Goal: Task Accomplishment & Management: Contribute content

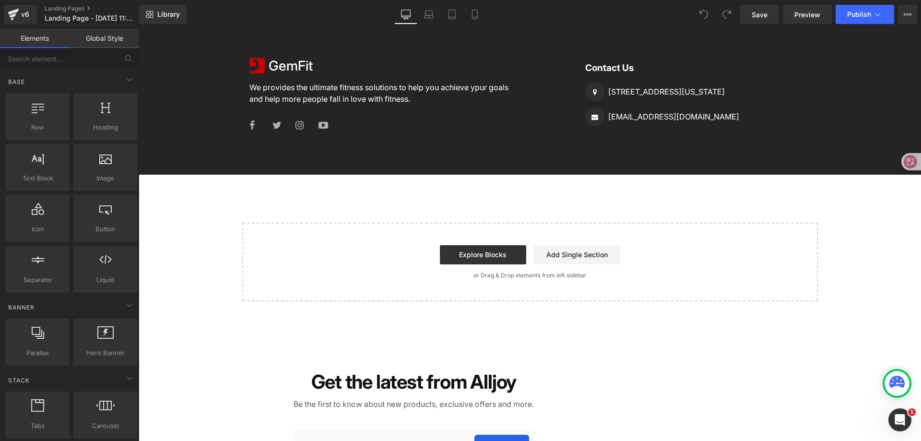
scroll to position [1391, 0]
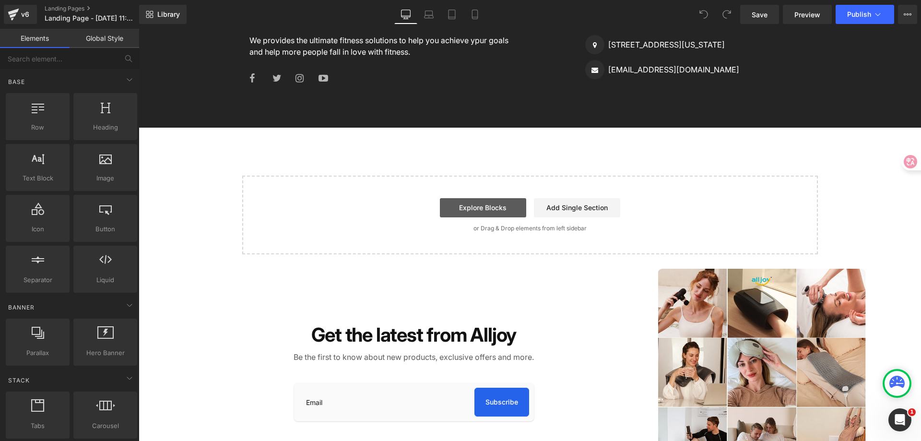
click at [506, 208] on link "Explore Blocks" at bounding box center [483, 207] width 86 height 19
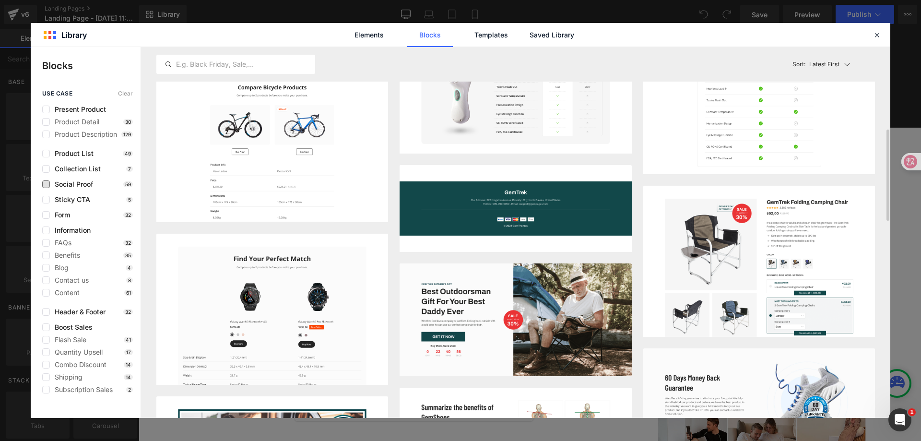
click at [84, 188] on span "Social Proof" at bounding box center [71, 184] width 43 height 8
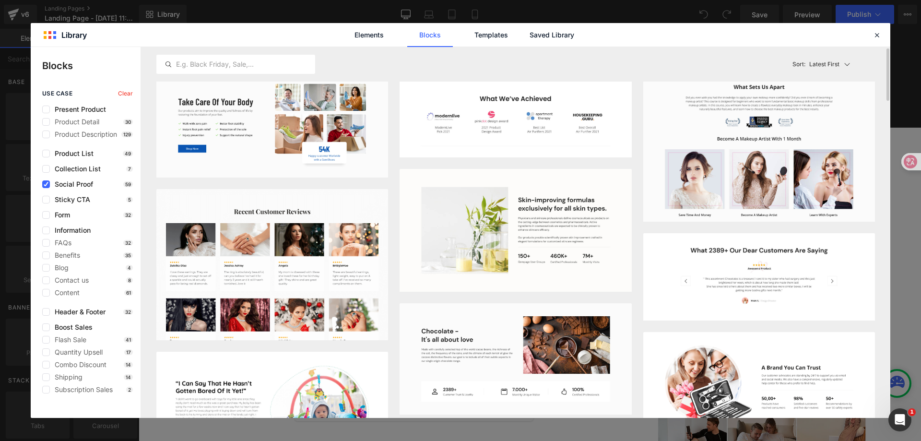
scroll to position [0, 0]
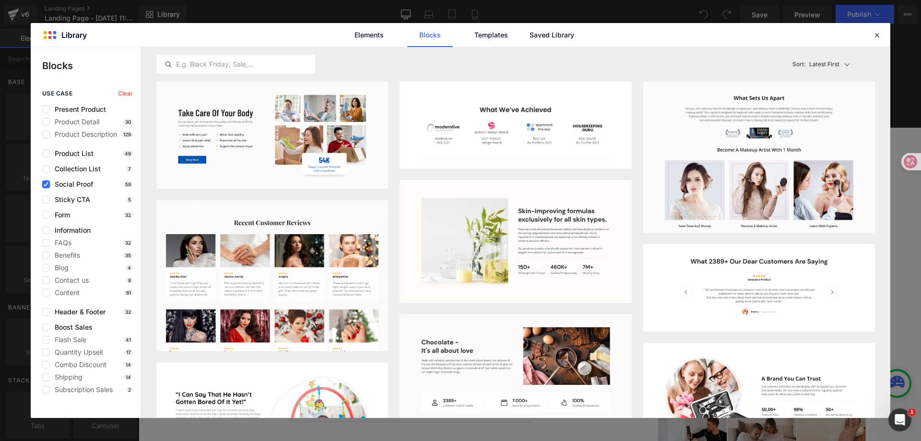
click at [48, 184] on icon at bounding box center [46, 184] width 5 height 0
click at [46, 184] on input "checkbox" at bounding box center [46, 184] width 0 height 0
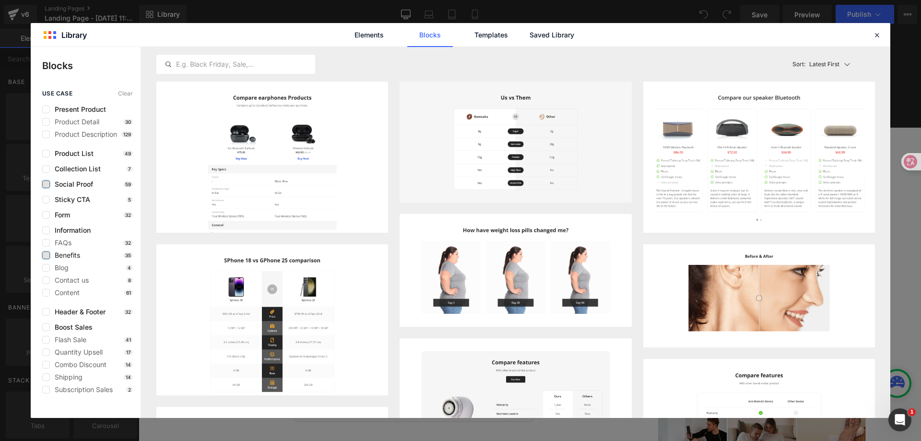
click at [48, 253] on label at bounding box center [46, 255] width 8 height 8
click at [46, 255] on input "checkbox" at bounding box center [46, 255] width 0 height 0
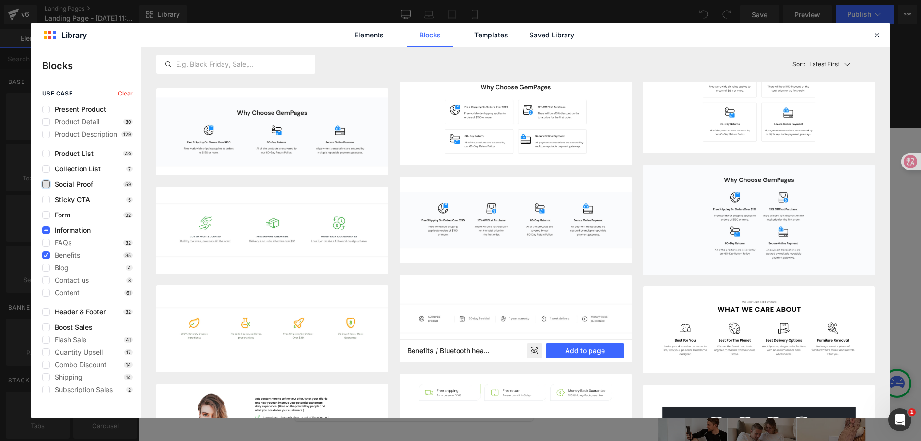
scroll to position [881, 0]
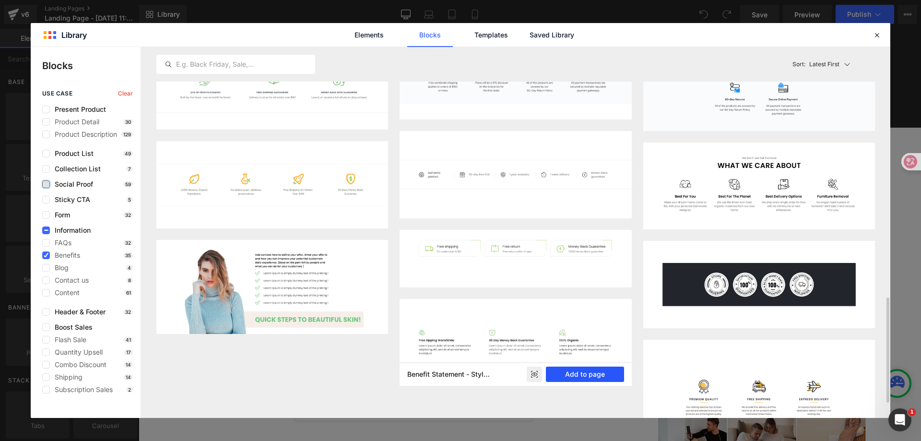
click at [582, 374] on button "Add to page" at bounding box center [585, 374] width 78 height 15
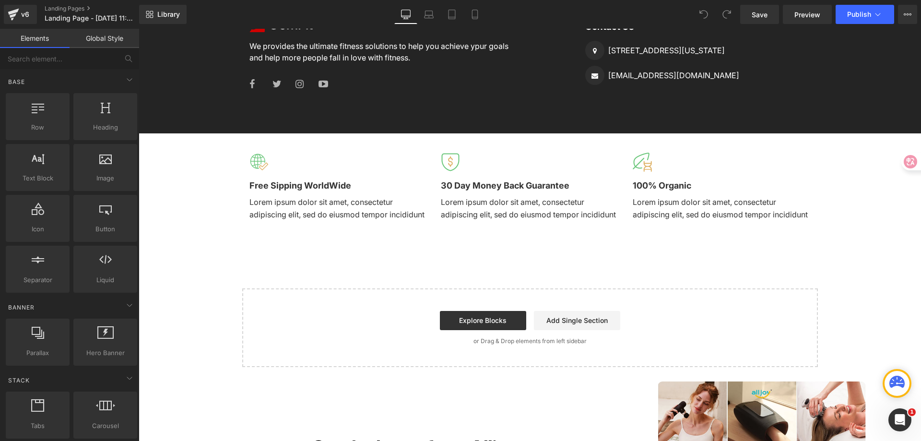
scroll to position [1394, 0]
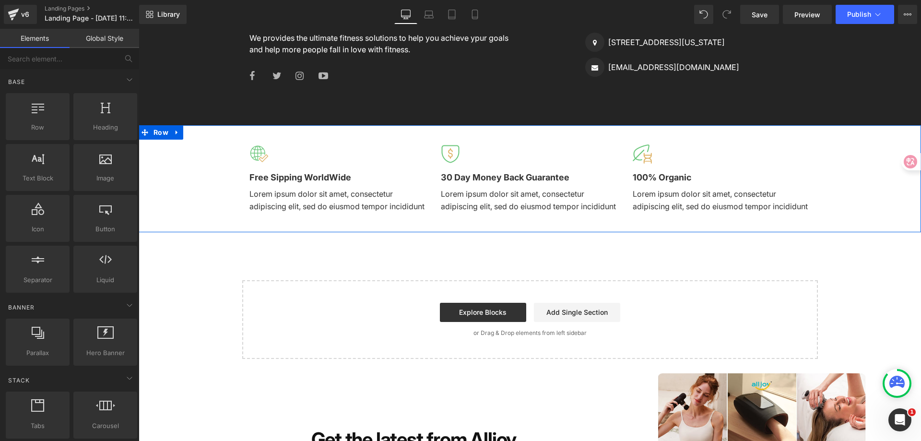
click at [185, 157] on div "Image Free Sipping WorldWide Text Block Lorem ipsum dolor sit amet, consectetur…" at bounding box center [530, 178] width 783 height 107
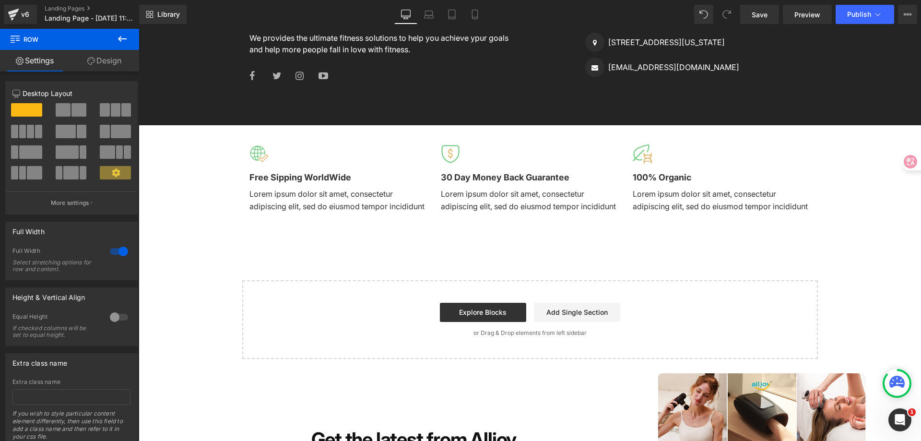
click at [117, 39] on icon at bounding box center [123, 39] width 12 height 12
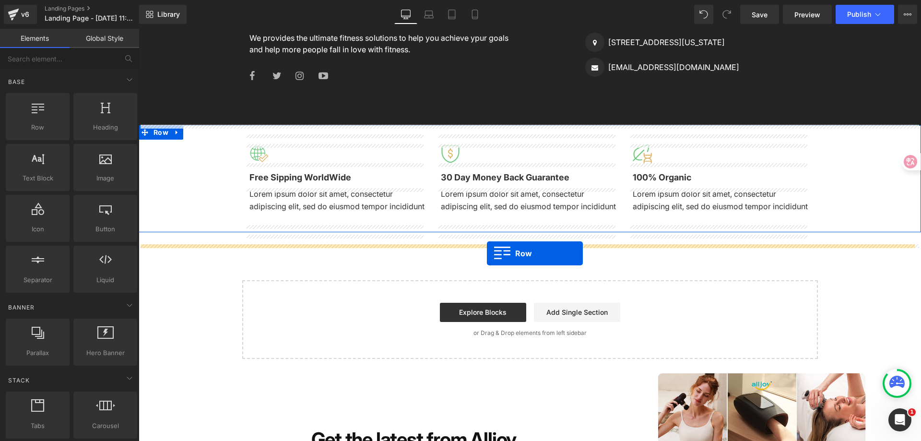
drag, startPoint x: 179, startPoint y: 161, endPoint x: 487, endPoint y: 253, distance: 321.7
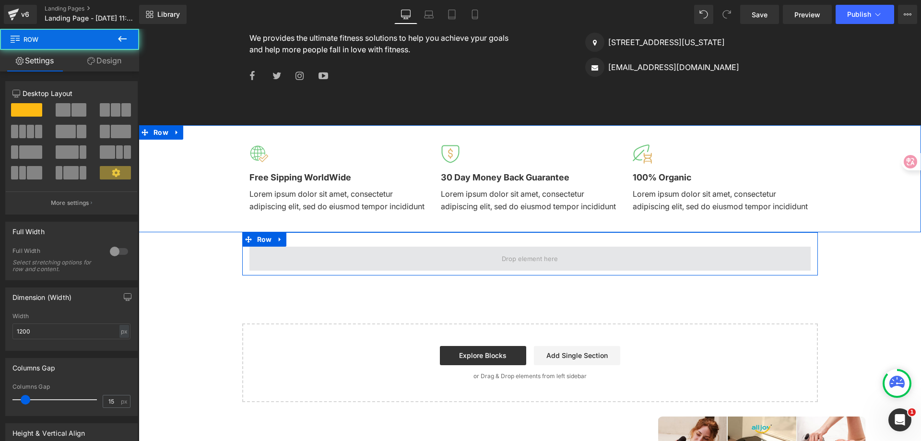
scroll to position [1405, 0]
click at [440, 271] on span at bounding box center [530, 259] width 561 height 24
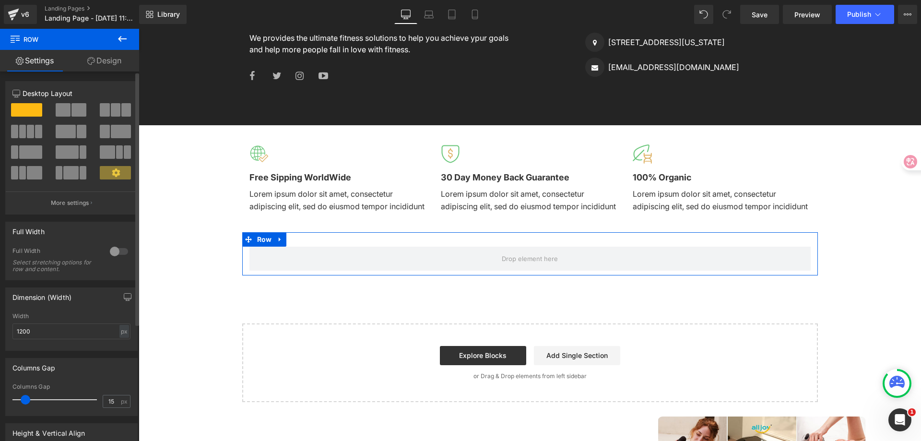
click at [113, 110] on span at bounding box center [116, 109] width 10 height 13
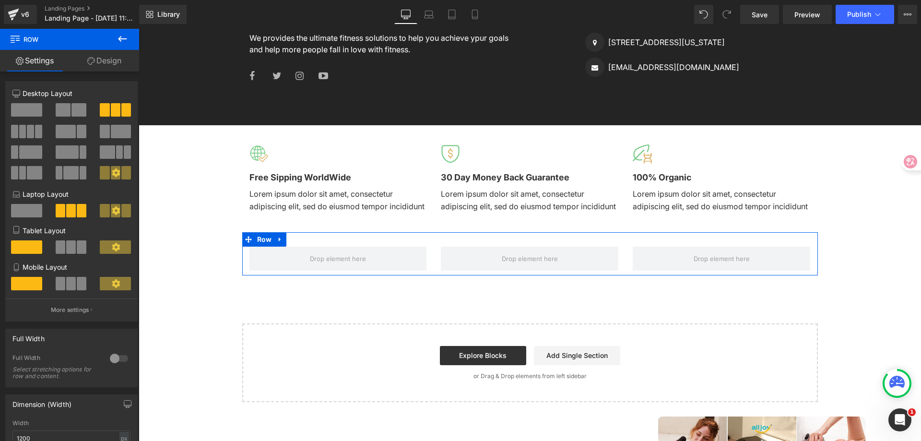
click at [434, 269] on div at bounding box center [530, 259] width 192 height 24
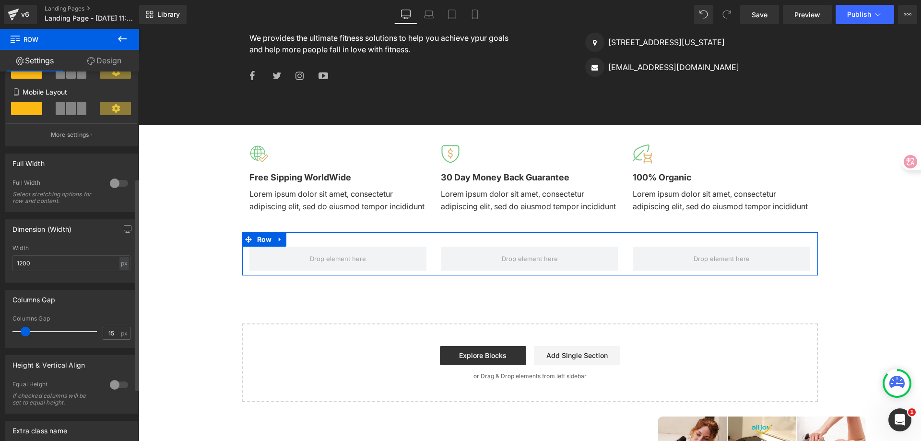
scroll to position [192, 0]
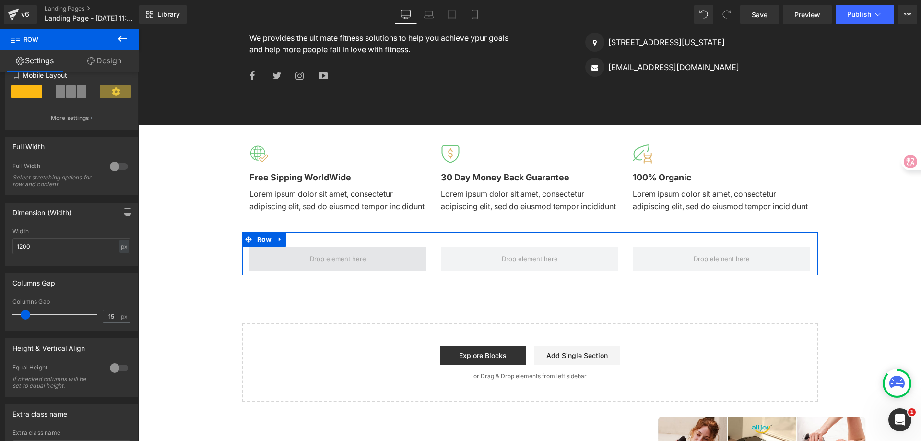
click at [349, 264] on span at bounding box center [338, 258] width 63 height 15
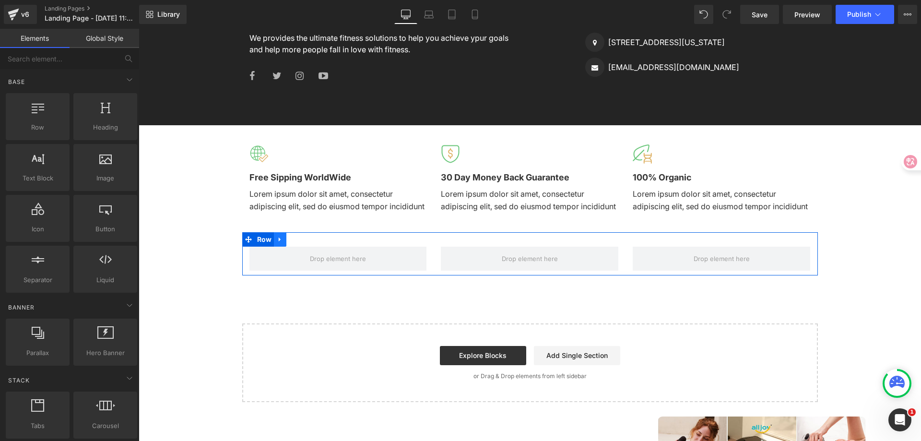
click at [281, 247] on link at bounding box center [280, 239] width 12 height 14
click at [302, 243] on icon at bounding box center [305, 239] width 7 height 7
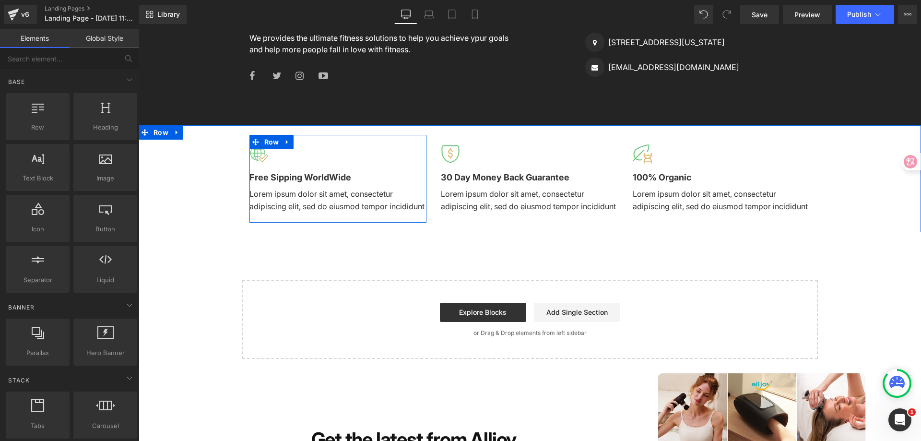
click at [213, 171] on div "Image Free Sipping WorldWide Text Block Lorem ipsum dolor sit amet, consectetur…" at bounding box center [530, 178] width 783 height 107
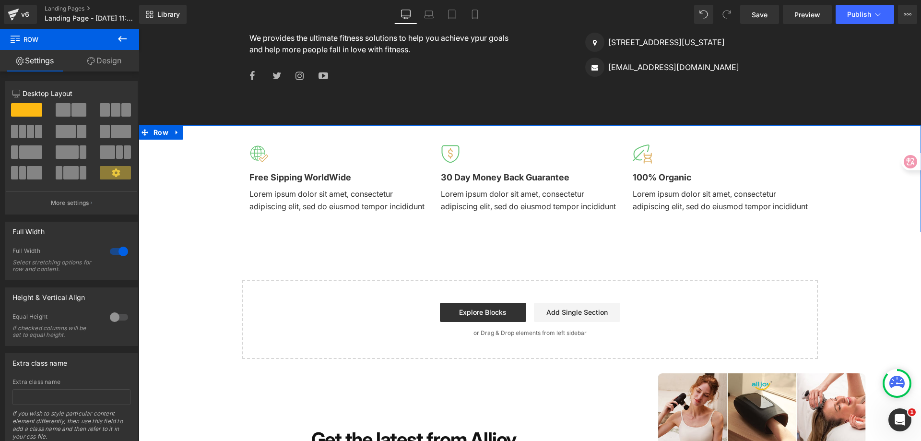
click at [835, 191] on div "Image Free Sipping WorldWide Text Block Lorem ipsum dolor sit amet, consectetur…" at bounding box center [530, 178] width 783 height 107
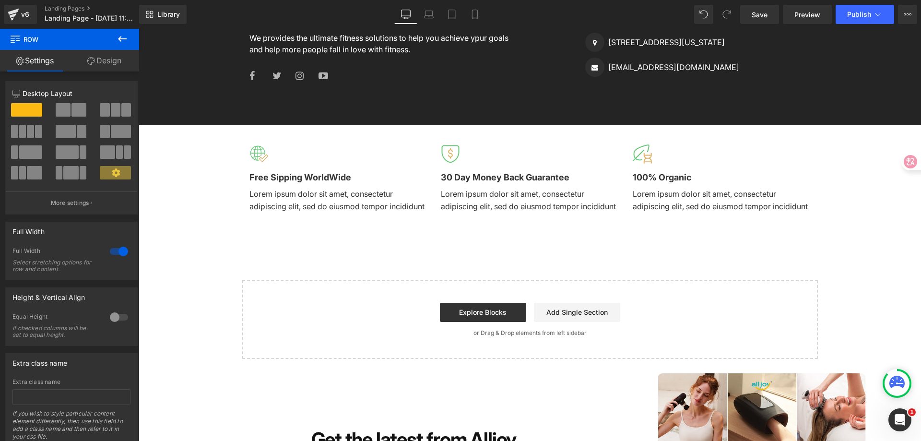
drag, startPoint x: 126, startPoint y: 39, endPoint x: 118, endPoint y: 48, distance: 11.5
click at [126, 39] on icon at bounding box center [122, 39] width 9 height 6
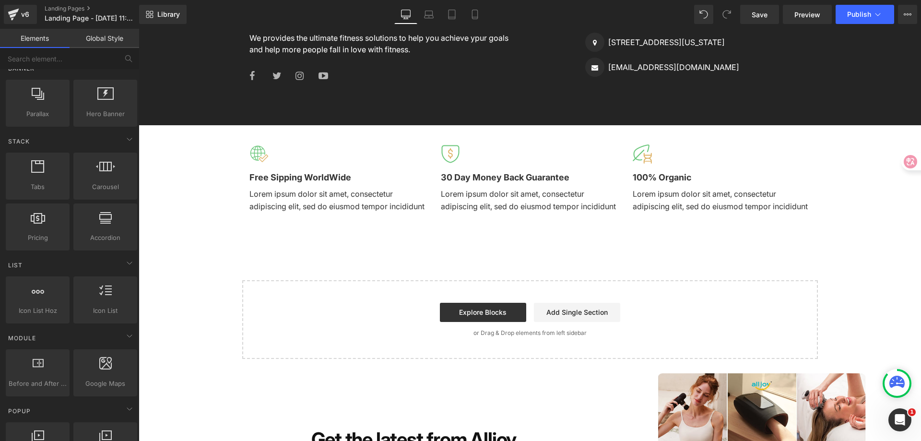
scroll to position [240, 0]
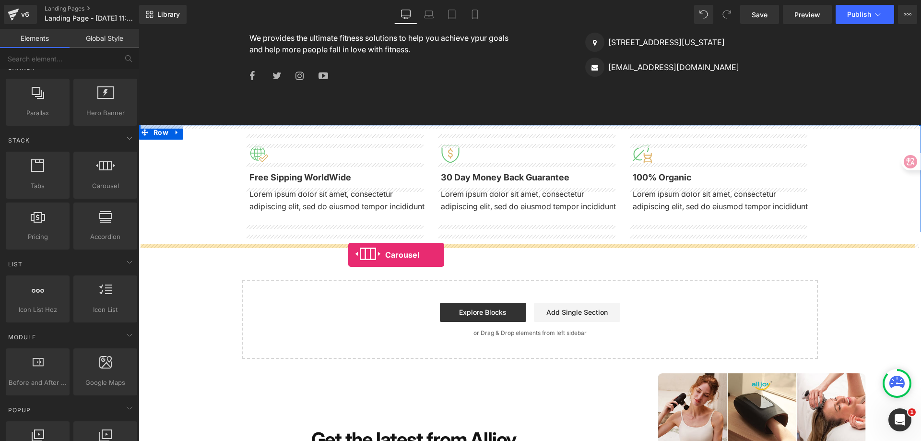
drag, startPoint x: 186, startPoint y: 226, endPoint x: 348, endPoint y: 255, distance: 164.8
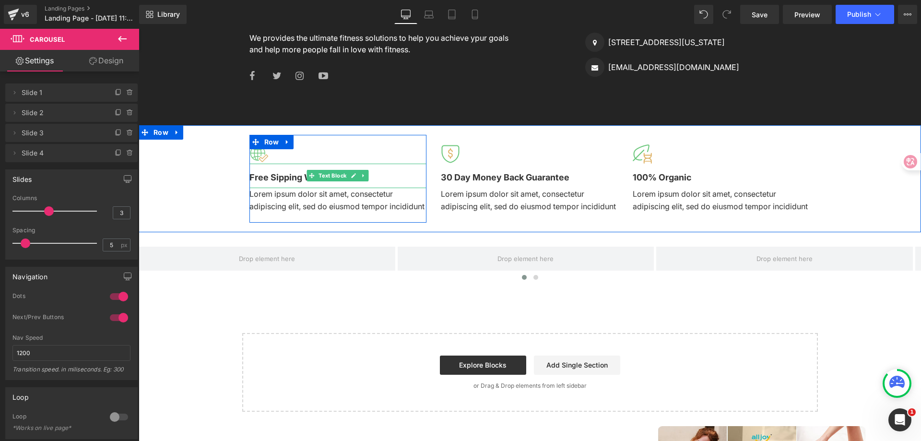
click at [261, 177] on b "Free Sipping WorldWide" at bounding box center [301, 177] width 102 height 10
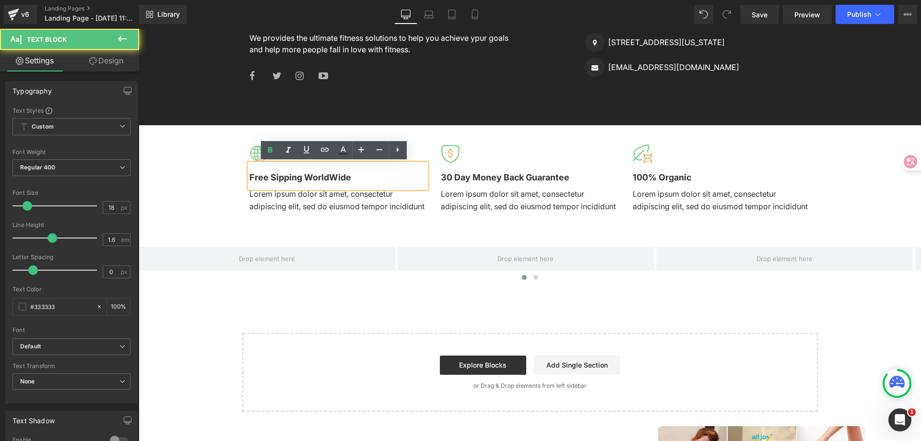
click at [250, 136] on div "Image Free Sipping WorldWide Text Block Lorem ipsum dolor sit amet, consectetur…" at bounding box center [339, 179] width 178 height 88
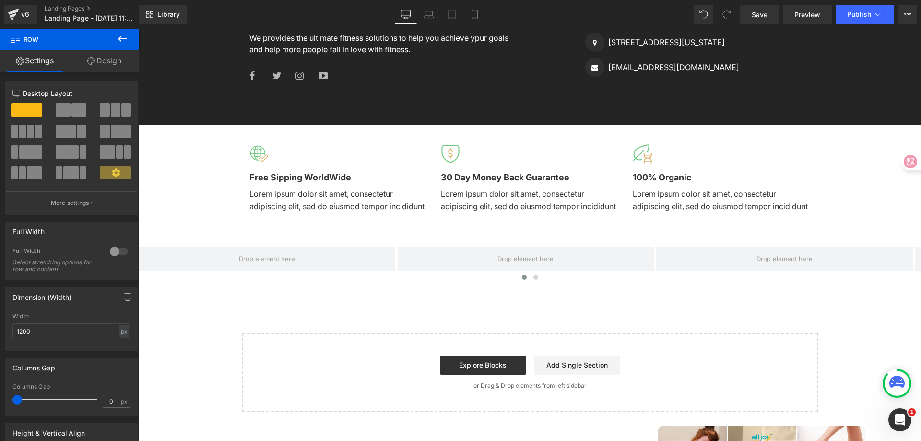
click at [259, 143] on div "Image Free Sipping WorldWide Text Block Lorem ipsum dolor sit amet, consectetur…" at bounding box center [339, 179] width 178 height 88
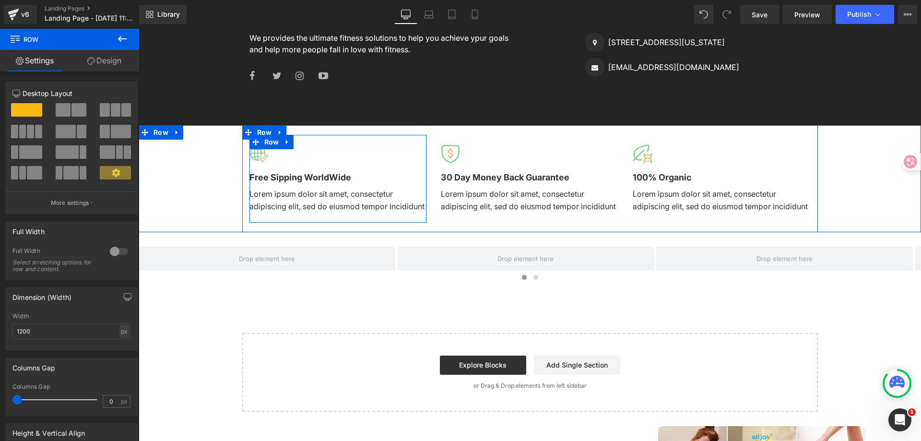
click at [327, 147] on div at bounding box center [339, 153] width 178 height 19
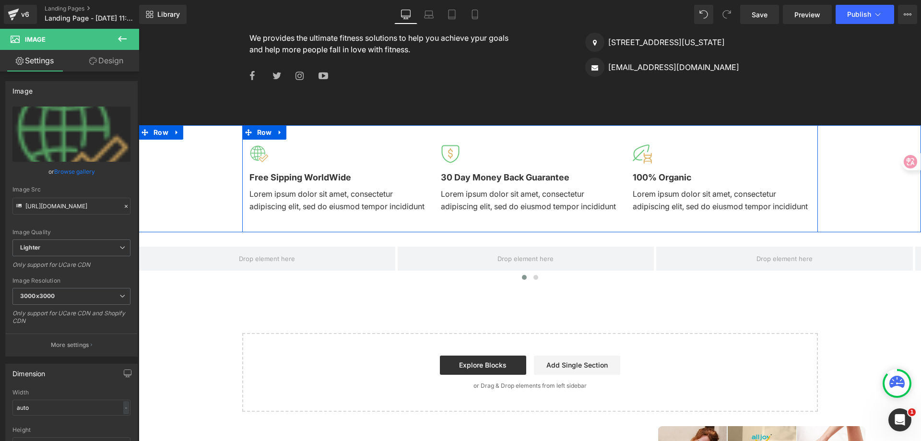
click at [317, 132] on div "Image Free Sipping WorldWide Text Block Lorem ipsum dolor sit amet, consectetur…" at bounding box center [530, 178] width 576 height 107
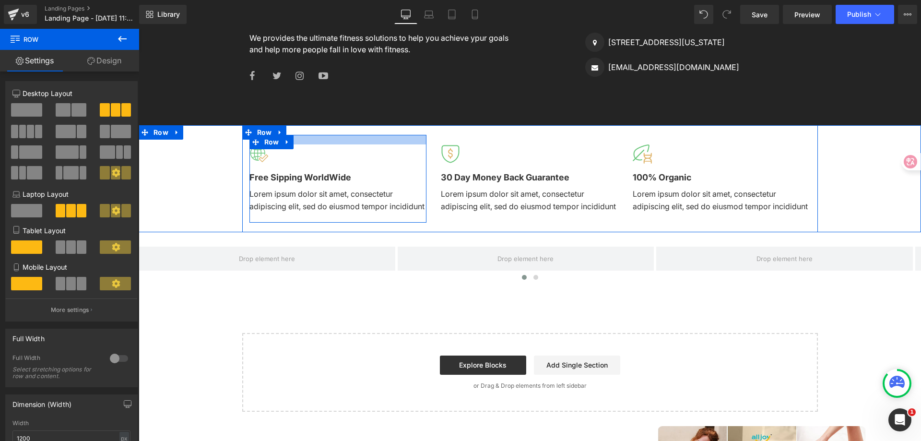
click at [340, 141] on div at bounding box center [339, 140] width 178 height 10
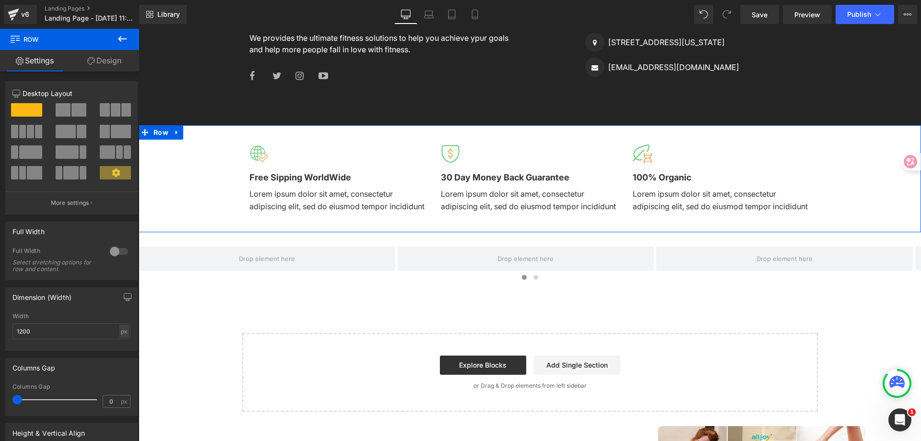
click at [169, 173] on div "Image Free Sipping WorldWide Text Block Lorem ipsum dolor sit amet, consectetur…" at bounding box center [530, 178] width 783 height 107
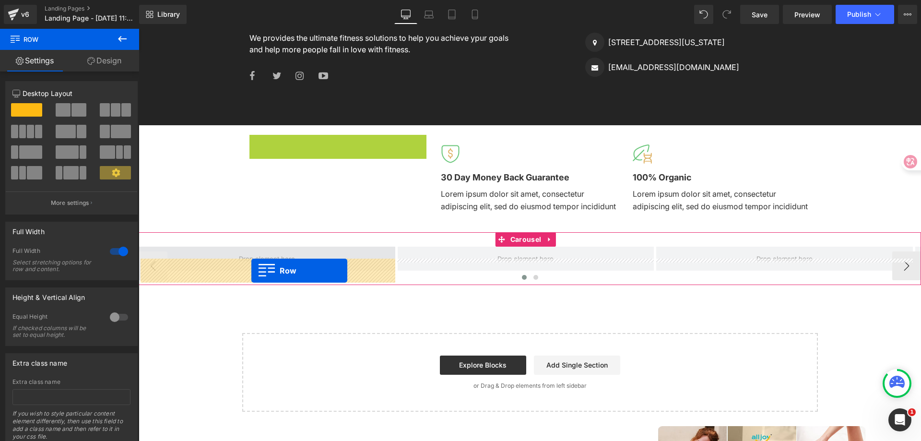
drag, startPoint x: 262, startPoint y: 140, endPoint x: 251, endPoint y: 271, distance: 130.9
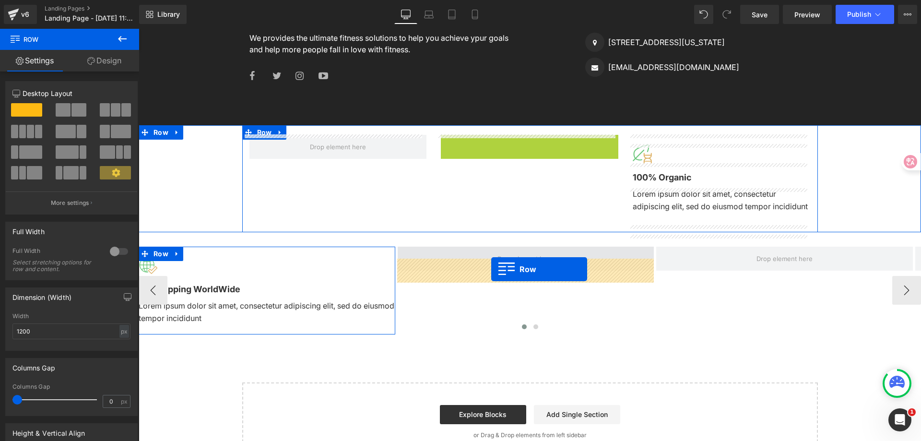
drag, startPoint x: 452, startPoint y: 143, endPoint x: 491, endPoint y: 269, distance: 132.0
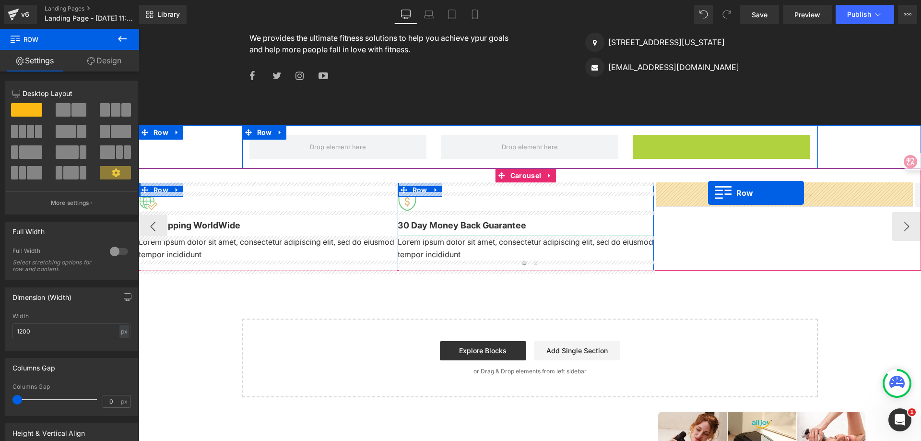
drag, startPoint x: 691, startPoint y: 240, endPoint x: 708, endPoint y: 193, distance: 50.5
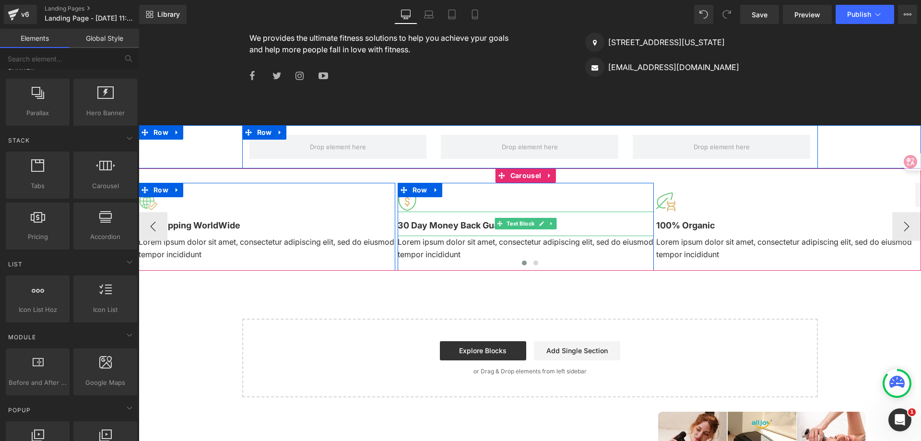
click at [513, 211] on div "Image" at bounding box center [526, 201] width 257 height 19
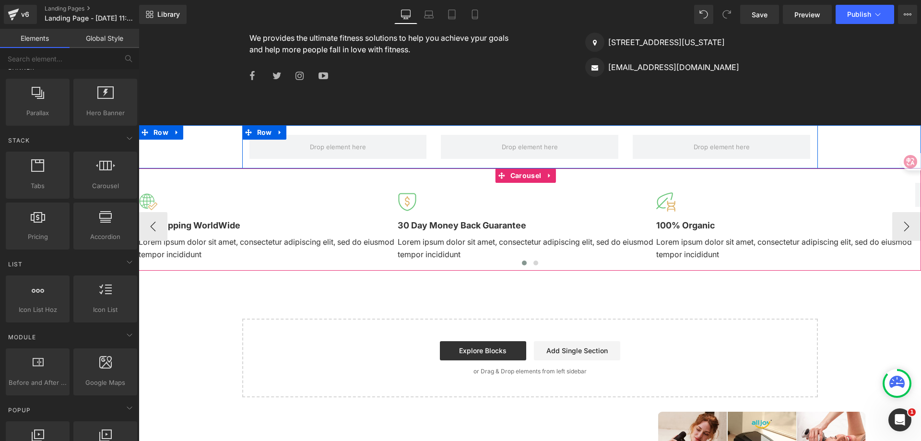
click at [266, 180] on div "Image Free Sipping WorldWide Text Block Lorem ipsum dolor sit amet, consectetur…" at bounding box center [530, 219] width 783 height 102
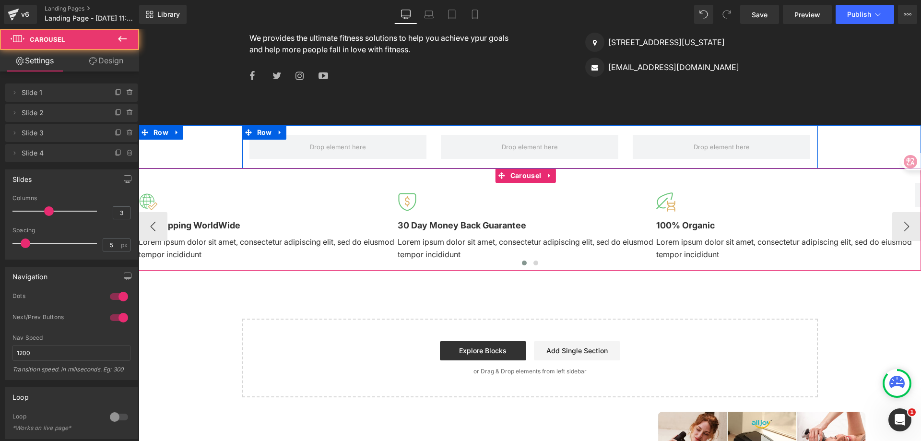
click at [212, 264] on div at bounding box center [530, 264] width 783 height 13
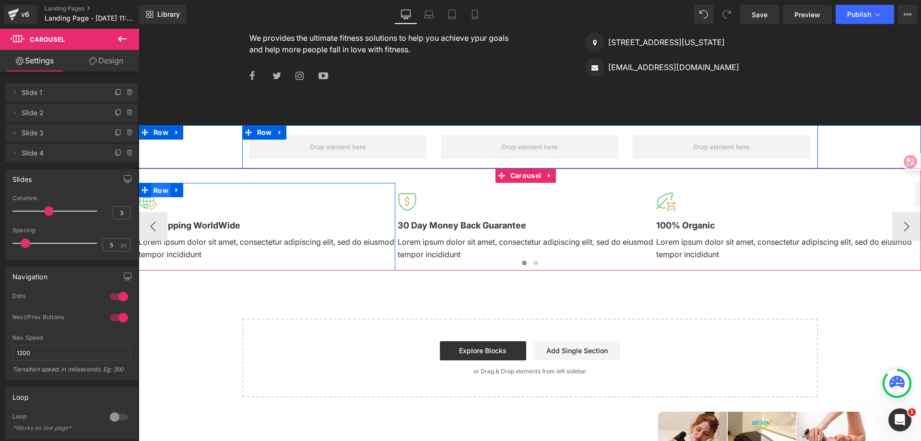
click at [151, 188] on span "Row" at bounding box center [161, 190] width 20 height 14
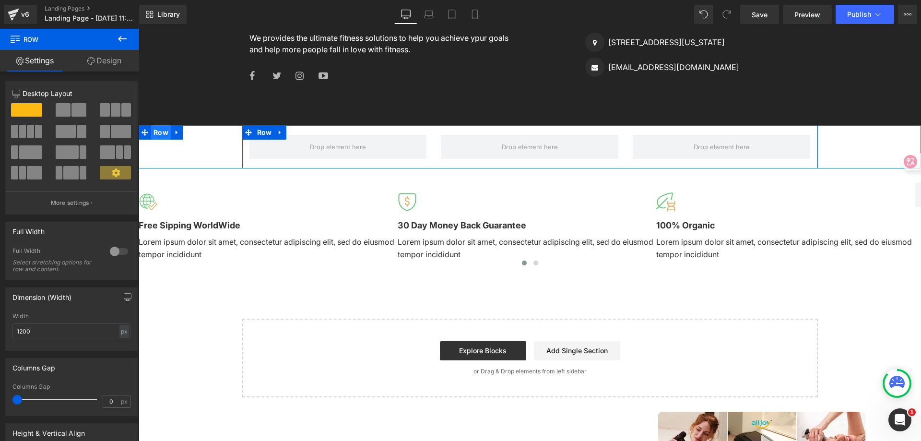
click at [156, 129] on span "Row" at bounding box center [161, 132] width 20 height 14
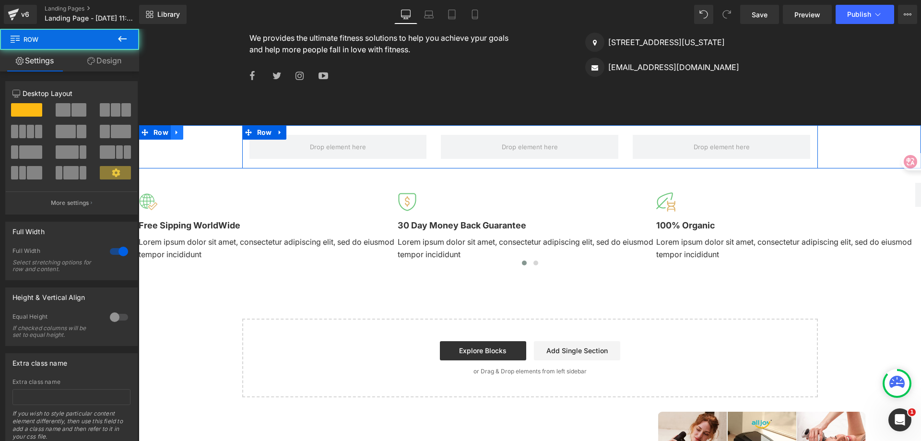
click at [176, 132] on icon at bounding box center [177, 132] width 2 height 4
click at [201, 135] on icon at bounding box center [202, 132] width 7 height 7
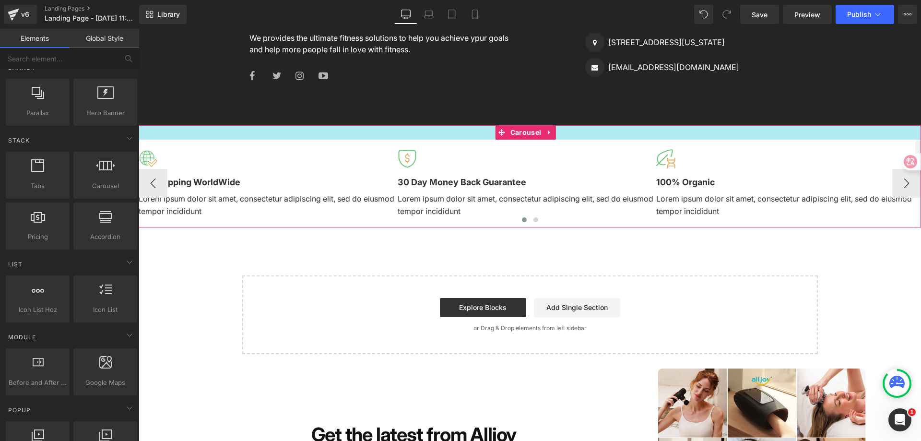
drag, startPoint x: 217, startPoint y: 134, endPoint x: 520, endPoint y: 138, distance: 302.8
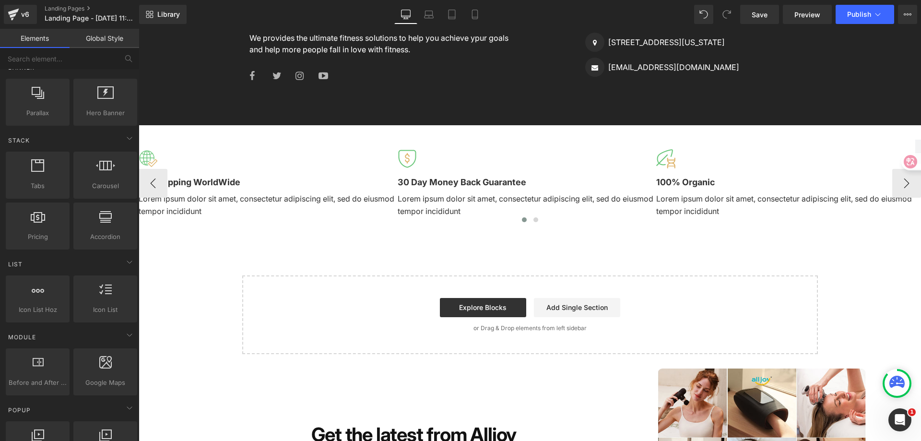
click at [520, 138] on div "Image Free Sipping WorldWide Text Block Lorem ipsum dolor sit amet, consectetur…" at bounding box center [530, 176] width 783 height 102
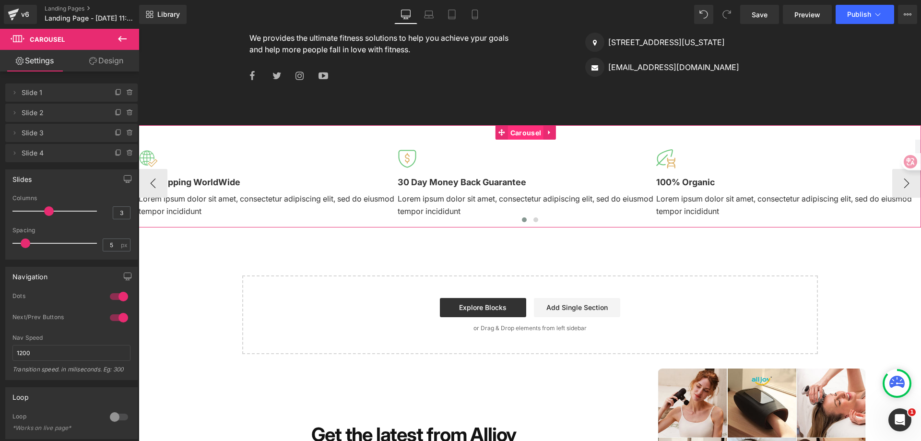
click at [523, 134] on span "Carousel" at bounding box center [526, 133] width 36 height 14
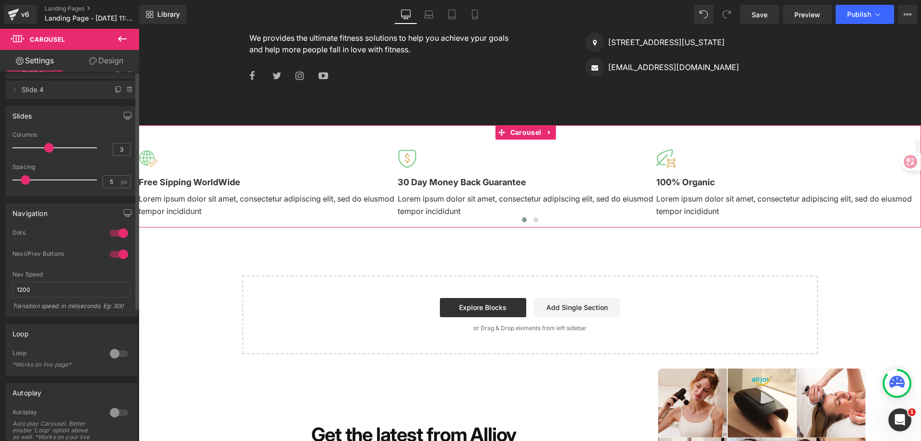
scroll to position [0, 0]
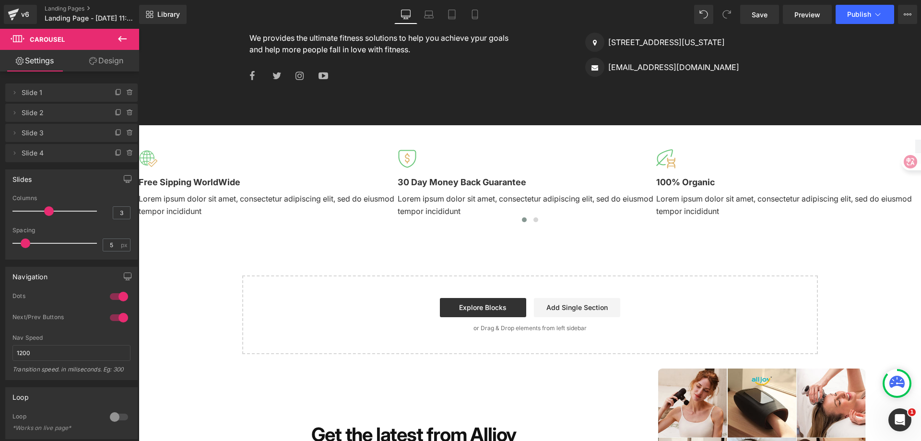
click at [117, 40] on icon at bounding box center [123, 39] width 12 height 12
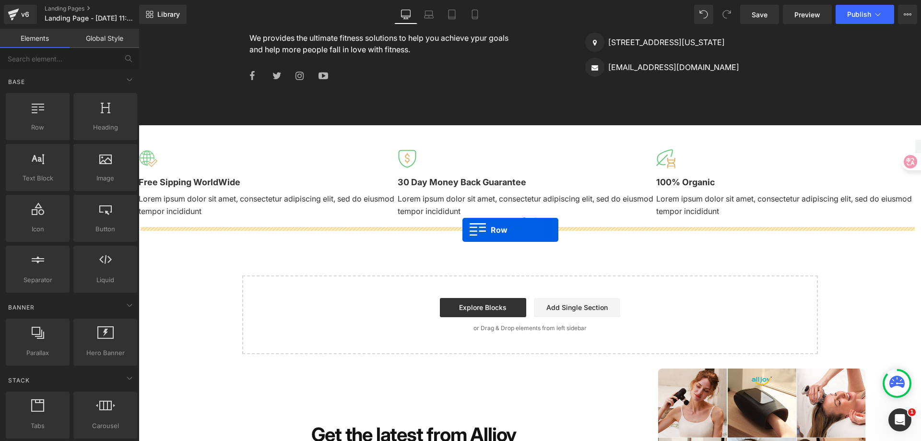
drag, startPoint x: 183, startPoint y: 139, endPoint x: 463, endPoint y: 230, distance: 293.8
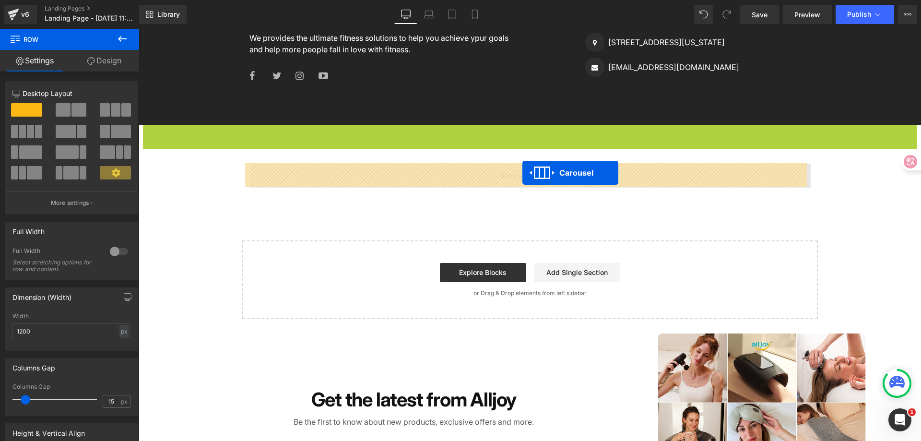
drag, startPoint x: 524, startPoint y: 132, endPoint x: 523, endPoint y: 173, distance: 40.3
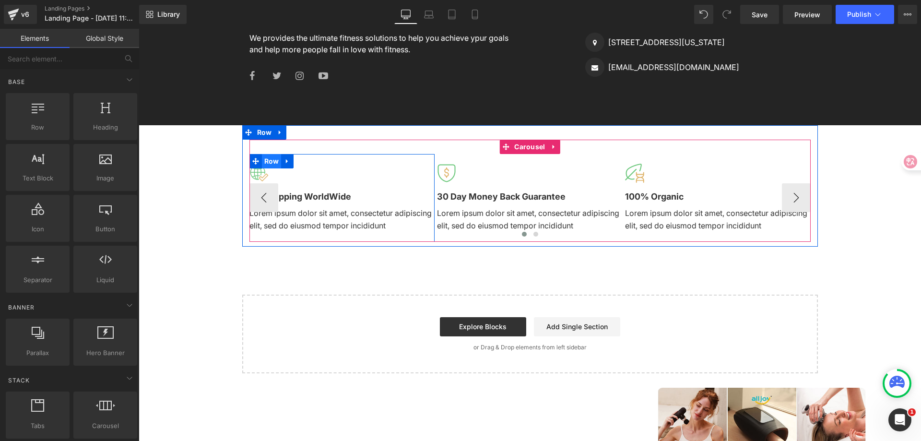
click at [272, 156] on span "Row" at bounding box center [272, 161] width 20 height 14
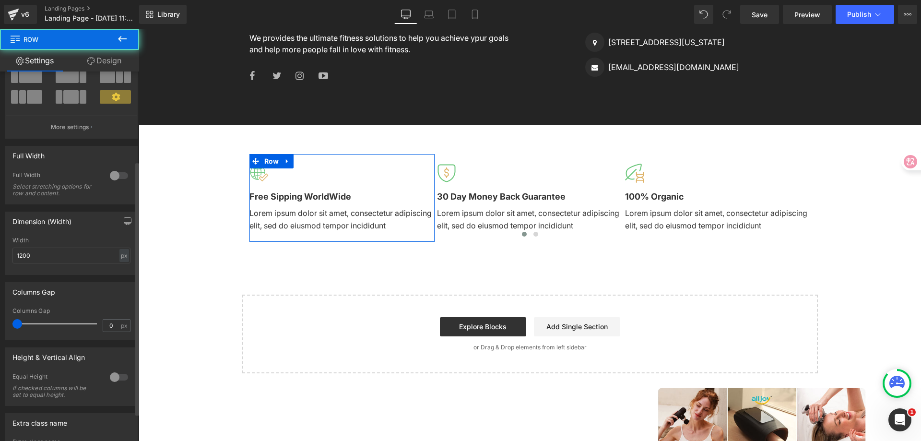
scroll to position [170, 0]
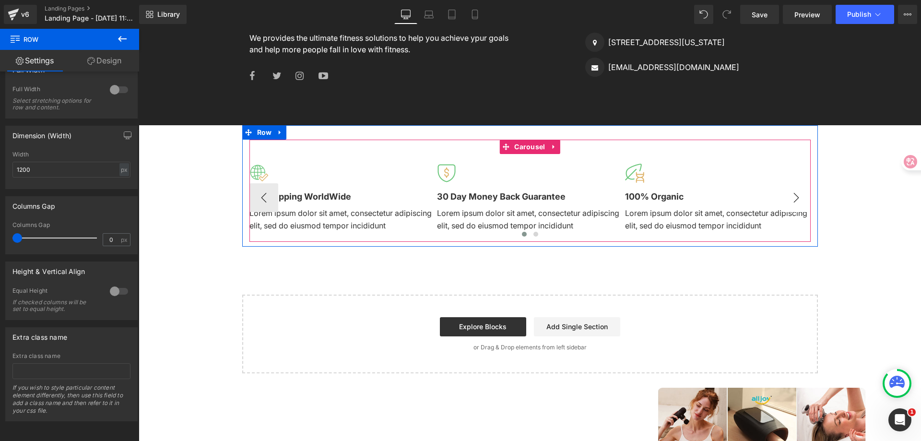
click at [799, 200] on button "›" at bounding box center [796, 197] width 29 height 29
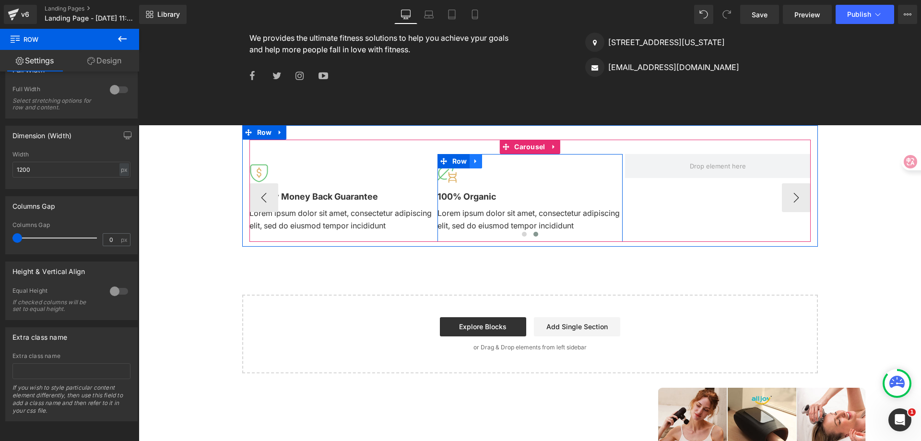
click at [473, 160] on icon at bounding box center [476, 160] width 7 height 7
click at [485, 161] on icon at bounding box center [488, 161] width 7 height 7
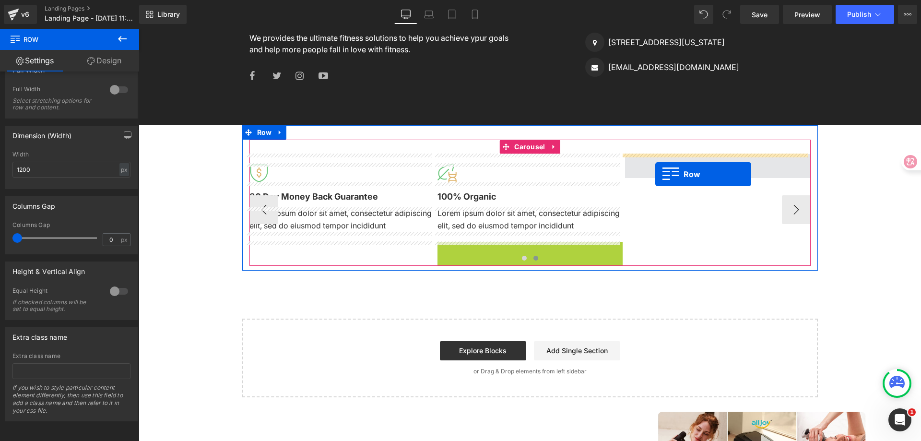
drag, startPoint x: 449, startPoint y: 247, endPoint x: 661, endPoint y: 167, distance: 226.3
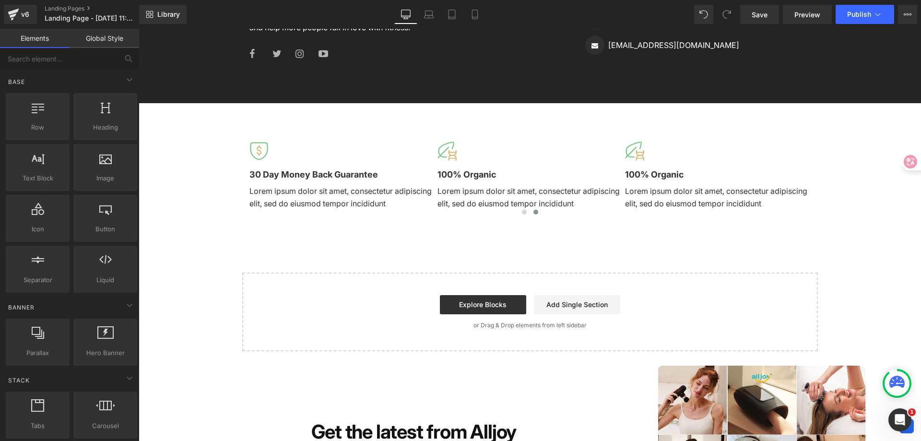
scroll to position [1357, 0]
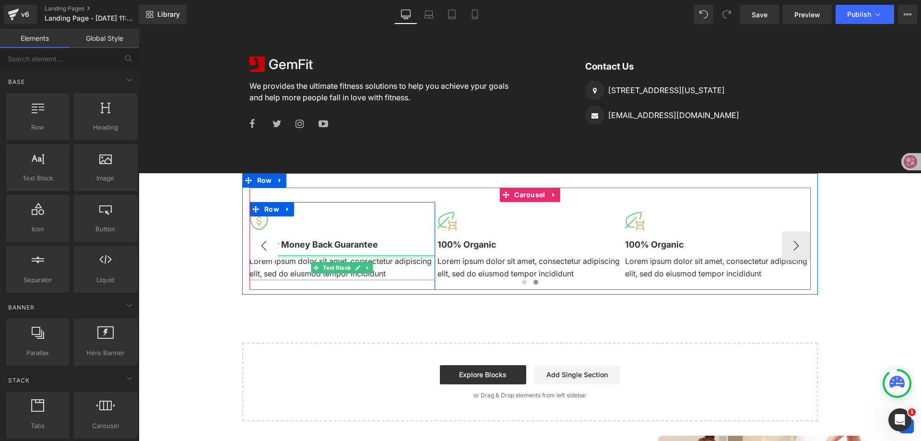
click at [264, 248] on button "‹" at bounding box center [264, 245] width 29 height 29
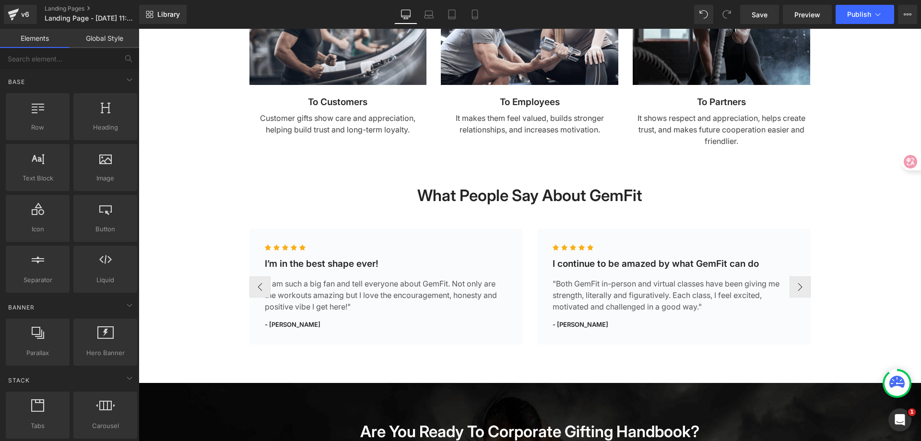
scroll to position [672, 0]
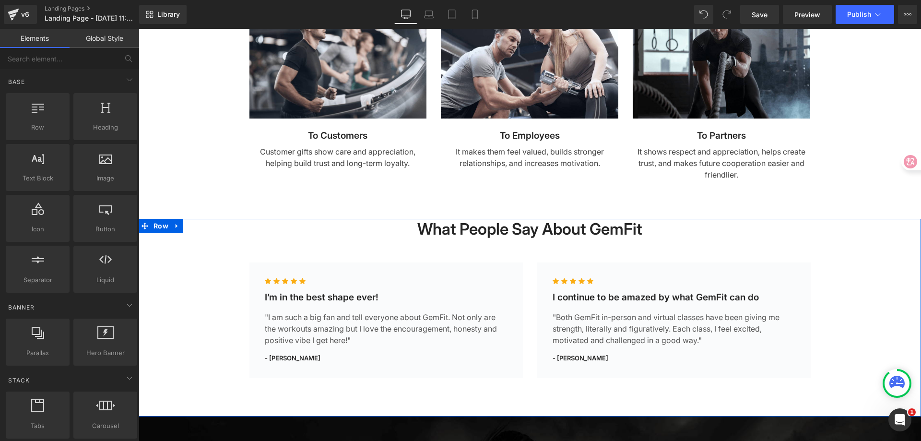
click at [824, 244] on div "What People Say About GemFit Heading Row Icon Icon Icon Icon Icon Icon List Hoz…" at bounding box center [530, 301] width 783 height 164
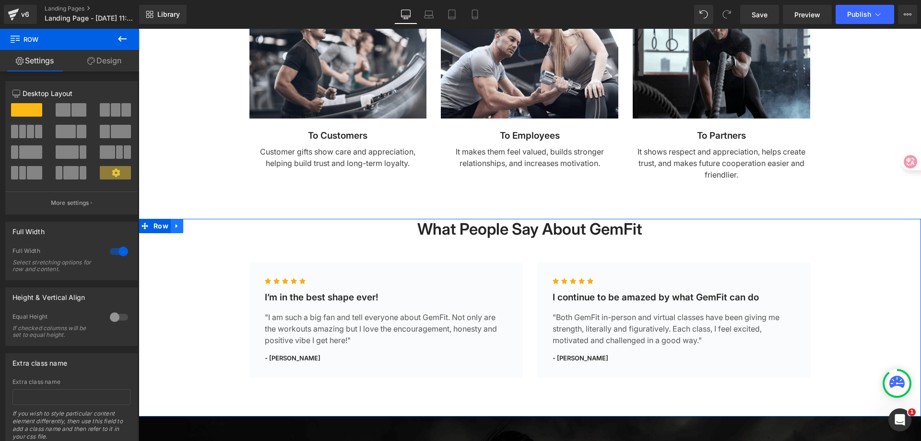
click at [175, 224] on icon at bounding box center [177, 226] width 7 height 7
click at [199, 226] on icon at bounding box center [202, 226] width 7 height 7
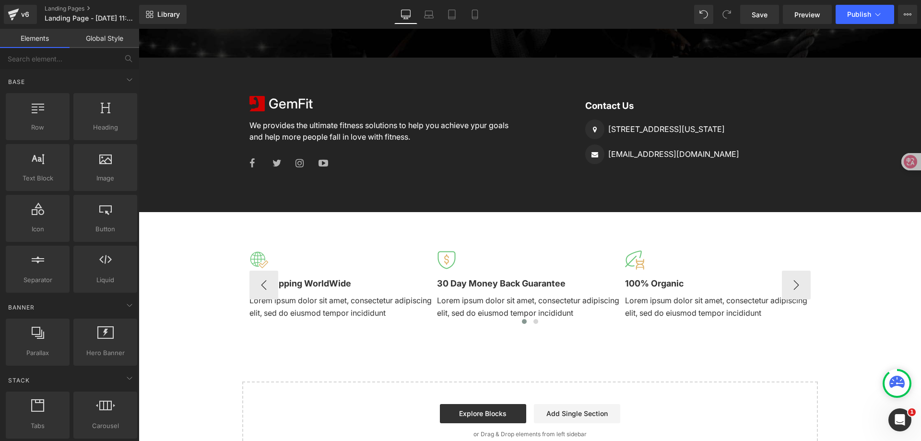
scroll to position [1152, 0]
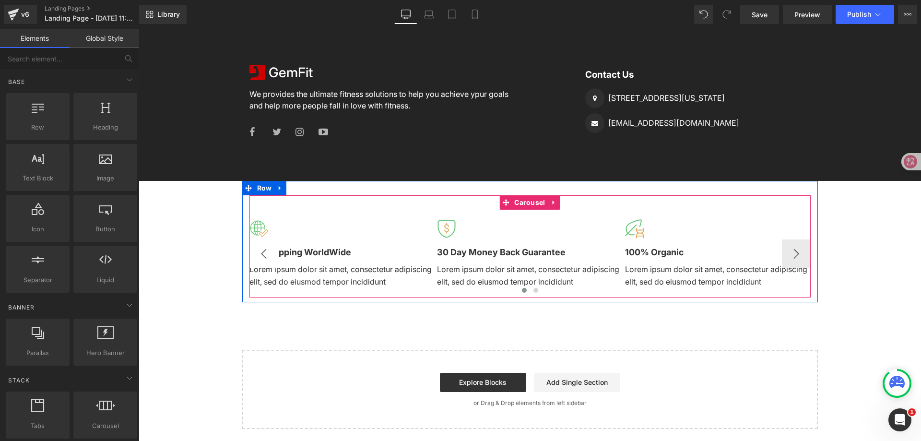
click at [447, 200] on div "Image Free Sipping WorldWide Text Block Lorem ipsum dolor sit amet, consectetur…" at bounding box center [530, 246] width 561 height 102
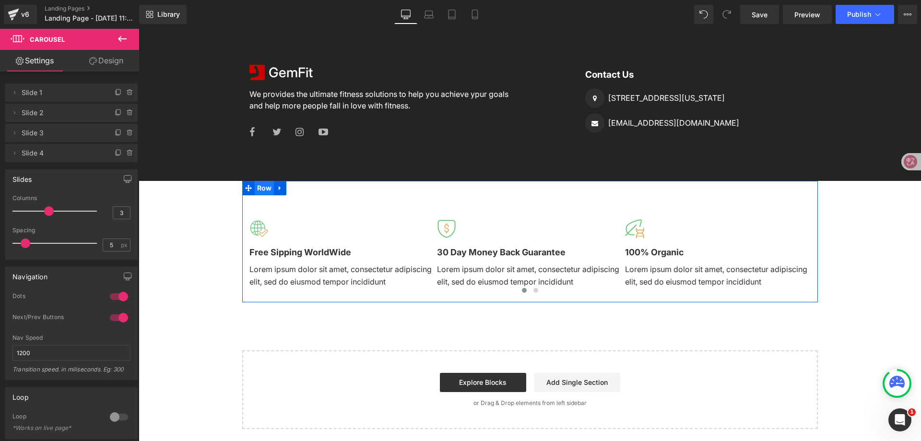
click at [329, 188] on div "Image Free Sipping WorldWide Text Block Lorem ipsum dolor sit amet, consectetur…" at bounding box center [530, 241] width 576 height 121
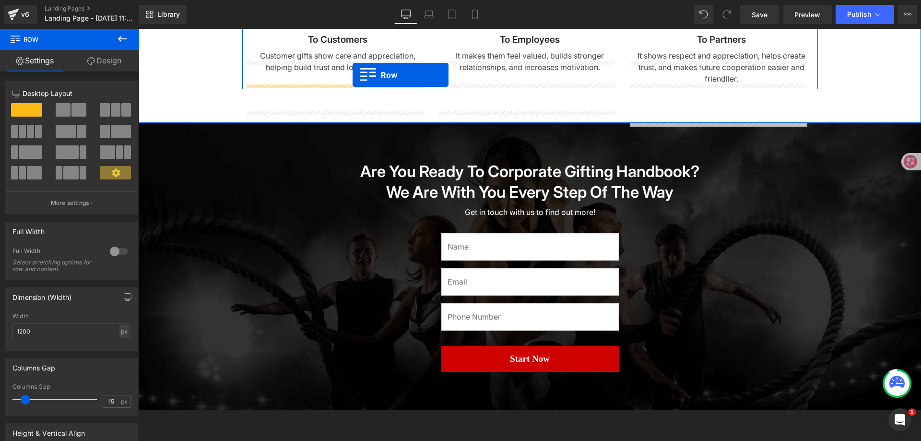
scroll to position [729, 0]
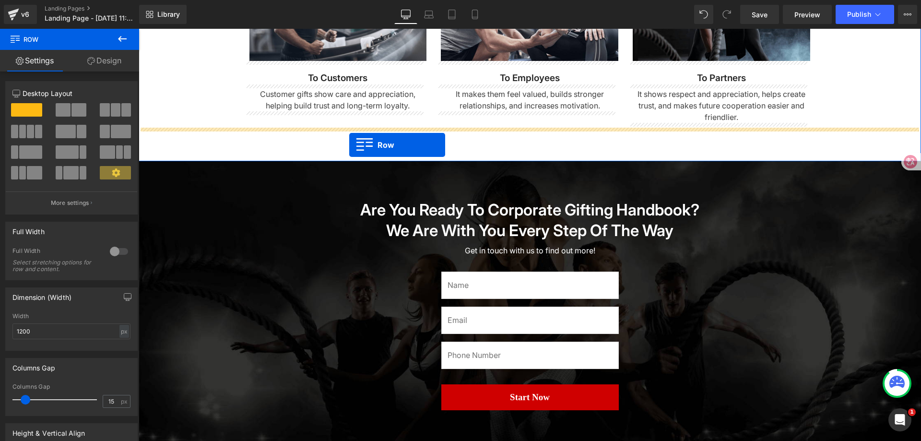
drag, startPoint x: 245, startPoint y: 191, endPoint x: 349, endPoint y: 145, distance: 114.3
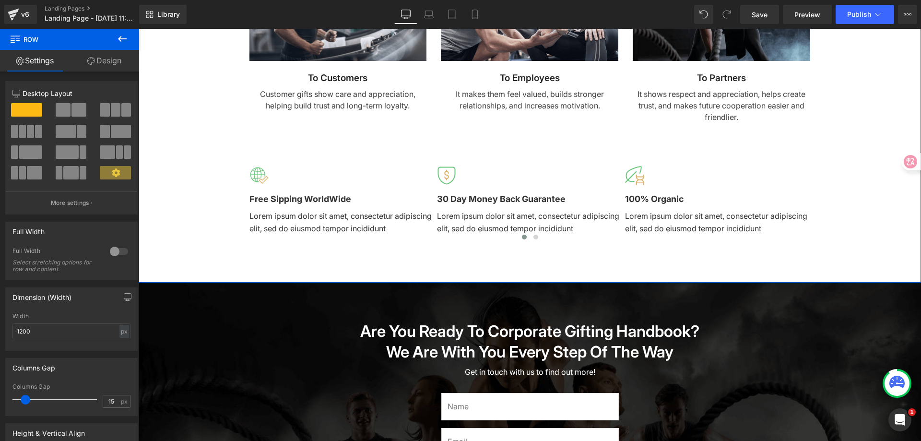
click at [871, 197] on div "Why Corporate Gifting Heading Row Image to customers Heading Customer gifts sho…" at bounding box center [530, 67] width 783 height 364
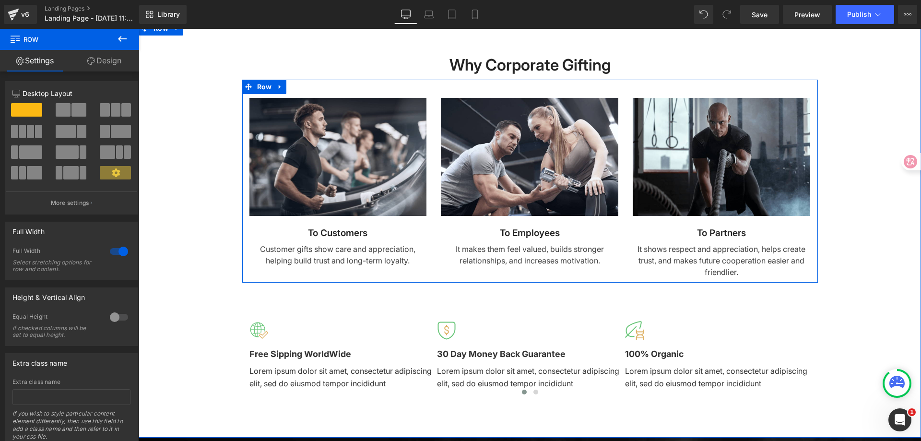
scroll to position [585, 0]
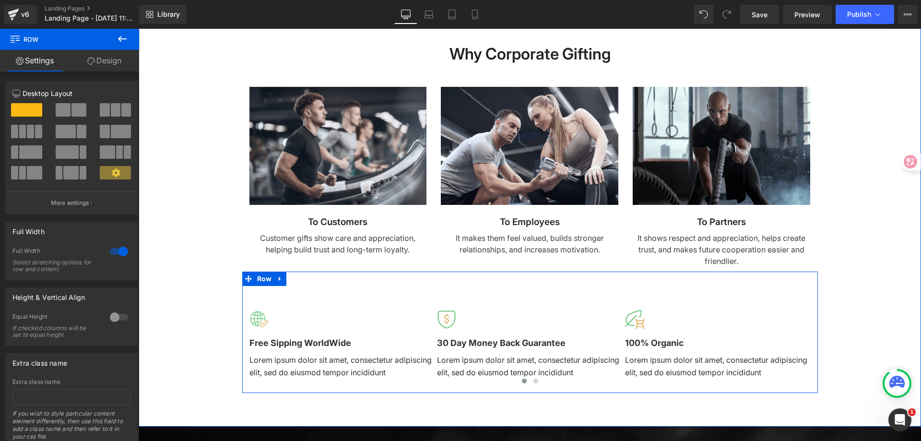
click at [373, 280] on div "Image Free Sipping WorldWide Text Block Lorem ipsum dolor sit amet, consectetur…" at bounding box center [530, 332] width 576 height 121
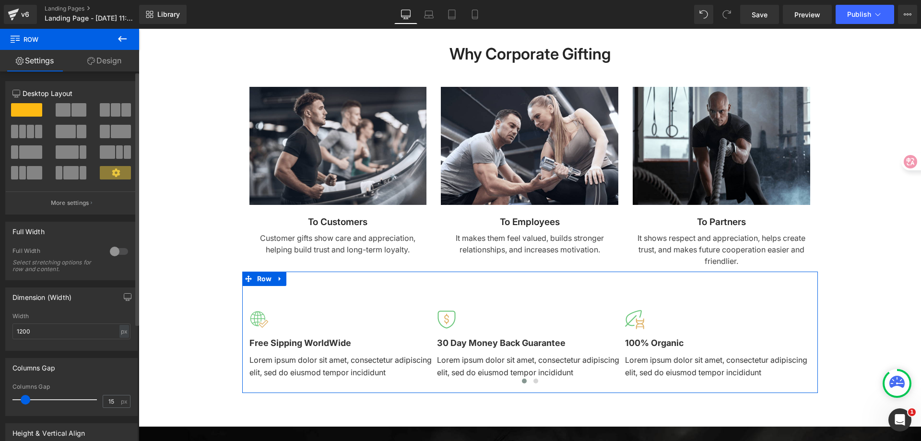
click at [119, 252] on div at bounding box center [118, 251] width 23 height 15
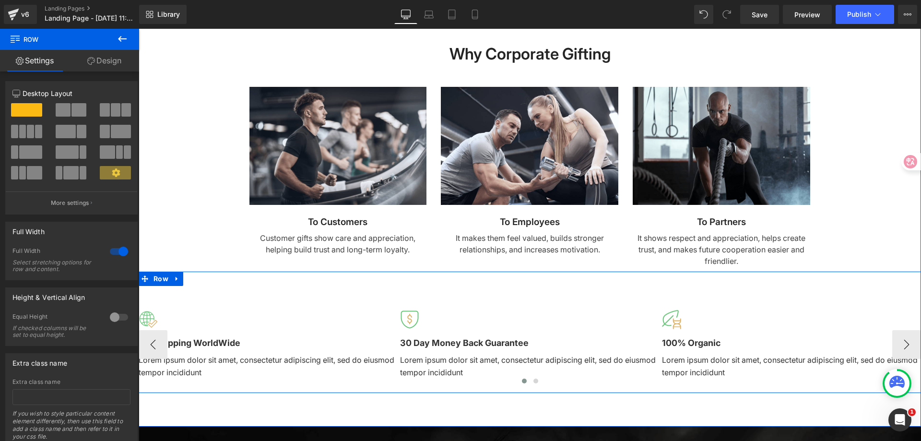
scroll to position [681, 0]
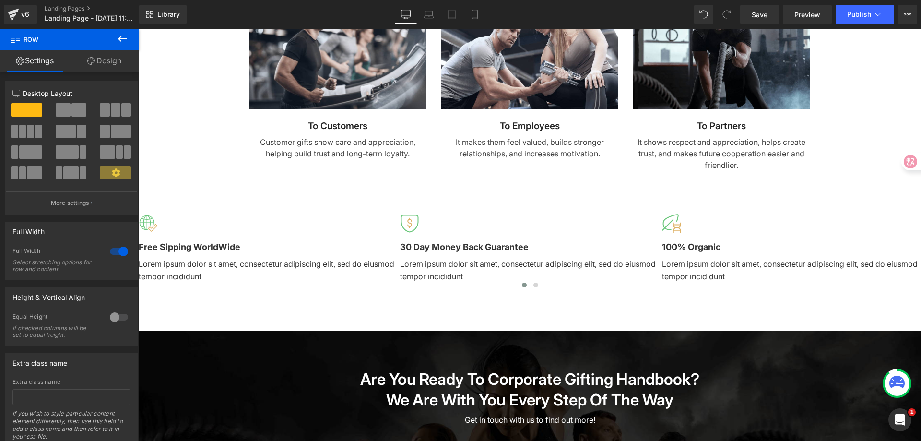
click at [119, 43] on icon at bounding box center [123, 39] width 12 height 12
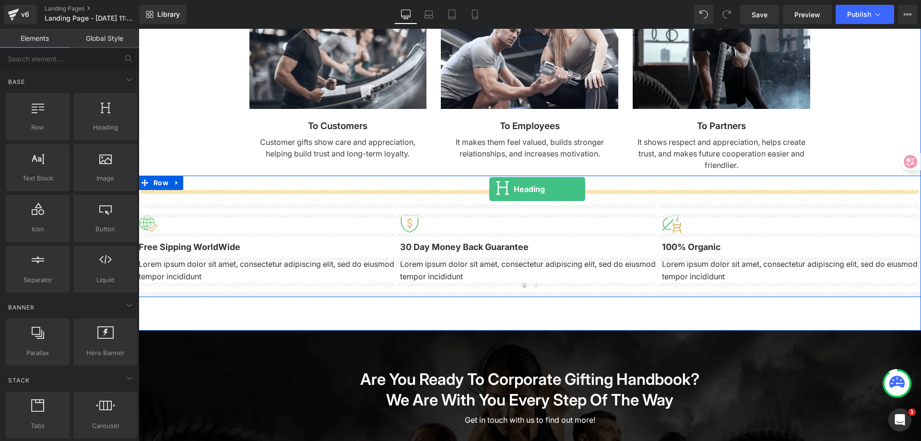
drag, startPoint x: 268, startPoint y: 161, endPoint x: 489, endPoint y: 189, distance: 222.9
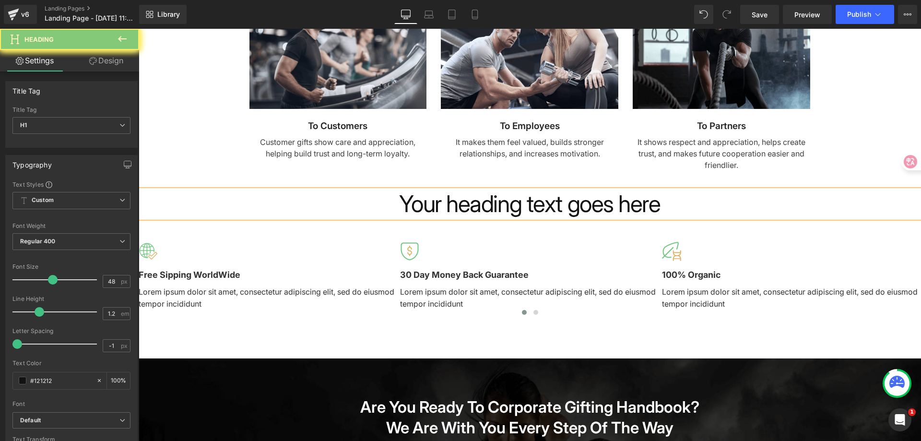
click at [494, 204] on h1 "Your heading text goes here" at bounding box center [530, 204] width 783 height 28
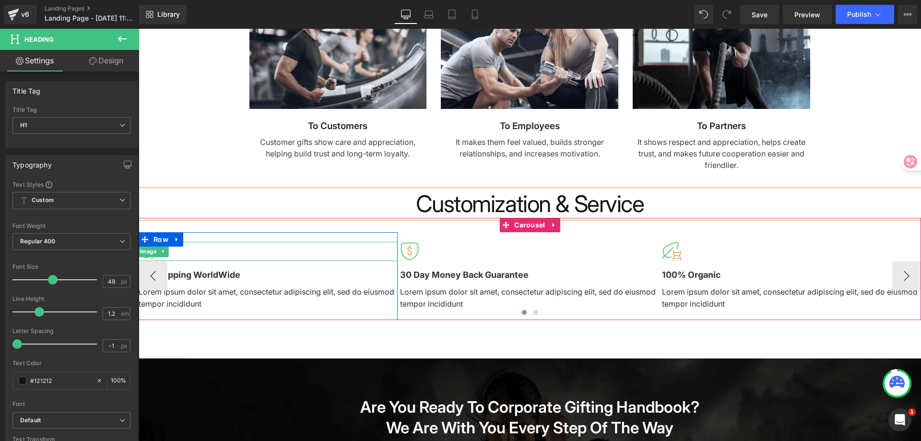
click at [217, 254] on div at bounding box center [268, 251] width 259 height 19
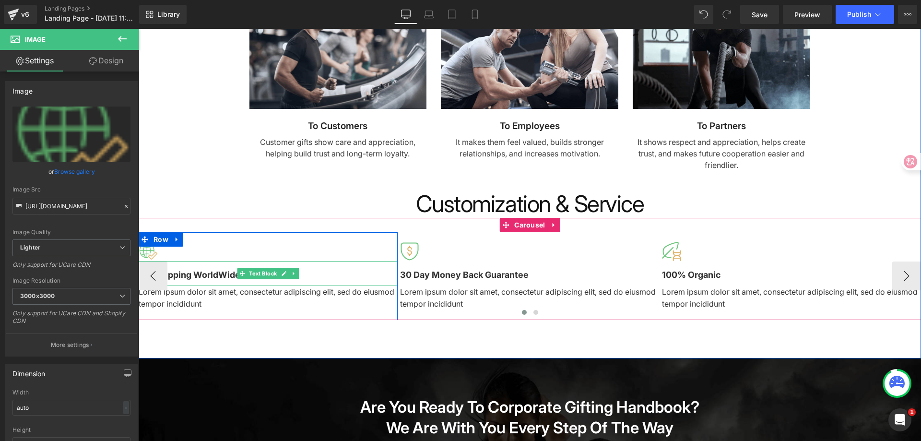
click at [207, 276] on b "Free Sipping WorldWide" at bounding box center [190, 275] width 102 height 10
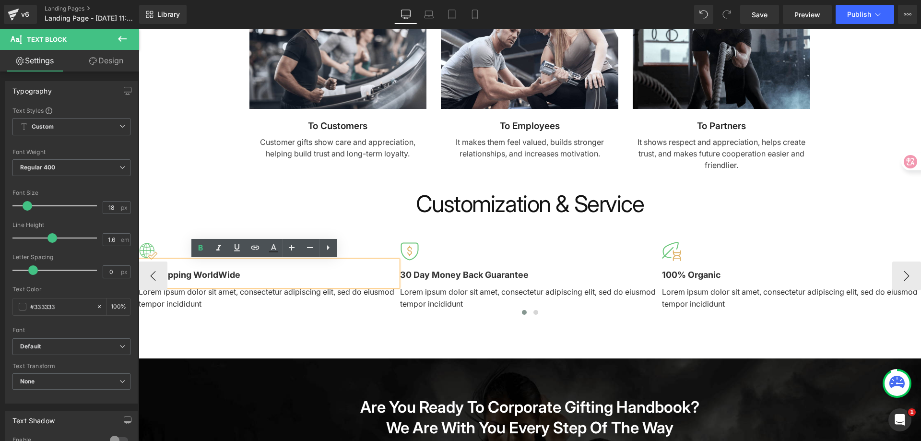
click at [166, 248] on div at bounding box center [268, 251] width 259 height 19
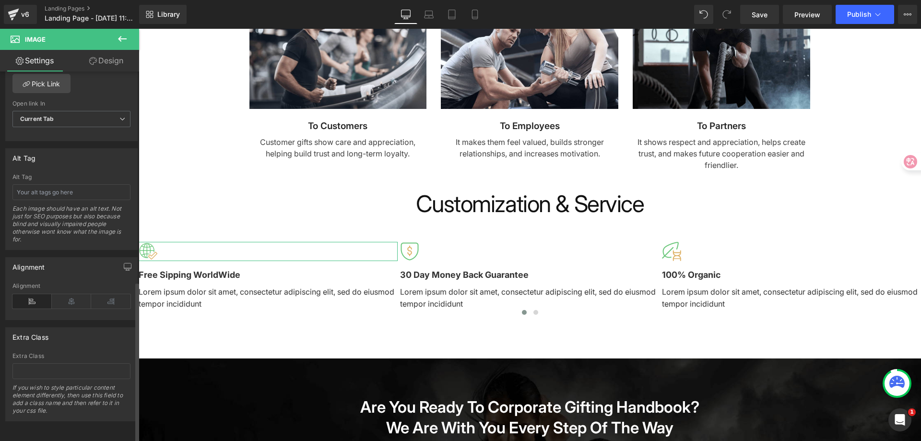
scroll to position [484, 0]
drag, startPoint x: 78, startPoint y: 298, endPoint x: 88, endPoint y: 251, distance: 48.1
click at [78, 298] on icon at bounding box center [71, 301] width 39 height 14
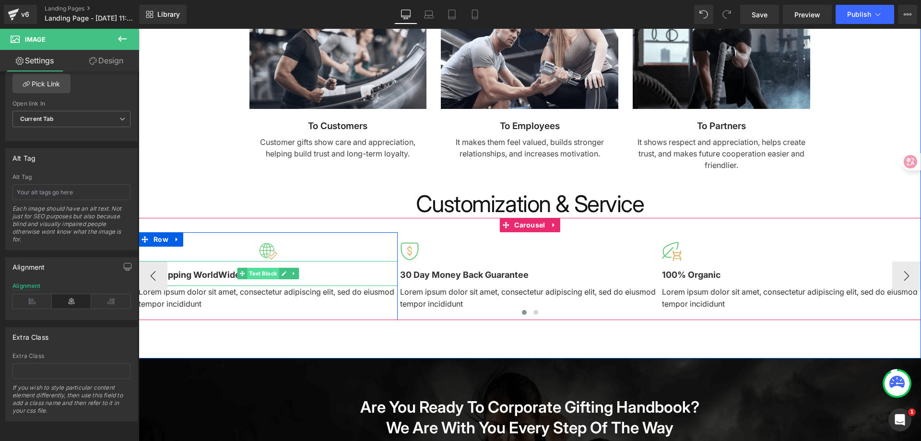
click at [271, 272] on span "Text Block" at bounding box center [264, 274] width 32 height 12
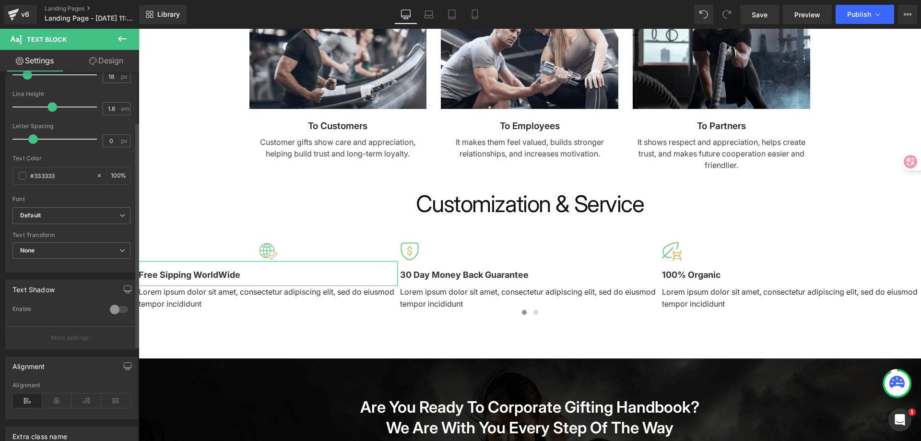
scroll to position [238, 0]
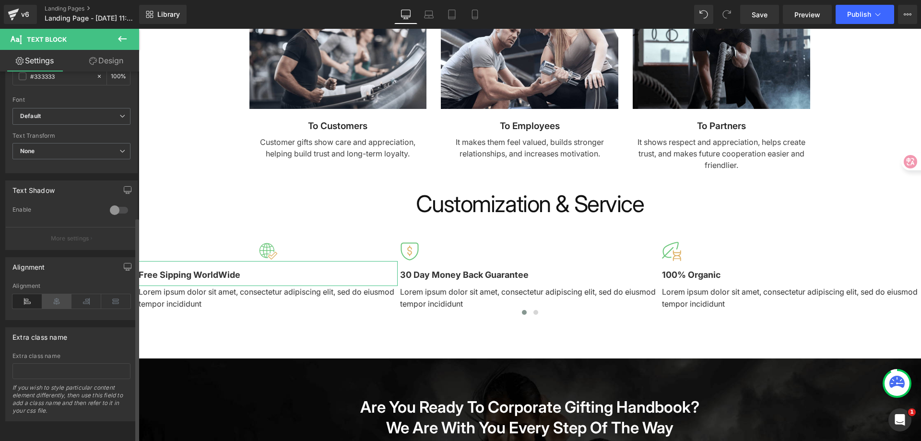
click at [59, 295] on icon at bounding box center [57, 301] width 30 height 14
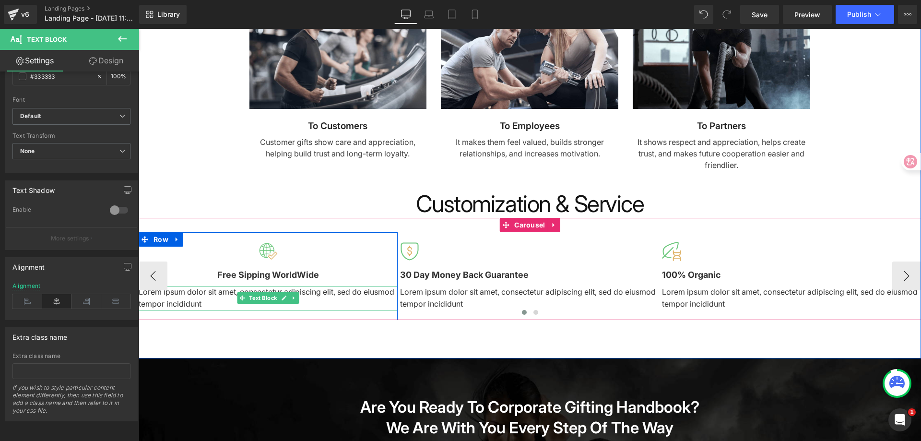
click at [322, 297] on p "Lorem ipsum dolor sit amet, consectetur adipiscing elit, sed do eiusmod tempor …" at bounding box center [268, 298] width 259 height 24
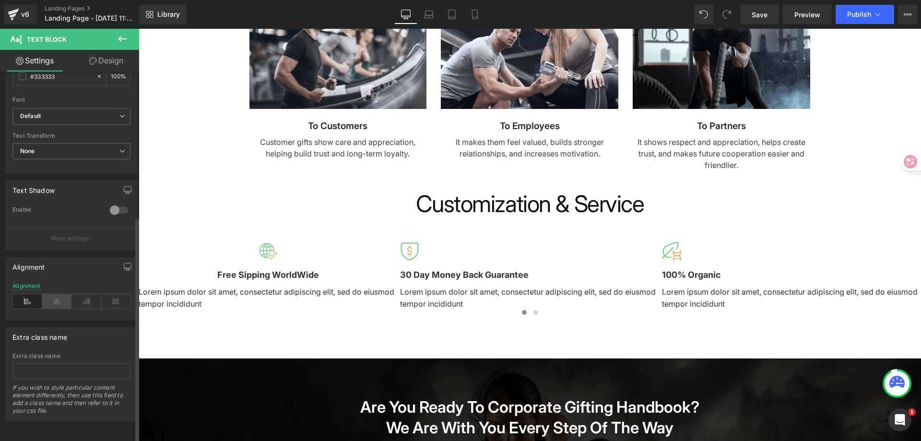
click at [62, 297] on icon at bounding box center [57, 301] width 30 height 14
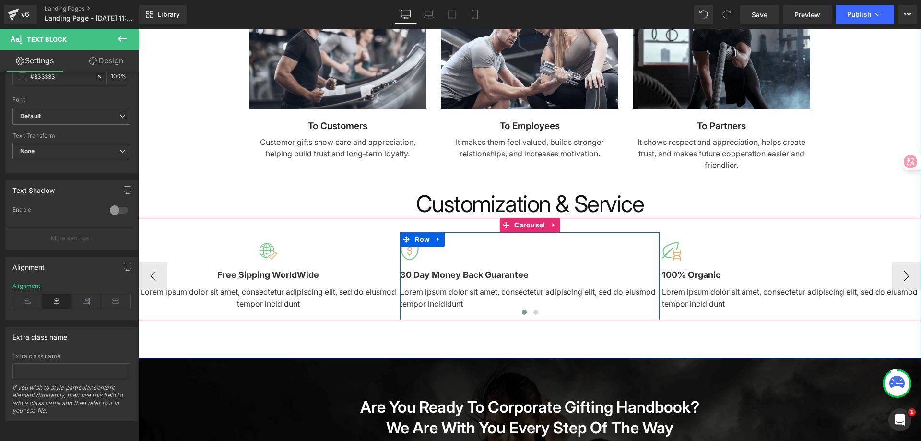
click at [471, 257] on div at bounding box center [529, 251] width 259 height 19
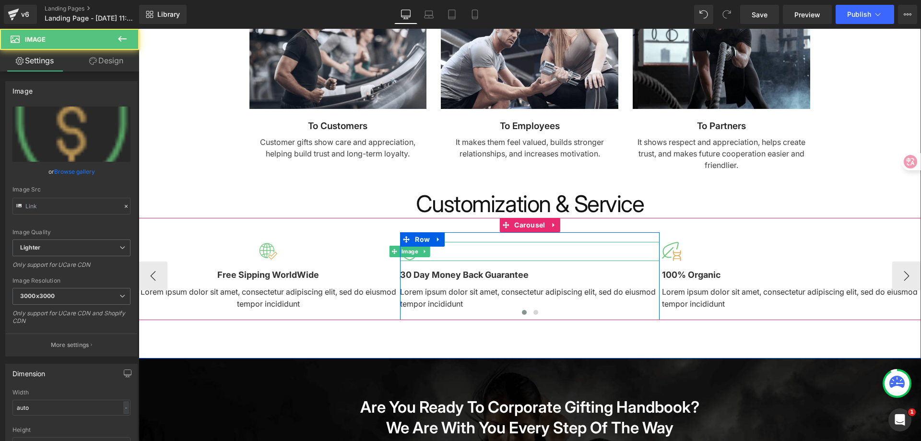
type input "https://ucarecdn.com/f4e1ead2-5e86-4f4c-93a2-96b9fc049b9d/-/format/auto/-/previ…"
click at [468, 251] on div at bounding box center [529, 251] width 259 height 19
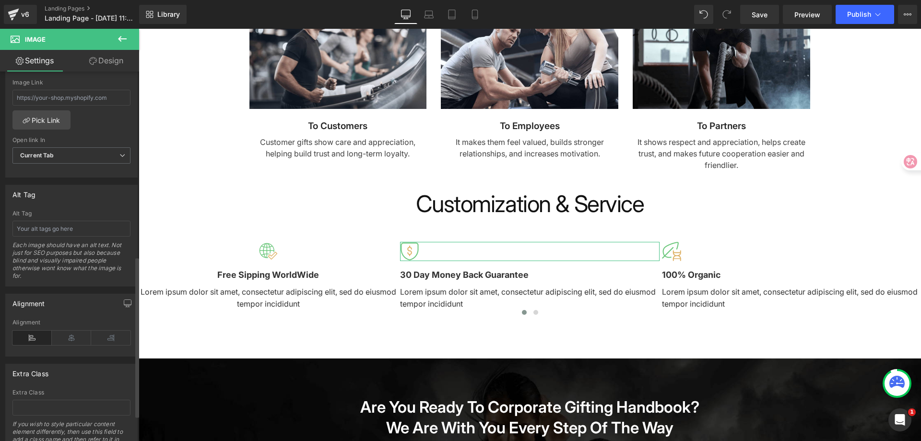
scroll to position [480, 0]
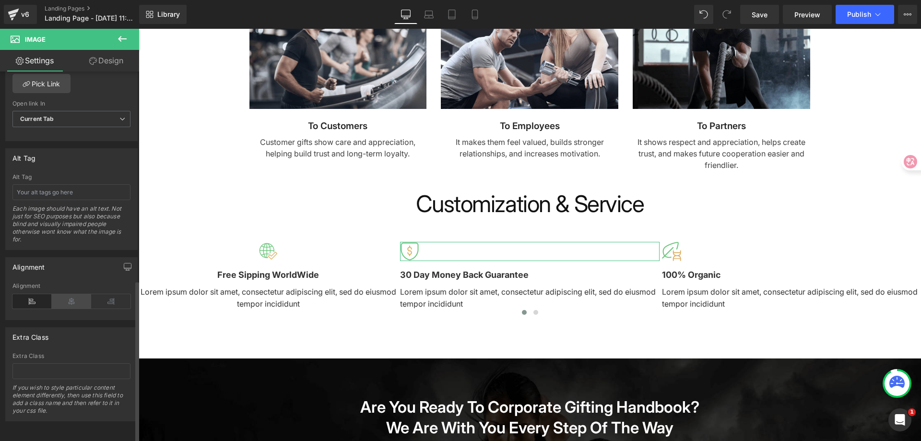
drag, startPoint x: 65, startPoint y: 302, endPoint x: 253, endPoint y: 273, distance: 189.8
click at [65, 302] on icon at bounding box center [71, 301] width 39 height 14
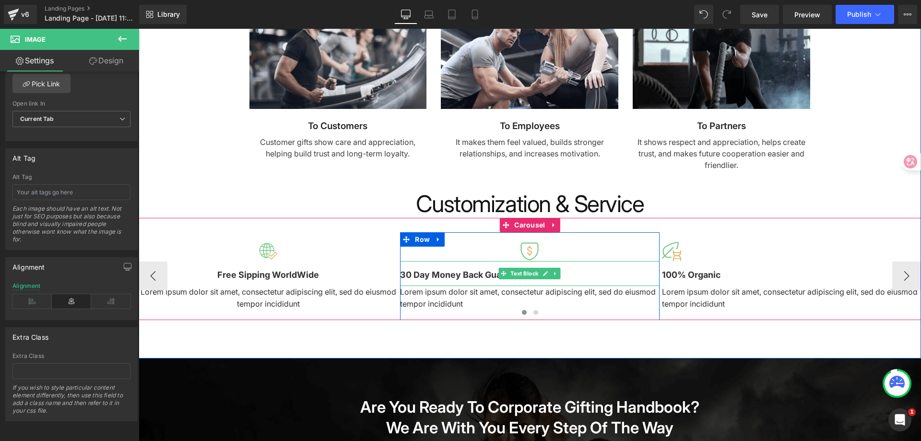
click at [501, 278] on span at bounding box center [504, 274] width 10 height 12
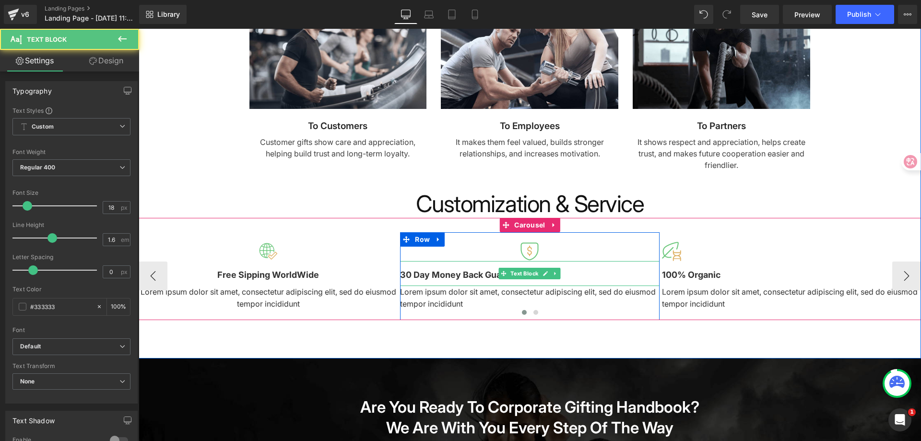
click at [458, 275] on b "30 Day Money Back Guarantee" at bounding box center [464, 275] width 129 height 10
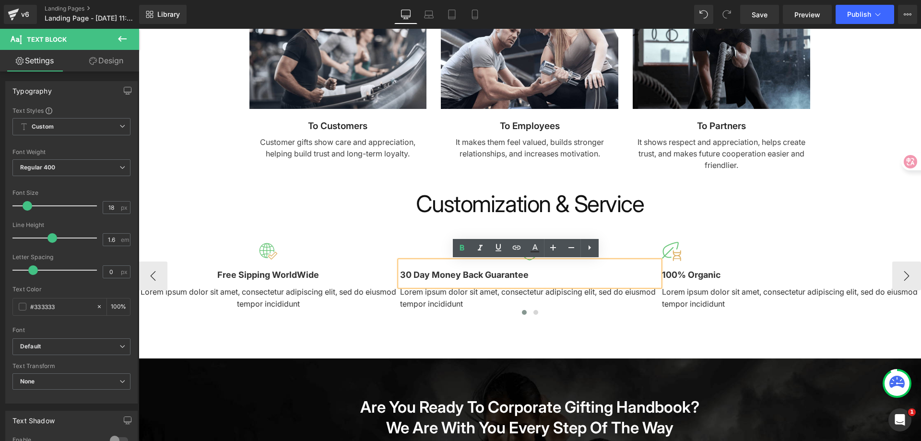
click at [529, 296] on span "Text Block" at bounding box center [525, 298] width 32 height 12
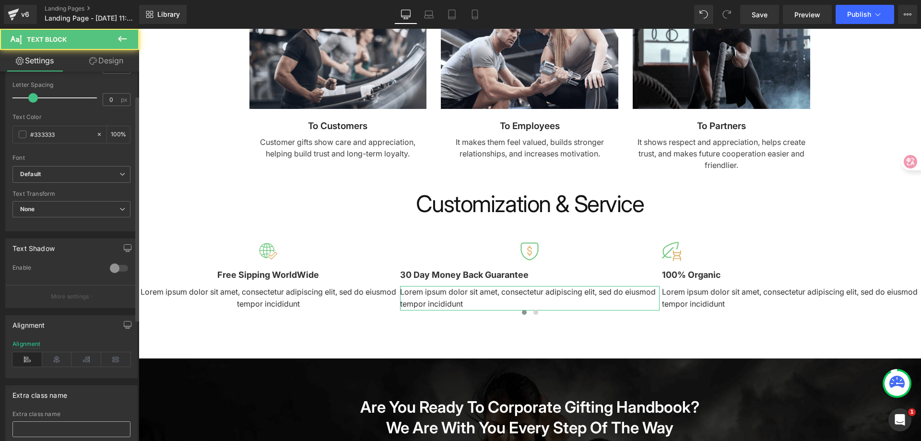
scroll to position [238, 0]
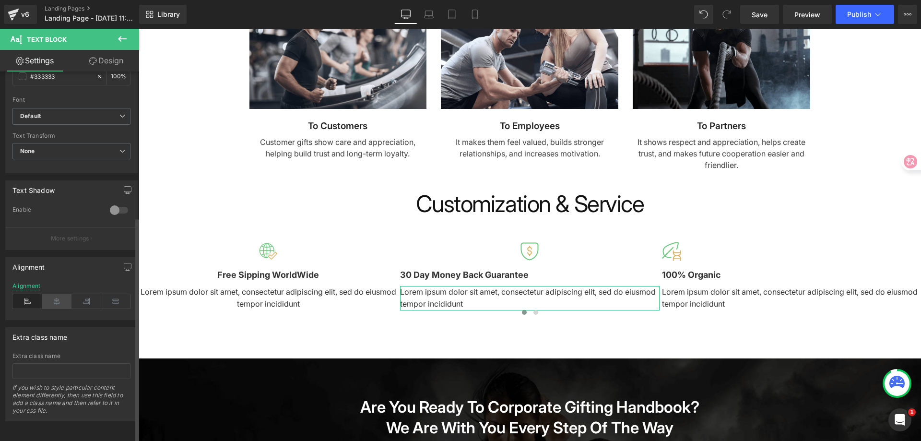
click at [59, 297] on icon at bounding box center [57, 301] width 30 height 14
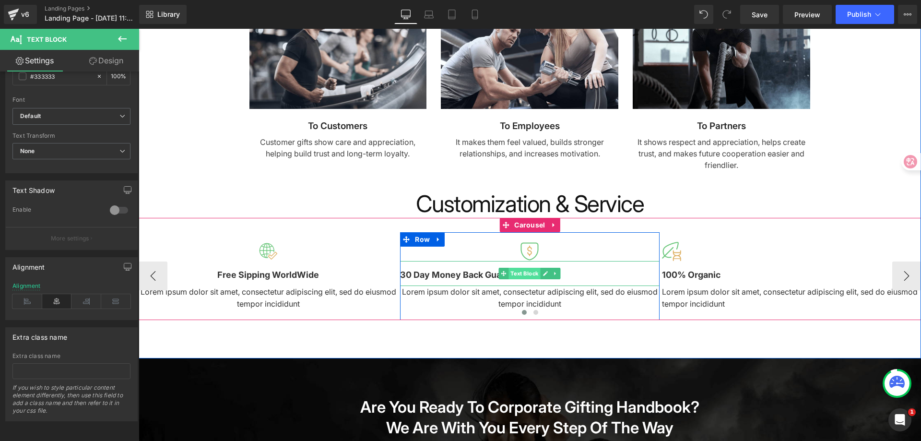
click at [513, 276] on span "Text Block" at bounding box center [525, 274] width 32 height 12
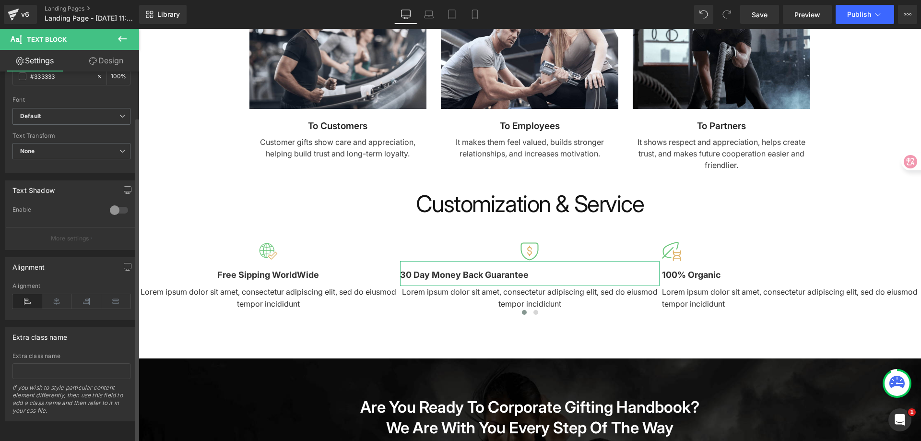
click at [53, 285] on div "Alignment" at bounding box center [71, 301] width 118 height 37
drag, startPoint x: 53, startPoint y: 292, endPoint x: 225, endPoint y: 263, distance: 174.1
click at [53, 294] on icon at bounding box center [57, 301] width 30 height 14
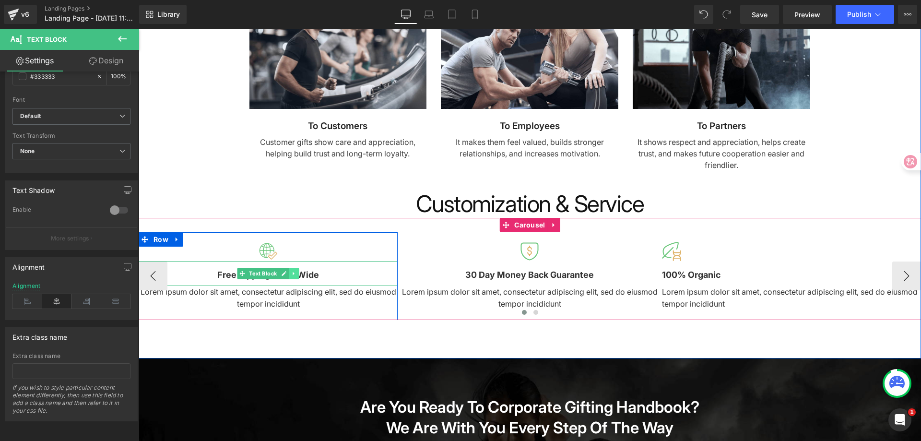
click at [289, 277] on link at bounding box center [294, 274] width 10 height 12
click at [322, 276] on p "Free Sipping WorldWide" at bounding box center [268, 275] width 259 height 14
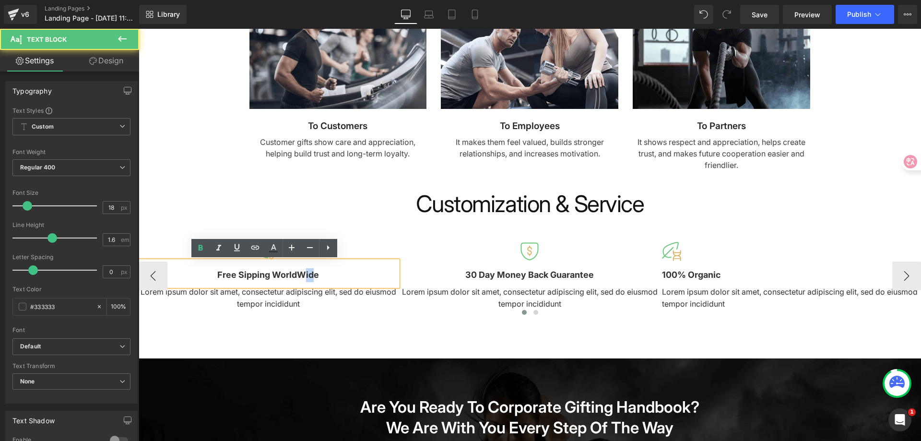
drag, startPoint x: 312, startPoint y: 279, endPoint x: 301, endPoint y: 277, distance: 11.6
click at [301, 277] on b "Free Sipping WorldWide" at bounding box center [268, 275] width 102 height 10
copy b "id"
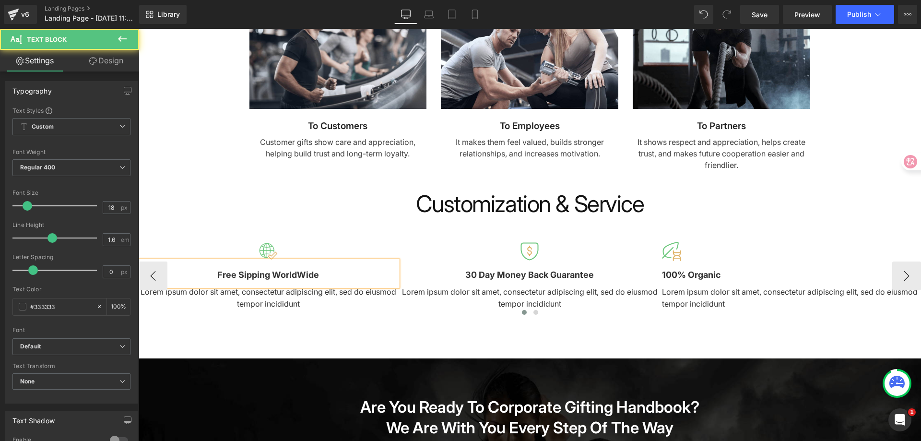
click at [315, 276] on b "Free Sipping WorldWide" at bounding box center [268, 275] width 102 height 10
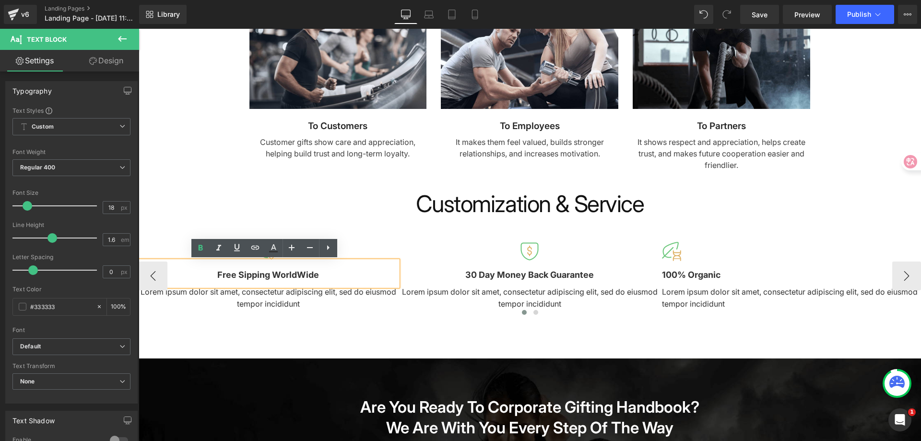
click at [298, 274] on b "Free Sipping WorldWide" at bounding box center [268, 275] width 102 height 10
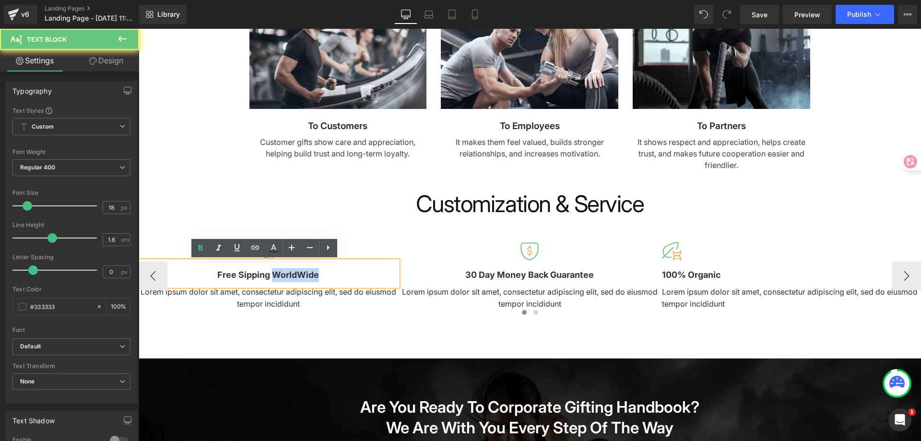
click at [298, 274] on b "Free Sipping WorldWide" at bounding box center [268, 275] width 102 height 10
copy b "WorldWide"
drag, startPoint x: 298, startPoint y: 274, endPoint x: 371, endPoint y: 283, distance: 73.4
click at [298, 274] on b "Free Sipping WorldWide" at bounding box center [268, 275] width 102 height 10
paste div
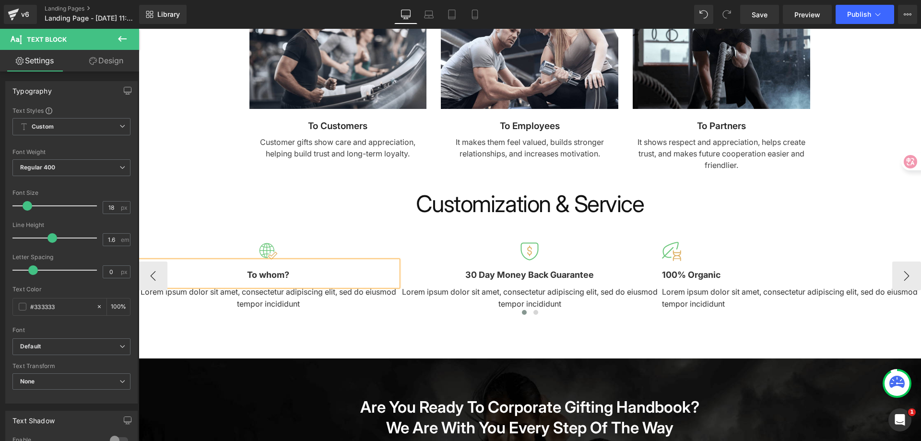
click at [361, 222] on div "Image To whom? Text Block Lorem ipsum dolor sit amet, consectetur adipiscing el…" at bounding box center [530, 269] width 783 height 102
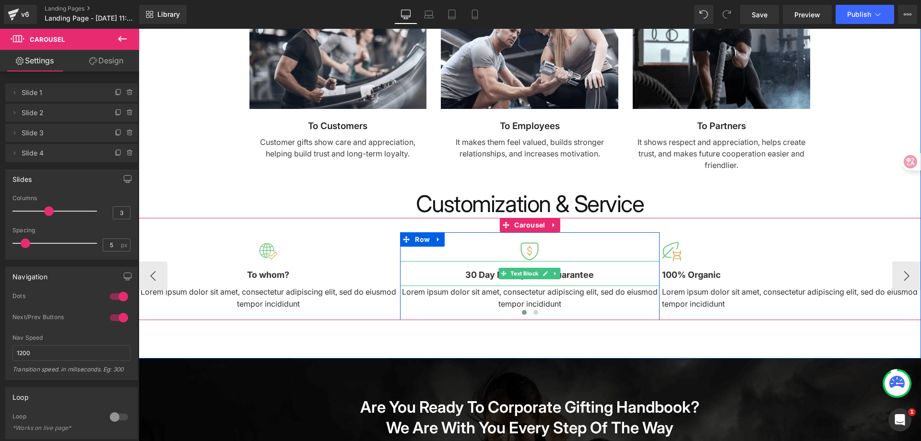
click at [579, 272] on b "30 Day Money Back Guarantee" at bounding box center [529, 275] width 129 height 10
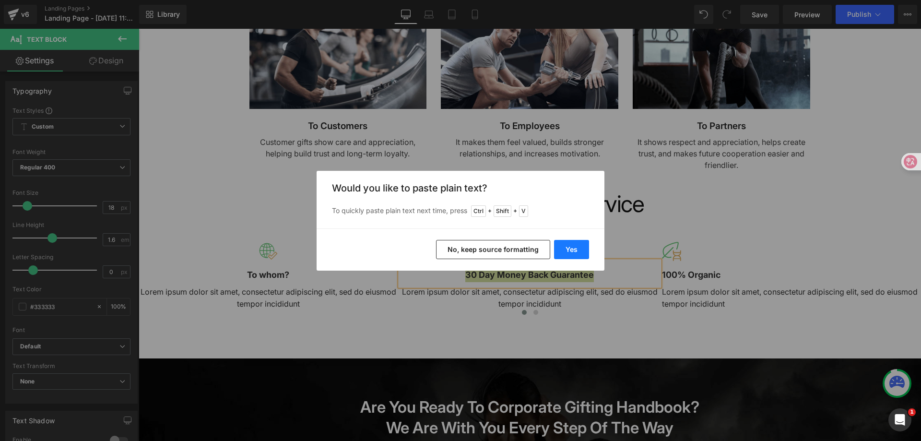
click at [581, 251] on button "Yes" at bounding box center [571, 249] width 35 height 19
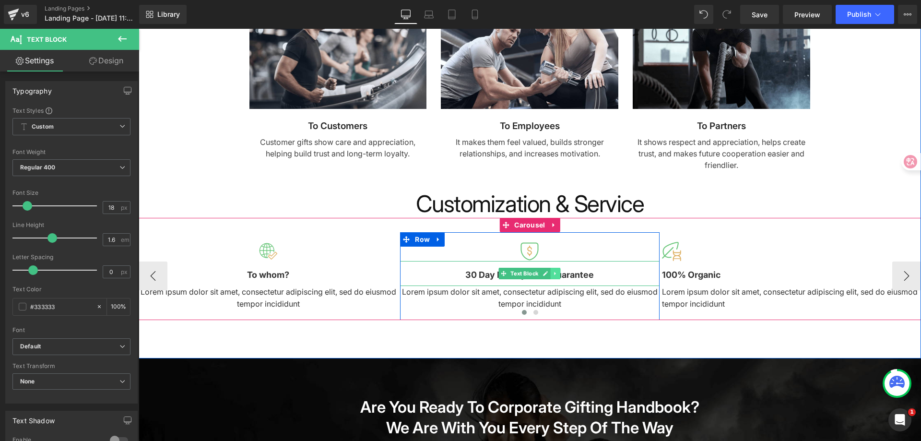
click at [551, 273] on link at bounding box center [556, 274] width 10 height 12
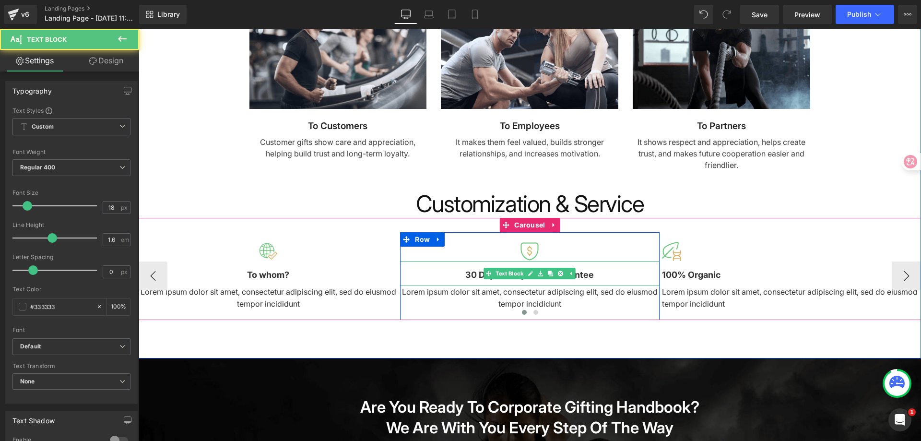
click at [583, 275] on b "30 Day Money Back Guarantee" at bounding box center [529, 275] width 129 height 10
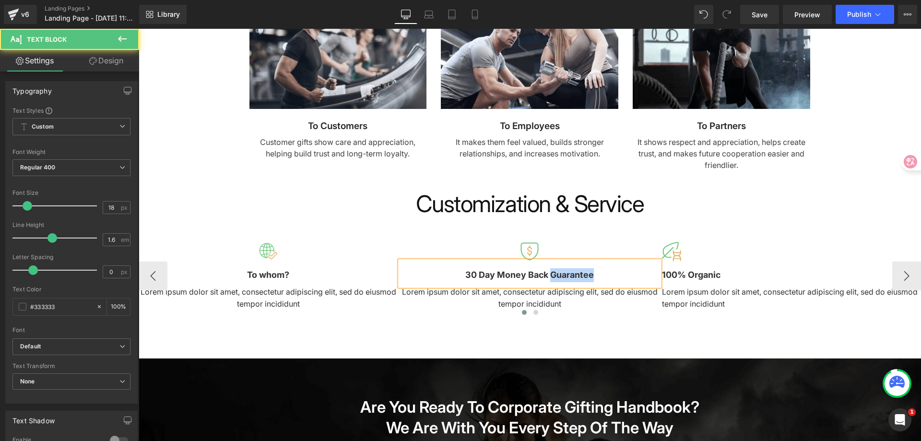
click at [583, 275] on b "30 Day Money Back Guarantee" at bounding box center [529, 275] width 129 height 10
copy b "Guarantee"
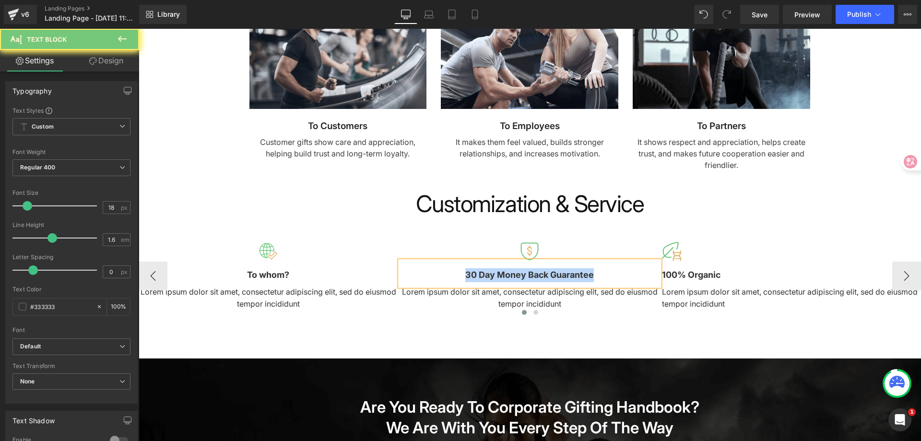
click at [583, 275] on b "30 Day Money Back Guarantee" at bounding box center [529, 275] width 129 height 10
copy b "30 Day Money Back Guarantee"
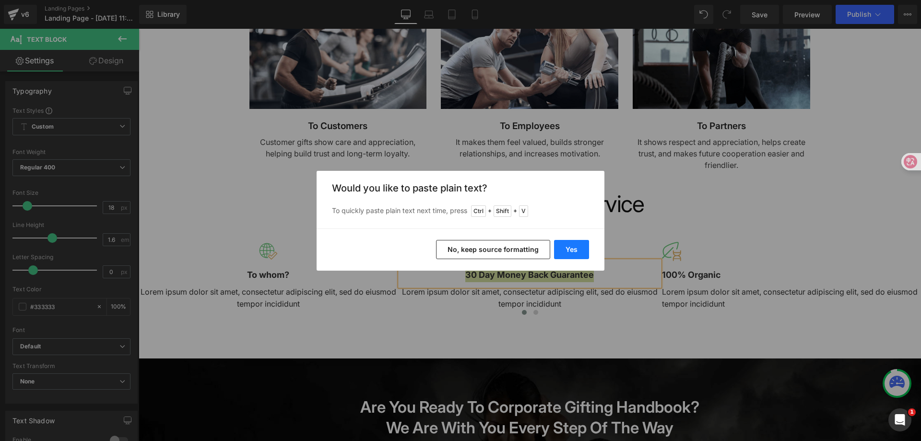
drag, startPoint x: 436, startPoint y: 224, endPoint x: 574, endPoint y: 252, distance: 141.1
click at [574, 252] on button "Yes" at bounding box center [571, 249] width 35 height 19
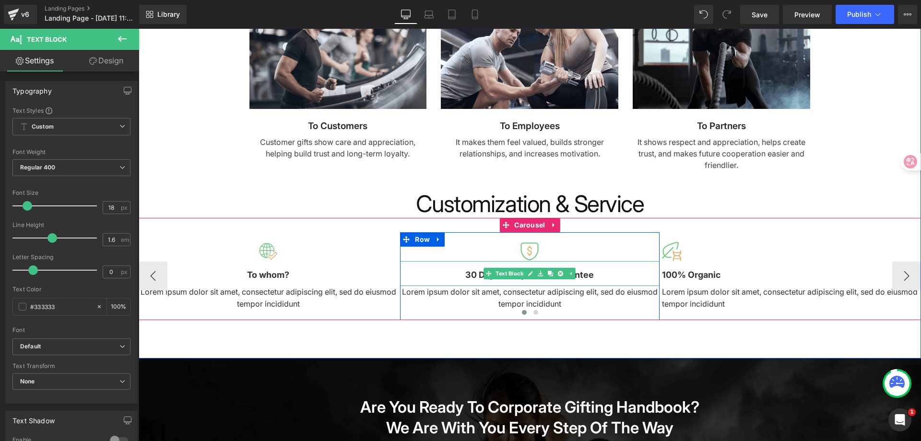
click at [475, 273] on b "30 Day Money Back Guarantee" at bounding box center [529, 275] width 129 height 10
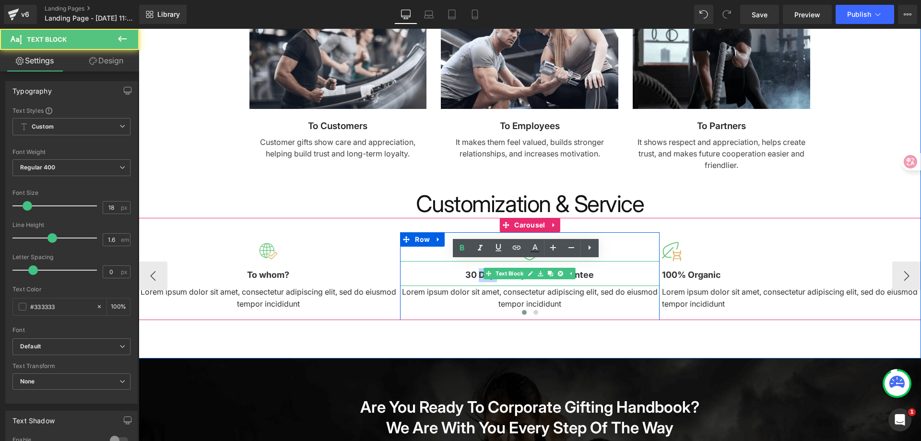
click at [475, 273] on b "30 Day Money Back Guarantee" at bounding box center [529, 275] width 129 height 10
copy b "Day"
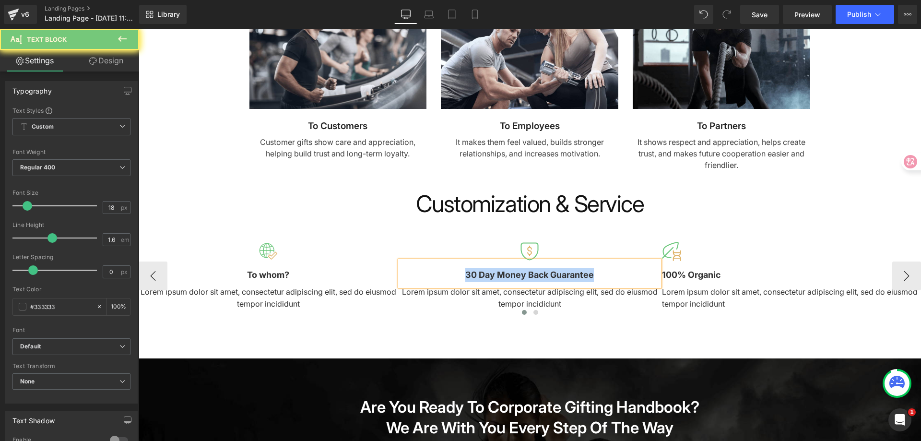
click at [475, 273] on b "30 Day Money Back Guarantee" at bounding box center [529, 275] width 129 height 10
copy b "30 Day Money Back Guarantee"
click at [475, 273] on b "30 Day Money Back Guarantee" at bounding box center [529, 275] width 129 height 10
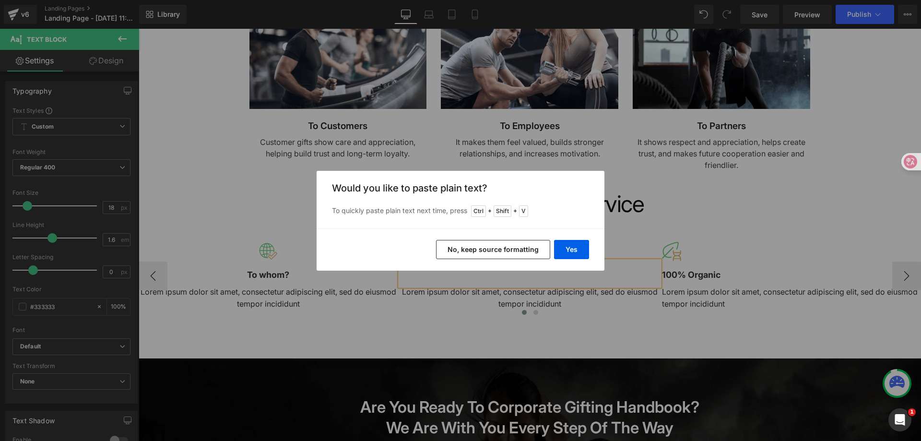
drag, startPoint x: 521, startPoint y: 250, endPoint x: 436, endPoint y: 237, distance: 85.5
click at [521, 250] on button "No, keep source formatting" at bounding box center [493, 249] width 114 height 19
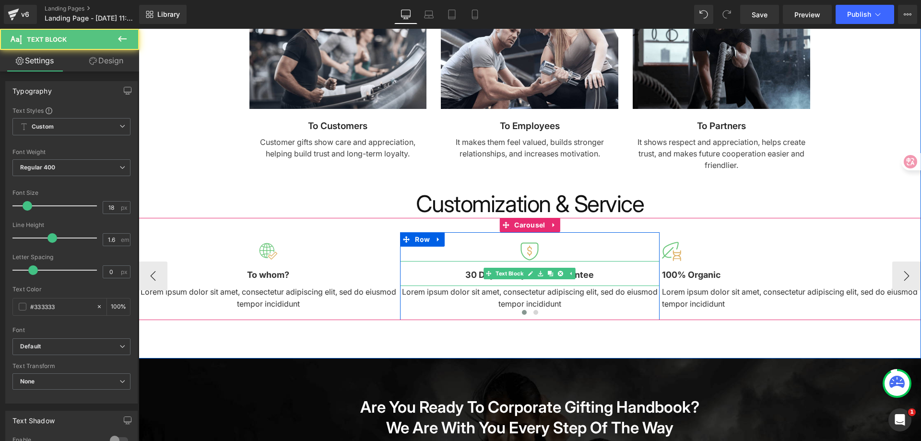
click at [598, 270] on p "30 Day Money Back Guarantee" at bounding box center [529, 275] width 259 height 14
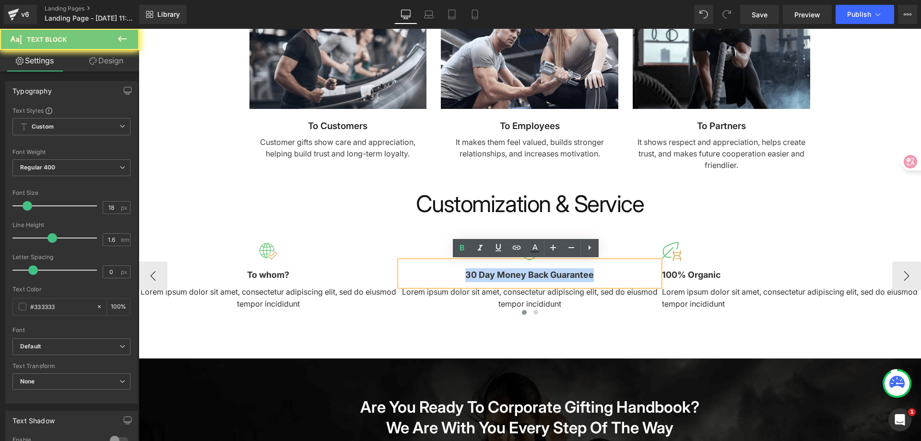
copy b "30 Day Money Back Guarantee"
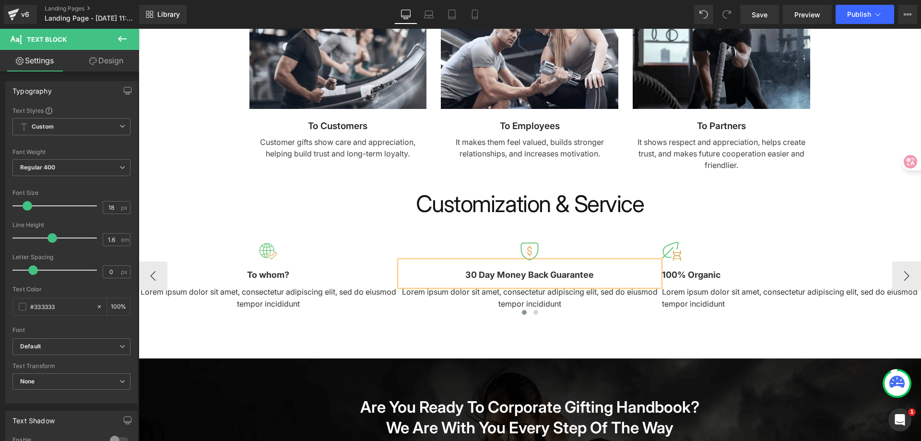
click at [565, 275] on b "30 Day Money Back Guarantee" at bounding box center [529, 275] width 129 height 10
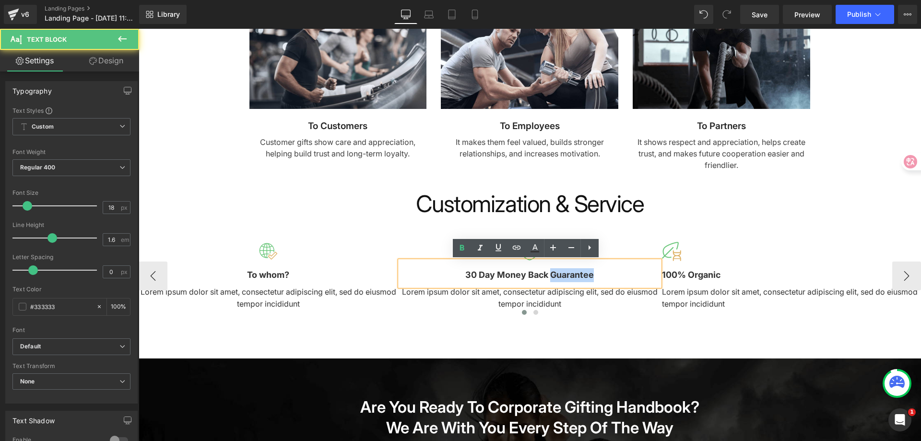
click at [565, 275] on b "30 Day Money Back Guarantee" at bounding box center [529, 275] width 129 height 10
copy b "Guarantee"
click at [565, 275] on b "30 Day Money Back Guarantee" at bounding box center [529, 275] width 129 height 10
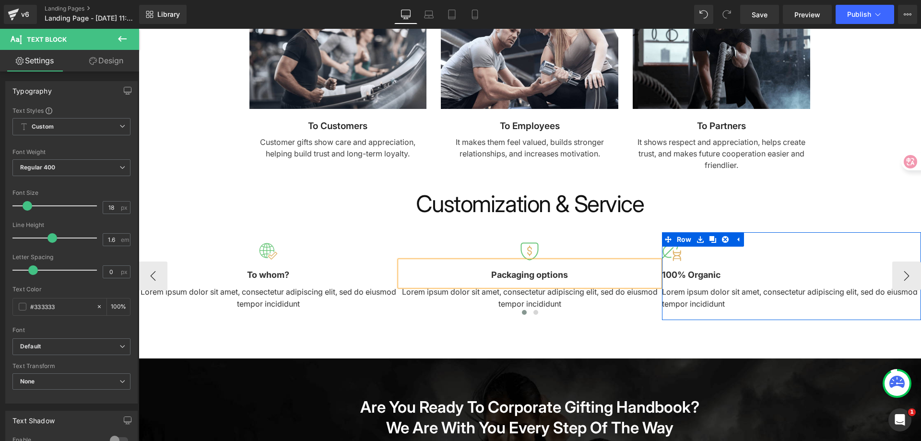
click at [715, 272] on b "100% Organic" at bounding box center [691, 275] width 59 height 10
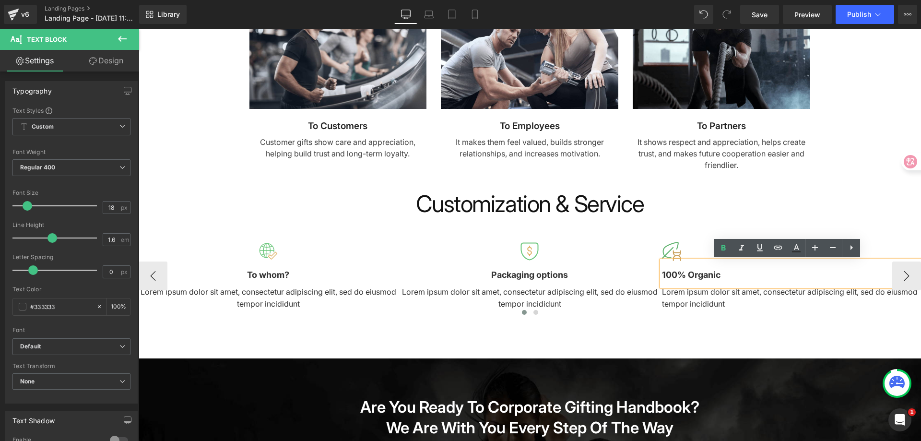
click at [677, 250] on span "Image" at bounding box center [671, 252] width 21 height 12
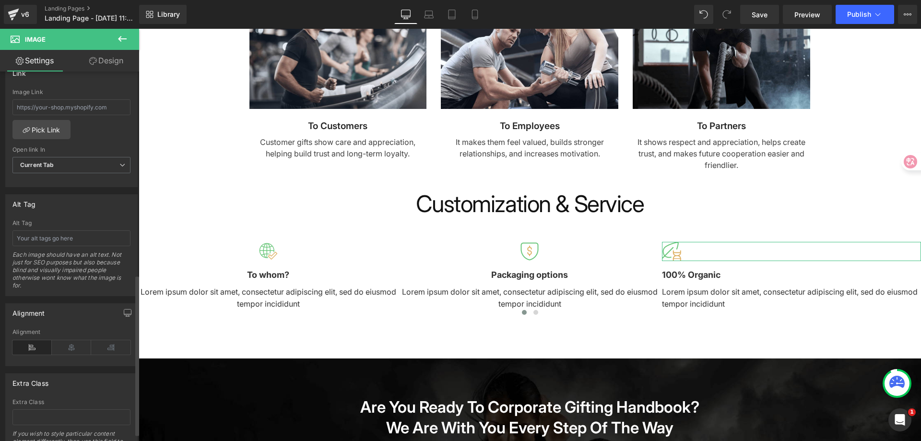
scroll to position [484, 0]
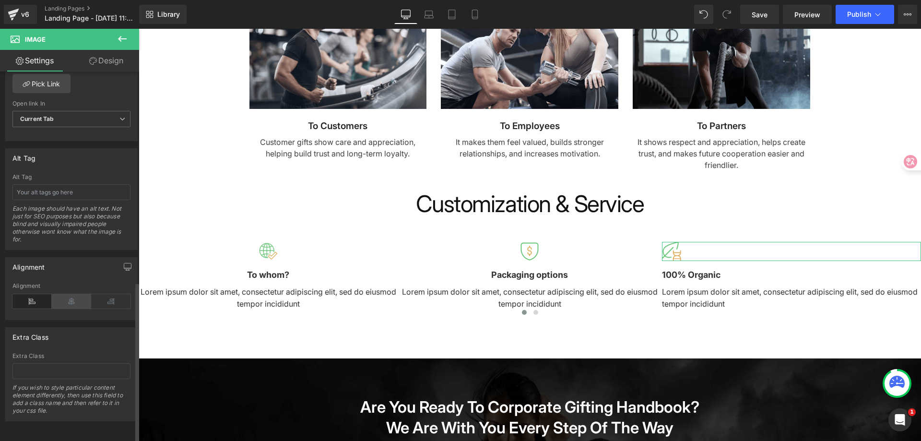
click at [83, 299] on icon at bounding box center [71, 301] width 39 height 14
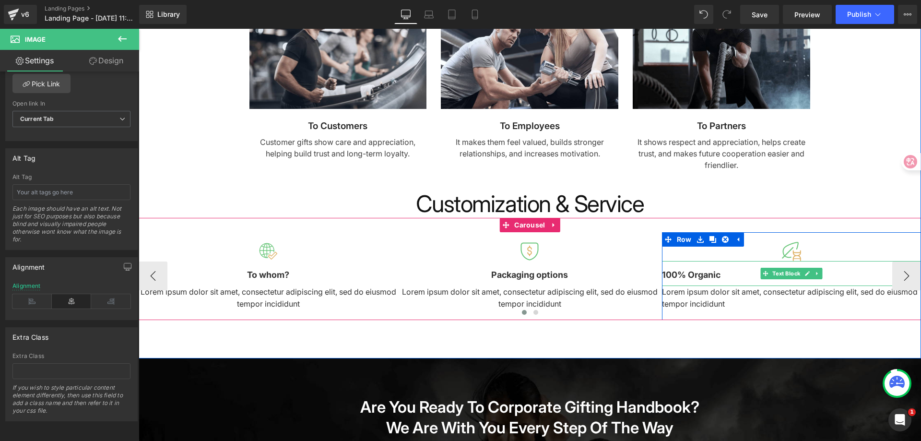
click at [688, 273] on b "100% Organic" at bounding box center [691, 275] width 59 height 10
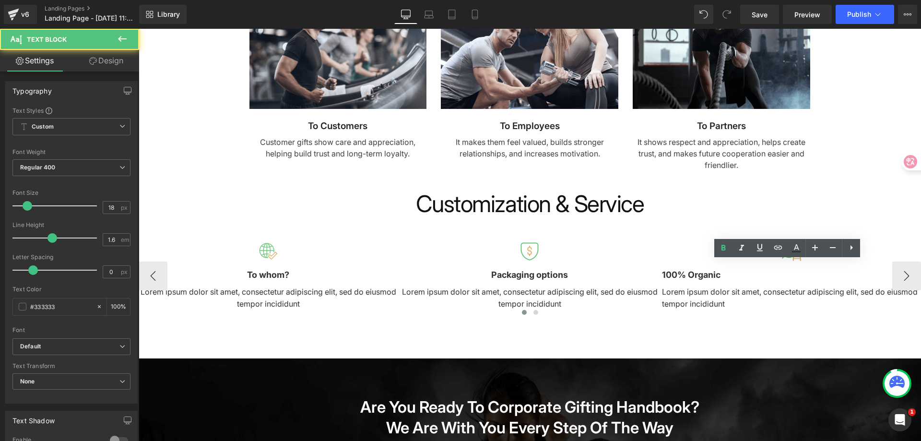
scroll to position [238, 0]
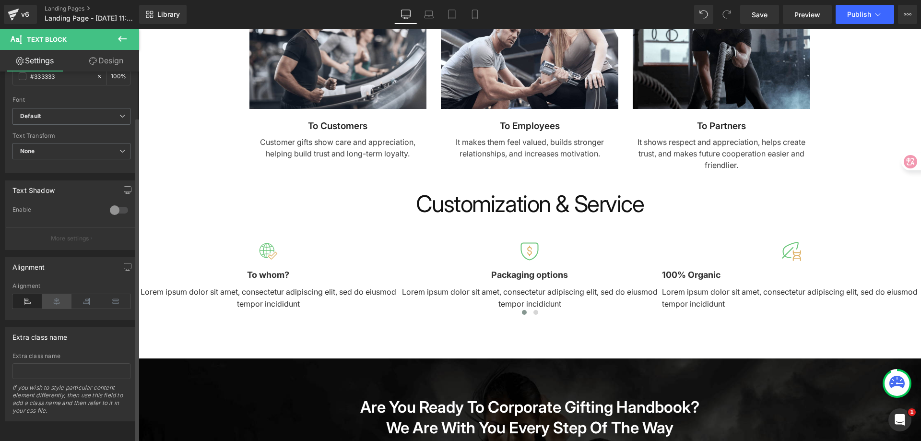
click at [64, 296] on icon at bounding box center [57, 301] width 30 height 14
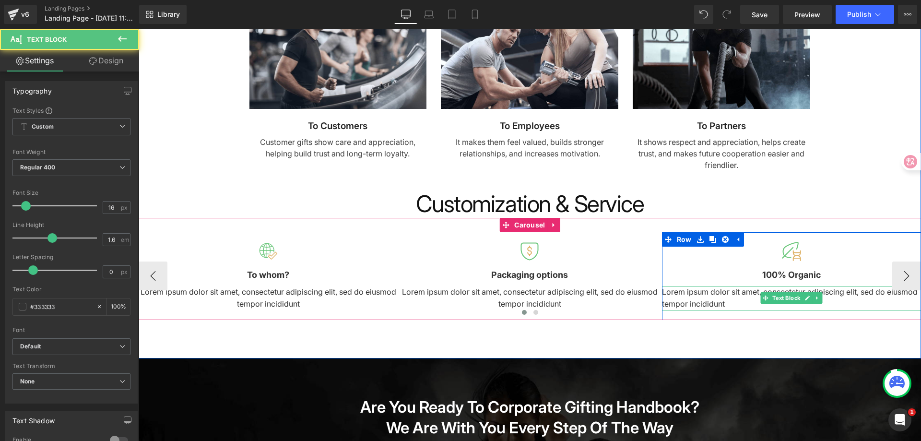
click at [733, 297] on p "Lorem ipsum dolor sit amet, consectetur adipiscing elit, sed do eiusmod tempor …" at bounding box center [791, 298] width 259 height 24
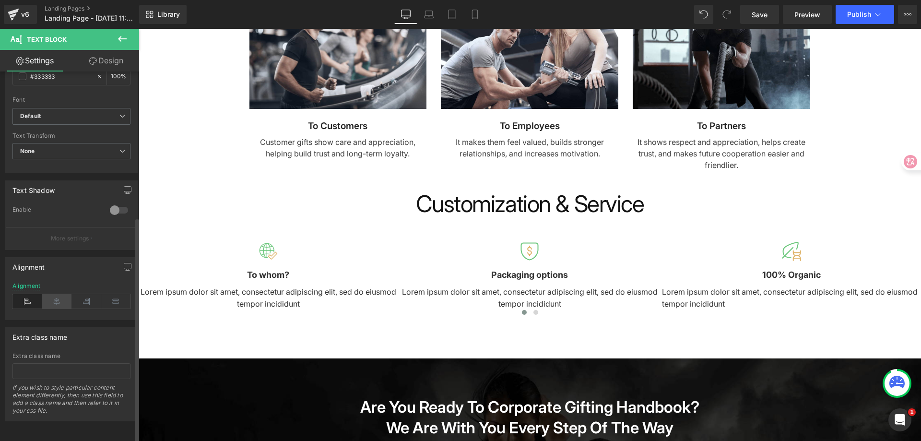
drag, startPoint x: 55, startPoint y: 295, endPoint x: 217, endPoint y: 266, distance: 164.2
click at [55, 295] on icon at bounding box center [57, 301] width 30 height 14
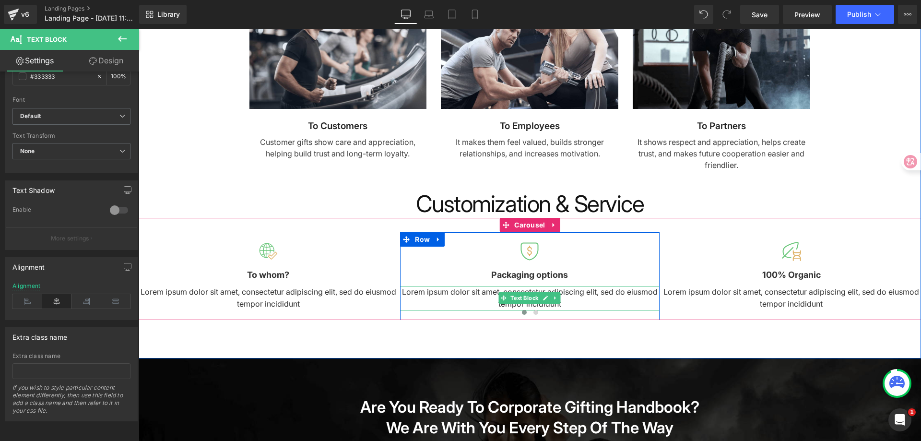
click at [461, 296] on p "Lorem ipsum dolor sit amet, consectetur adipiscing elit, sed do eiusmod tempor …" at bounding box center [529, 298] width 259 height 24
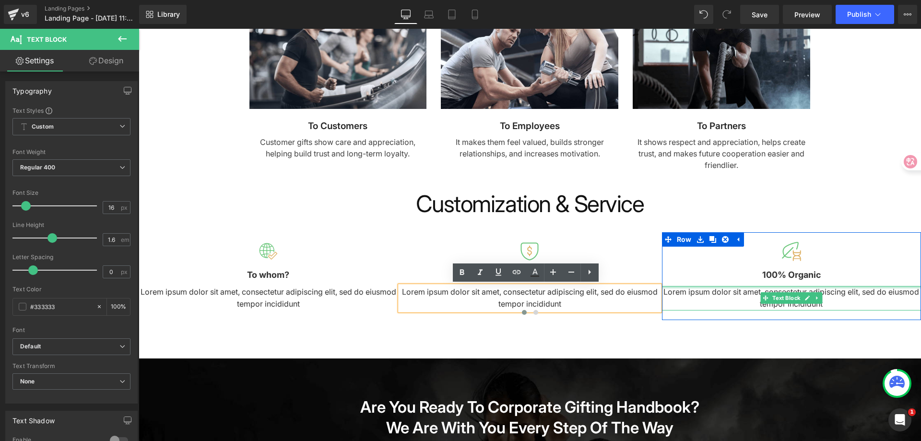
click at [801, 281] on p "100% Organic" at bounding box center [791, 275] width 259 height 14
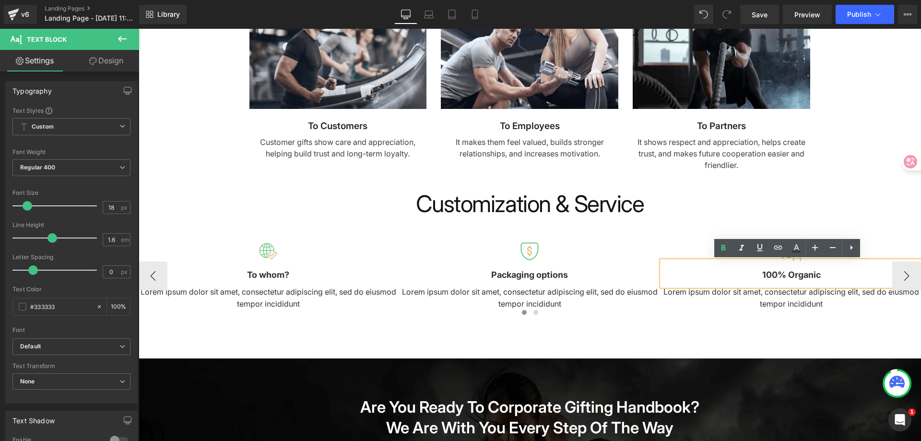
click at [781, 271] on b "100% Organic" at bounding box center [791, 275] width 59 height 10
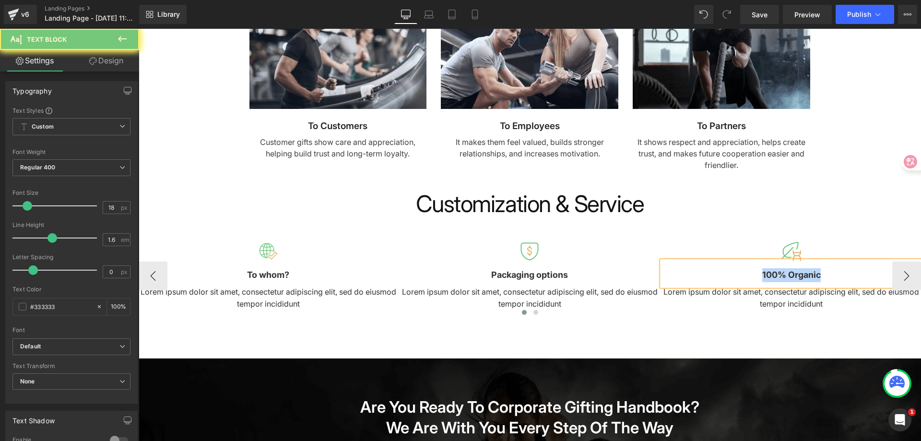
paste div
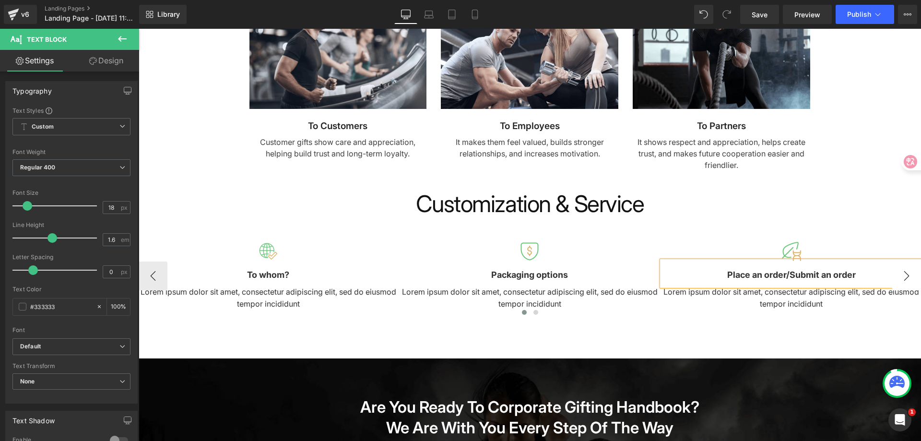
click at [904, 272] on button "›" at bounding box center [906, 275] width 29 height 29
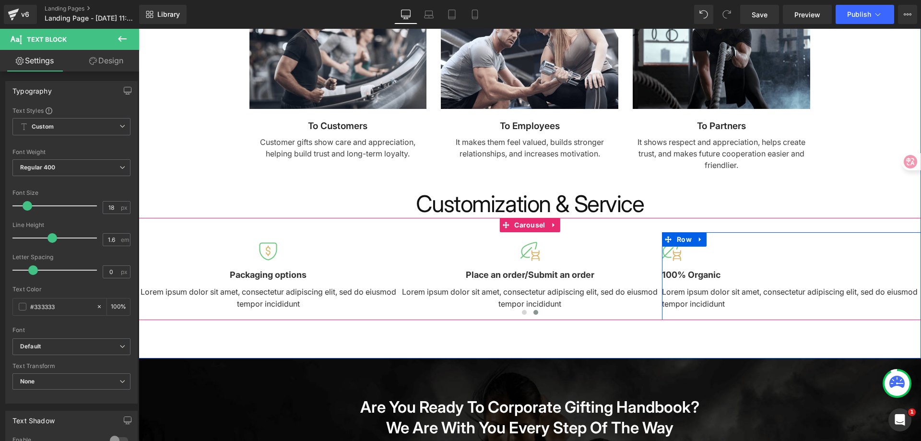
click at [697, 255] on div at bounding box center [791, 251] width 259 height 19
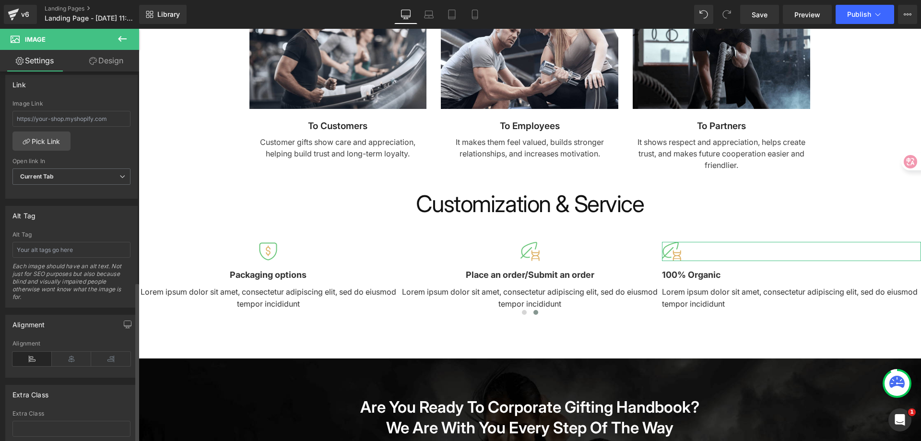
scroll to position [484, 0]
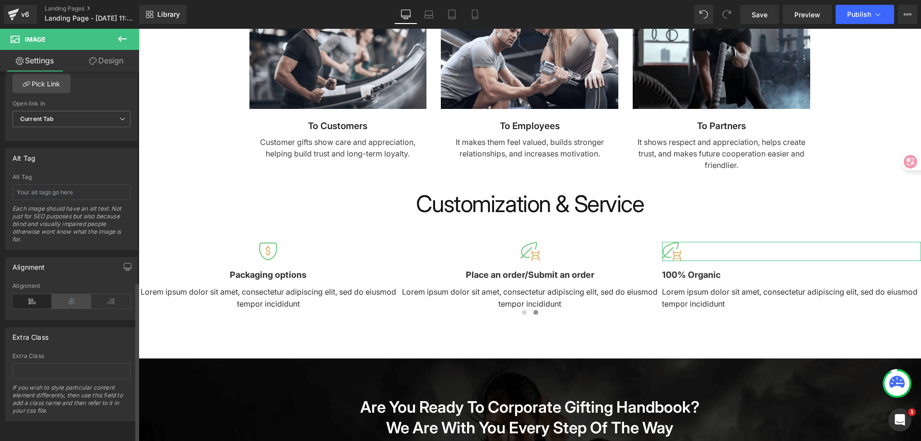
drag, startPoint x: 67, startPoint y: 297, endPoint x: 40, endPoint y: 267, distance: 40.4
click at [67, 297] on icon at bounding box center [71, 301] width 39 height 14
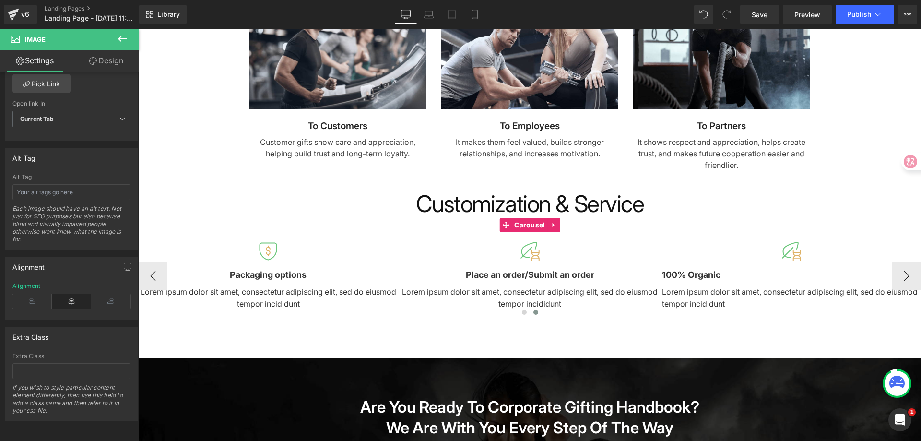
click at [688, 278] on b "100% Organic" at bounding box center [691, 275] width 59 height 10
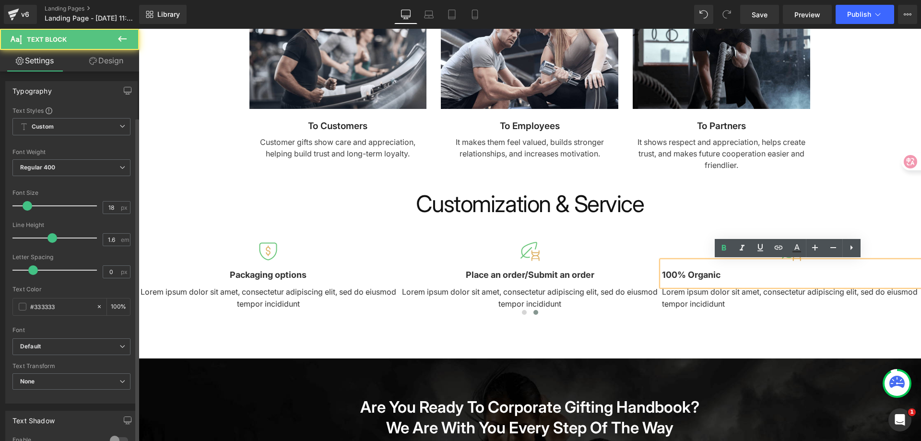
scroll to position [238, 0]
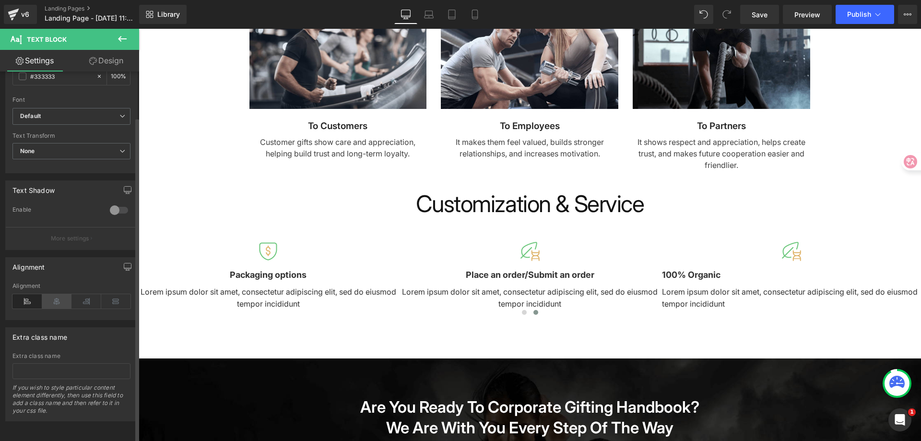
drag, startPoint x: 52, startPoint y: 296, endPoint x: 276, endPoint y: 273, distance: 224.8
click at [52, 296] on icon at bounding box center [57, 301] width 30 height 14
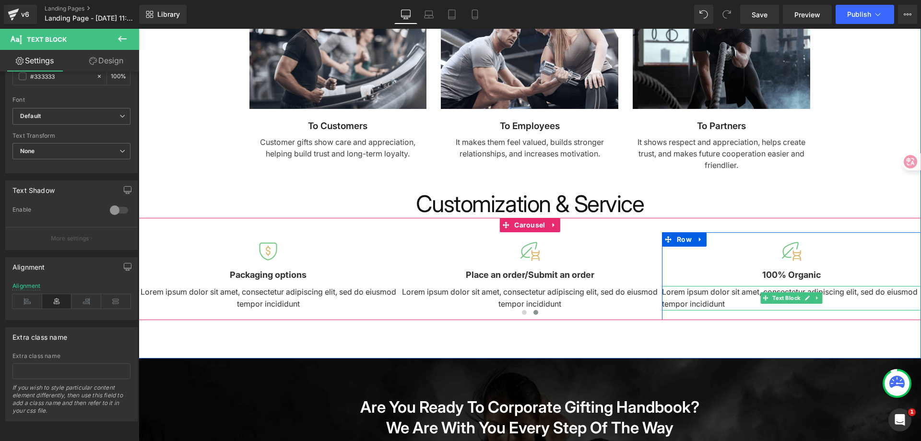
click at [696, 300] on p "Lorem ipsum dolor sit amet, consectetur adipiscing elit, sed do eiusmod tempor …" at bounding box center [791, 298] width 259 height 24
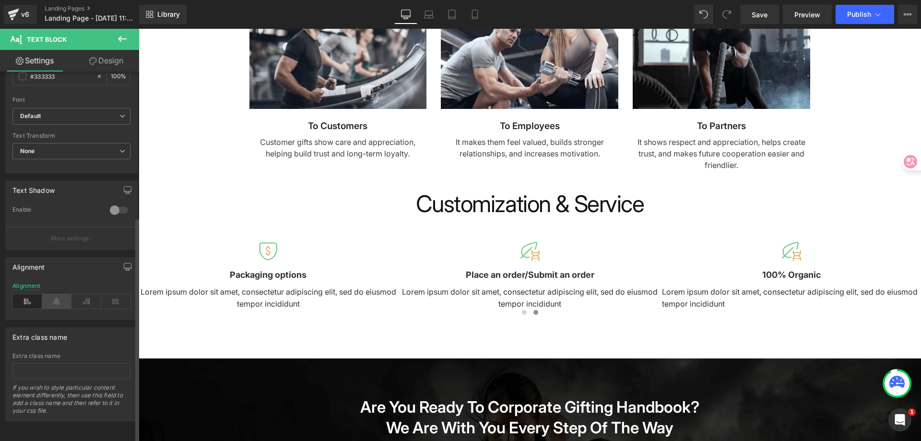
click at [59, 294] on icon at bounding box center [57, 301] width 30 height 14
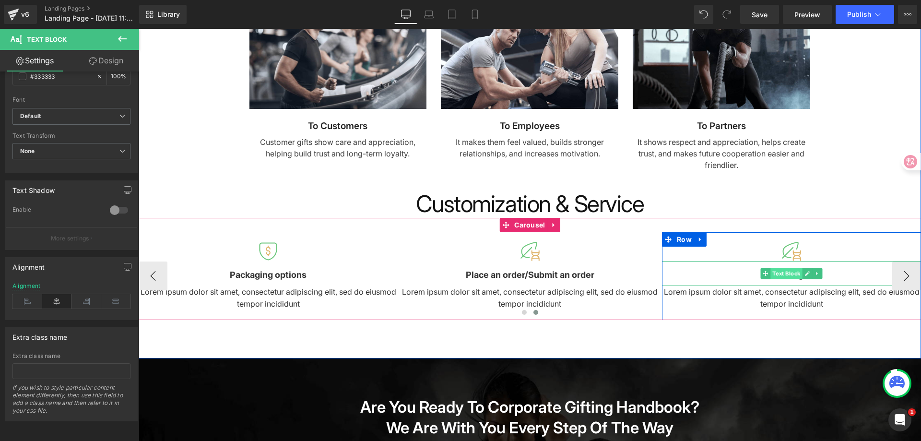
click at [795, 273] on span "Text Block" at bounding box center [787, 274] width 32 height 12
click at [834, 274] on p "100% Organic" at bounding box center [791, 275] width 259 height 14
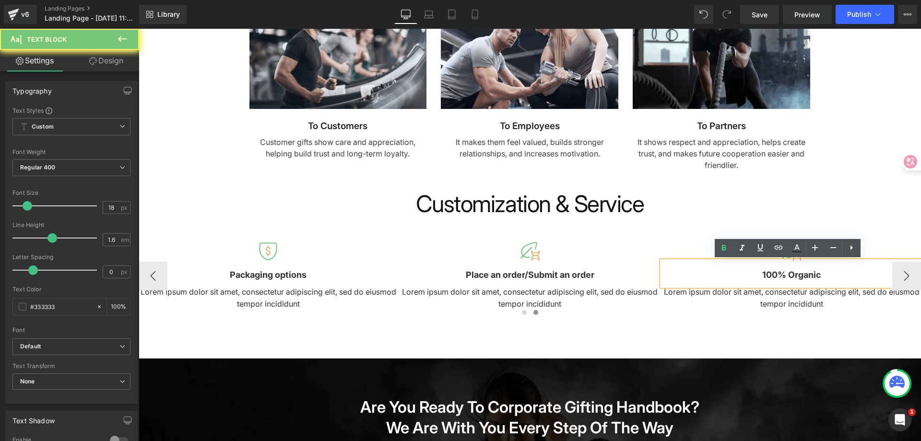
click at [834, 274] on p "100% Organic" at bounding box center [791, 275] width 259 height 14
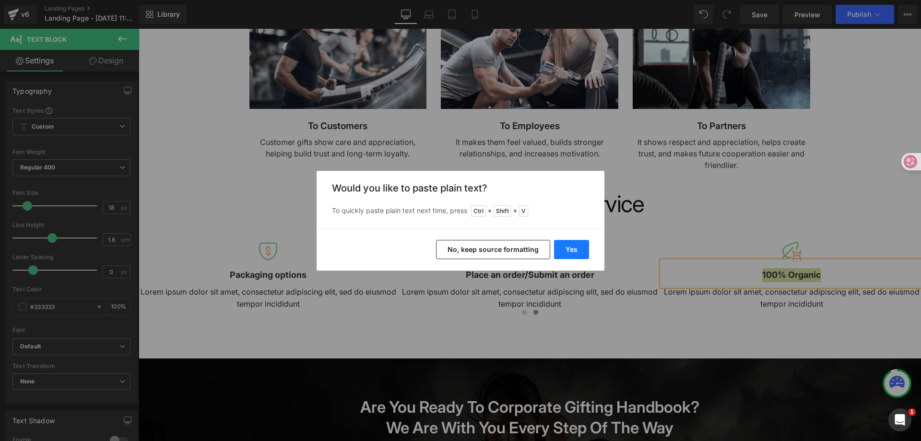
click at [585, 254] on button "Yes" at bounding box center [571, 249] width 35 height 19
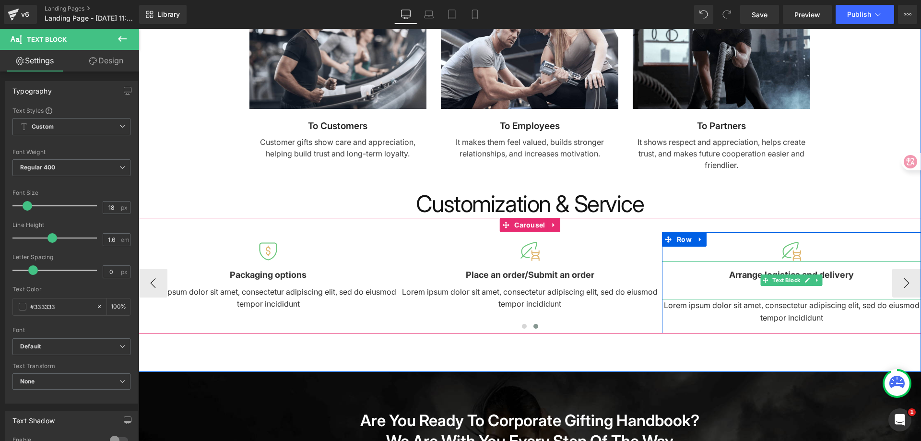
click at [803, 291] on p at bounding box center [791, 289] width 259 height 14
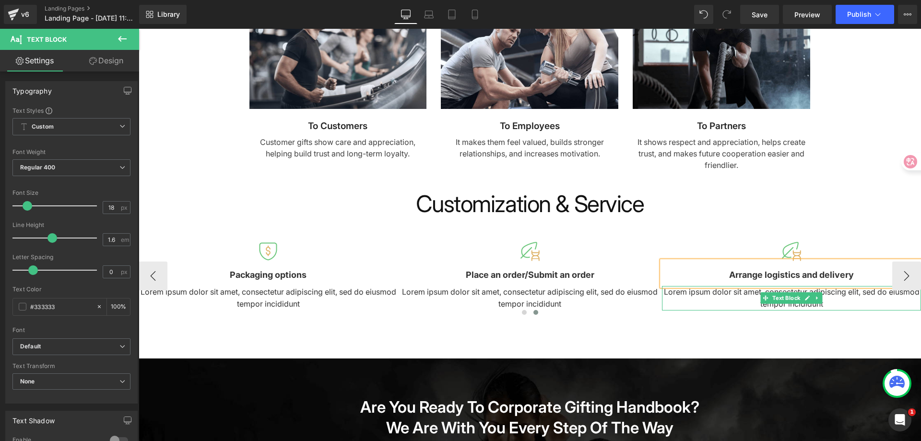
click at [840, 302] on p "Lorem ipsum dolor sit amet, consectetur adipiscing elit, sed do eiusmod tempor …" at bounding box center [791, 298] width 259 height 24
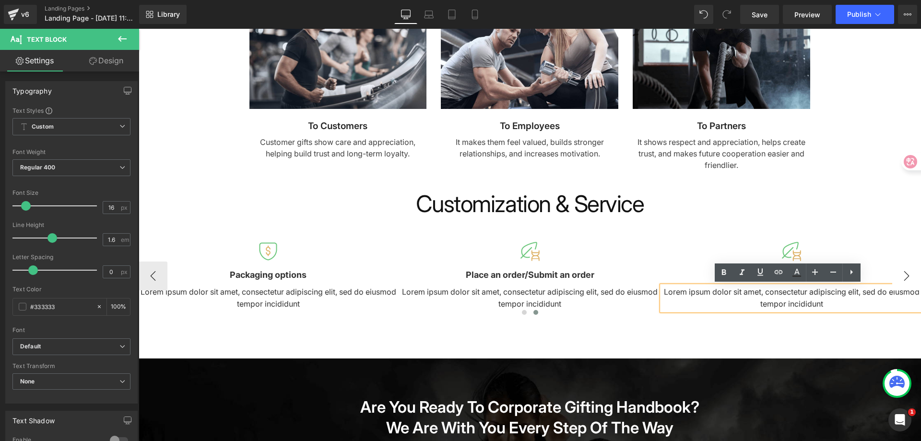
click at [896, 278] on button "›" at bounding box center [906, 275] width 29 height 29
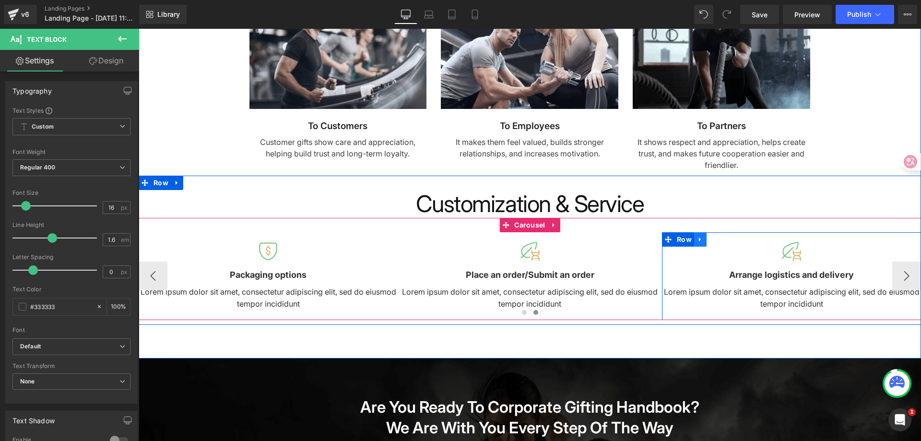
click at [699, 240] on icon at bounding box center [700, 239] width 2 height 4
click at [710, 241] on icon at bounding box center [713, 239] width 7 height 7
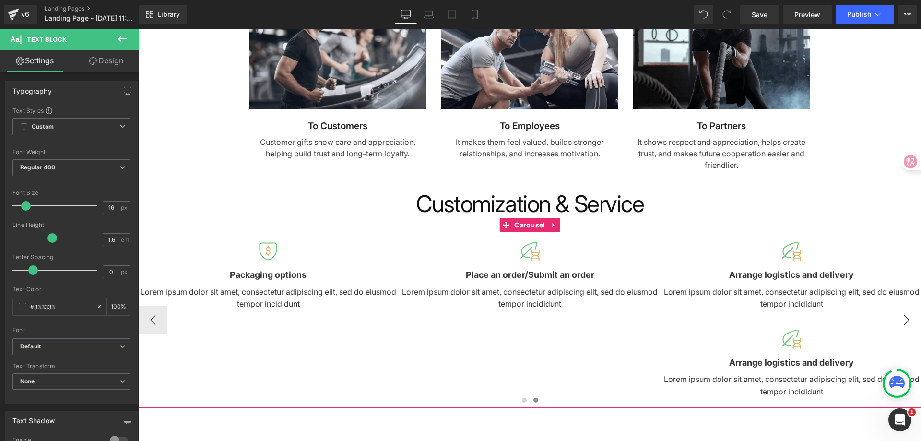
click at [897, 315] on button "›" at bounding box center [906, 320] width 29 height 29
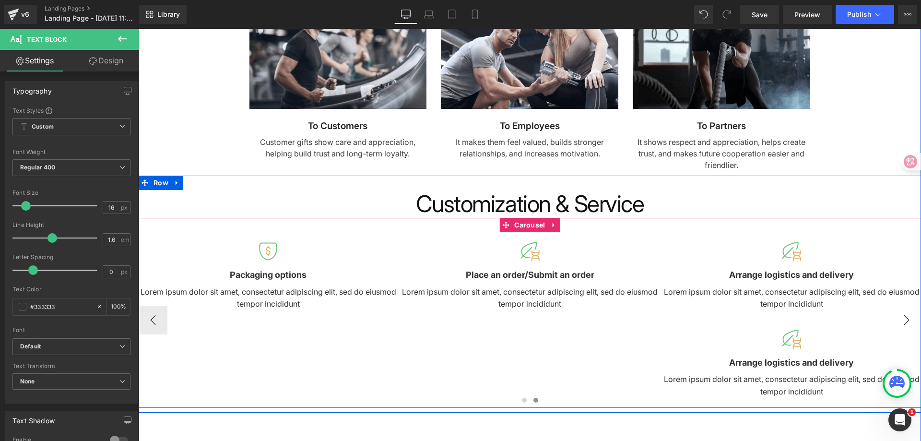
click at [900, 309] on button "›" at bounding box center [906, 320] width 29 height 29
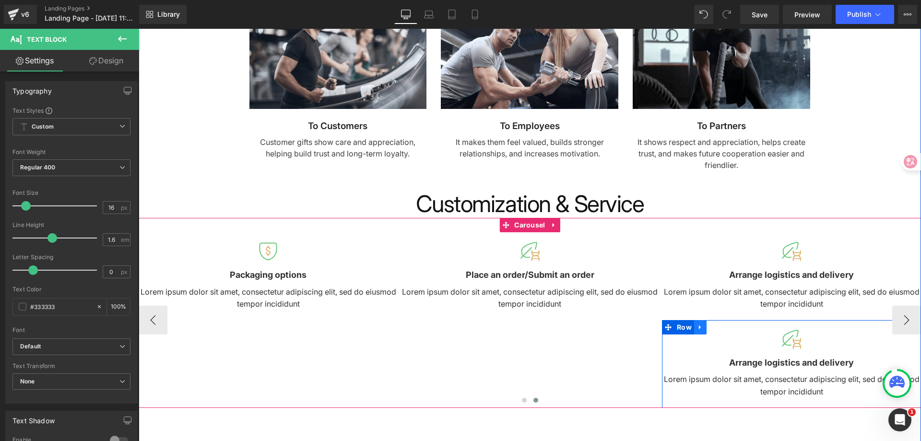
click at [698, 329] on icon at bounding box center [700, 326] width 7 height 7
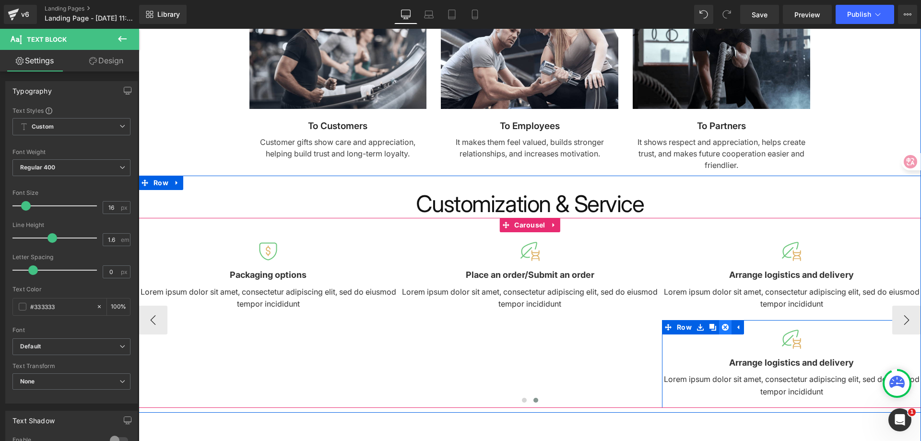
click at [725, 330] on link at bounding box center [725, 327] width 12 height 14
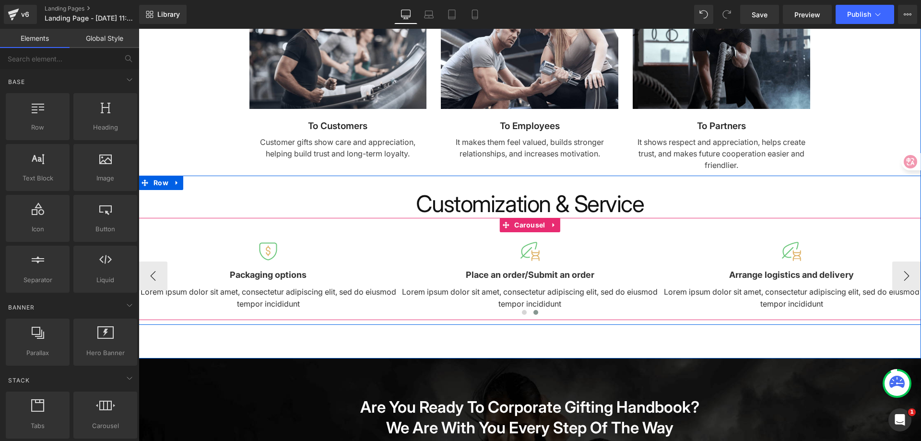
click at [656, 235] on div "Image To whom? Text Block Lorem ipsum dolor sit amet, consectetur adipiscing el…" at bounding box center [400, 276] width 1047 height 88
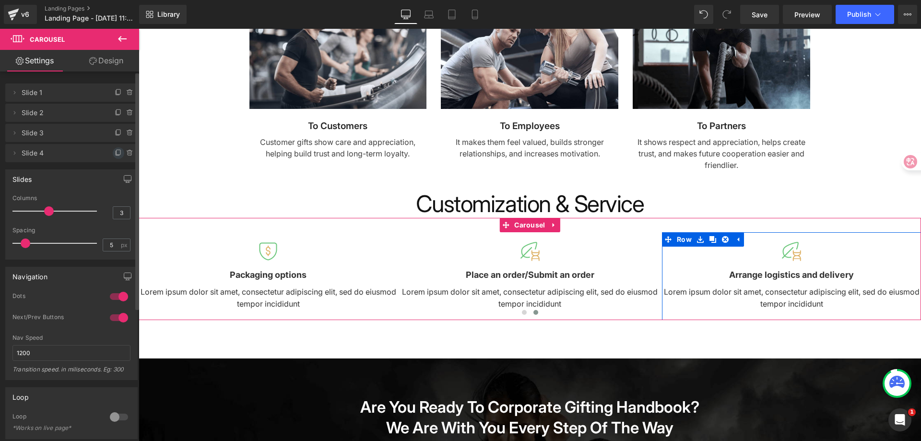
click at [115, 155] on icon at bounding box center [119, 153] width 8 height 8
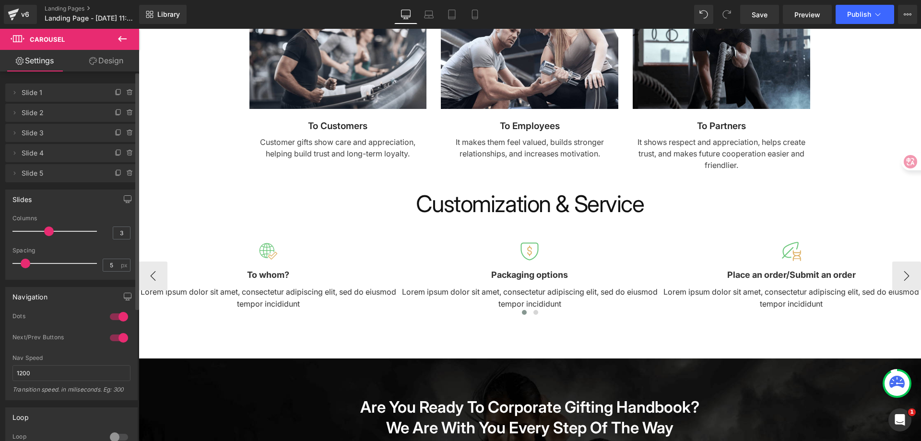
click at [139, 29] on div "70px" at bounding box center [139, 29] width 0 height 0
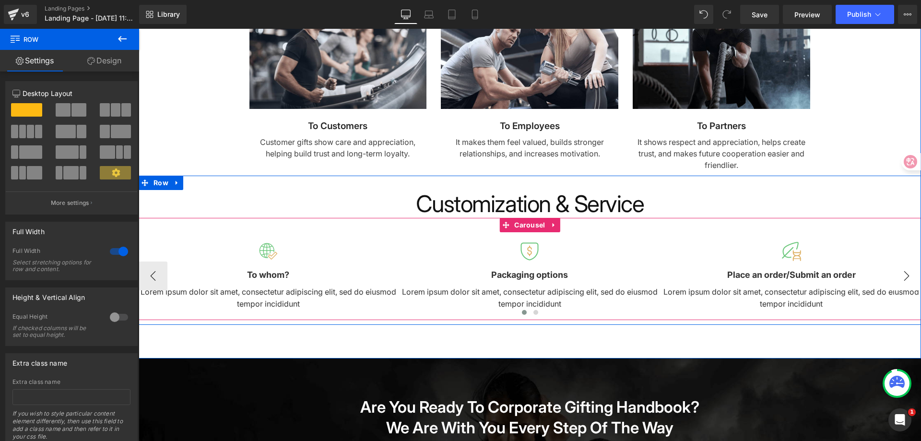
click at [900, 273] on button "›" at bounding box center [906, 275] width 29 height 29
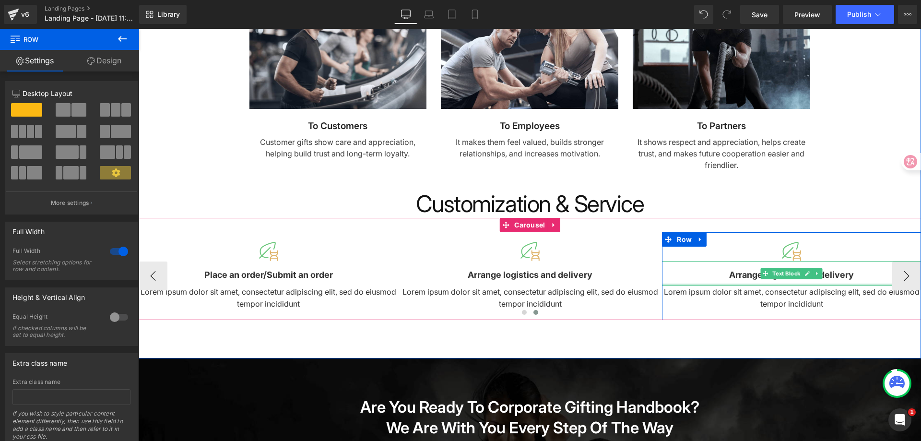
click at [812, 284] on div at bounding box center [791, 285] width 259 height 2
click at [830, 280] on p "Arrange logistics and delivery" at bounding box center [791, 275] width 259 height 14
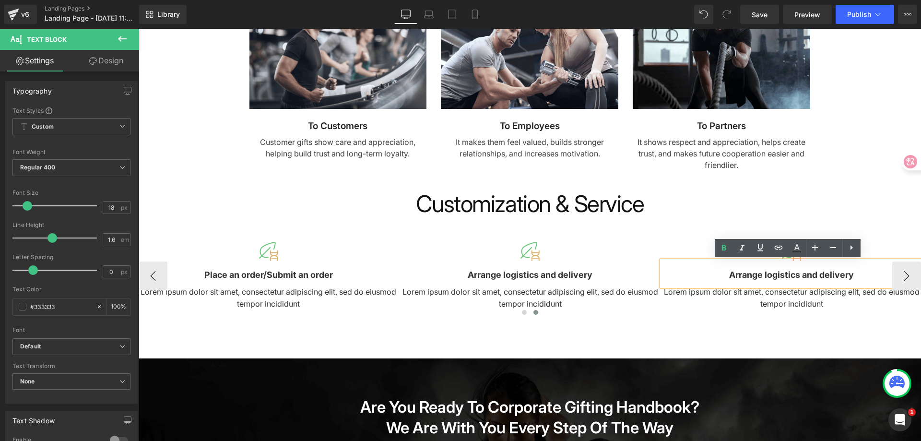
click at [792, 271] on b "Arrange logistics and delivery" at bounding box center [791, 275] width 125 height 10
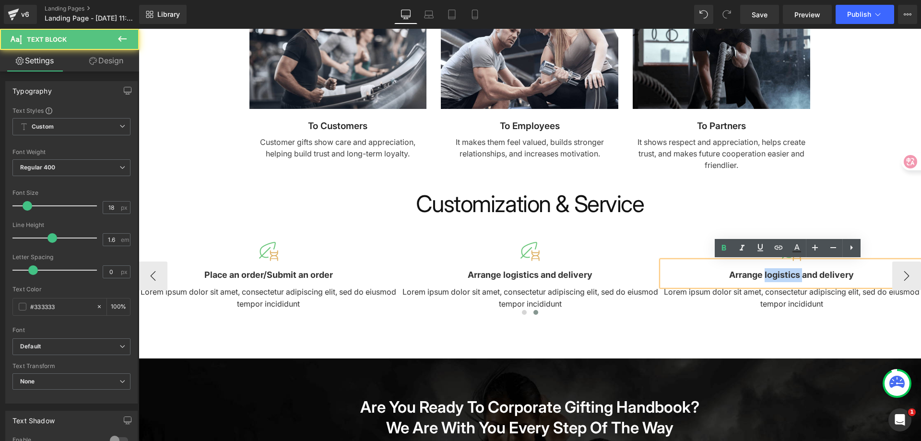
click at [792, 271] on b "Arrange logistics and delivery" at bounding box center [791, 275] width 125 height 10
copy b "logistics"
drag, startPoint x: 792, startPoint y: 271, endPoint x: 848, endPoint y: 285, distance: 58.2
click at [792, 271] on b "Arrange logistics and delivery" at bounding box center [791, 275] width 125 height 10
paste div
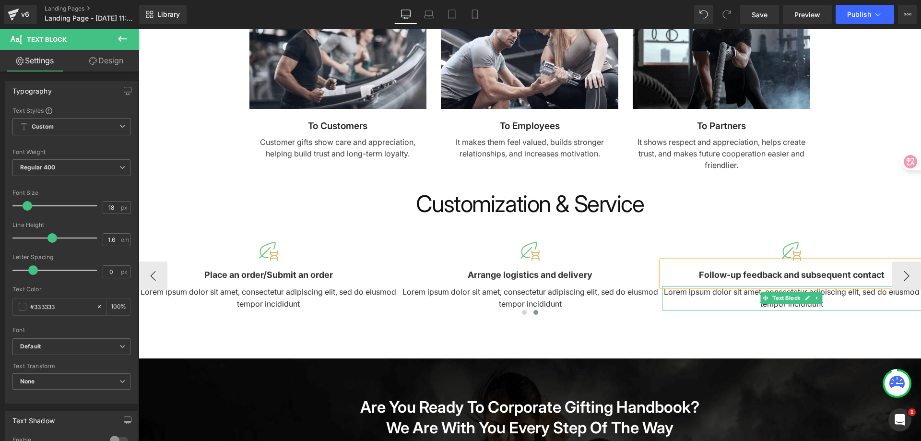
click at [846, 302] on p "Lorem ipsum dolor sit amet, consectetur adipiscing elit, sed do eiusmod tempor …" at bounding box center [791, 298] width 259 height 24
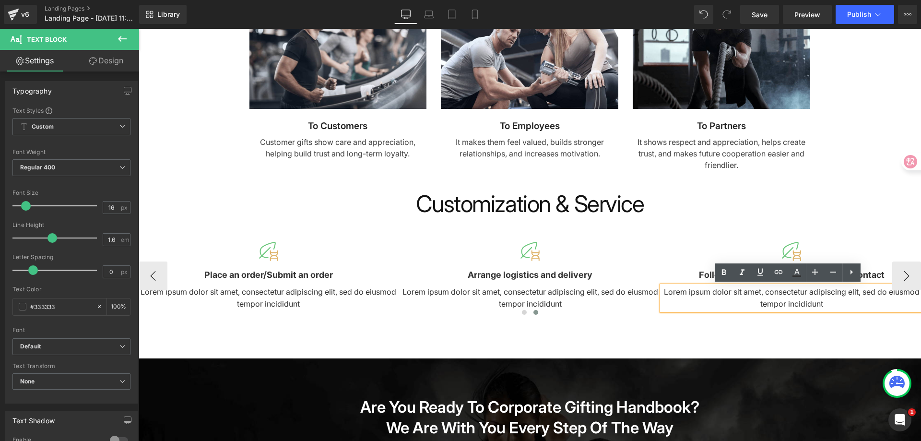
click at [863, 305] on p "Lorem ipsum dolor sit amet, consectetur adipiscing elit, sed do eiusmod tempor …" at bounding box center [791, 298] width 259 height 24
click at [160, 279] on button "‹" at bounding box center [153, 275] width 29 height 29
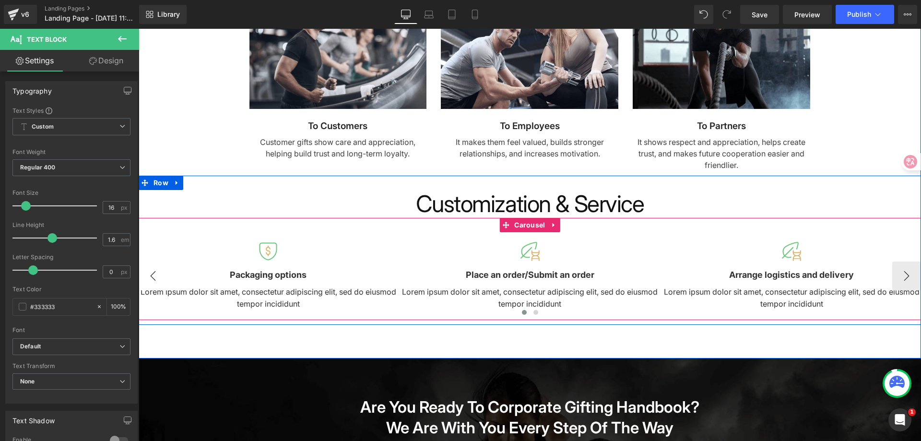
click at [160, 279] on button "‹" at bounding box center [153, 275] width 29 height 29
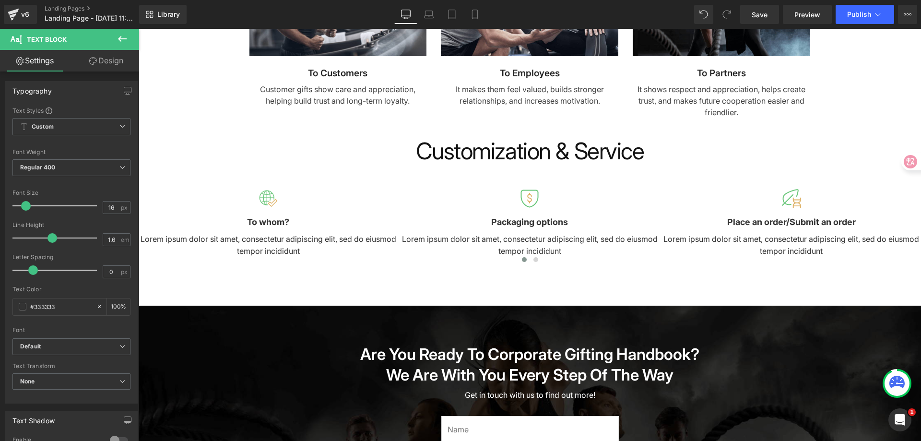
scroll to position [720, 0]
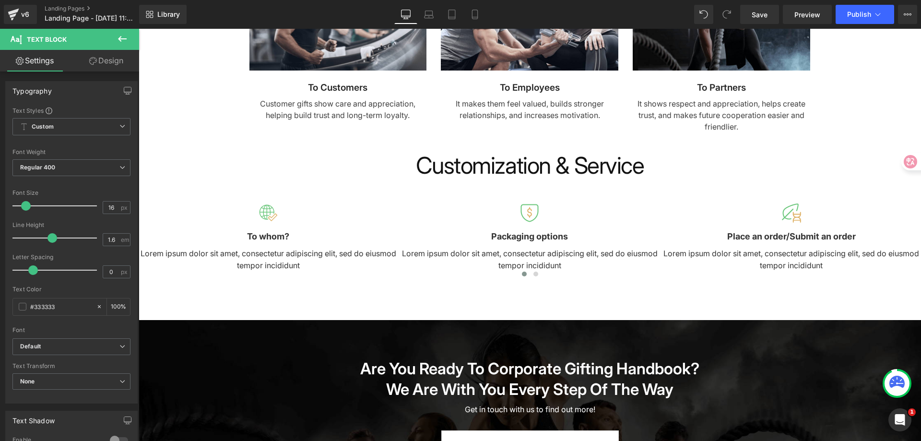
click at [124, 40] on icon at bounding box center [123, 39] width 12 height 12
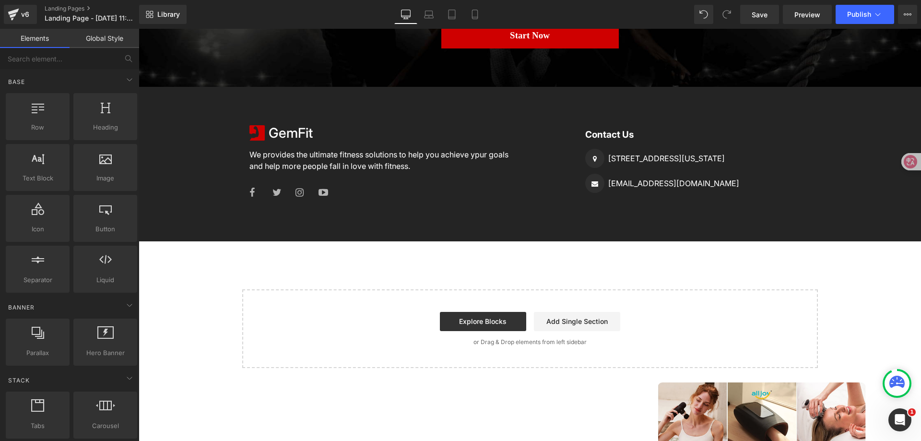
scroll to position [1343, 0]
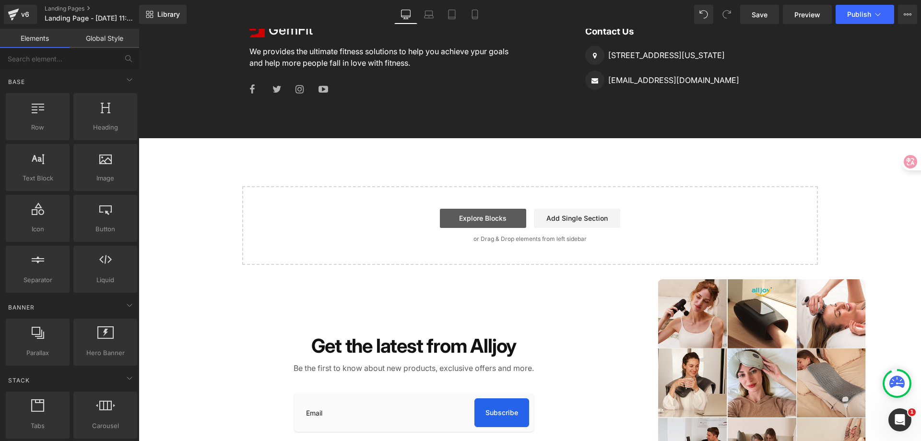
click at [498, 215] on link "Explore Blocks" at bounding box center [483, 218] width 86 height 19
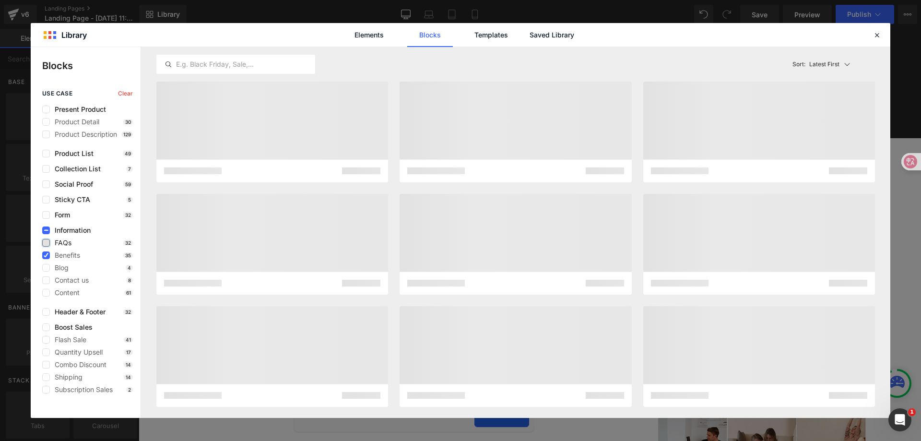
click at [47, 240] on label at bounding box center [46, 243] width 8 height 8
click at [46, 243] on input "checkbox" at bounding box center [46, 243] width 0 height 0
click at [48, 230] on icon at bounding box center [46, 230] width 5 height 0
click at [46, 230] on input "checkbox" at bounding box center [46, 230] width 0 height 0
click at [46, 233] on label at bounding box center [46, 230] width 8 height 8
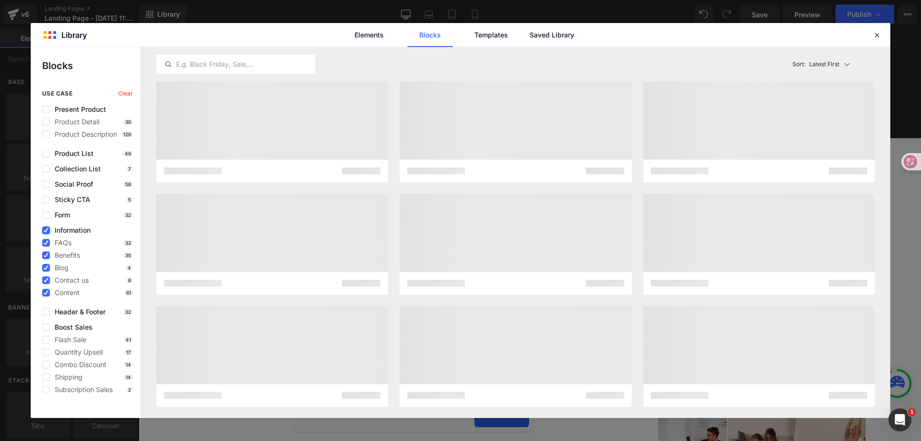
click at [46, 230] on input "checkbox" at bounding box center [46, 230] width 0 height 0
click at [46, 241] on label at bounding box center [46, 243] width 8 height 8
click at [46, 243] on input "checkbox" at bounding box center [46, 243] width 0 height 0
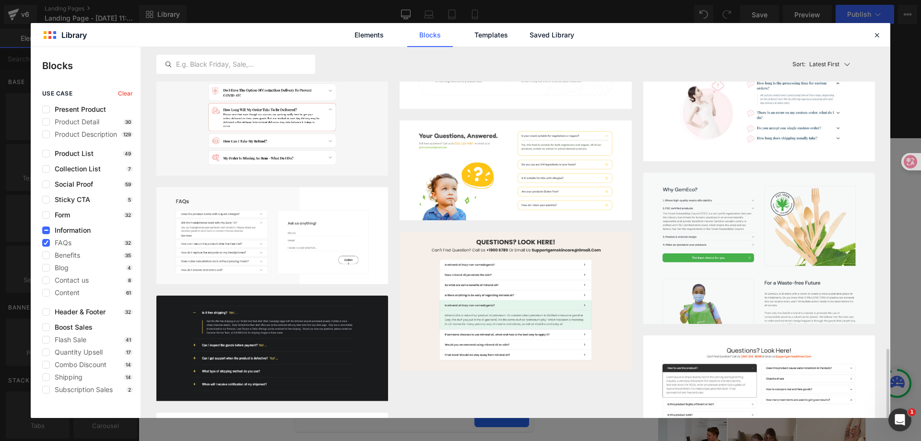
scroll to position [1173, 0]
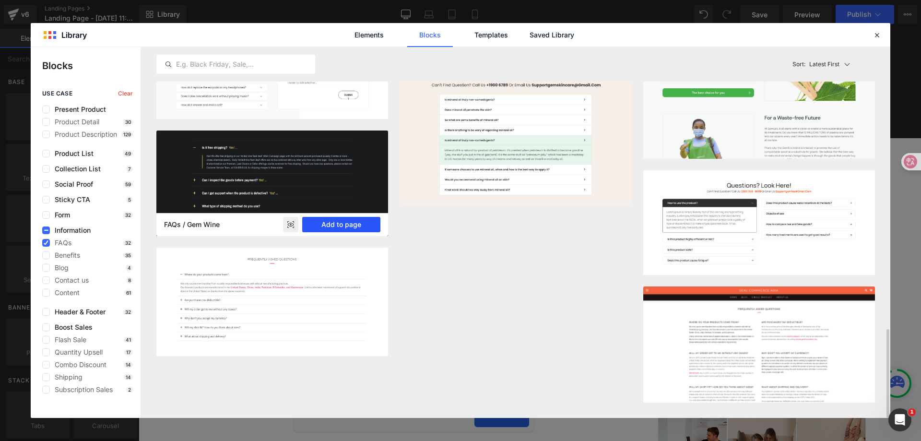
drag, startPoint x: 332, startPoint y: 227, endPoint x: 223, endPoint y: 201, distance: 112.5
click at [332, 227] on button "Add to page" at bounding box center [341, 224] width 78 height 15
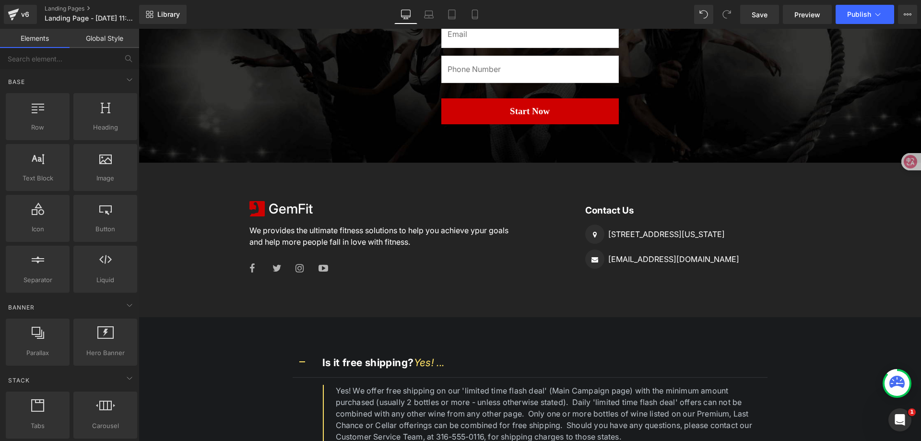
scroll to position [1356, 0]
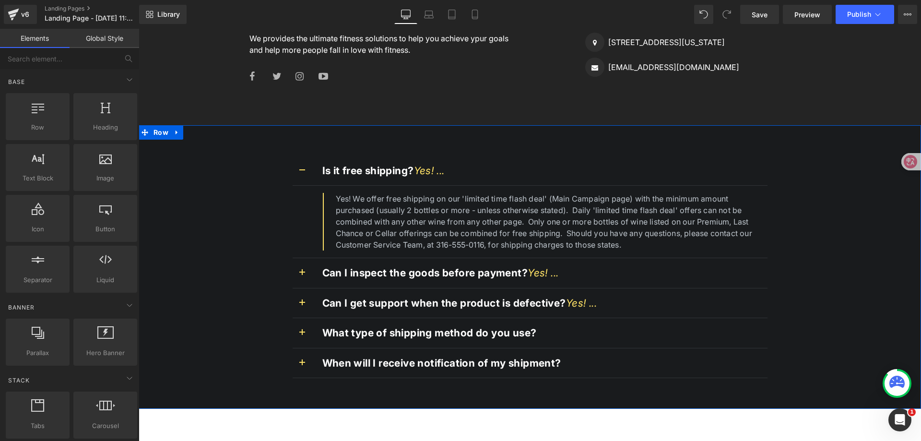
click at [868, 250] on div "Is it free shipping? Yes! ... Text Block Yes! We offer free shipping on our 'li…" at bounding box center [530, 263] width 783 height 242
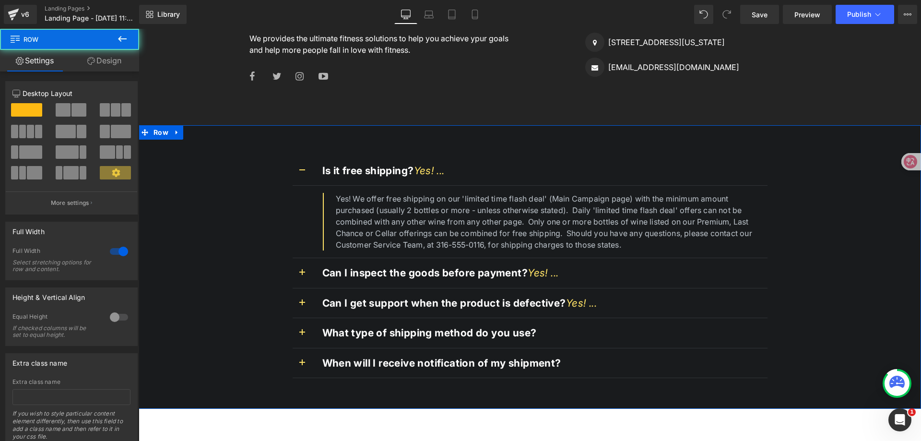
click at [214, 152] on div "Is it free shipping? Yes! ... Text Block Yes! We offer free shipping on our 'li…" at bounding box center [530, 263] width 783 height 242
click at [109, 61] on link "Design" at bounding box center [105, 61] width 70 height 22
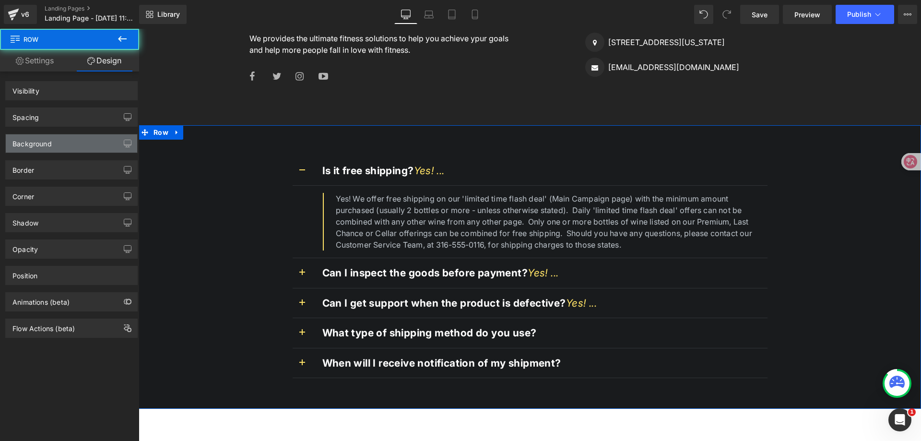
click at [72, 145] on div "Background" at bounding box center [71, 143] width 131 height 18
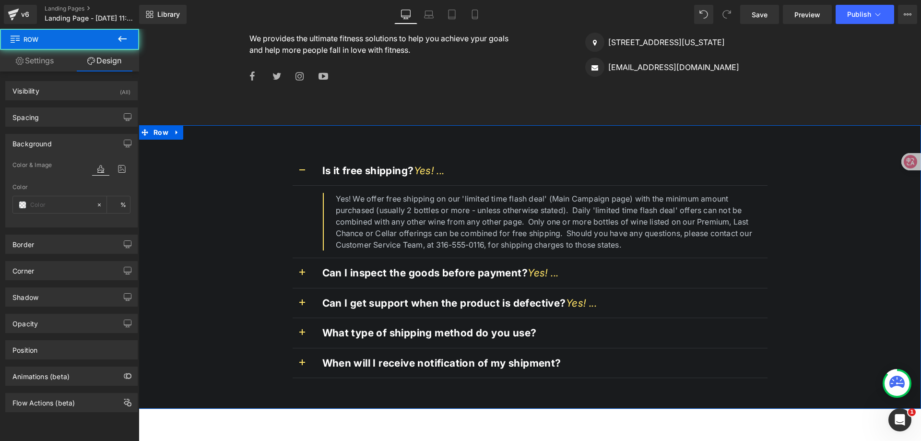
type input "#191b1d"
click at [25, 206] on span at bounding box center [23, 205] width 8 height 8
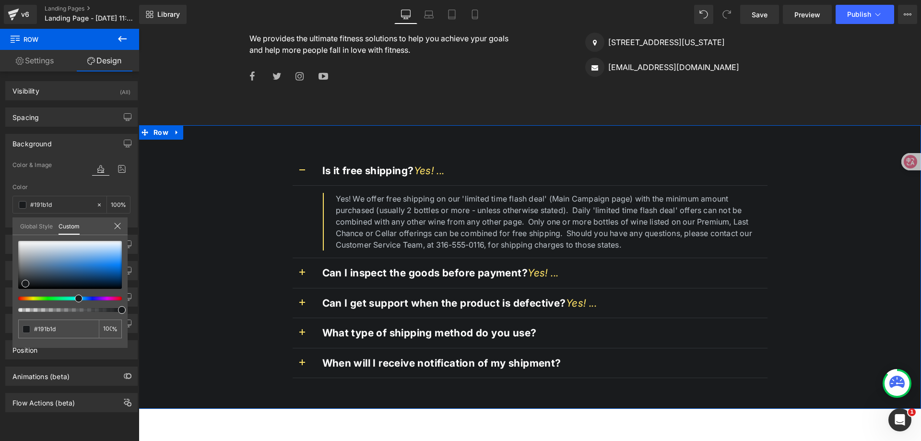
type input "99"
type input "94"
type input "93"
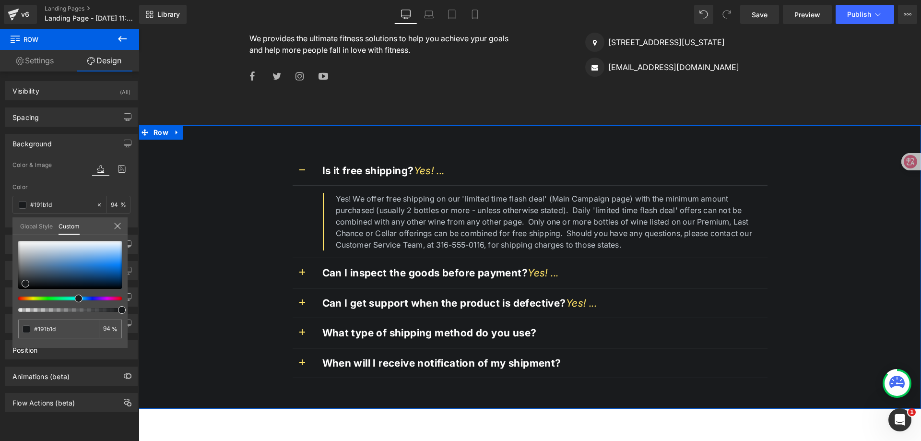
type input "93"
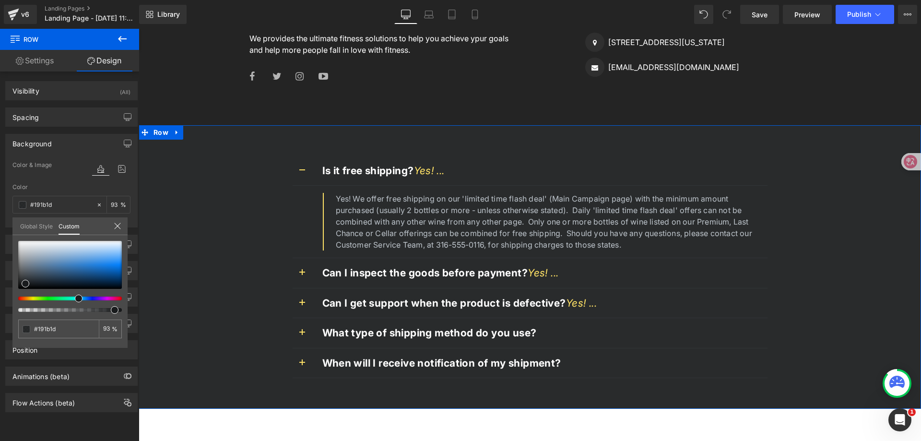
type input "90"
type input "81"
type input "71"
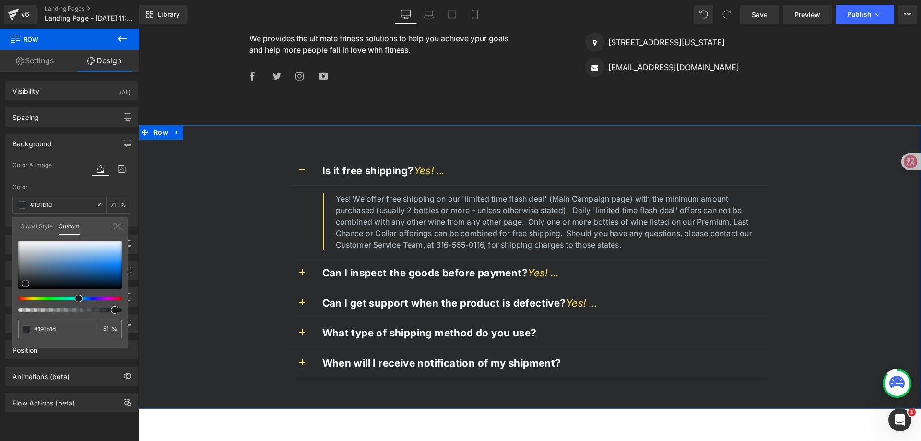
type input "71"
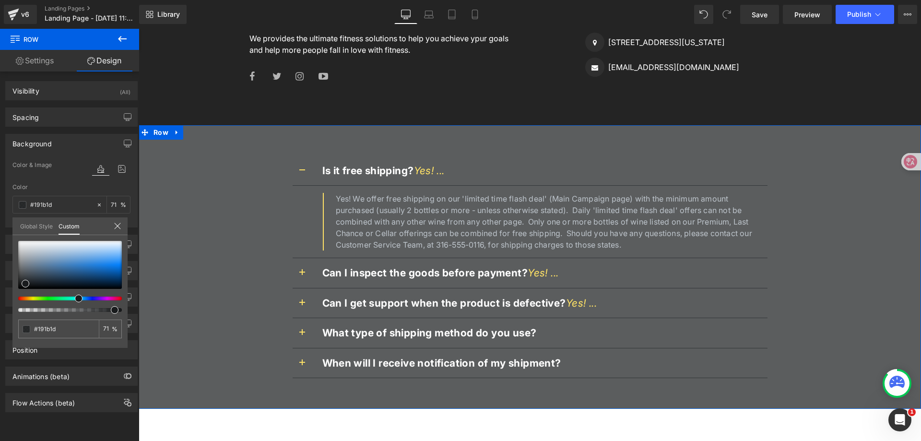
type input "61"
type input "50"
type input "39"
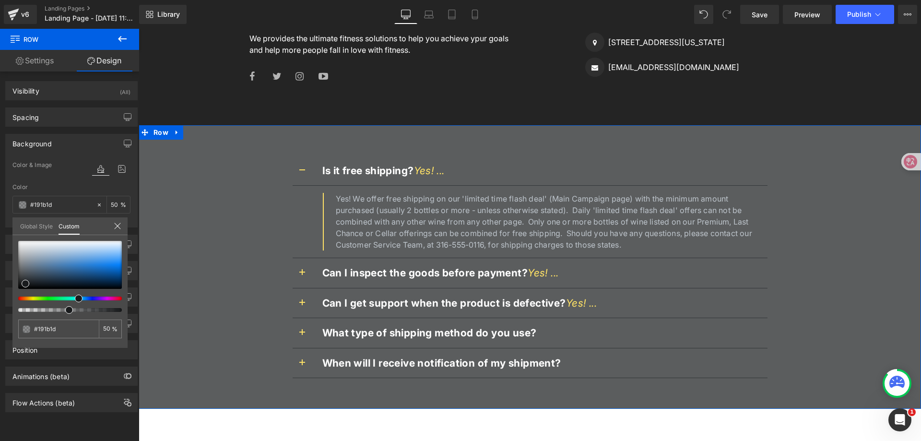
type input "39"
type input "32"
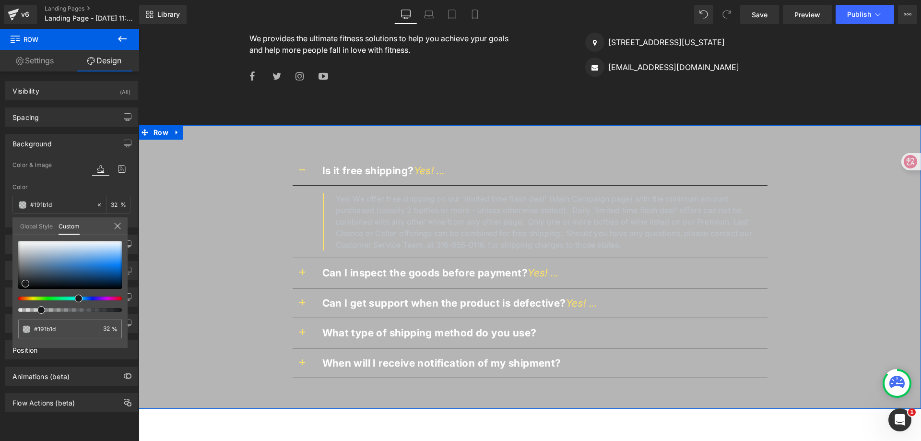
type input "22"
type input "19"
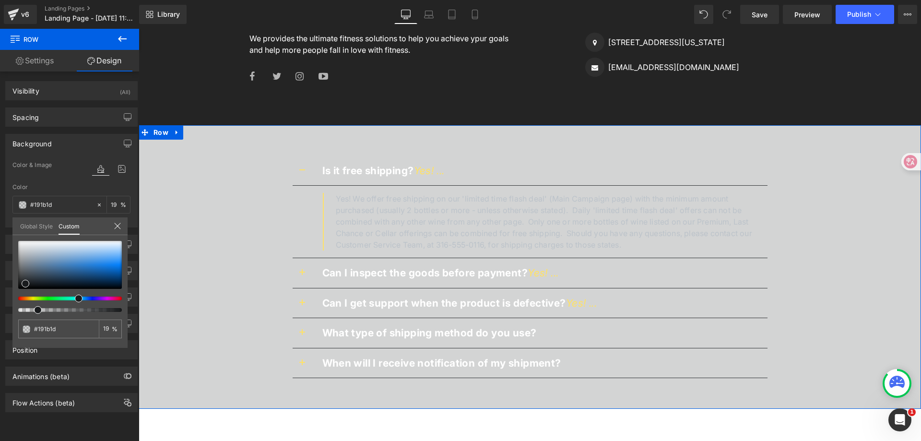
type input "18"
type input "16"
type input "15"
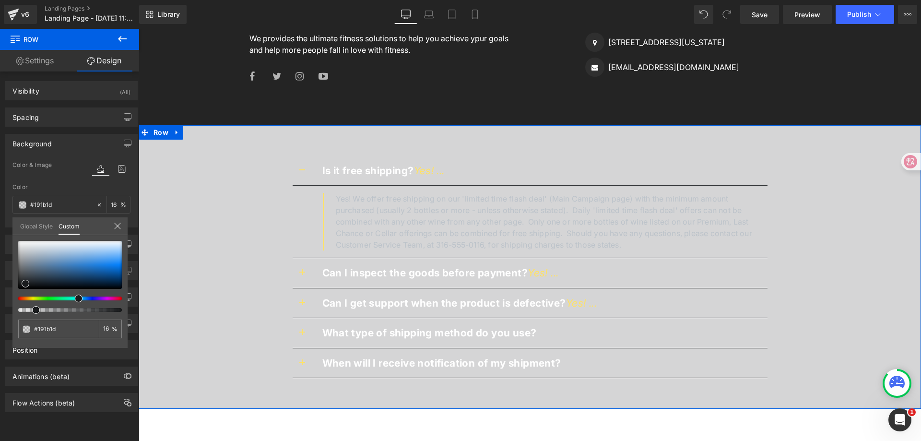
type input "15"
type input "14"
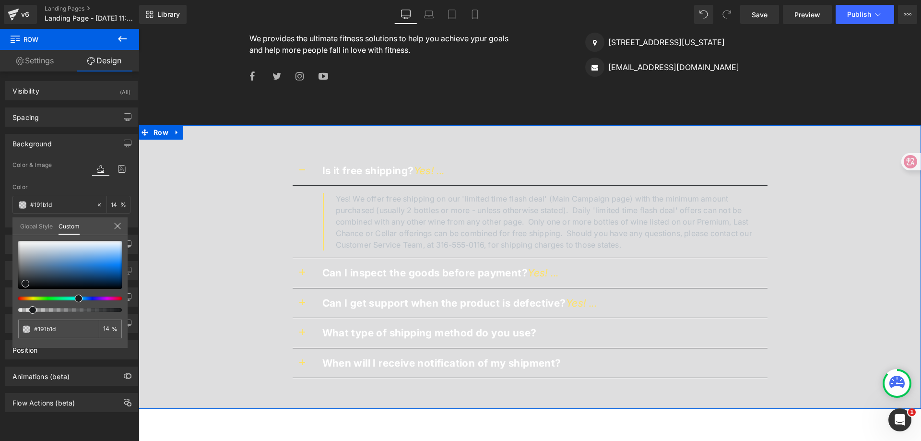
type input "13"
drag, startPoint x: 118, startPoint y: 310, endPoint x: 28, endPoint y: 309, distance: 89.3
click at [28, 309] on div at bounding box center [66, 310] width 104 height 4
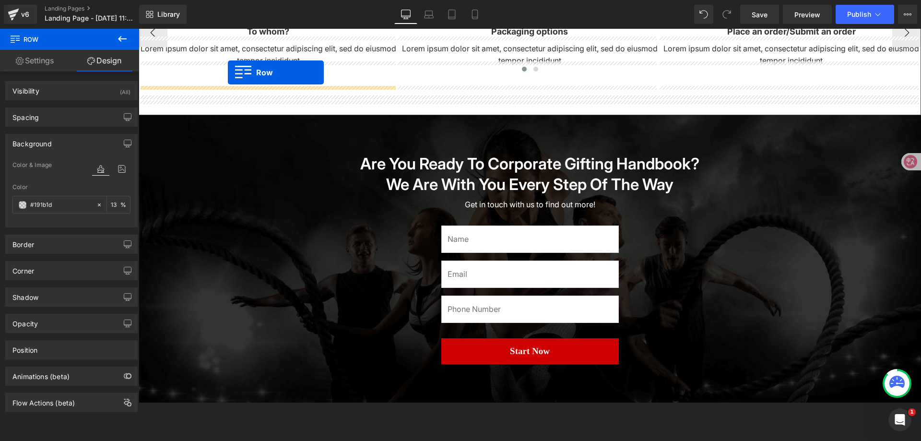
scroll to position [905, 0]
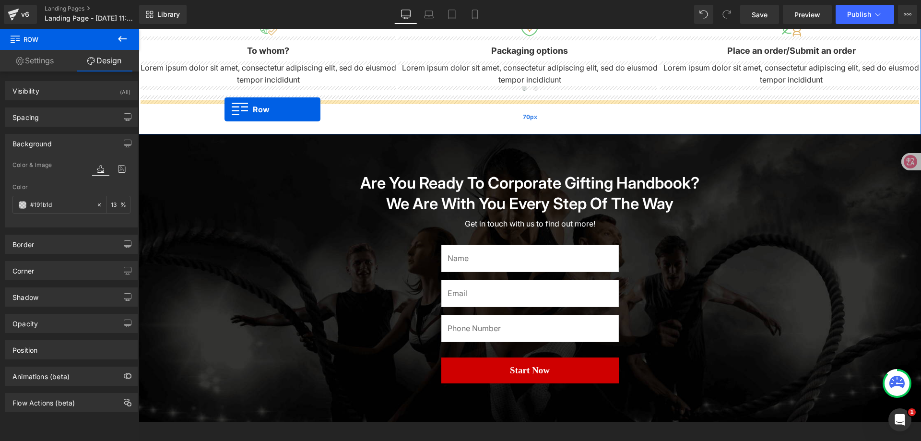
drag, startPoint x: 159, startPoint y: 133, endPoint x: 225, endPoint y: 109, distance: 70.0
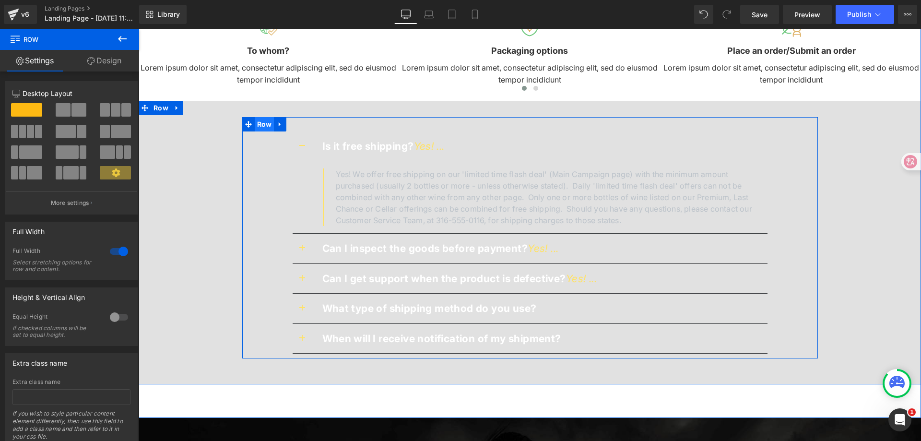
click at [255, 127] on span "Row" at bounding box center [265, 124] width 20 height 14
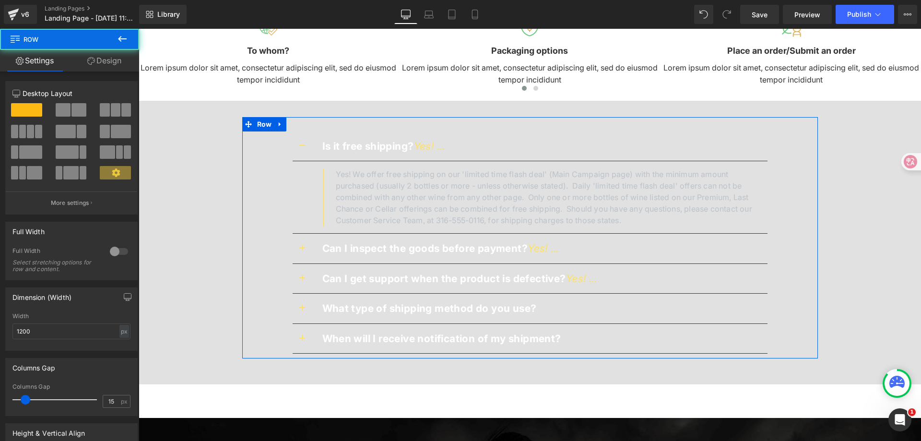
click at [108, 60] on link "Design" at bounding box center [105, 61] width 70 height 22
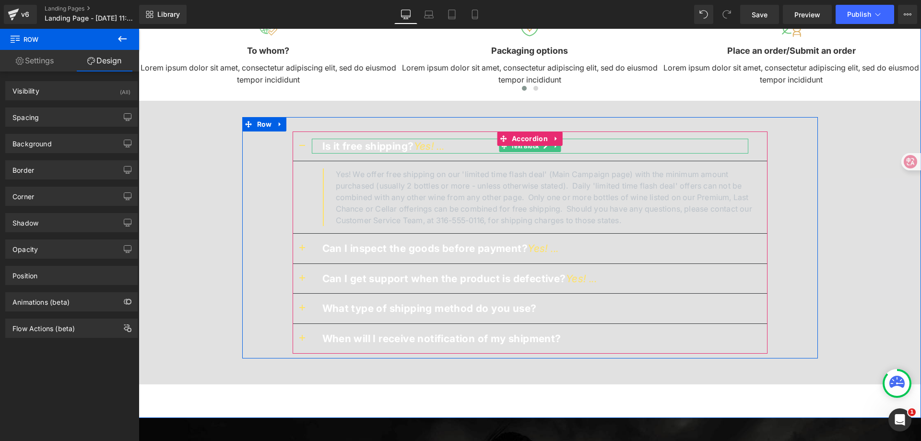
click at [374, 144] on strong "Is it free shipping?" at bounding box center [368, 146] width 92 height 12
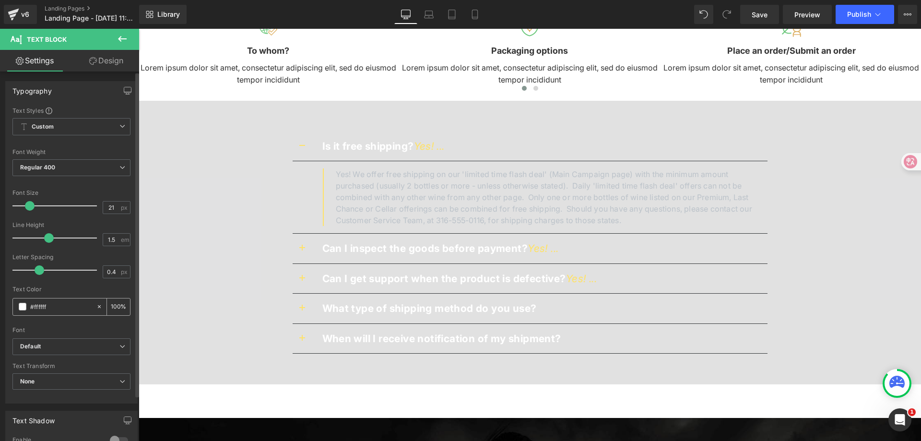
click at [25, 306] on span at bounding box center [23, 307] width 8 height 8
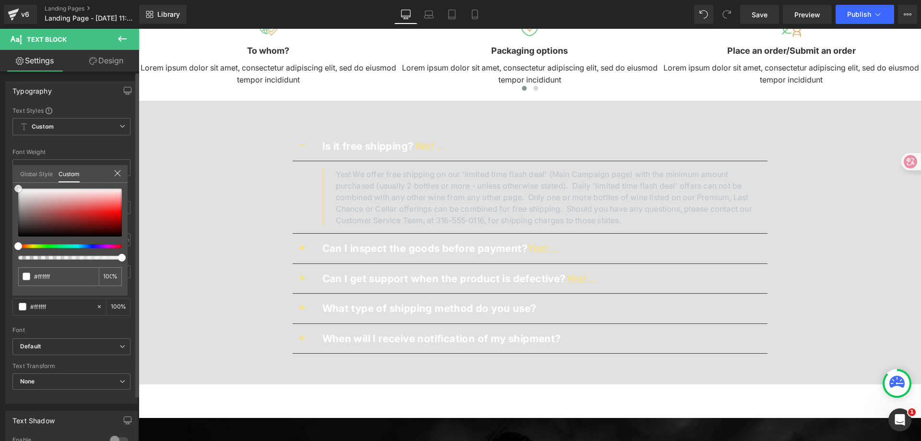
type input "#363535"
drag, startPoint x: 19, startPoint y: 226, endPoint x: 18, endPoint y: 234, distance: 7.7
click at [18, 234] on div at bounding box center [70, 213] width 104 height 48
type input "#1c1b1b"
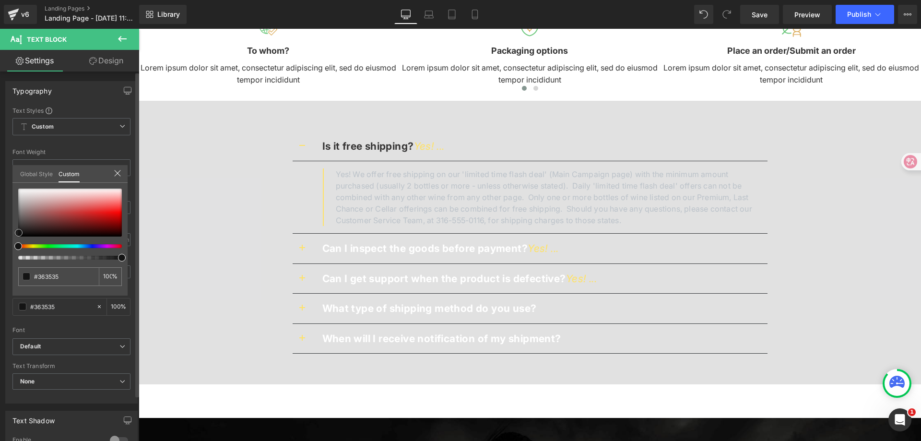
type input "#1c1b1b"
click at [18, 234] on span at bounding box center [18, 234] width 8 height 8
type input "#070707"
drag, startPoint x: 18, startPoint y: 233, endPoint x: 117, endPoint y: 180, distance: 112.1
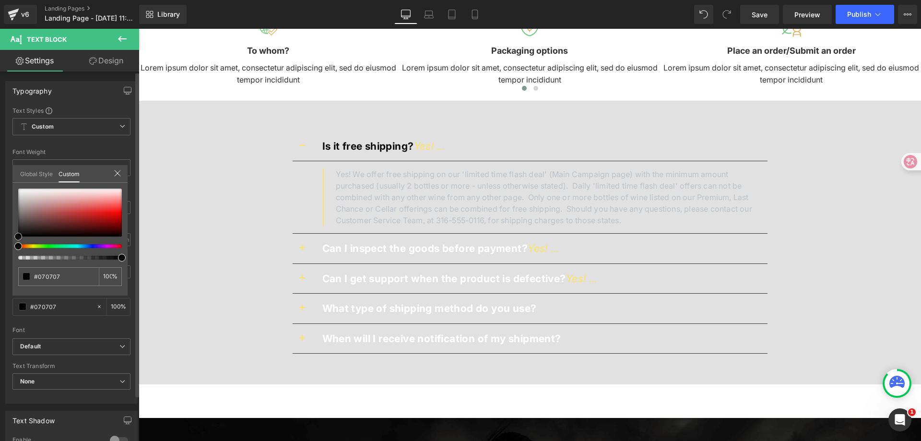
click at [17, 238] on span at bounding box center [18, 237] width 8 height 8
type input "#000000"
click at [378, 194] on body "Skip to content Get 20% OFF with 2 or more items ⭐Family Set Massagers Massager…" at bounding box center [530, 289] width 783 height 2333
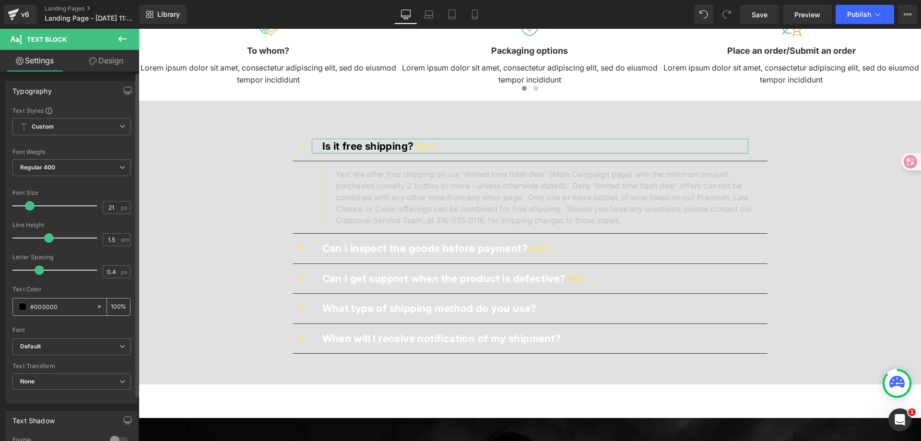
click at [26, 305] on span at bounding box center [23, 307] width 8 height 8
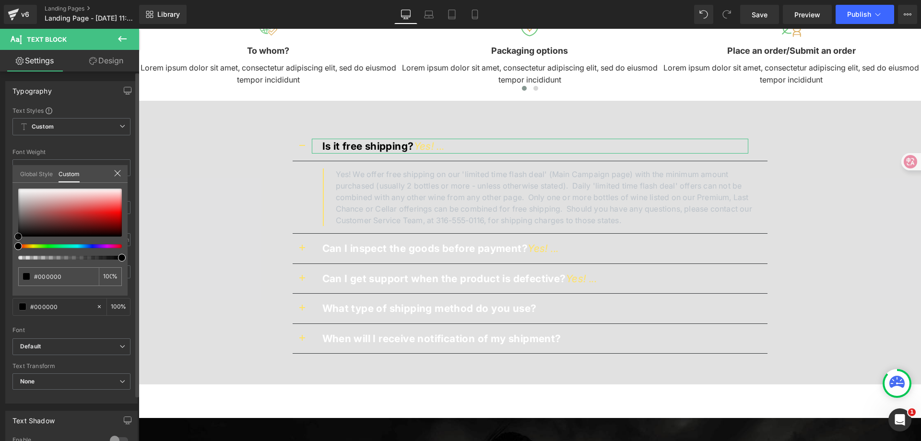
type input "#020202"
type input "#1a1818"
click at [16, 237] on span at bounding box center [18, 237] width 8 height 8
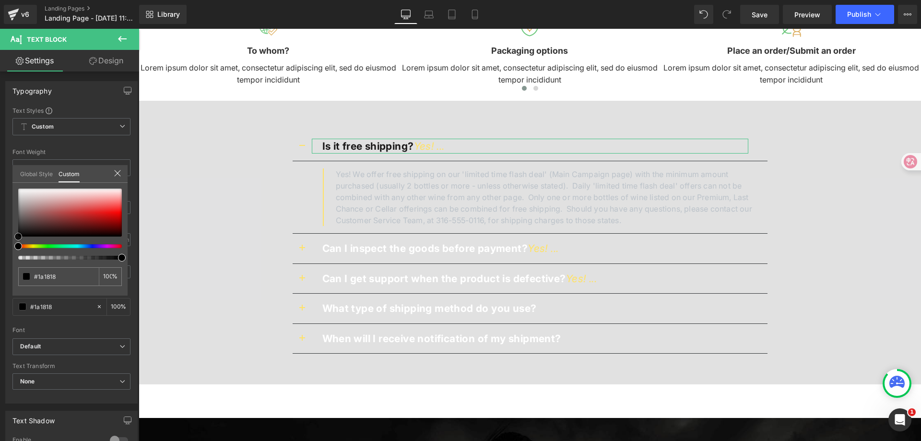
type input "#000000"
click at [406, 198] on body "Skip to content Get 20% OFF with 2 or more items ⭐Family Set Massagers Massager…" at bounding box center [530, 289] width 783 height 2333
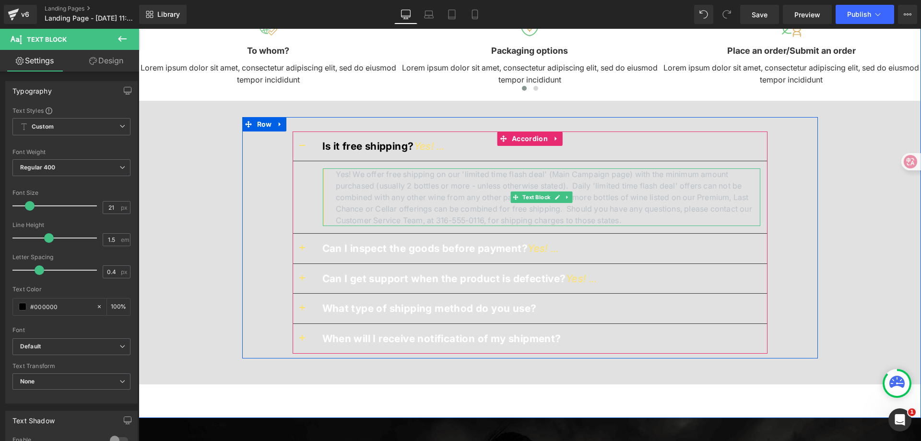
click at [424, 180] on p "Yes! We offer free shipping on our 'limited time flash deal' (Main Campaign pag…" at bounding box center [548, 197] width 425 height 58
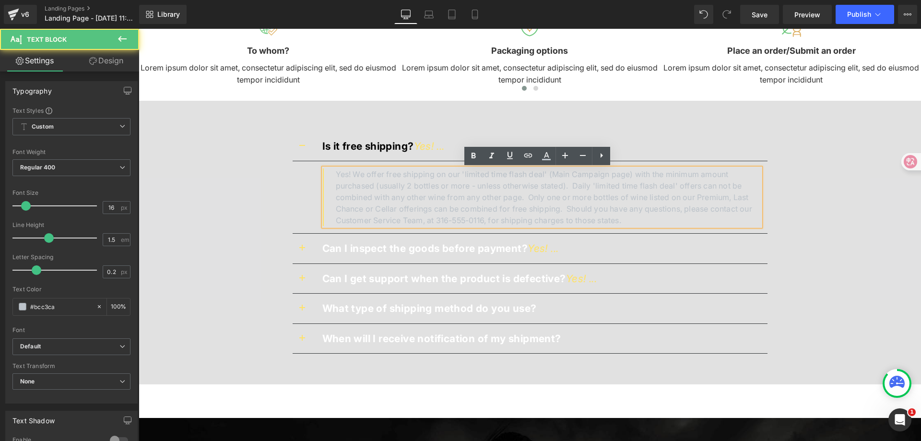
click at [537, 197] on p "Yes! We offer free shipping on our 'limited time flash deal' (Main Campaign pag…" at bounding box center [548, 197] width 425 height 58
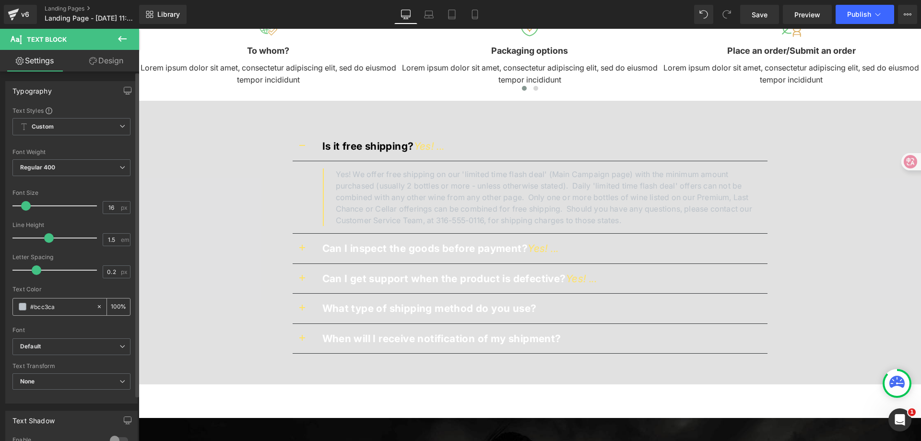
click at [25, 309] on span at bounding box center [23, 307] width 8 height 8
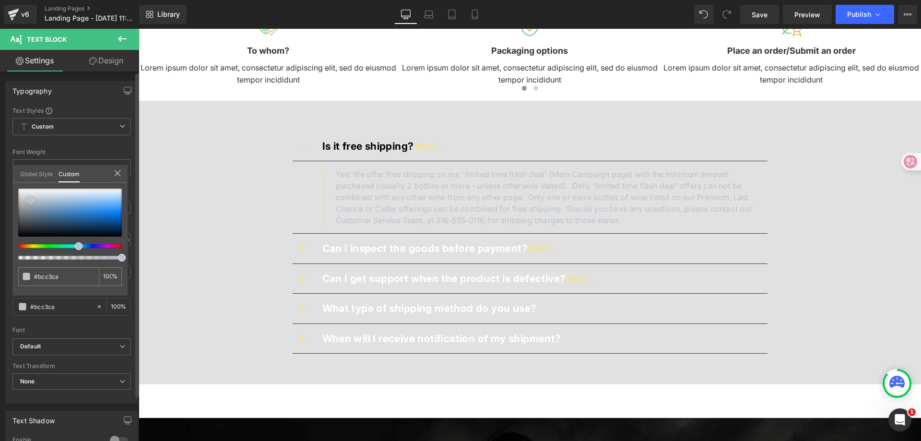
type input "#040505"
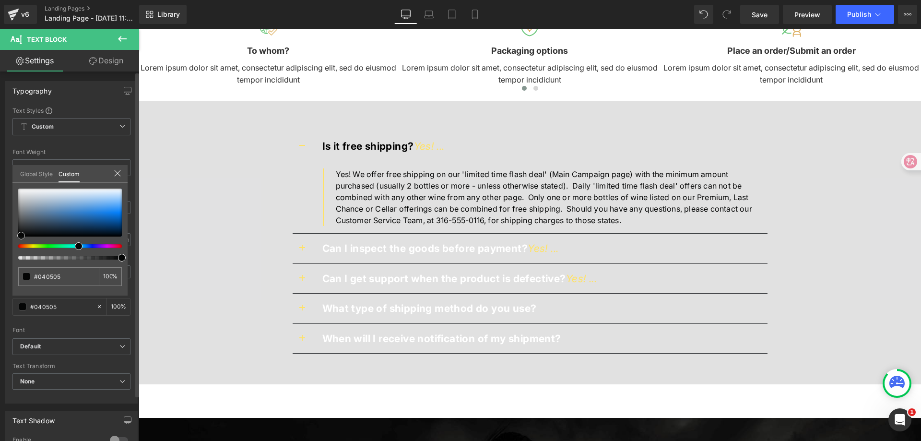
click at [21, 236] on div at bounding box center [70, 213] width 104 height 48
click at [13, 236] on div "#040505 100 %" at bounding box center [69, 242] width 115 height 107
type input "#050505"
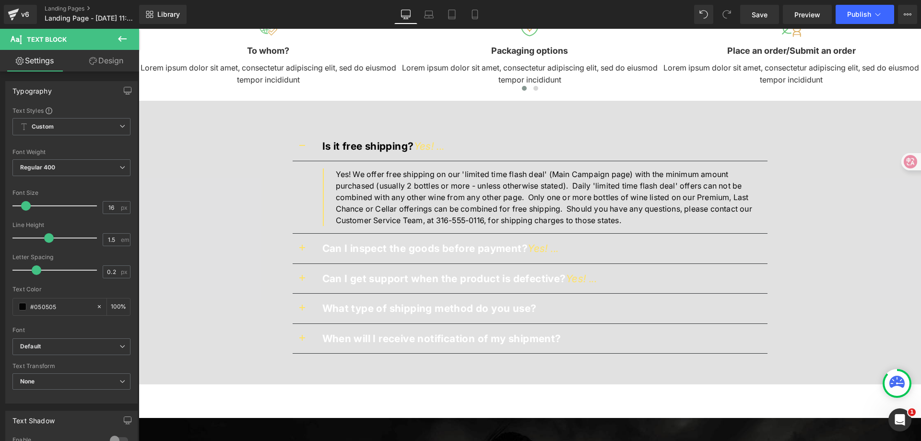
click at [404, 252] on body "Skip to content Get 20% OFF with 2 or more items ⭐Family Set Massagers Massager…" at bounding box center [530, 289] width 783 height 2333
click at [24, 306] on span at bounding box center [23, 307] width 8 height 8
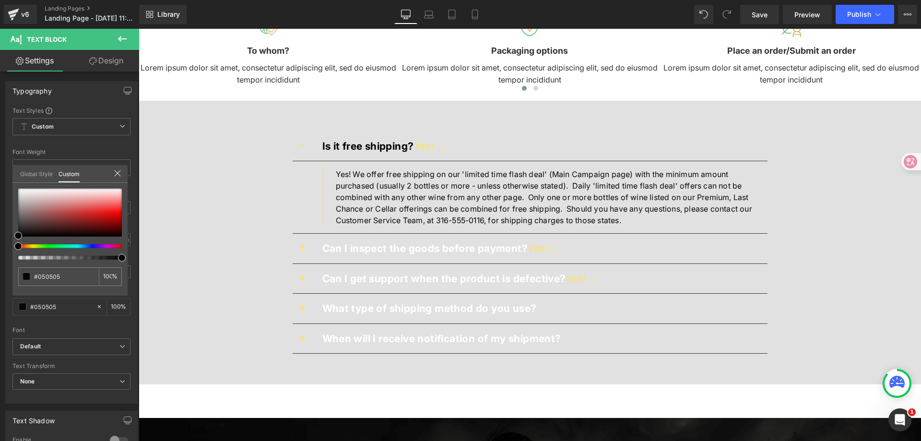
click at [345, 250] on body "Skip to content Get 20% OFF with 2 or more items ⭐Family Set Massagers Massager…" at bounding box center [530, 289] width 783 height 2333
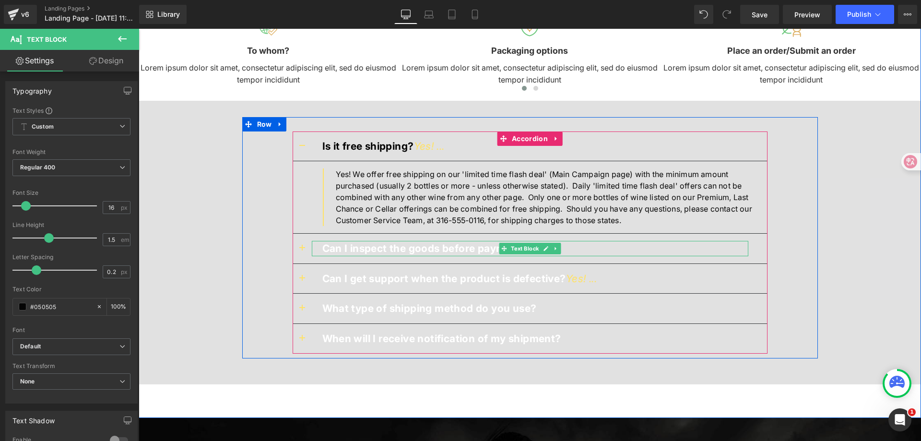
click at [345, 250] on strong "Can I inspect the goods before payment?" at bounding box center [425, 248] width 206 height 12
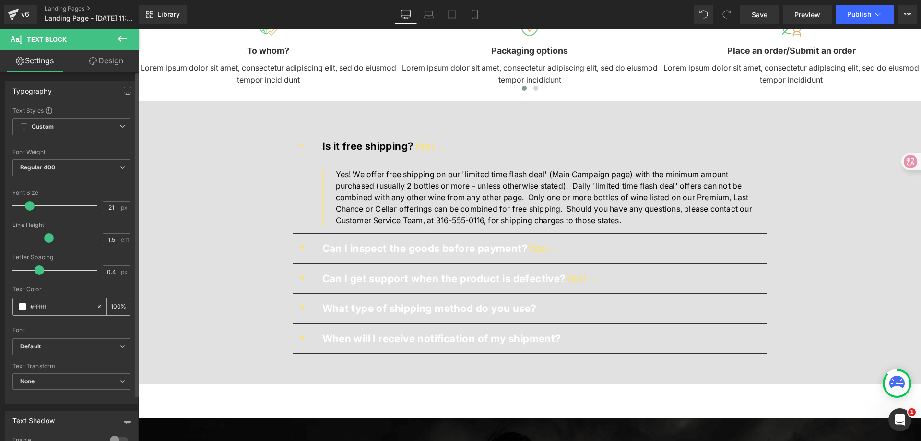
click at [19, 304] on span at bounding box center [23, 307] width 8 height 8
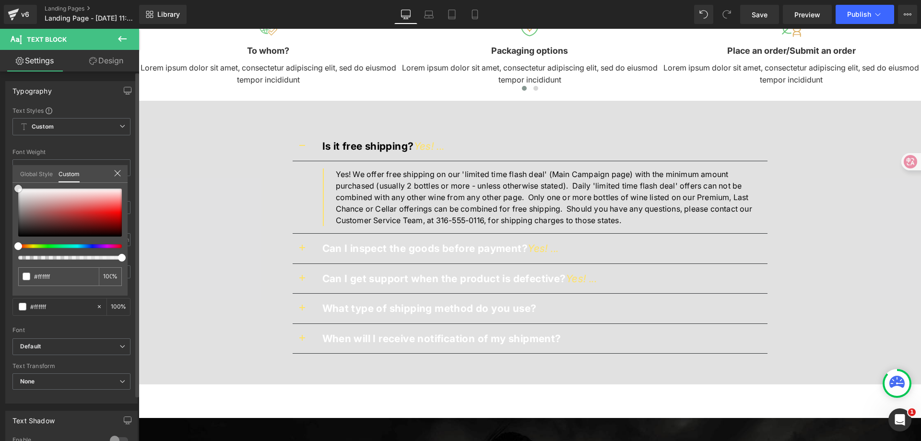
click at [19, 235] on div at bounding box center [70, 213] width 104 height 48
type input "#070707"
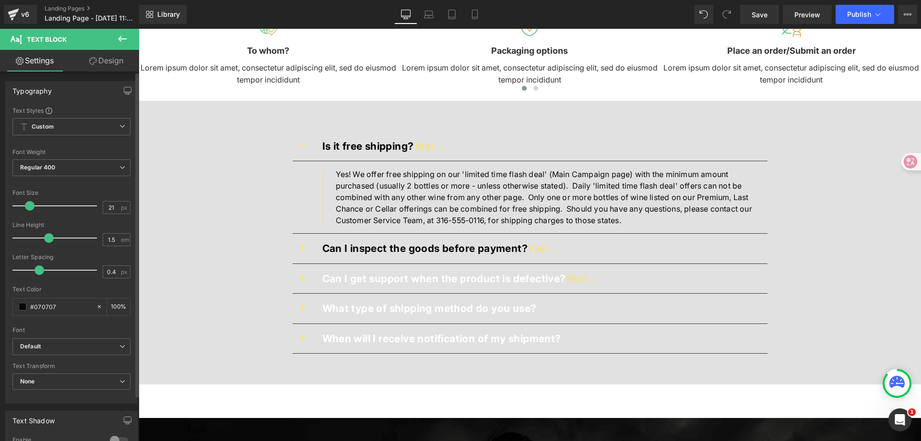
click at [392, 276] on body "Skip to content Get 20% OFF with 2 or more items ⭐Family Set Massagers Massager…" at bounding box center [530, 289] width 783 height 2333
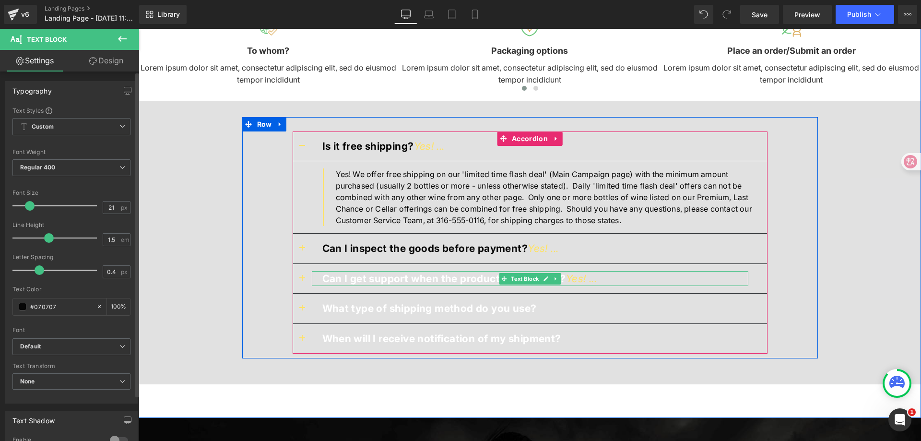
click at [392, 276] on strong "Can I get support when the product is defective?" at bounding box center [444, 279] width 244 height 12
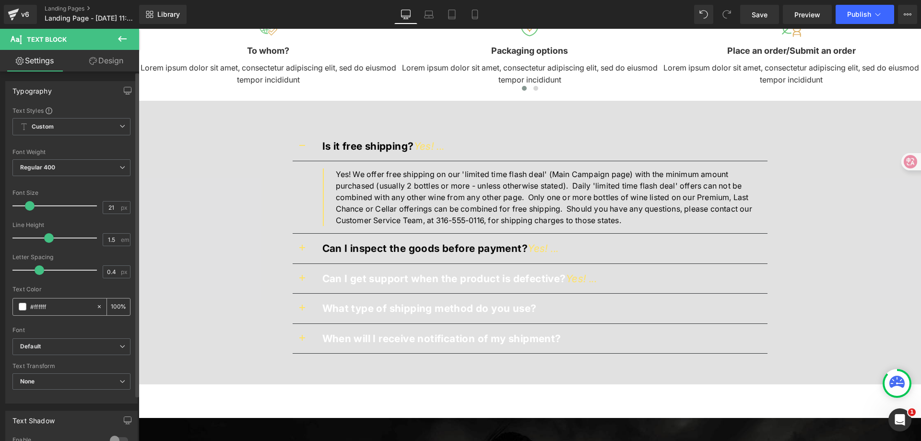
click at [26, 303] on div "#ffffff" at bounding box center [54, 306] width 83 height 17
click at [25, 305] on span at bounding box center [23, 307] width 8 height 8
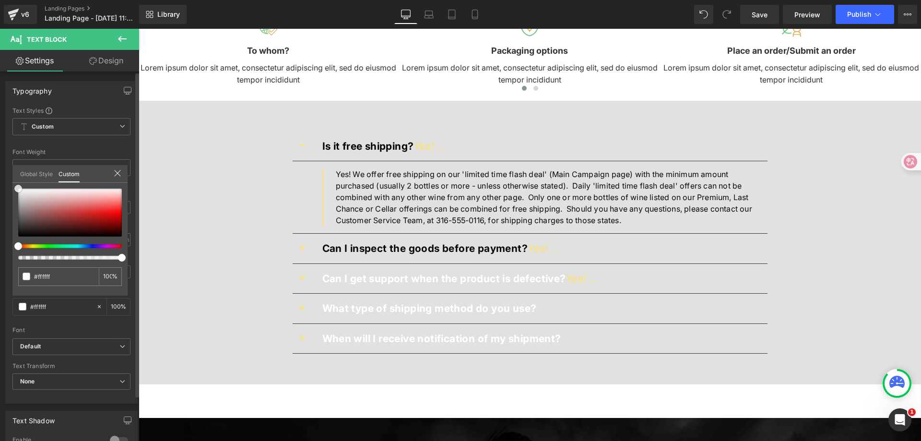
click at [20, 235] on div at bounding box center [70, 213] width 104 height 48
type input "#0a0909"
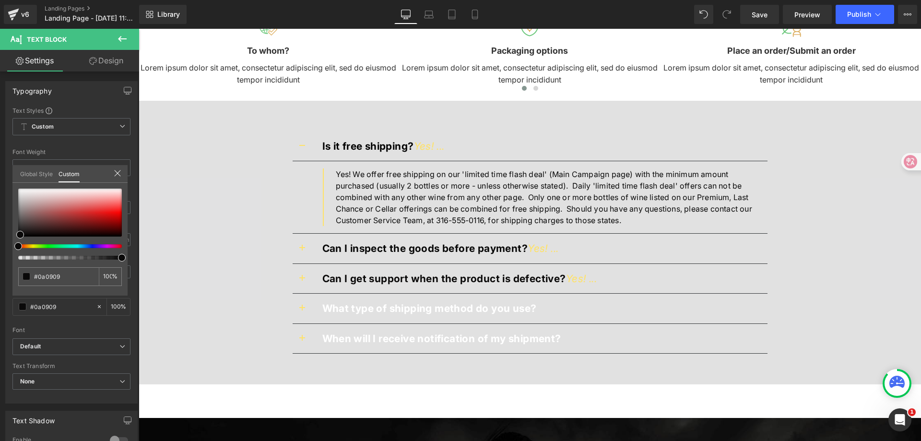
click at [342, 307] on body "Skip to content Get 20% OFF with 2 or more items ⭐Family Set Massagers Massager…" at bounding box center [530, 289] width 783 height 2333
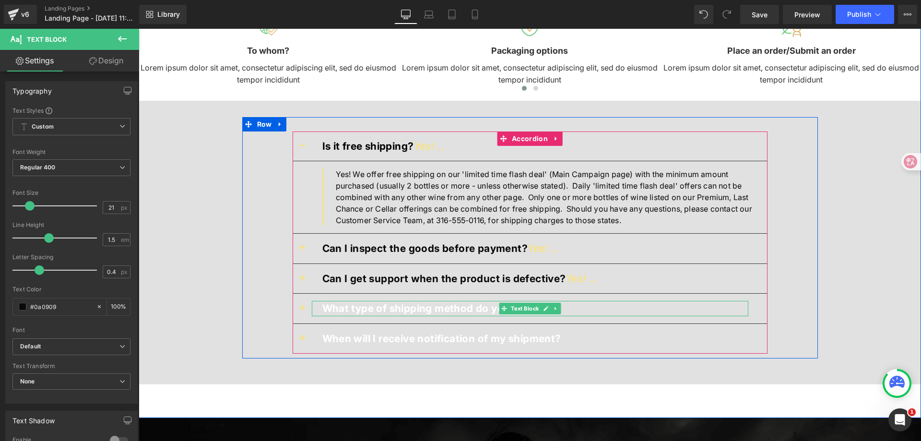
click at [342, 310] on strong "What type of shipping method do you use?" at bounding box center [429, 308] width 214 height 12
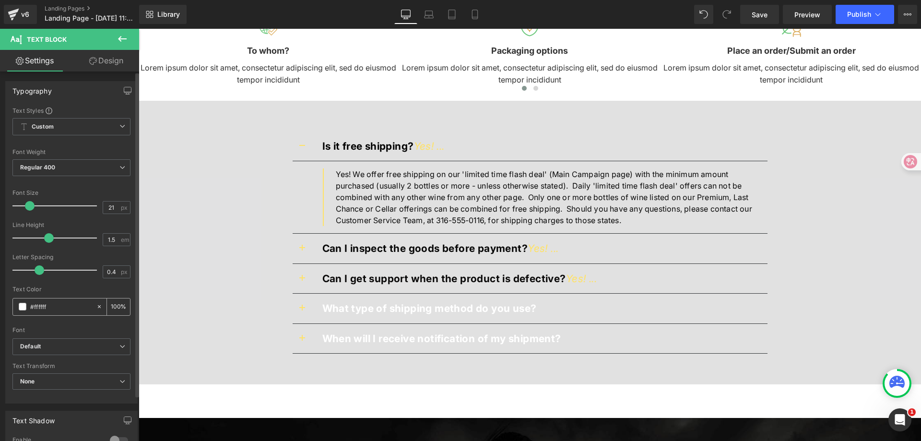
click at [24, 306] on span at bounding box center [23, 307] width 8 height 8
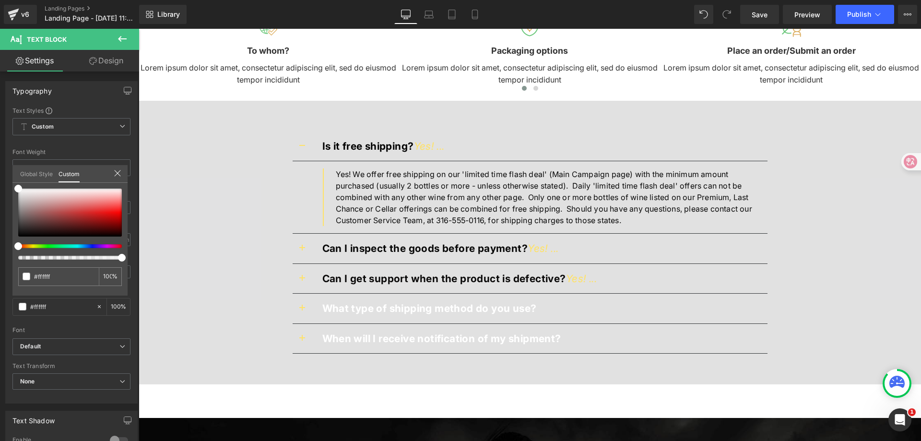
click at [332, 312] on body "Skip to content Get 20% OFF with 2 or more items ⭐Family Set Massagers Massager…" at bounding box center [530, 289] width 783 height 2333
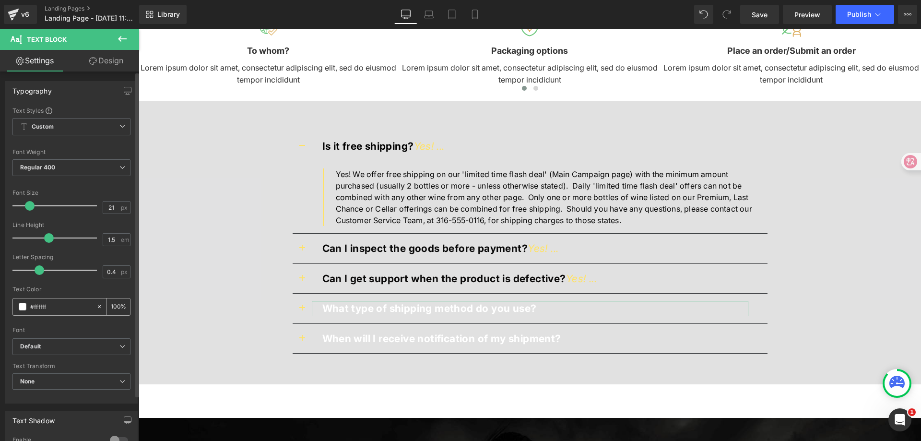
click at [18, 307] on div "#ffffff" at bounding box center [54, 306] width 83 height 17
click at [18, 306] on div "#ffffff" at bounding box center [54, 306] width 83 height 17
click at [22, 306] on span at bounding box center [23, 307] width 8 height 8
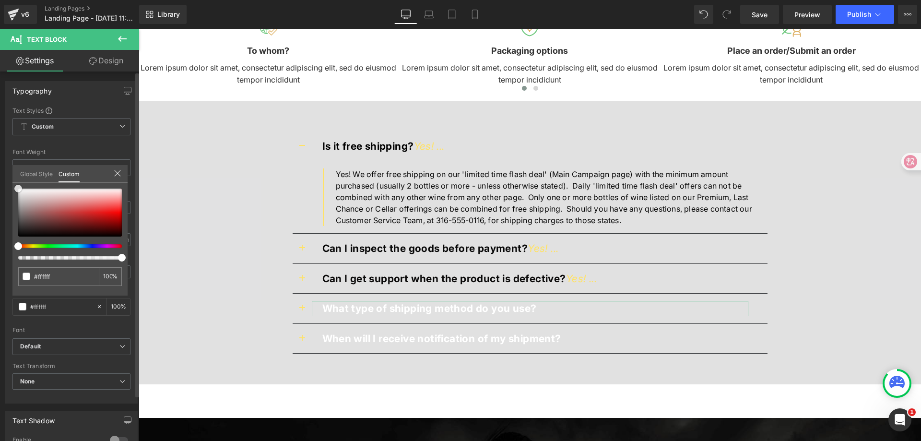
click at [22, 232] on div at bounding box center [70, 213] width 104 height 48
type input "#151313"
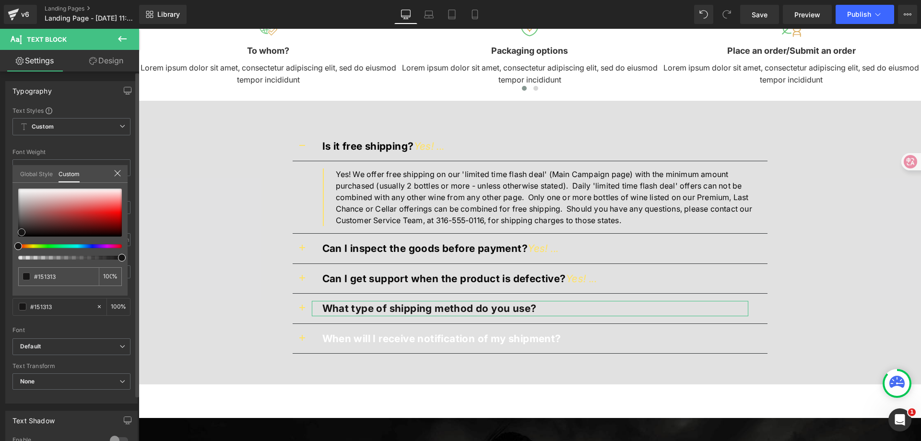
type input "#171616"
drag, startPoint x: 22, startPoint y: 232, endPoint x: 127, endPoint y: 278, distance: 114.5
click at [15, 236] on span at bounding box center [18, 236] width 8 height 8
type input "#020202"
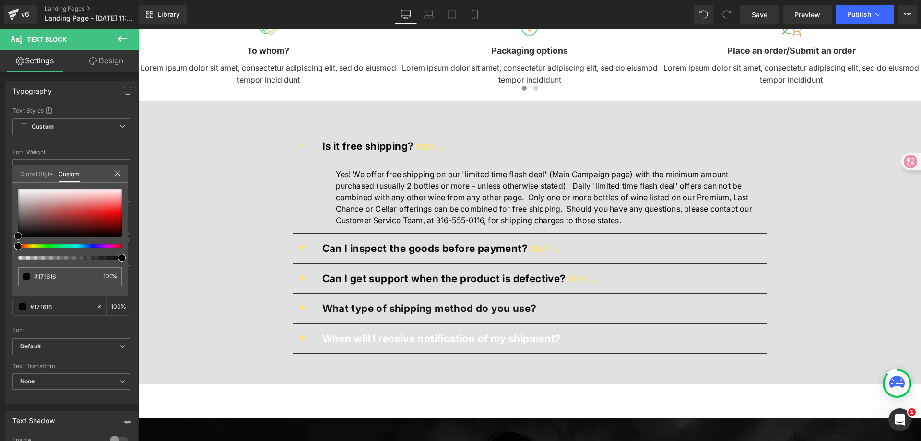
type input "#020202"
click at [400, 355] on body "Skip to content Get 20% OFF with 2 or more items ⭐Family Set Massagers Massager…" at bounding box center [530, 289] width 783 height 2333
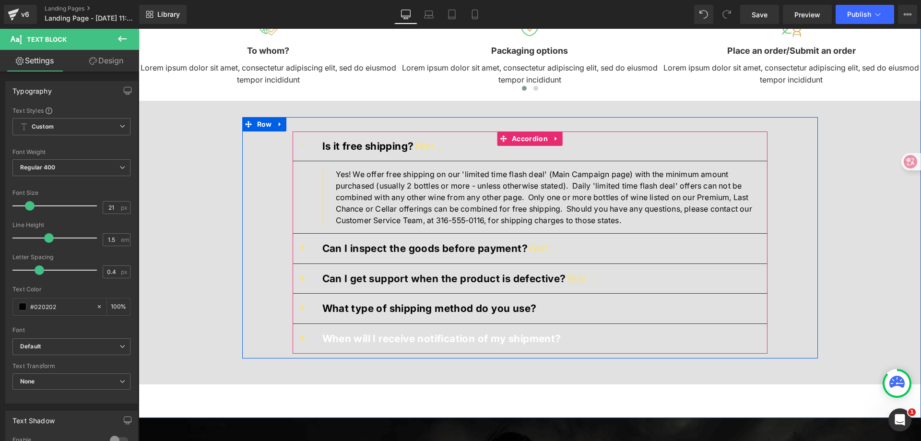
click at [423, 340] on strong "When will I receive notification of my shipment?" at bounding box center [441, 339] width 239 height 12
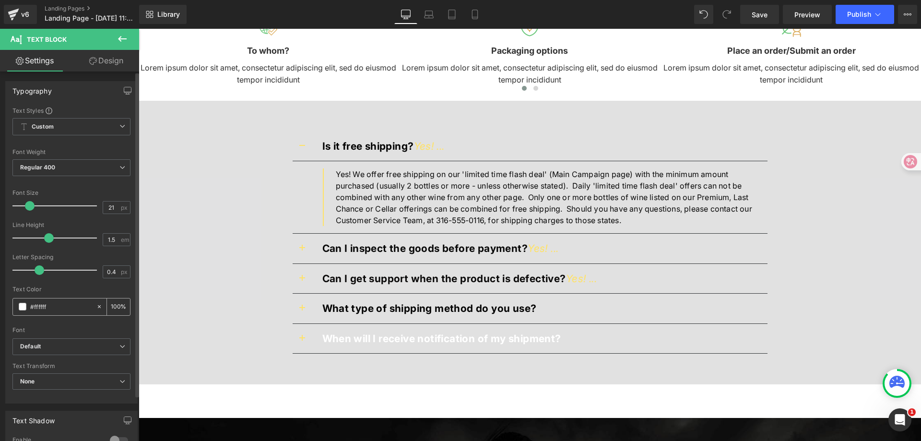
click at [28, 304] on div "#ffffff" at bounding box center [54, 306] width 83 height 17
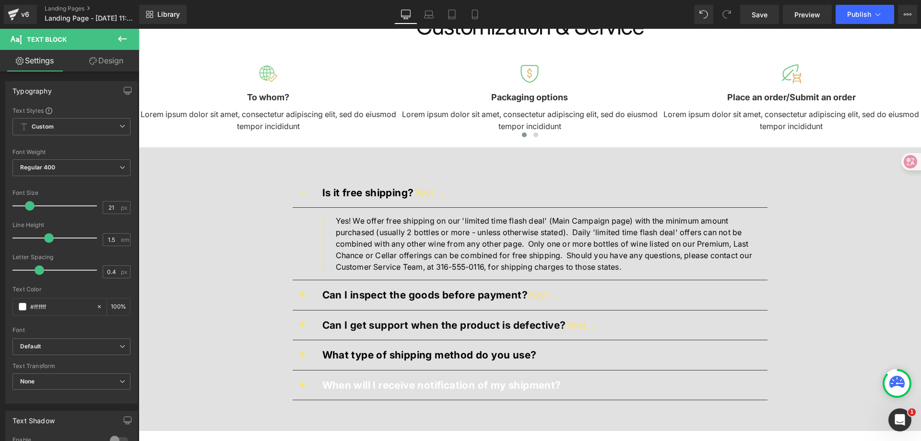
scroll to position [905, 0]
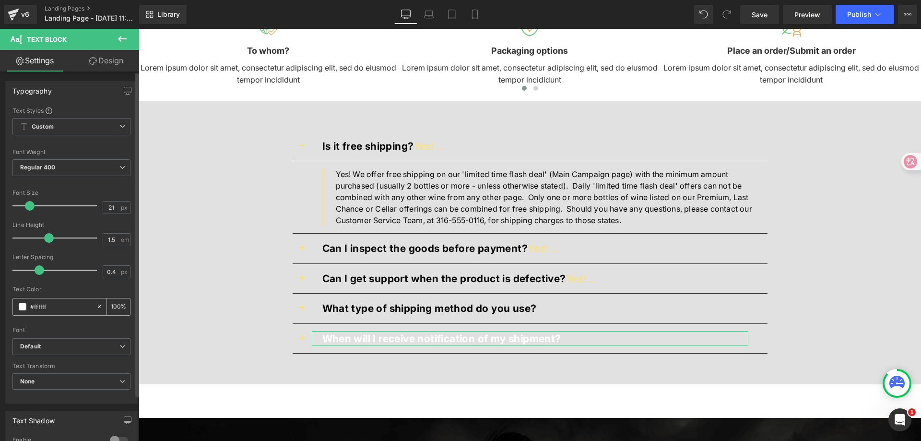
click at [20, 305] on span at bounding box center [23, 307] width 8 height 8
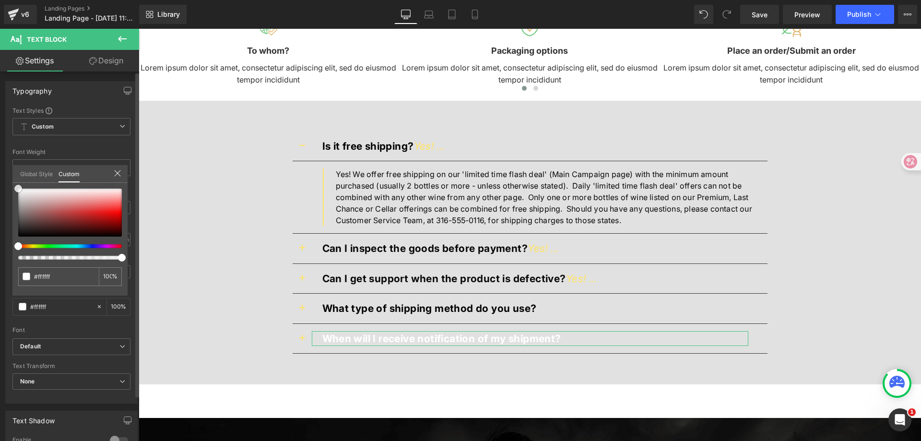
click at [21, 233] on div at bounding box center [70, 213] width 104 height 48
type input "#121111"
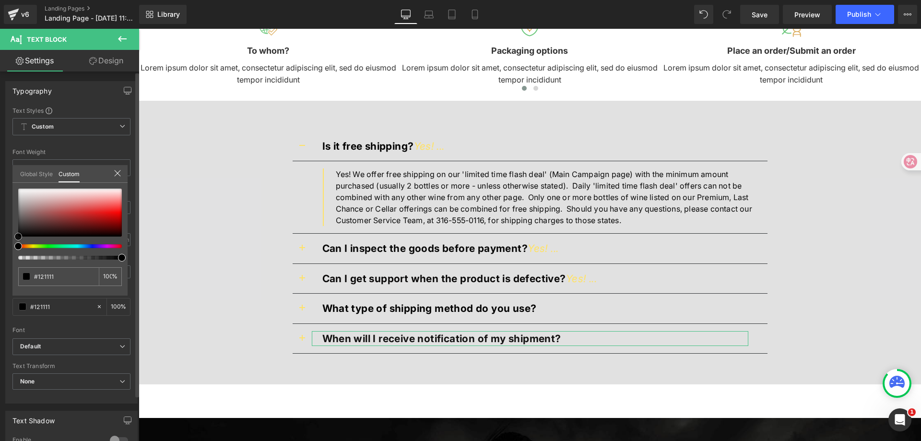
drag, startPoint x: 21, startPoint y: 233, endPoint x: 13, endPoint y: 237, distance: 8.8
click at [13, 237] on div "#121111 100 %" at bounding box center [69, 242] width 115 height 107
type input "#000000"
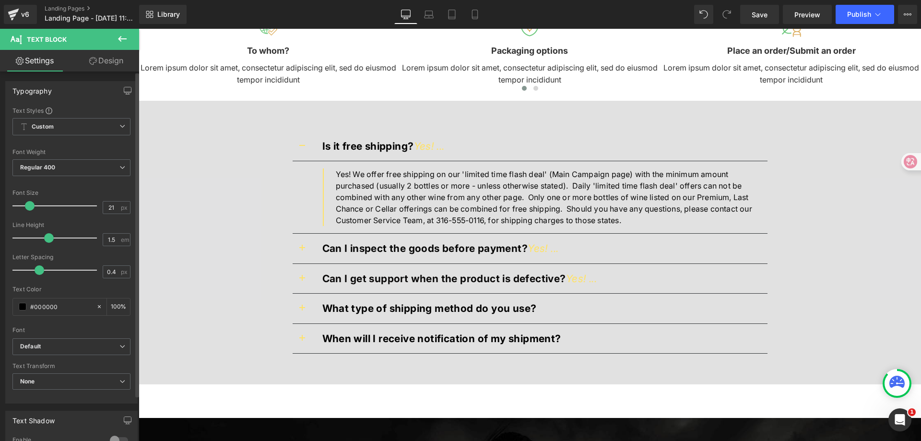
click at [693, 368] on body "Skip to content Get 20% OFF with 2 or more items ⭐Family Set Massagers Massager…" at bounding box center [530, 289] width 783 height 2333
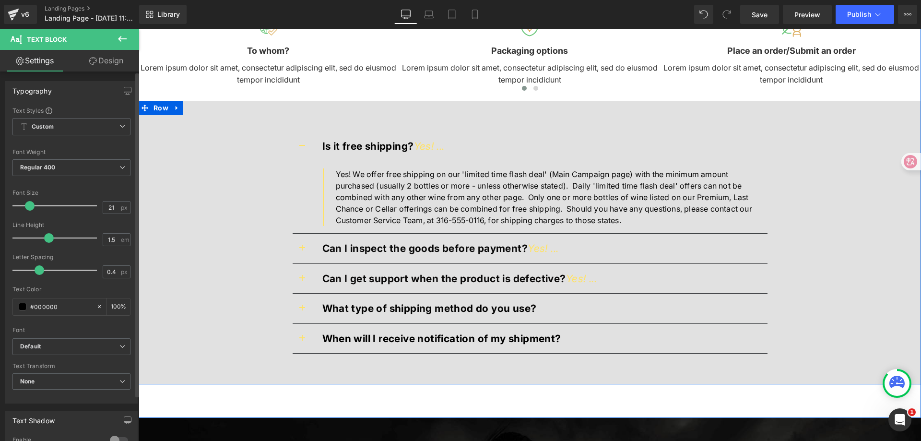
click at [205, 196] on div "Is it free shipping? Yes! ... Text Block Yes! We offer free shipping on our 'li…" at bounding box center [530, 238] width 783 height 242
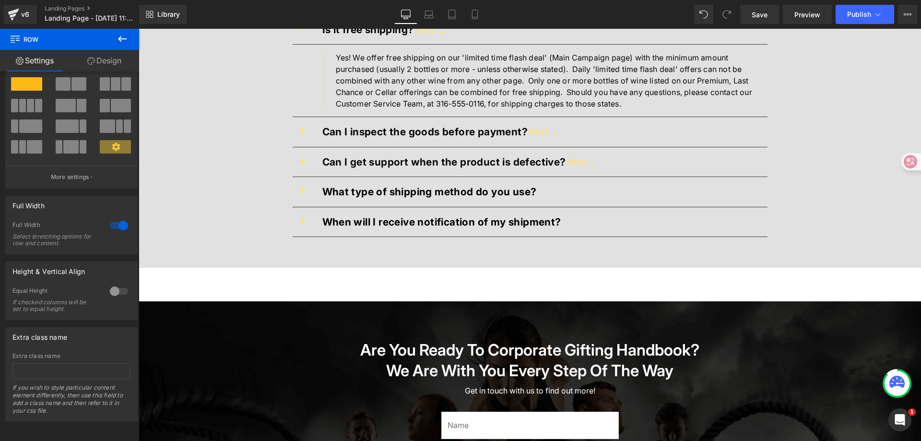
scroll to position [1145, 0]
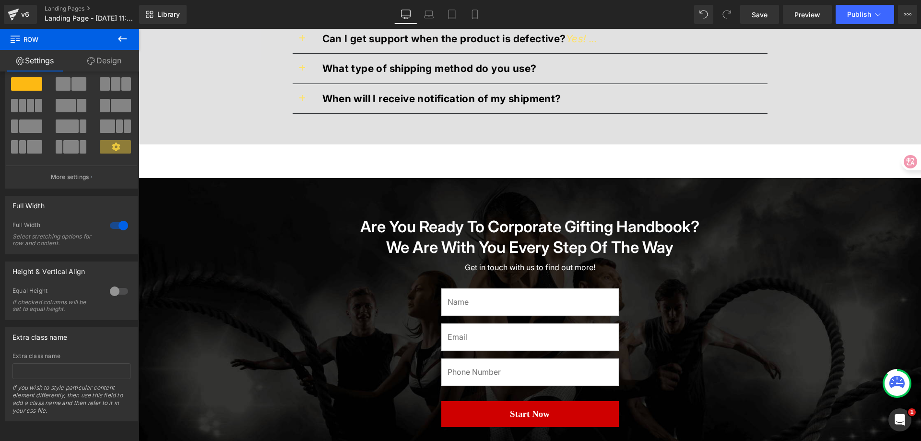
click at [98, 60] on link "Design" at bounding box center [105, 61] width 70 height 22
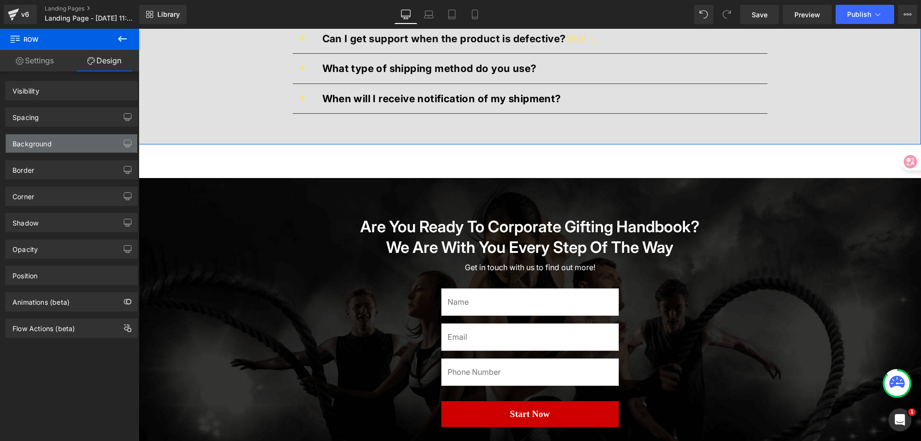
click at [76, 144] on div "Background" at bounding box center [71, 143] width 131 height 18
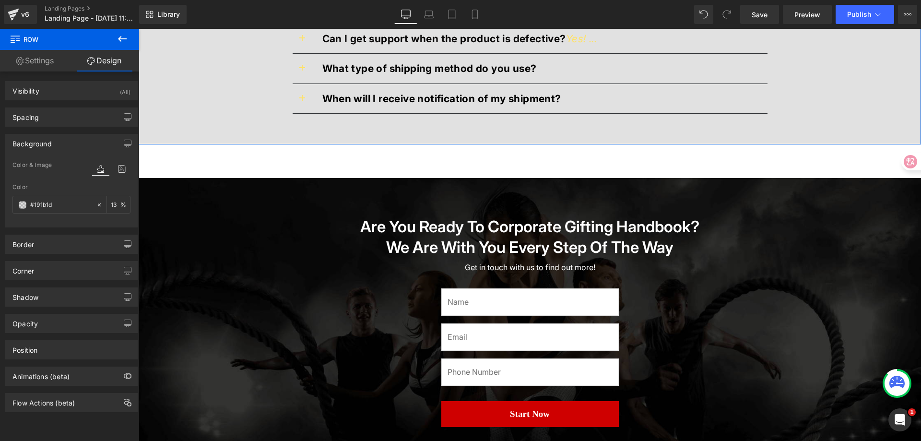
scroll to position [713, 0]
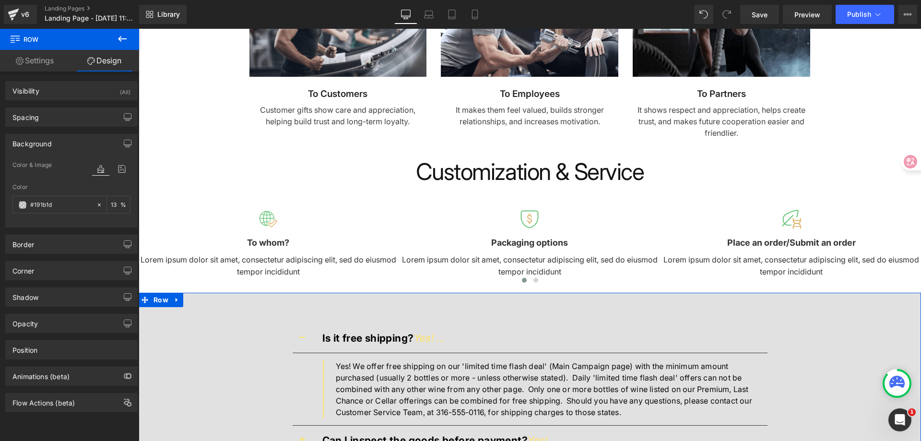
type input "#191b1d"
click at [107, 202] on div "13 %" at bounding box center [118, 204] width 23 height 17
click at [20, 204] on span at bounding box center [23, 205] width 8 height 8
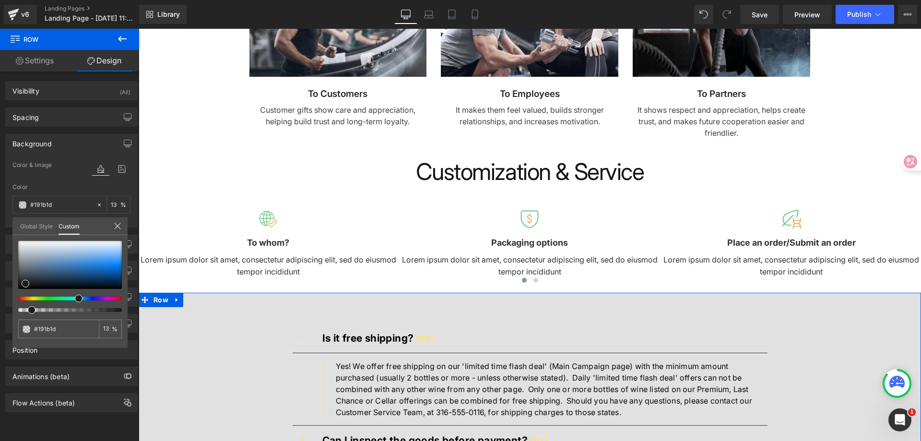
type input "16"
type input "15"
type input "14"
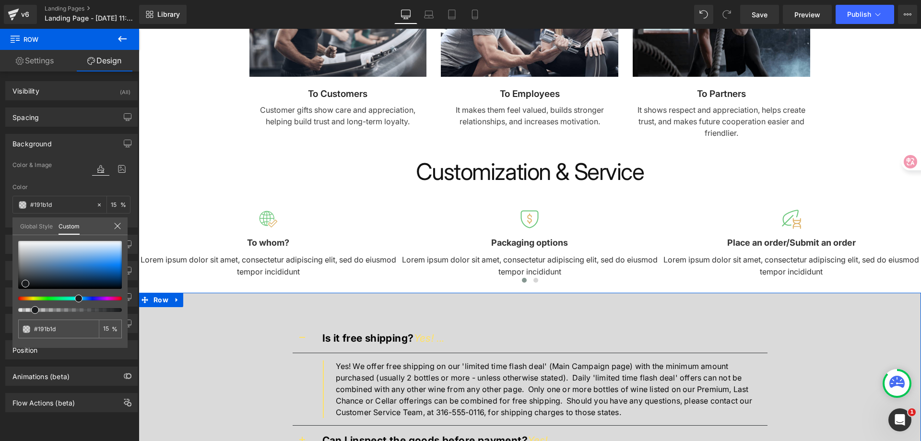
type input "14"
type input "13"
type input "10"
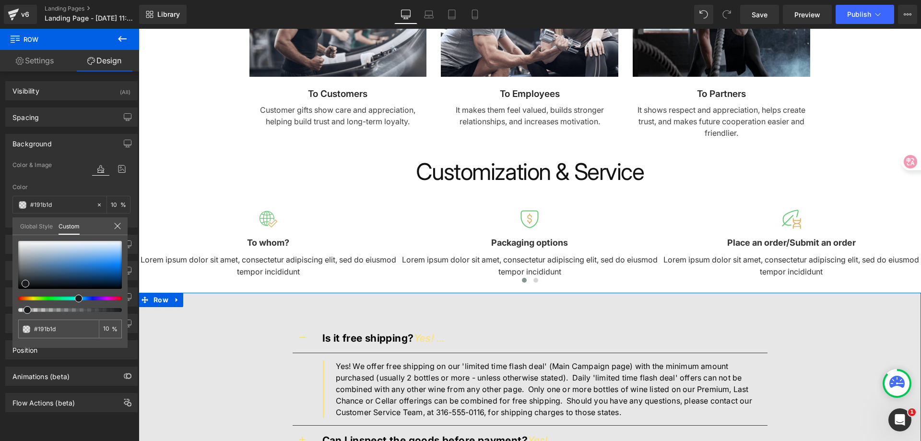
type input "9"
type input "8"
type input "6"
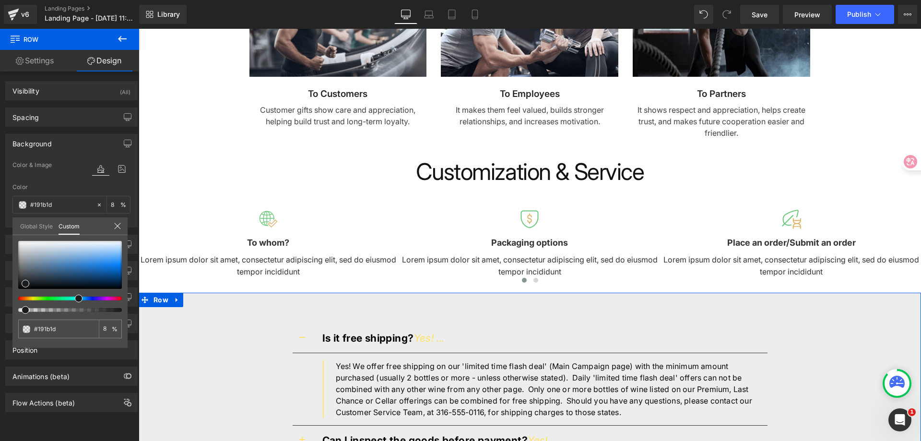
type input "6"
type input "5"
type input "4"
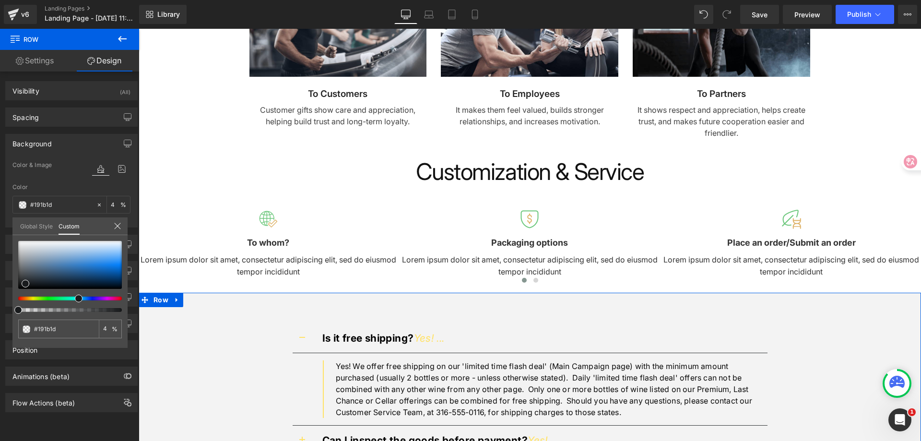
type input "0"
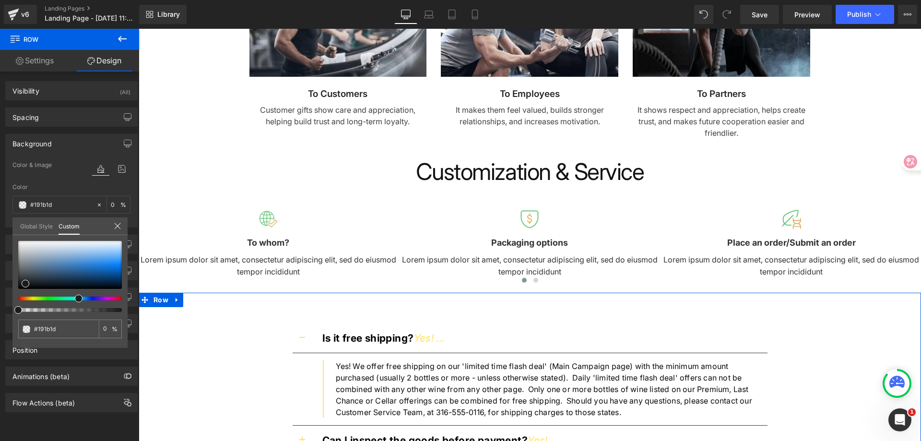
drag, startPoint x: 30, startPoint y: 309, endPoint x: 0, endPoint y: 321, distance: 32.7
click at [0, 227] on div "Background Color & Image color rgba(25, 27, 29, 0) Color #191b1d 0 % Image Repl…" at bounding box center [71, 177] width 143 height 101
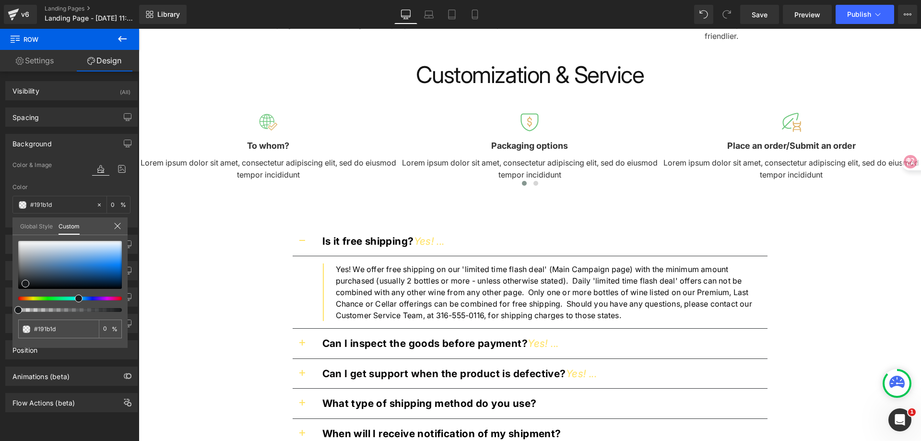
scroll to position [809, 0]
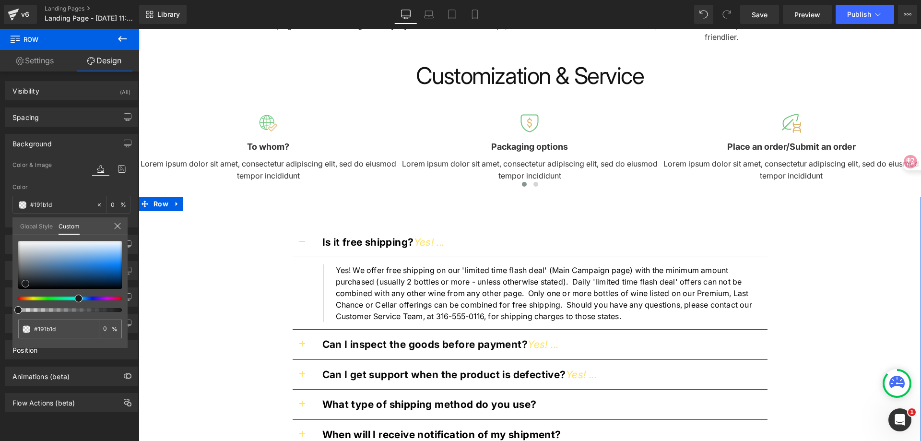
type input "#191c1e"
type input "#384b5a"
type input "#4879a1"
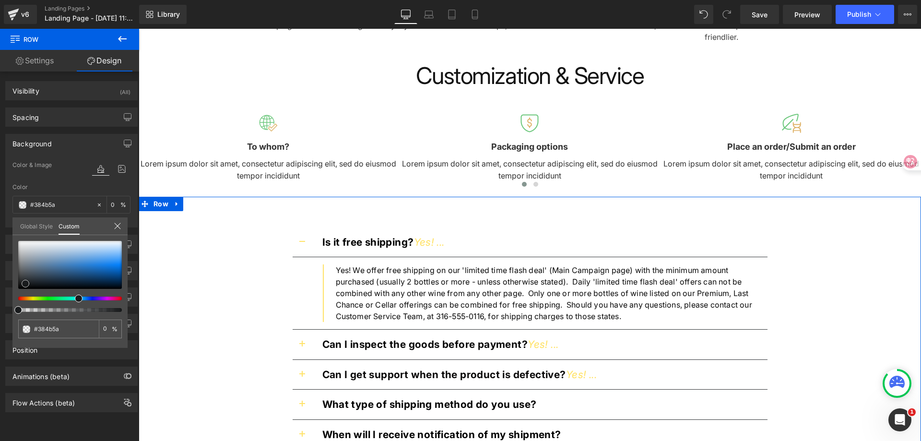
type input "#4879a1"
drag, startPoint x: 25, startPoint y: 283, endPoint x: 58, endPoint y: 266, distance: 36.9
click at [58, 266] on span at bounding box center [58, 266] width 8 height 8
click at [48, 315] on div "#4879a1 0 %" at bounding box center [69, 294] width 115 height 107
click at [48, 313] on div "#4879a1 0 %" at bounding box center [69, 294] width 115 height 107
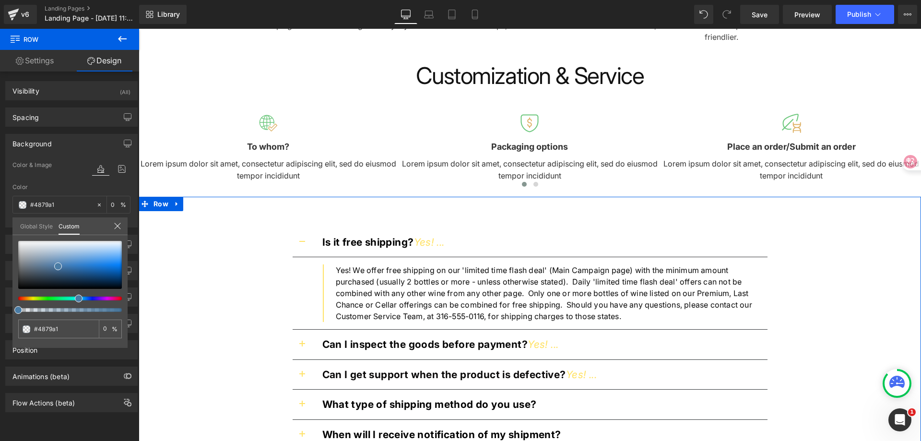
type input "#4a7ca5"
type input "36"
type input "#4a7ca5"
type input "36"
click at [51, 309] on div at bounding box center [66, 310] width 104 height 4
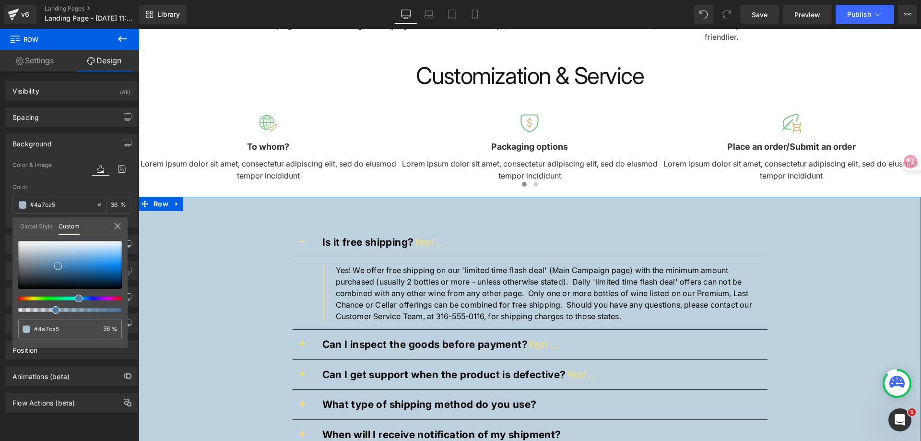
click at [52, 309] on span at bounding box center [56, 310] width 8 height 8
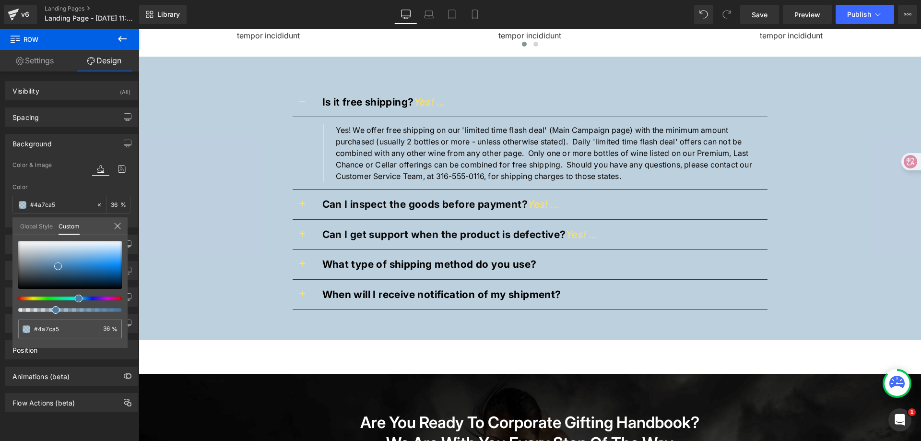
scroll to position [953, 0]
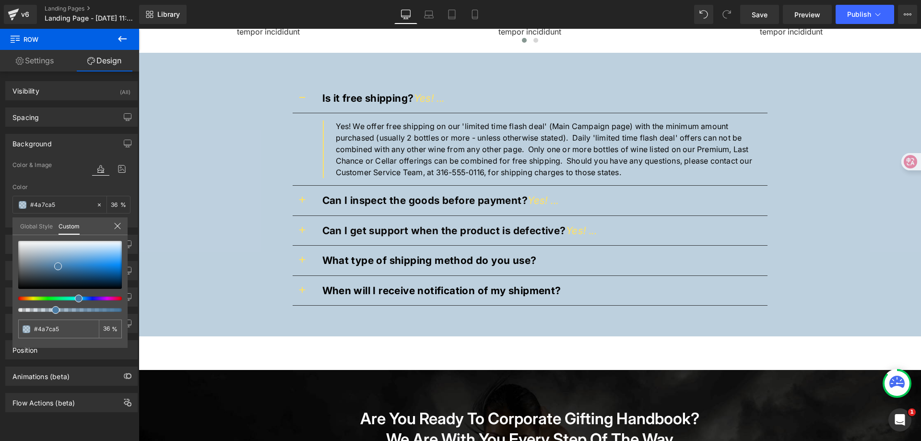
click at [218, 348] on body "Skip to content Get 20% OFF with 2 or more items ⭐Family Set Massagers Massager…" at bounding box center [530, 241] width 783 height 2333
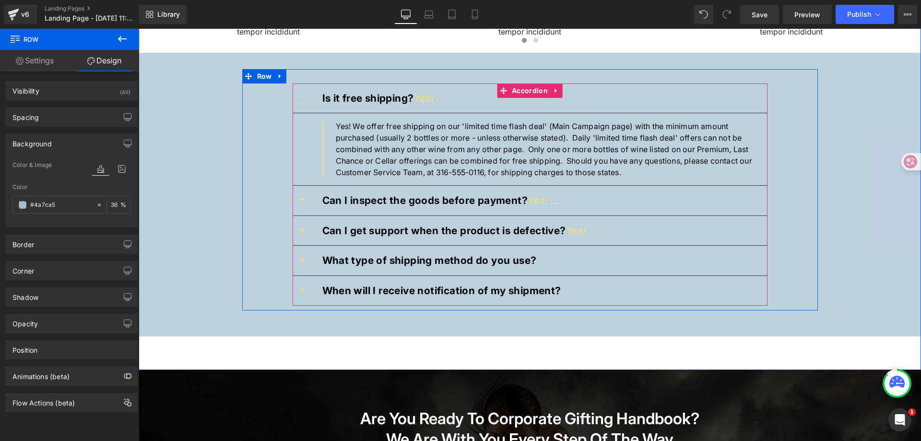
click at [367, 97] on strong "Is it free shipping?" at bounding box center [368, 98] width 92 height 12
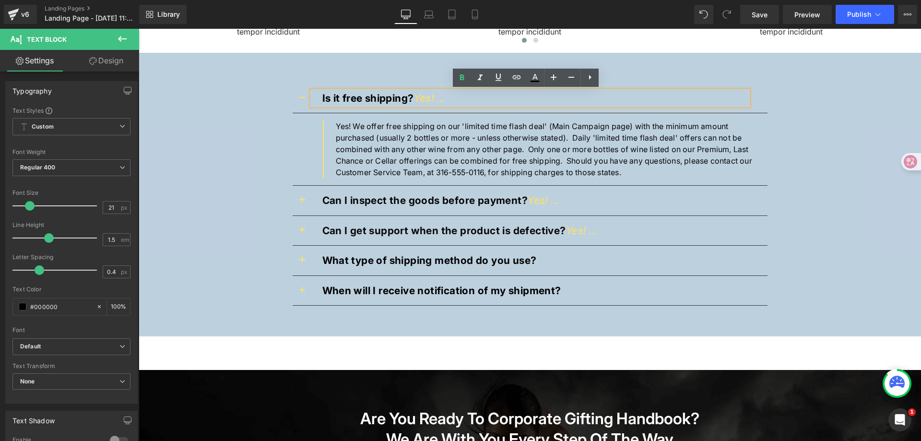
click at [861, 208] on div "Is it free shipping? Yes! ... Text Block Yes! We offer free shipping on our 'li…" at bounding box center [530, 190] width 783 height 242
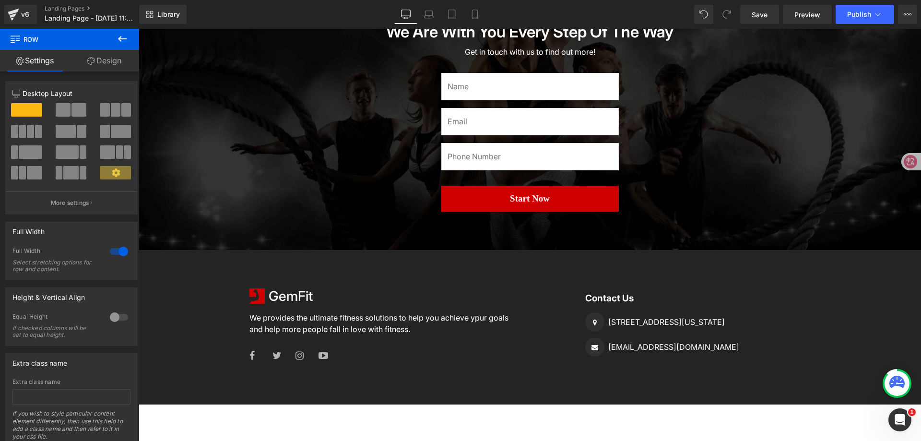
scroll to position [1391, 0]
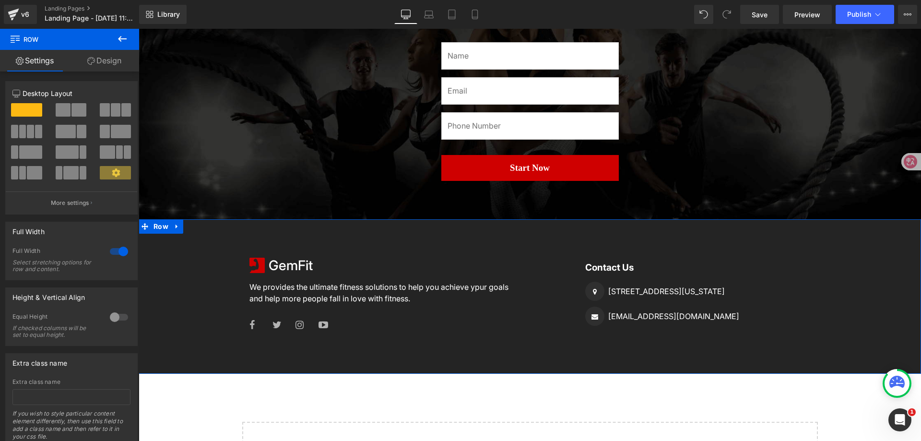
click at [554, 241] on div "Image GemFit Heading Icon List We provides the ultimate fitness solutions to he…" at bounding box center [530, 296] width 783 height 155
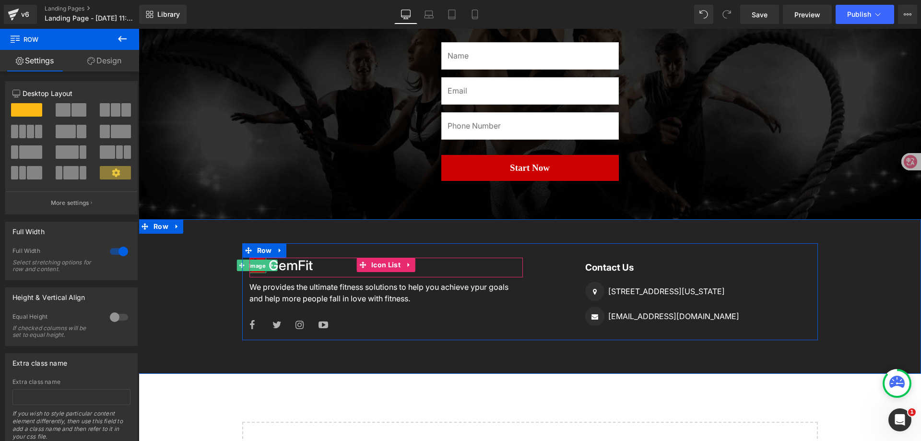
click at [256, 271] on span "Image" at bounding box center [257, 266] width 21 height 12
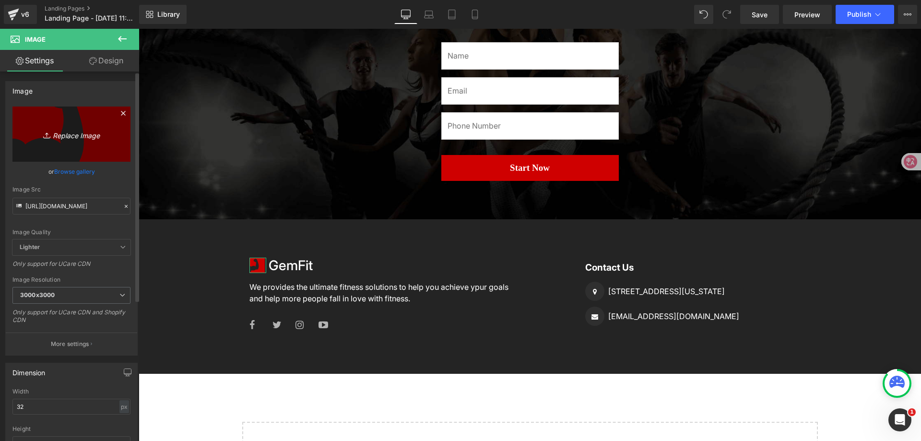
click at [66, 130] on icon "Replace Image" at bounding box center [71, 134] width 77 height 12
type input "C:\fakepath\deb59f06d8f4fbae5368be072e3b774b.png"
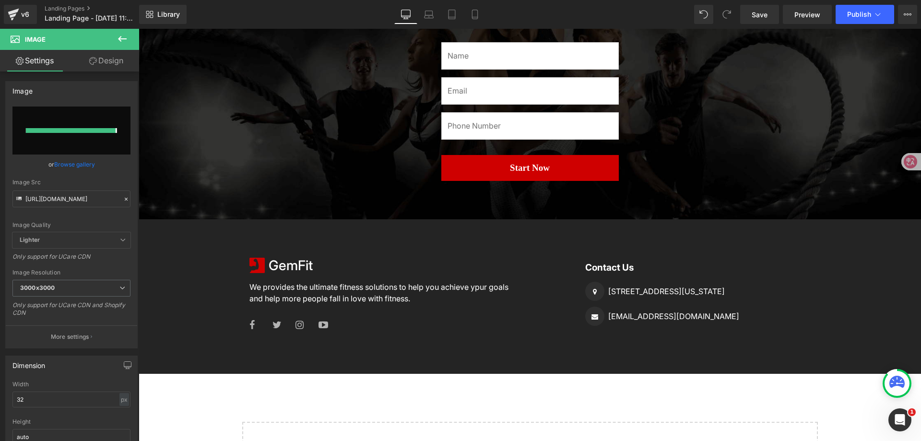
type input "https://ucarecdn.com/e9d75424-5eb6-440c-af40-0fdbfd992f19/-/format/auto/-/previ…"
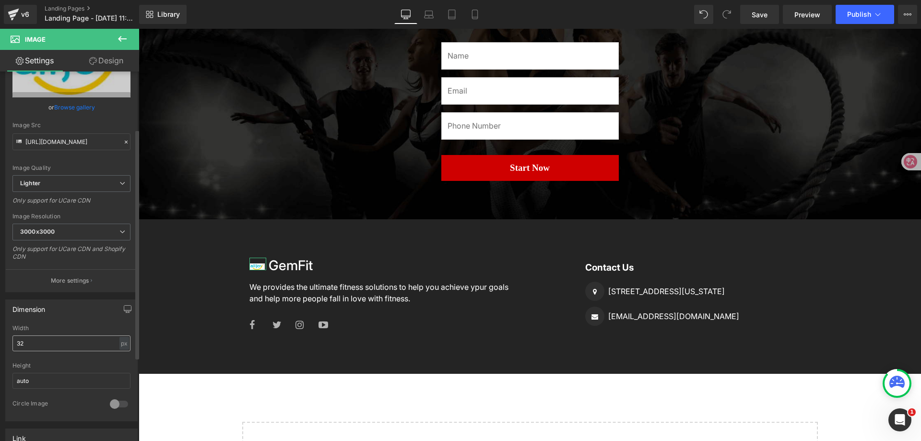
scroll to position [96, 0]
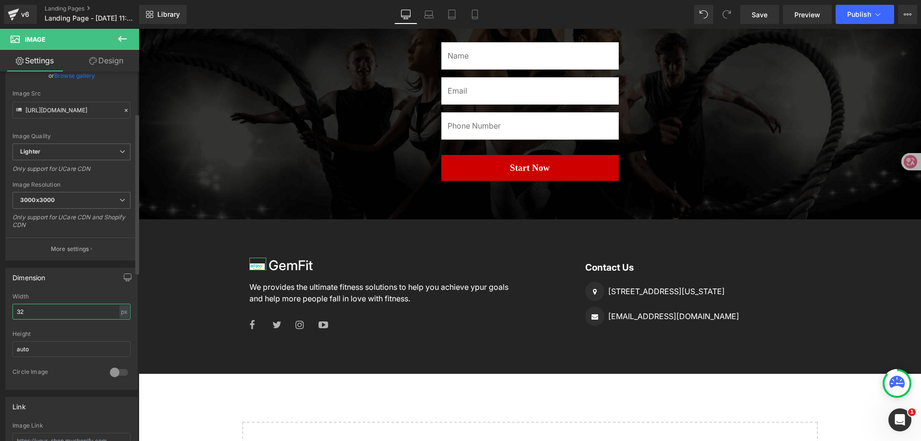
click at [55, 311] on input "32" at bounding box center [71, 312] width 118 height 16
drag, startPoint x: 40, startPoint y: 310, endPoint x: 12, endPoint y: 310, distance: 27.8
click at [12, 310] on input "32" at bounding box center [71, 312] width 118 height 16
type input "1"
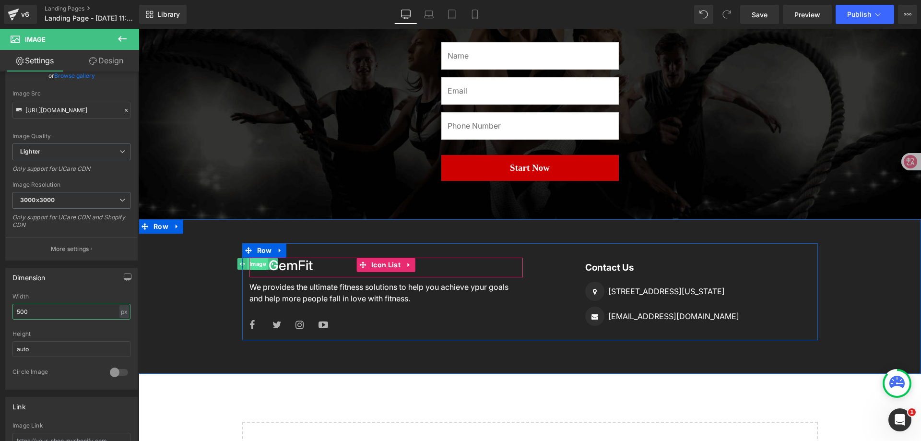
click at [259, 265] on span "Image" at bounding box center [258, 264] width 21 height 12
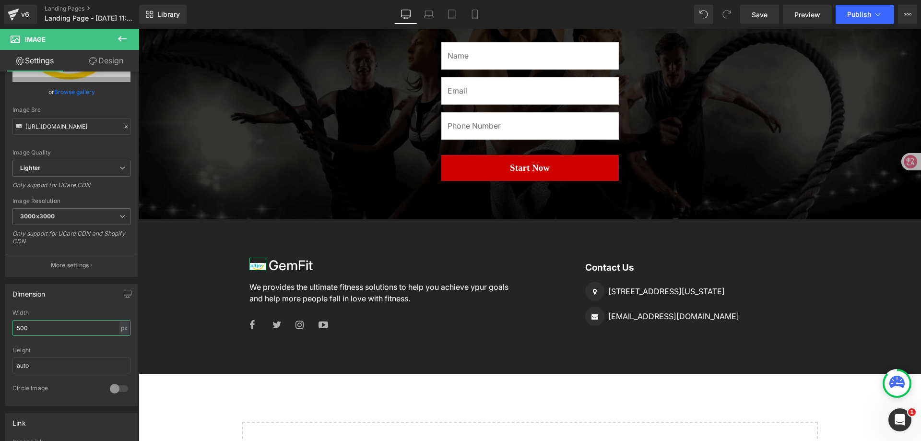
scroll to position [144, 0]
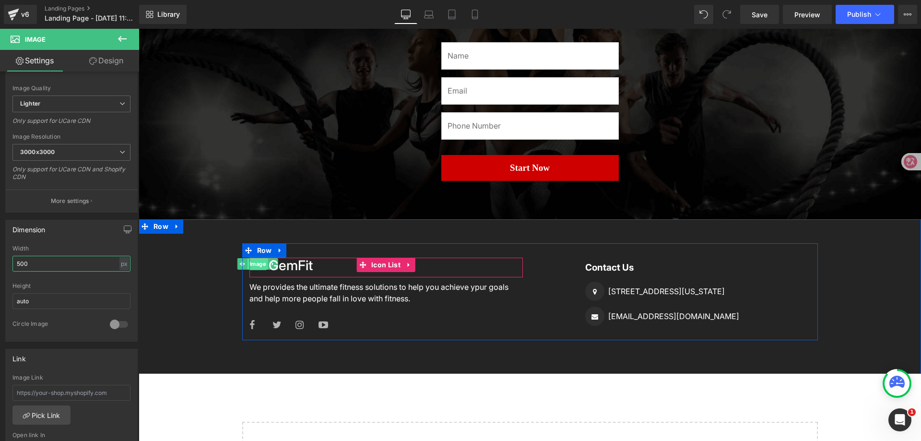
click at [253, 264] on span "Image" at bounding box center [258, 264] width 21 height 12
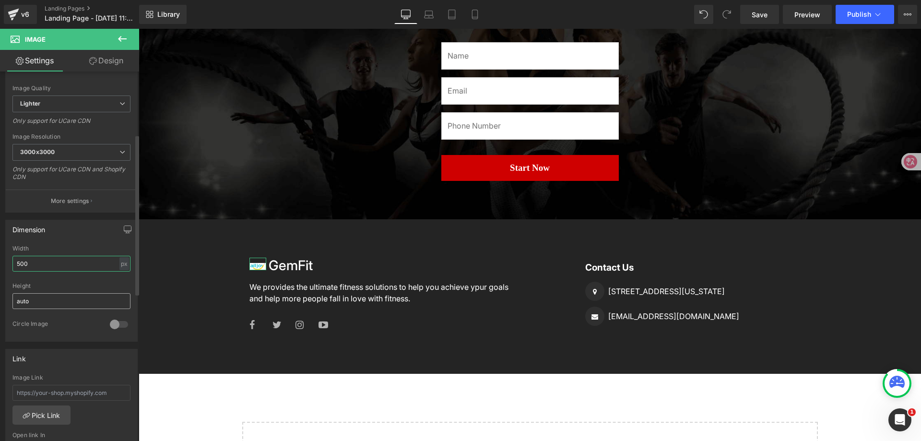
type input "500"
click at [102, 303] on input "auto" at bounding box center [71, 301] width 118 height 16
drag, startPoint x: 78, startPoint y: 298, endPoint x: 9, endPoint y: 297, distance: 69.6
click at [9, 297] on div "500px Width 500 px % px auto Height auto 0 Circle Image" at bounding box center [71, 293] width 131 height 96
type input "500"
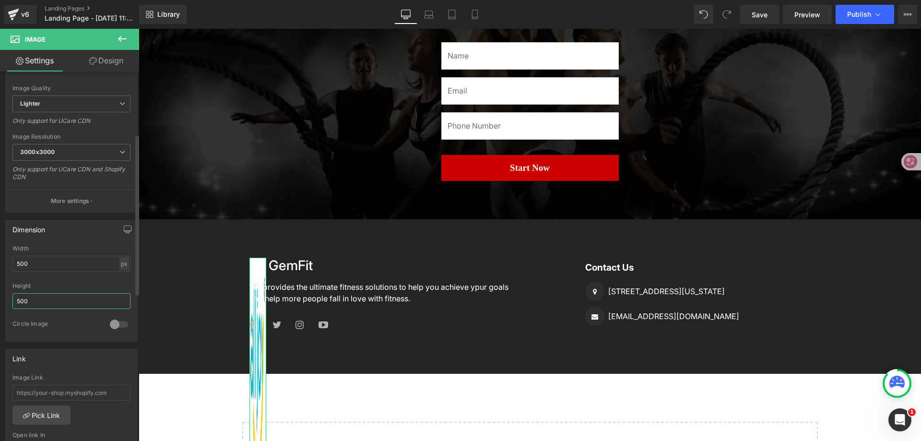
drag, startPoint x: 43, startPoint y: 302, endPoint x: 15, endPoint y: 300, distance: 27.9
click at [15, 300] on input "500" at bounding box center [71, 301] width 118 height 16
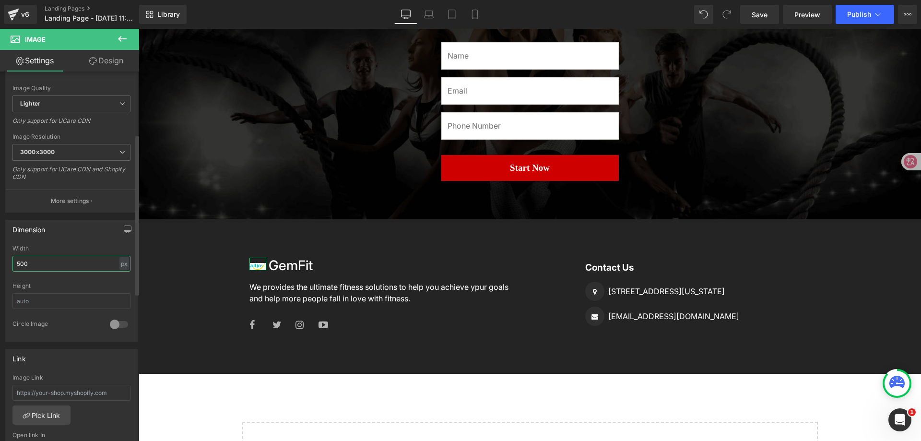
click at [42, 263] on input "500" at bounding box center [71, 264] width 118 height 16
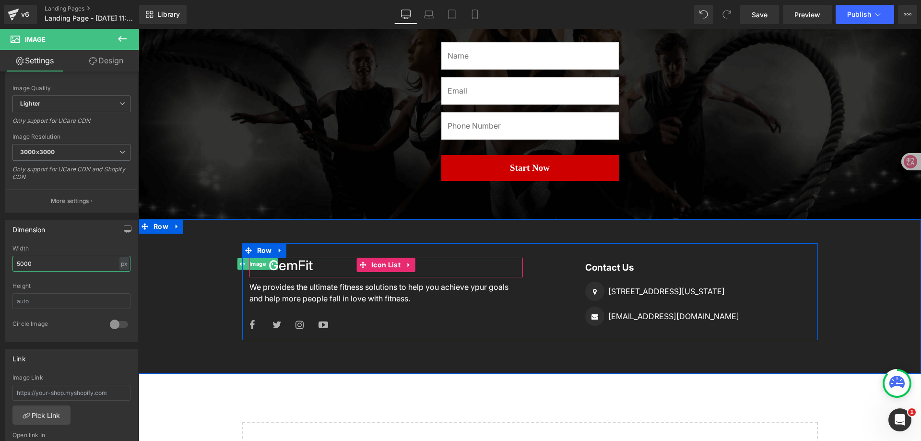
click at [254, 265] on span "Image" at bounding box center [258, 264] width 21 height 12
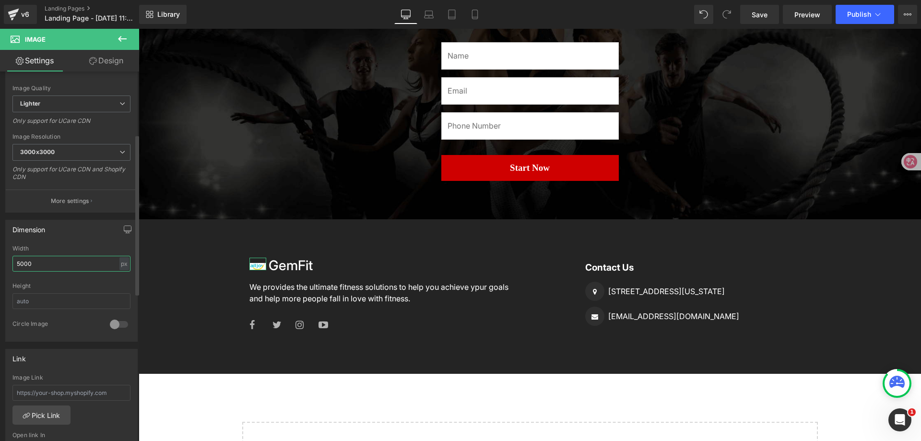
type input "5000"
click at [121, 327] on div at bounding box center [118, 324] width 23 height 15
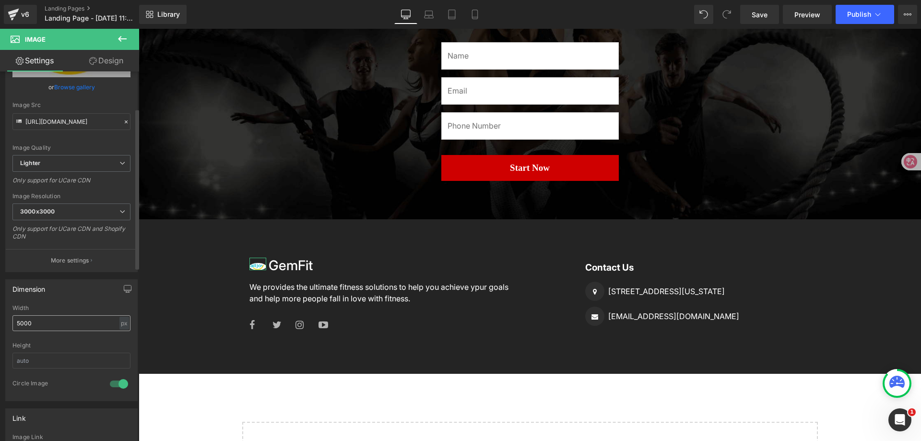
scroll to position [0, 0]
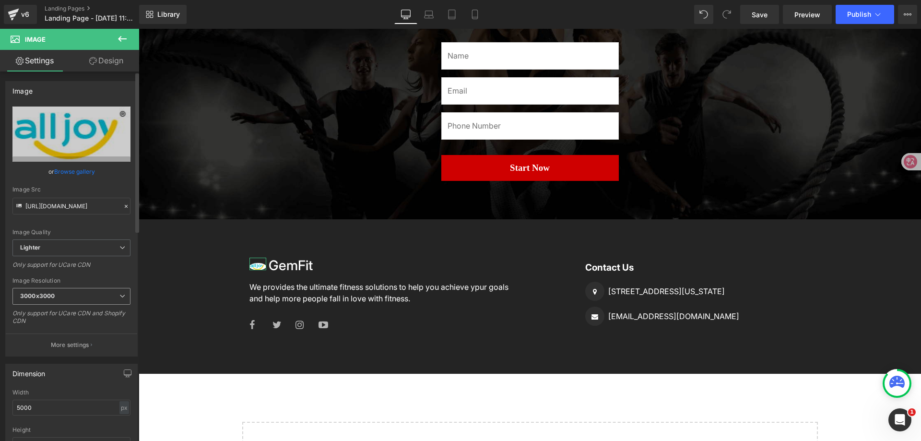
click at [87, 295] on span "3000x3000" at bounding box center [71, 296] width 118 height 17
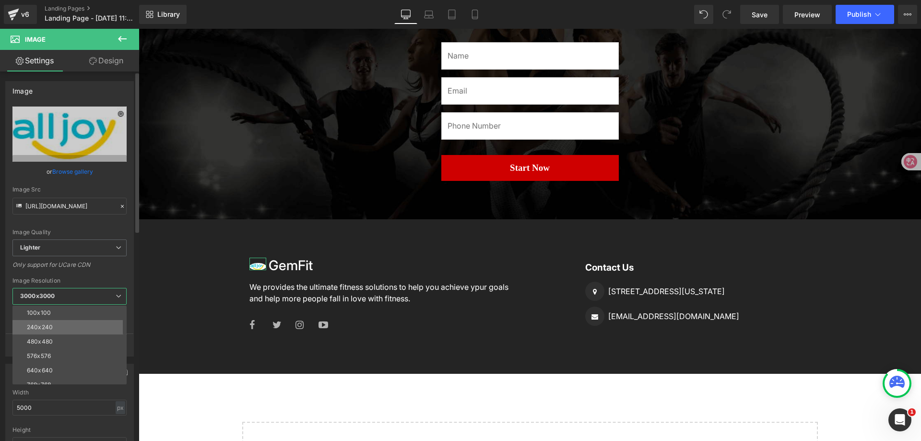
click at [80, 331] on li "240x240" at bounding box center [71, 327] width 119 height 14
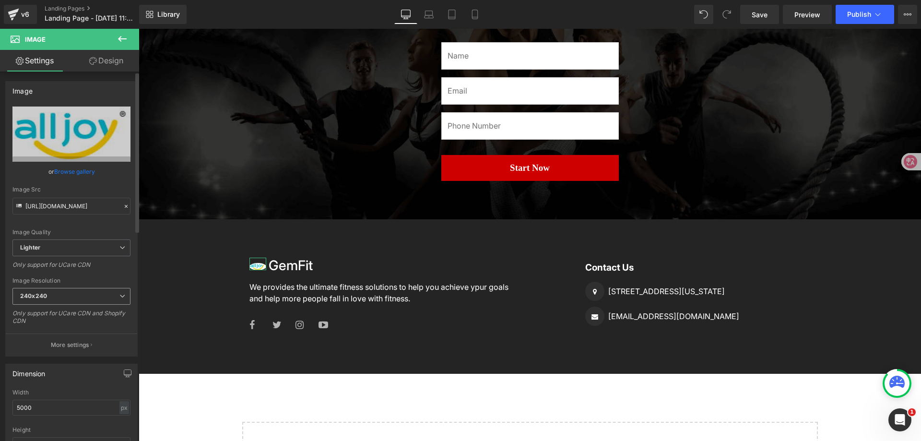
type input "https://ucarecdn.com/e9d75424-5eb6-440c-af40-0fdbfd992f19/-/format/auto/-/previ…"
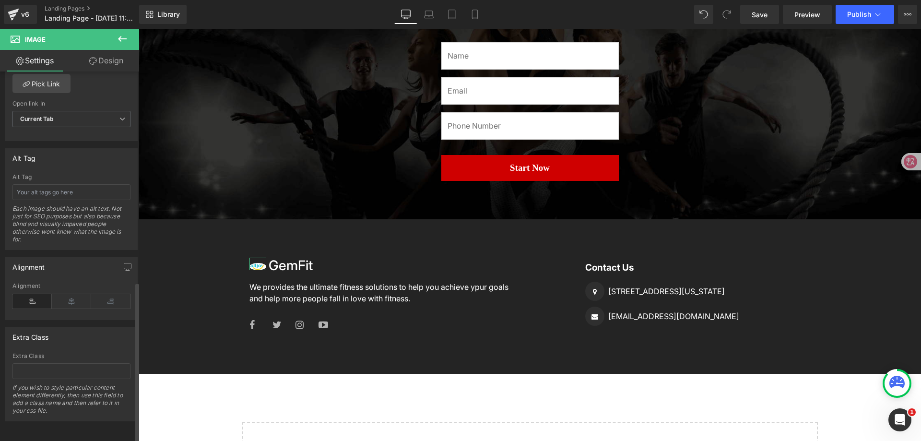
scroll to position [484, 0]
click at [83, 296] on icon at bounding box center [71, 301] width 39 height 14
click at [43, 297] on icon at bounding box center [31, 301] width 39 height 14
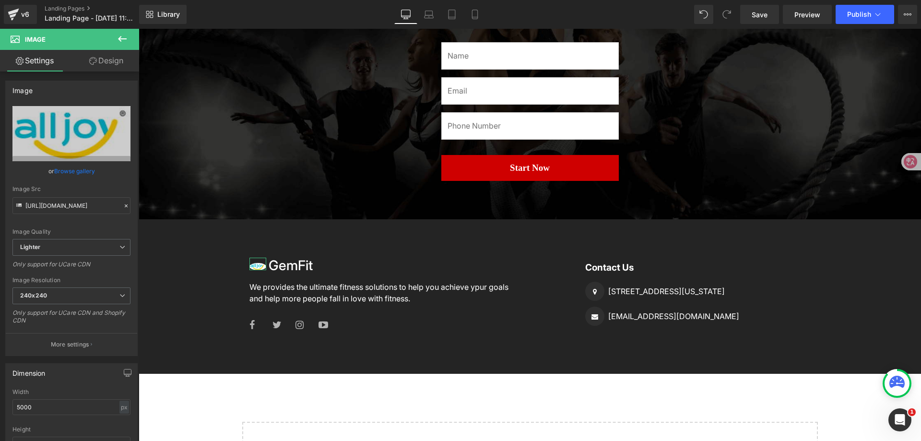
scroll to position [0, 0]
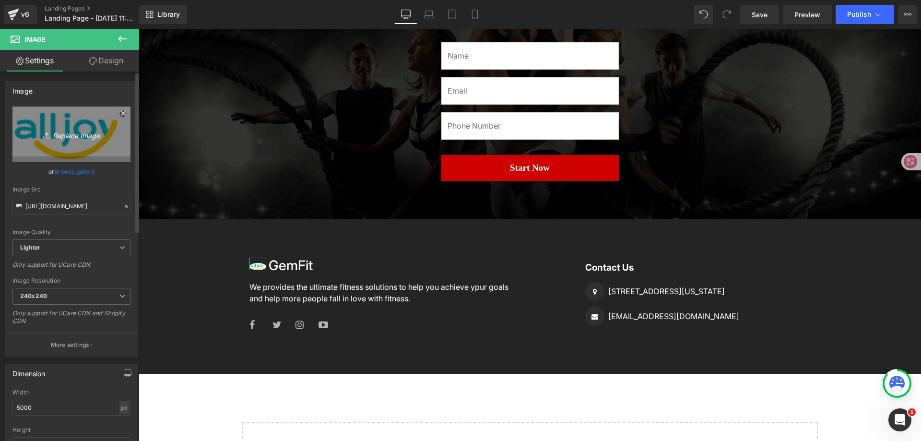
click at [87, 132] on icon "Replace Image" at bounding box center [71, 134] width 77 height 12
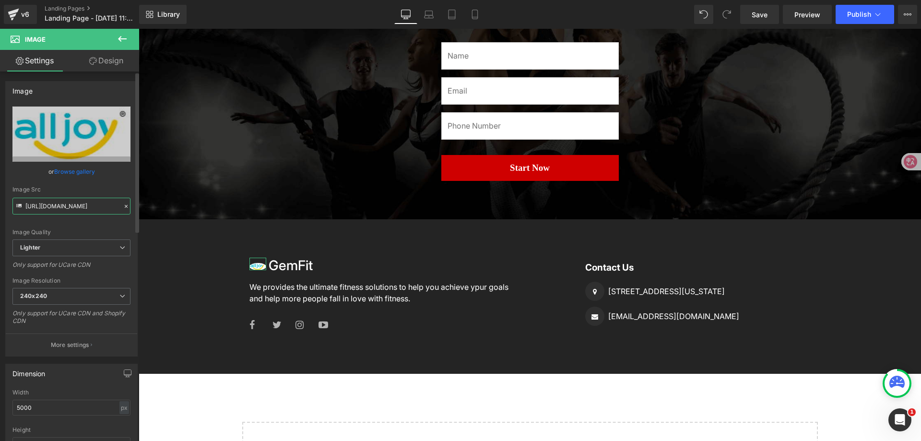
click at [75, 204] on input "https://ucarecdn.com/e9d75424-5eb6-440c-af40-0fdbfd992f19/-/format/auto/-/previ…" at bounding box center [71, 206] width 118 height 17
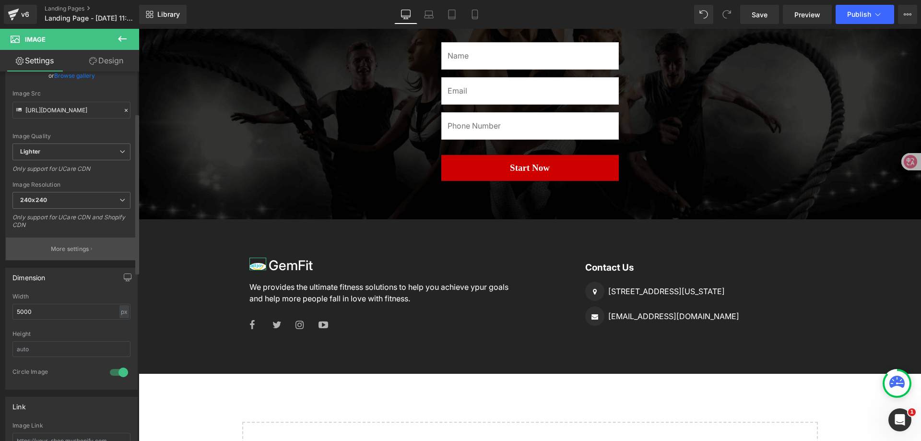
click at [79, 251] on p "More settings" at bounding box center [70, 249] width 38 height 9
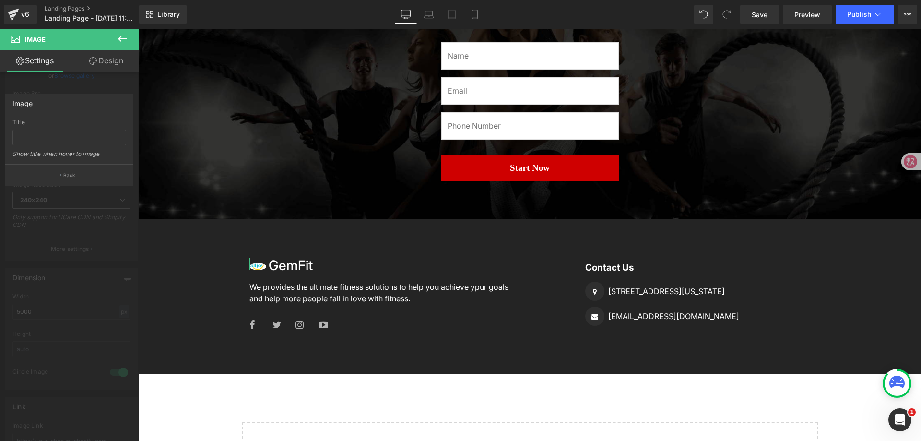
click at [90, 205] on div at bounding box center [69, 237] width 139 height 417
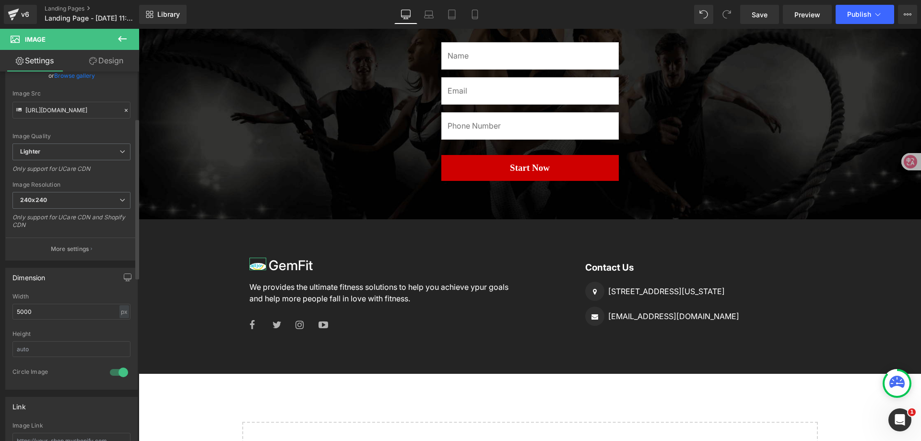
scroll to position [144, 0]
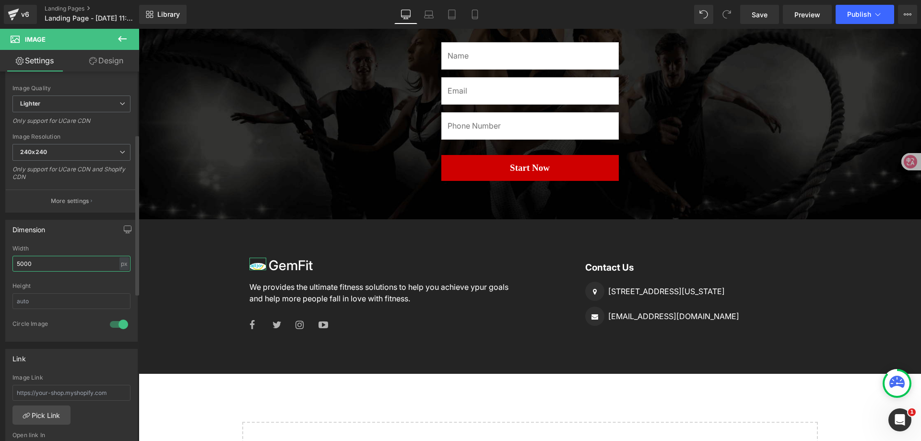
click at [80, 263] on input "5000" at bounding box center [71, 264] width 118 height 16
click at [32, 263] on input "5000" at bounding box center [71, 264] width 118 height 16
click at [40, 263] on input "5" at bounding box center [71, 264] width 118 height 16
click at [124, 263] on div "px" at bounding box center [124, 263] width 10 height 13
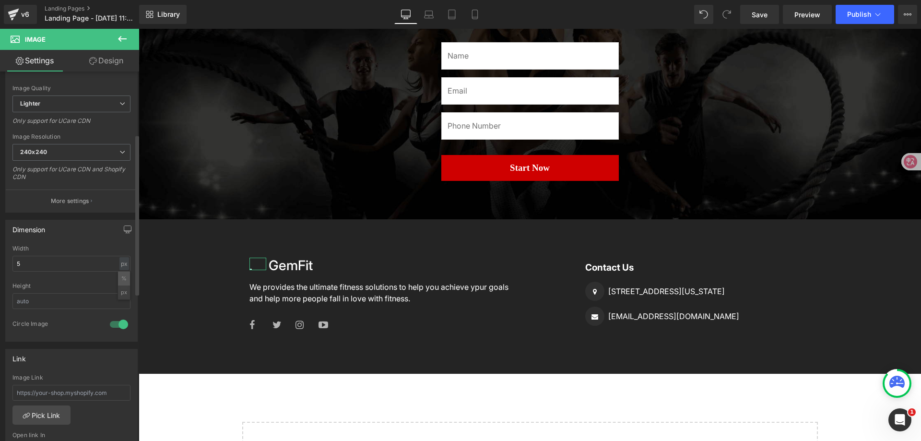
click at [119, 275] on li "%" at bounding box center [124, 279] width 12 height 14
click at [67, 263] on input "14.29" at bounding box center [71, 264] width 118 height 16
drag, startPoint x: 67, startPoint y: 263, endPoint x: 4, endPoint y: 262, distance: 63.3
click at [4, 262] on div "Dimension 14.29% Width 14.29 % % px Height 1 Circle Image" at bounding box center [71, 277] width 143 height 129
type input "1"
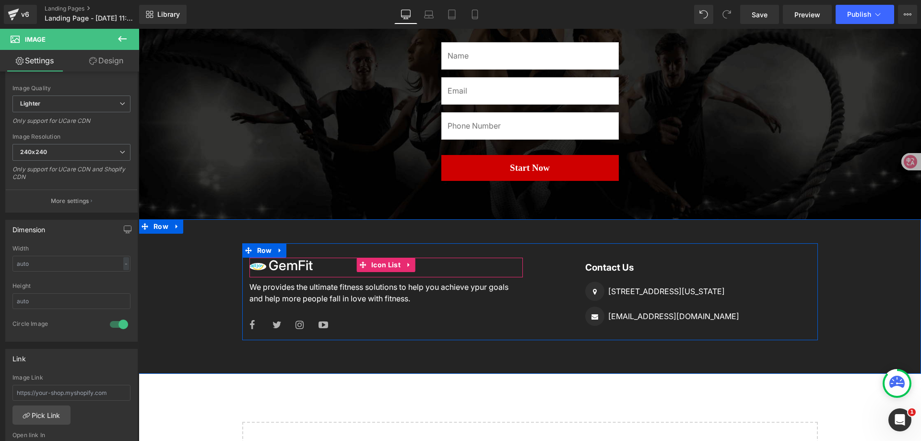
click at [334, 266] on div "Image GemFit Heading" at bounding box center [386, 268] width 273 height 20
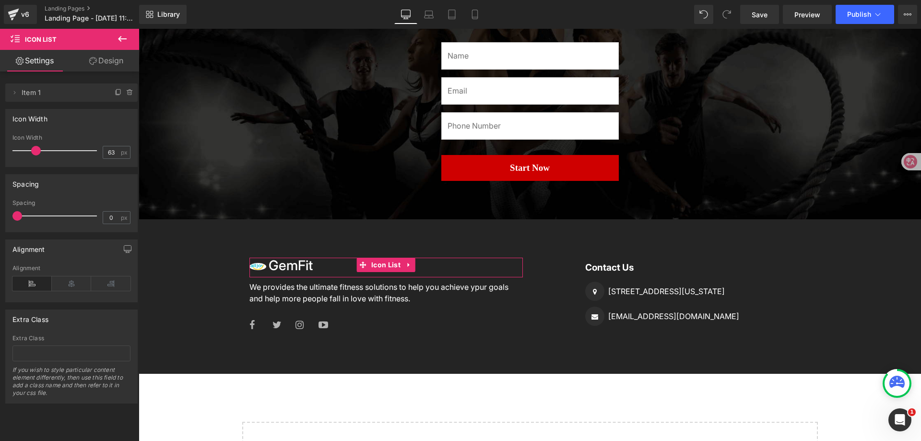
click at [49, 149] on div at bounding box center [57, 150] width 80 height 19
type input "74"
click at [55, 149] on div at bounding box center [57, 150] width 80 height 19
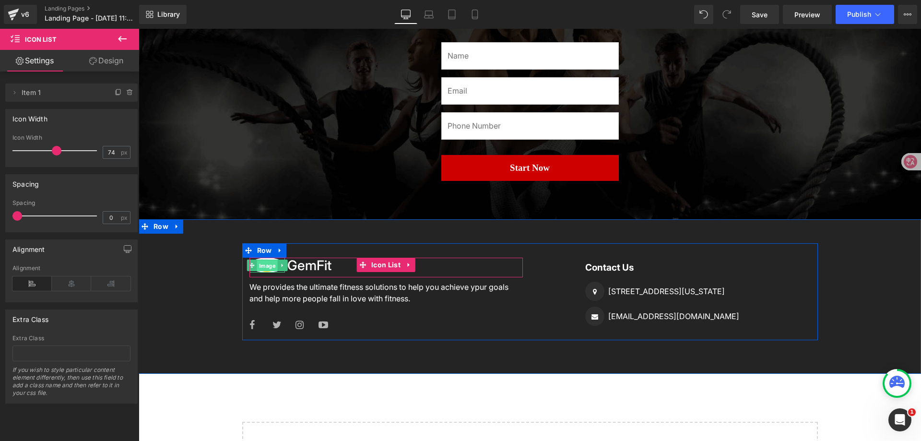
click at [262, 268] on span "Image" at bounding box center [267, 266] width 21 height 12
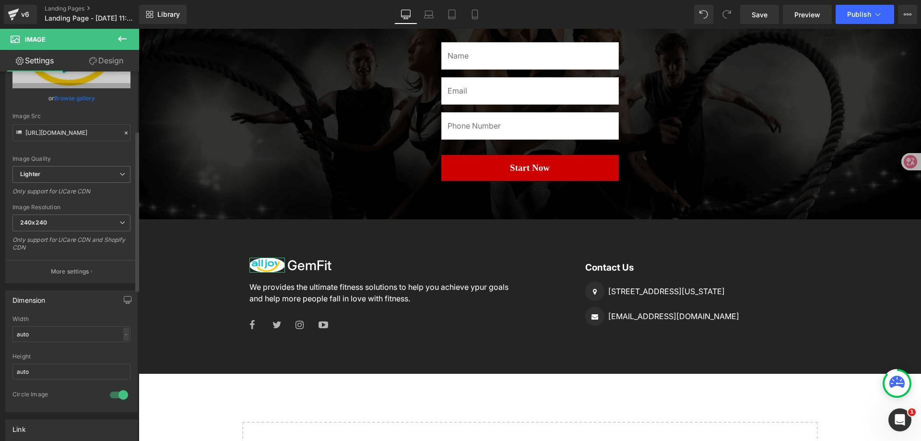
scroll to position [192, 0]
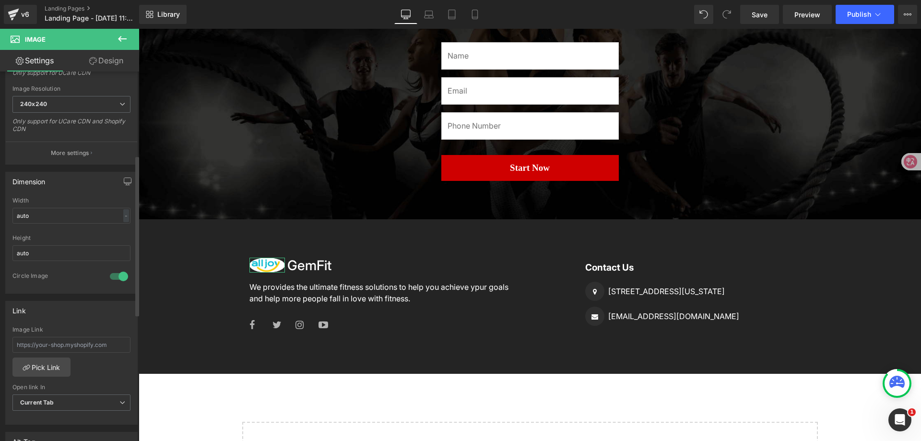
click at [116, 277] on div at bounding box center [118, 276] width 23 height 15
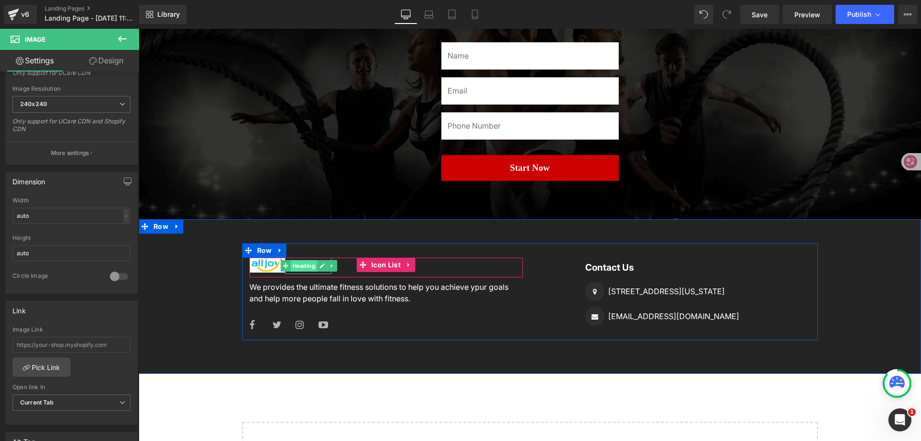
click at [299, 266] on span "Heading" at bounding box center [304, 266] width 26 height 12
click at [418, 270] on div "Image GemFit Heading" at bounding box center [386, 268] width 273 height 20
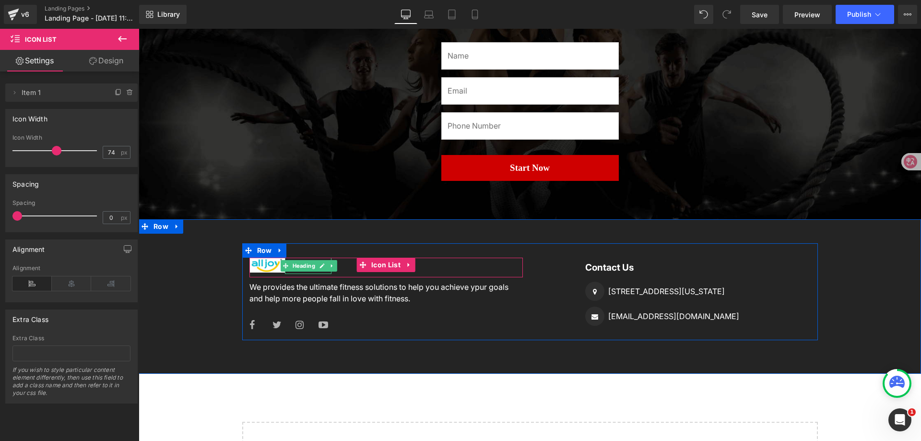
click at [319, 271] on link at bounding box center [322, 266] width 10 height 12
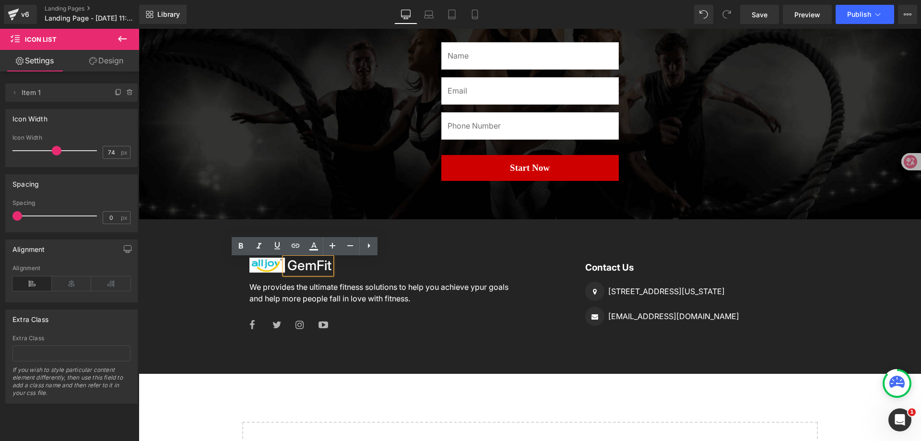
click at [300, 264] on h3 "GemFit" at bounding box center [309, 266] width 44 height 16
click at [383, 276] on div "Image GemFit Heading" at bounding box center [386, 268] width 273 height 20
click at [149, 274] on div "Image GemFit Heading Icon List We provides the ultimate fitness solutions to he…" at bounding box center [530, 291] width 783 height 97
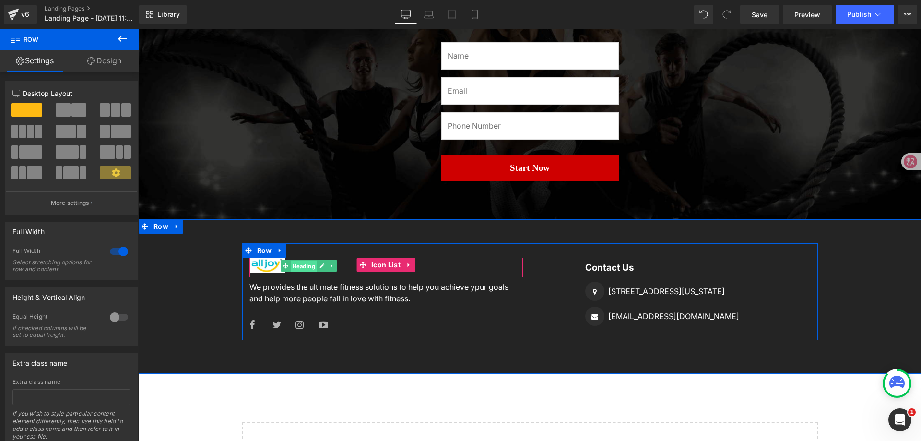
click at [302, 268] on span "Heading" at bounding box center [304, 267] width 26 height 12
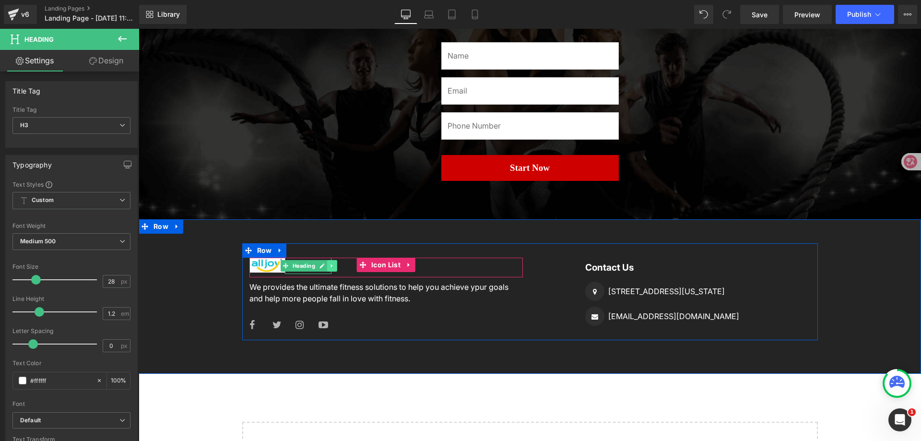
click at [330, 266] on icon at bounding box center [332, 266] width 5 height 6
click at [334, 267] on icon at bounding box center [336, 265] width 5 height 5
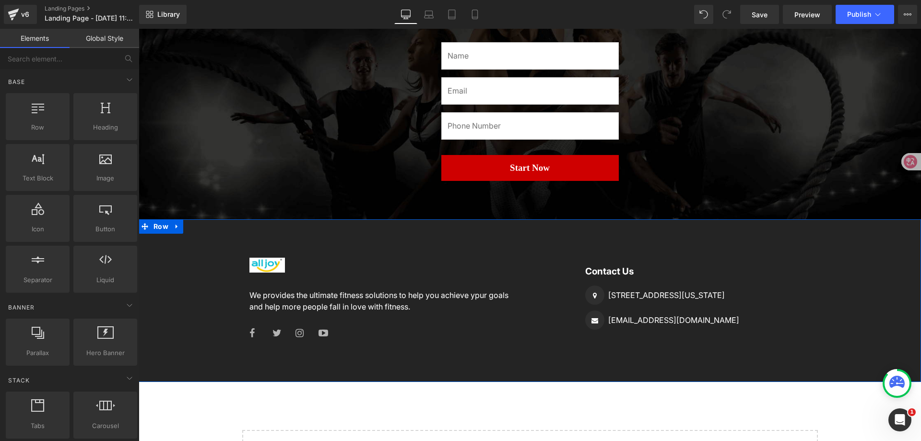
click at [187, 292] on div "Image Icon List We provides the ultimate fitness solutions to help you achieve …" at bounding box center [530, 295] width 783 height 105
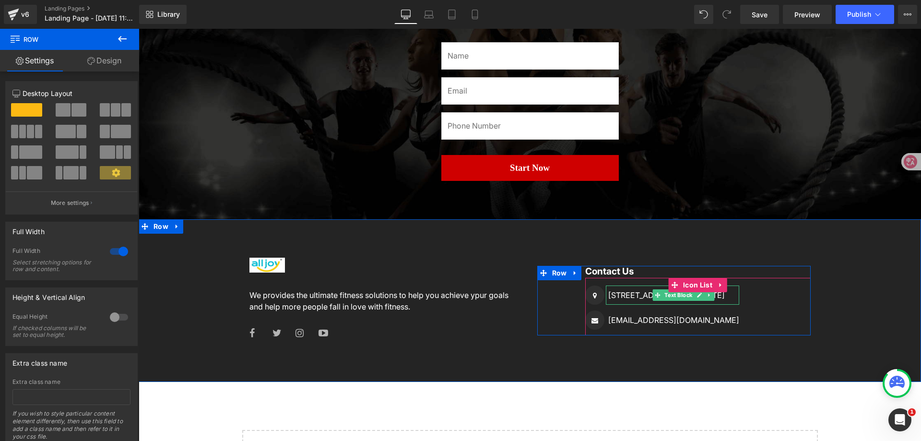
click at [632, 298] on p "1673 Hedge Street, Millington, New Jersey" at bounding box center [673, 295] width 131 height 12
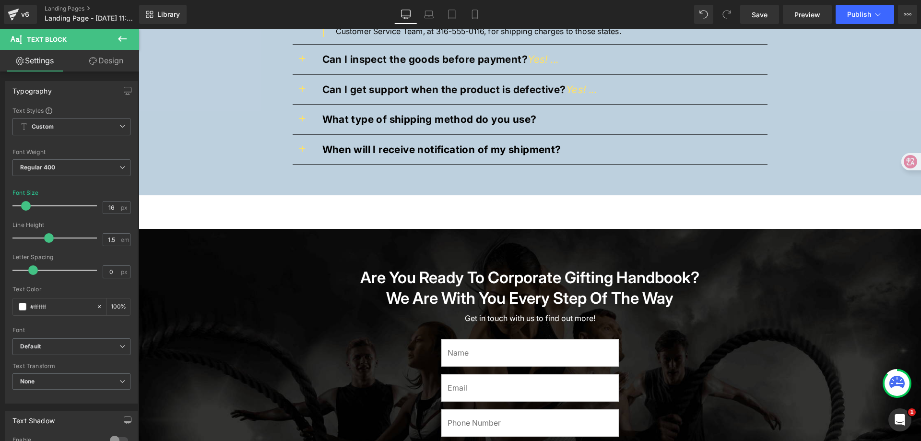
scroll to position [1200, 0]
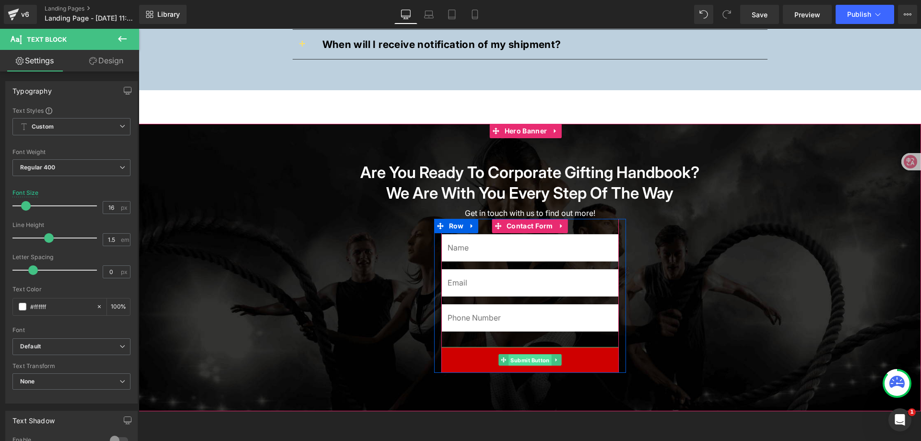
click at [526, 364] on span "Submit Button" at bounding box center [530, 361] width 43 height 12
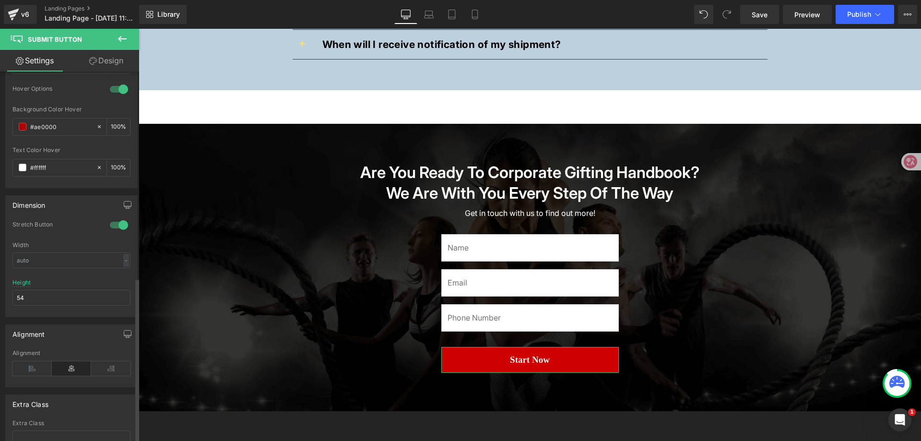
scroll to position [468, 0]
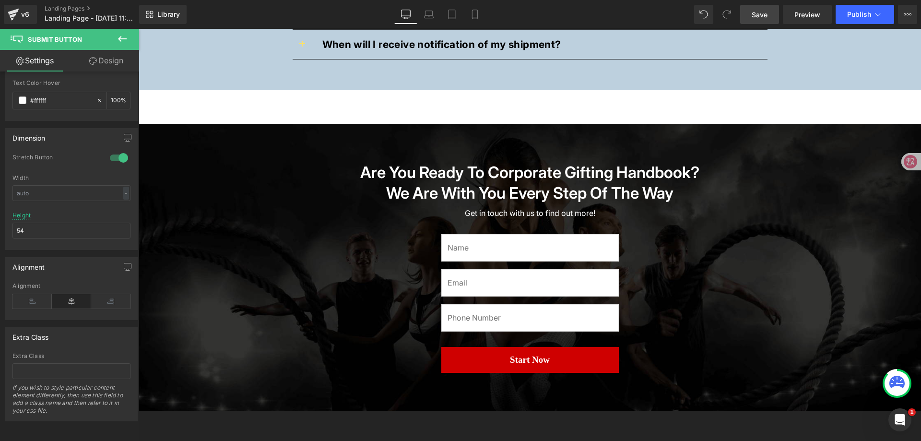
click at [760, 20] on link "Save" at bounding box center [759, 14] width 39 height 19
click at [878, 14] on icon at bounding box center [878, 15] width 10 height 10
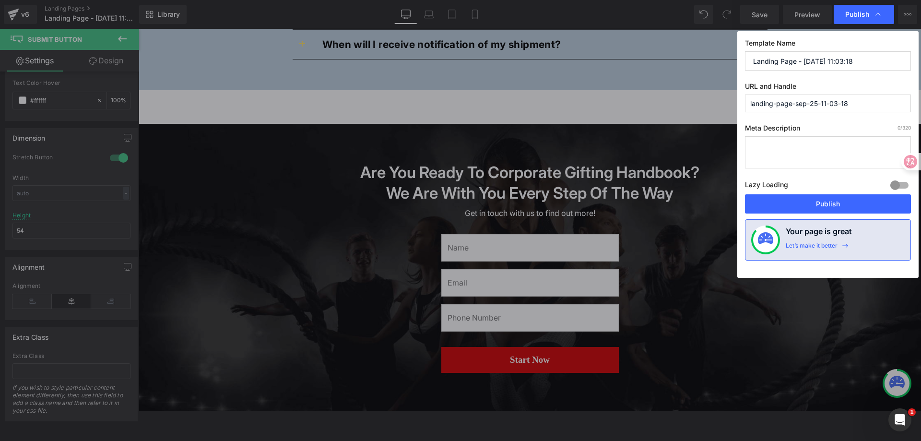
click at [848, 69] on input "Landing Page - Sep 25, 11:03:18" at bounding box center [828, 60] width 166 height 19
paste input "Corporate Gifting Handbook"
type input "Corporate Gifting Handbook"
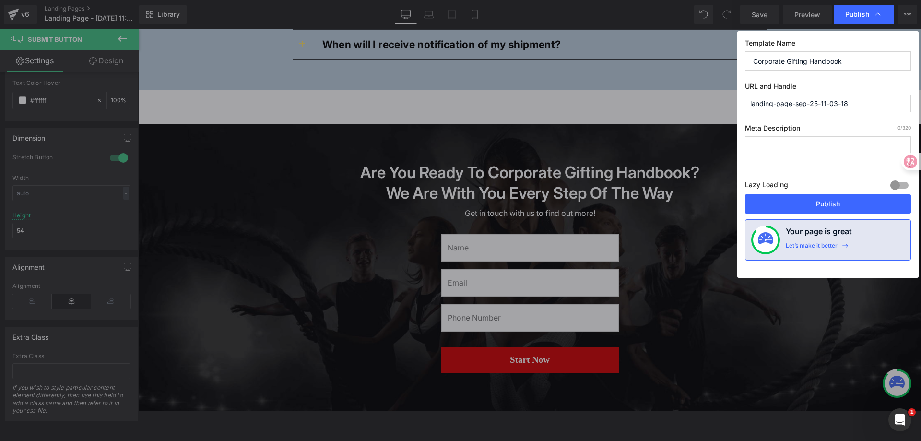
click at [836, 105] on input "landing-page-sep-25-11-03-18" at bounding box center [828, 104] width 166 height 18
paste input "Corporate Gifting Handbook"
type input "corporate-gifting-handbook"
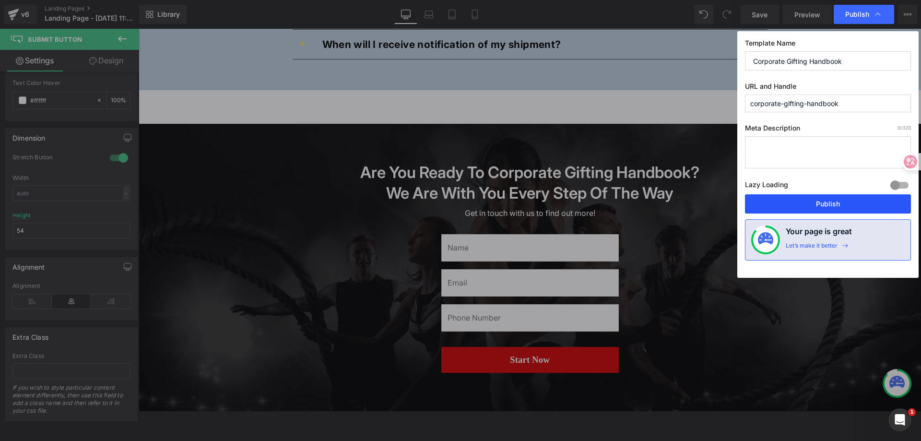
click at [837, 200] on button "Publish" at bounding box center [828, 203] width 166 height 19
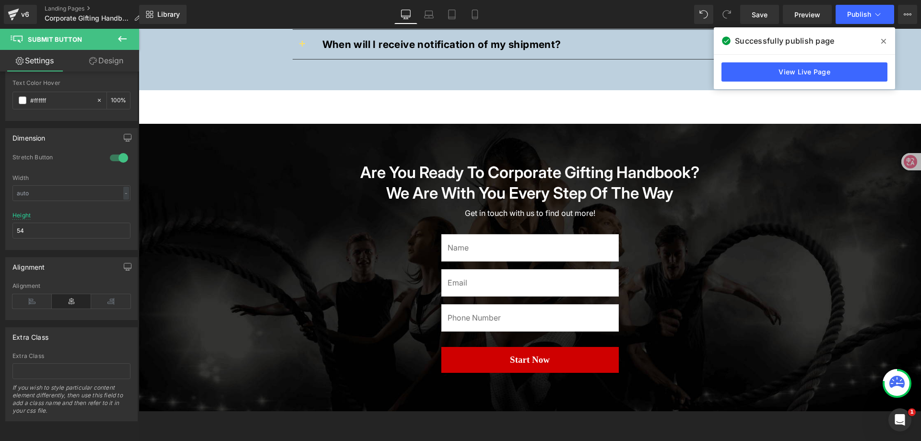
click at [68, 4] on div "v6 Landing Pages Corporate Gifting Handbook" at bounding box center [69, 14] width 139 height 29
click at [69, 6] on link "Landing Pages" at bounding box center [97, 9] width 104 height 8
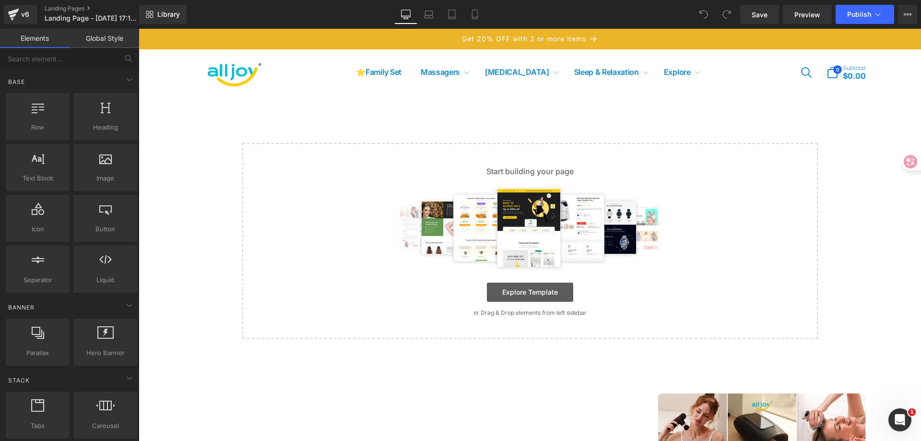
click at [530, 295] on link "Explore Template" at bounding box center [530, 292] width 86 height 19
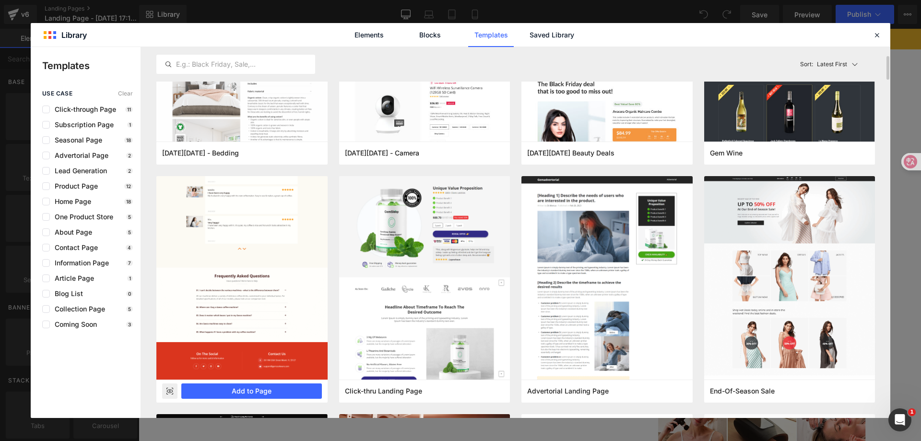
scroll to position [240, 0]
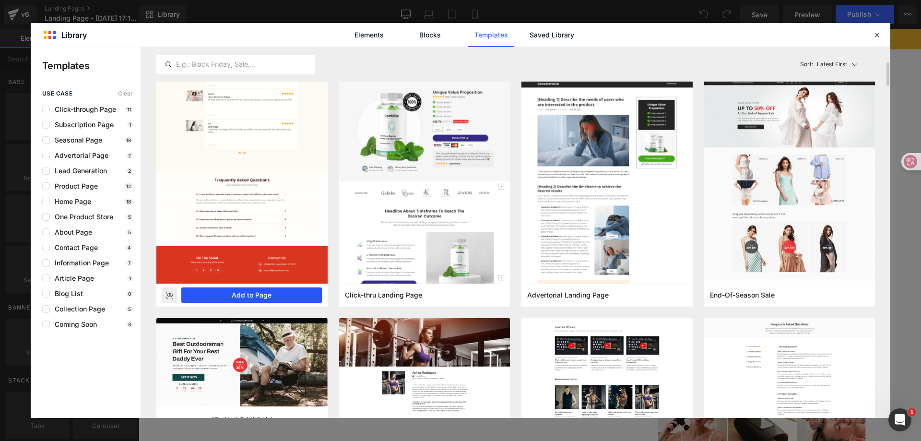
click at [271, 291] on button "Add to Page" at bounding box center [251, 294] width 141 height 15
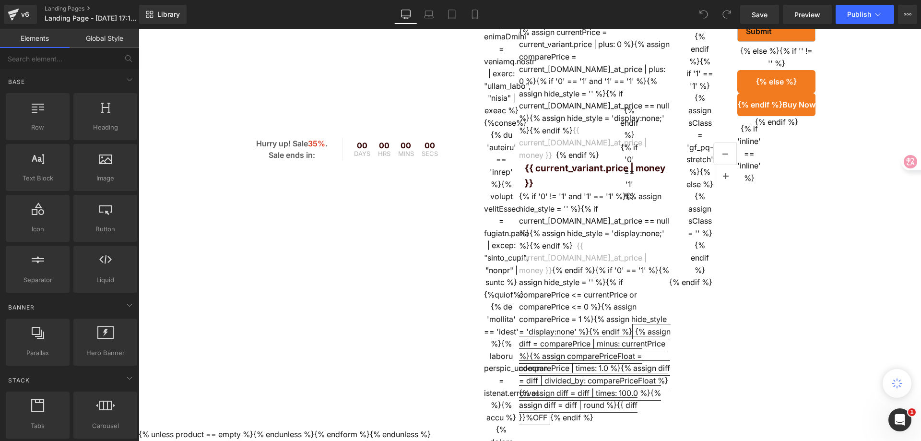
click at [537, 187] on span "{{ current_variant.price | money }}" at bounding box center [595, 175] width 152 height 29
click at [541, 168] on span "{{ current_variant.price | money }}" at bounding box center [595, 175] width 152 height 29
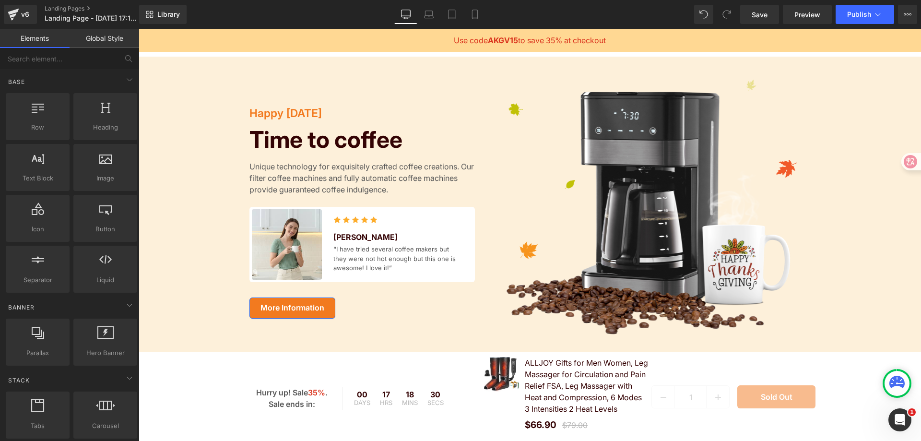
scroll to position [0, 0]
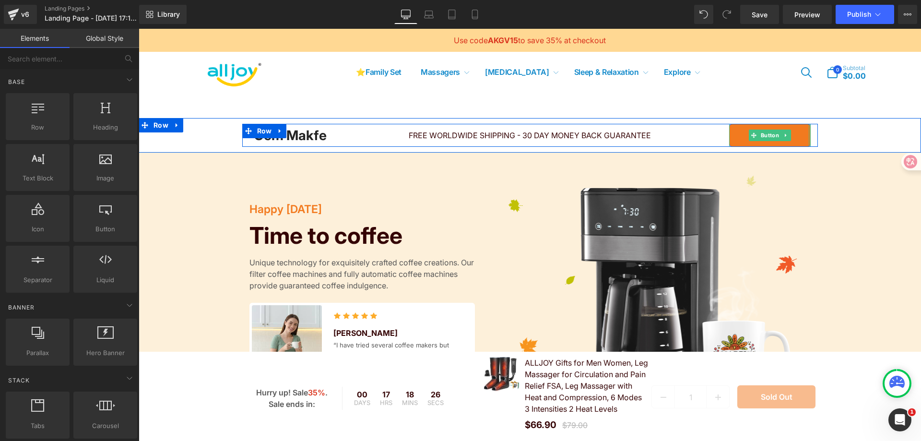
click at [837, 131] on div "Gem Makfe Heading FREE WORLDWIDE SHIPPING - 30 DAY MONEY BACK GUARANTEE Heading…" at bounding box center [530, 135] width 783 height 23
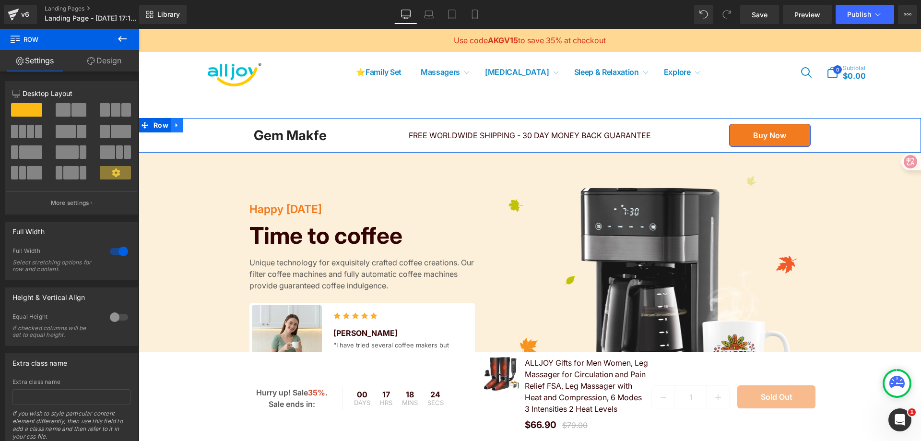
click at [175, 126] on icon at bounding box center [177, 125] width 7 height 7
click at [199, 127] on icon at bounding box center [202, 125] width 7 height 7
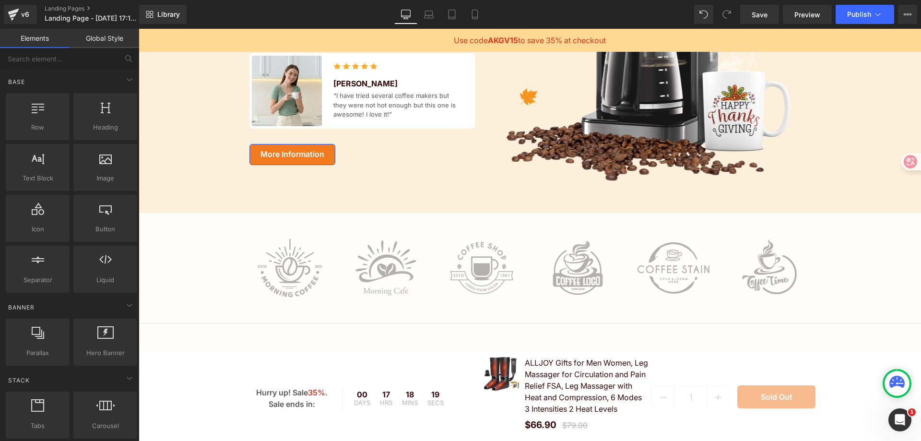
scroll to position [288, 0]
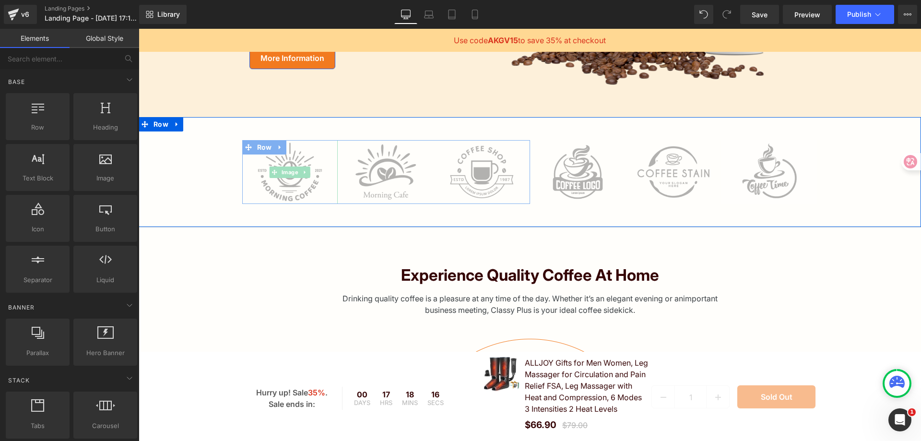
click at [298, 190] on img at bounding box center [290, 172] width 96 height 64
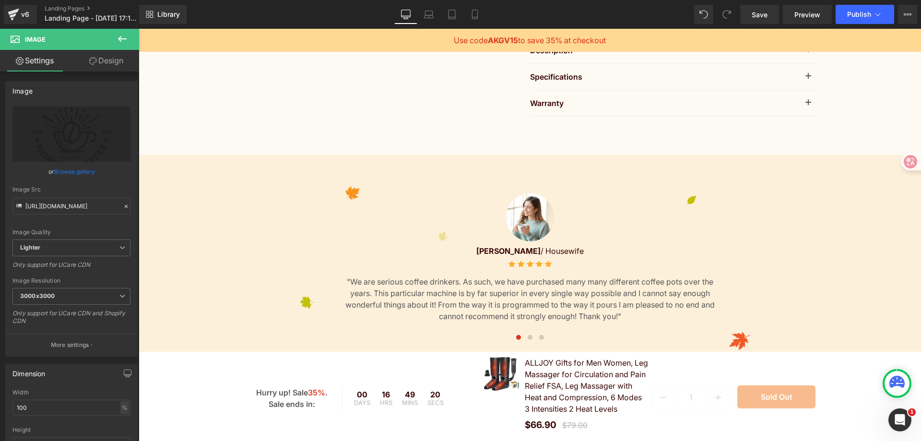
scroll to position [1487, 0]
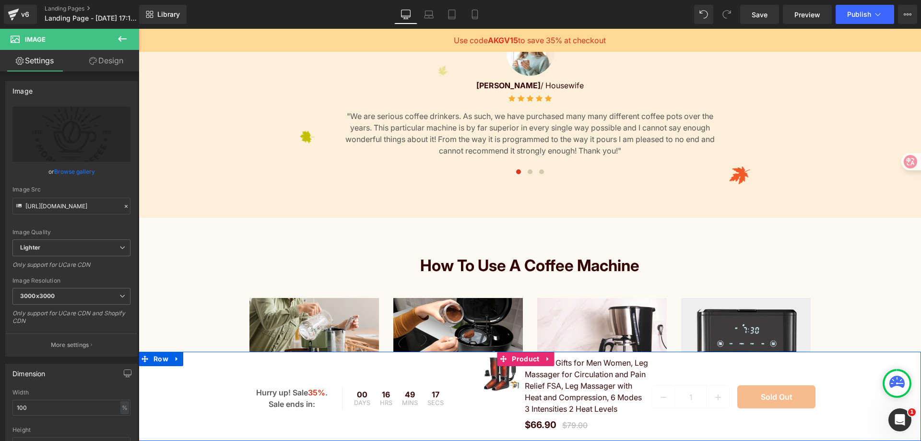
click at [203, 369] on div "Hurry up! Sale 35% . Sale ends in: Text Block 00 Days 16 Hrs 49 Mins 17 Secs Co…" at bounding box center [530, 396] width 783 height 89
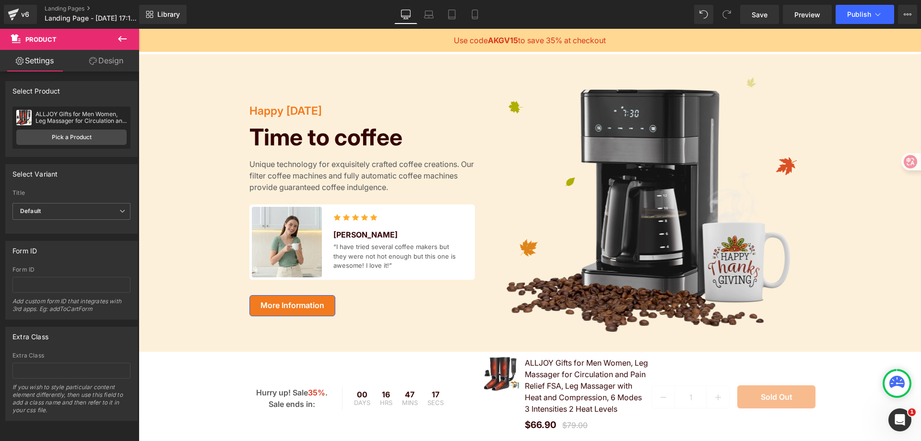
scroll to position [0, 0]
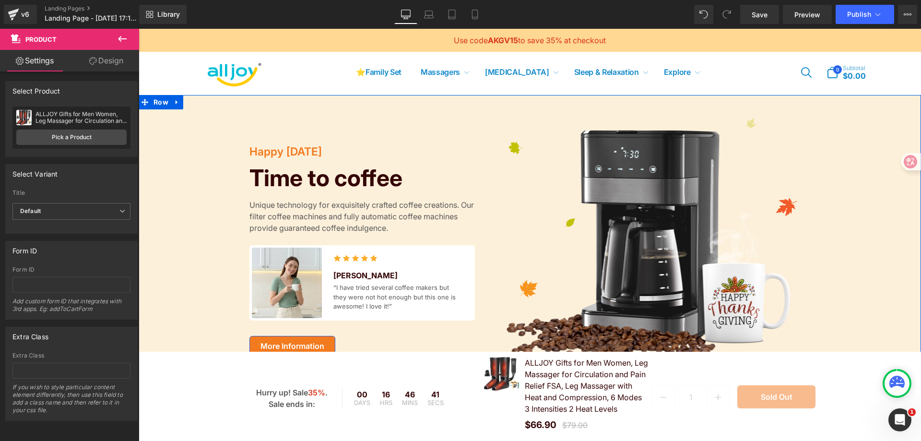
click at [189, 247] on div "Happy Thanksgiving Text Block Time to coffee Heading Unique technology for exqu…" at bounding box center [530, 250] width 783 height 264
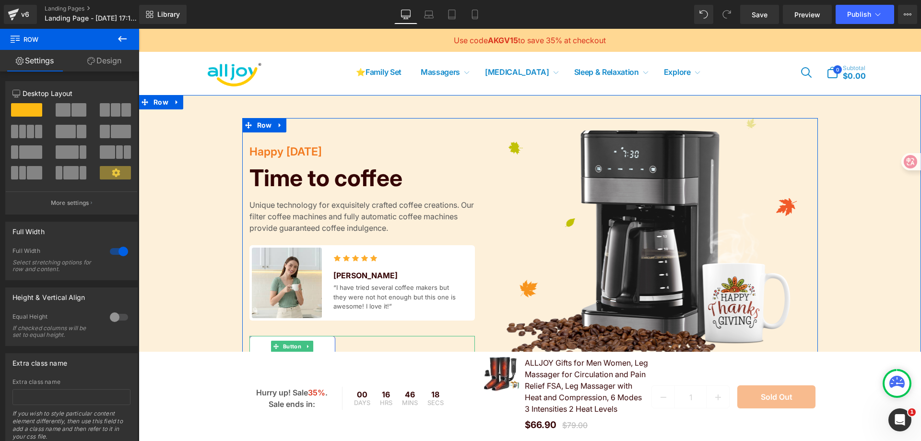
click at [319, 344] on span "More Information" at bounding box center [293, 346] width 64 height 9
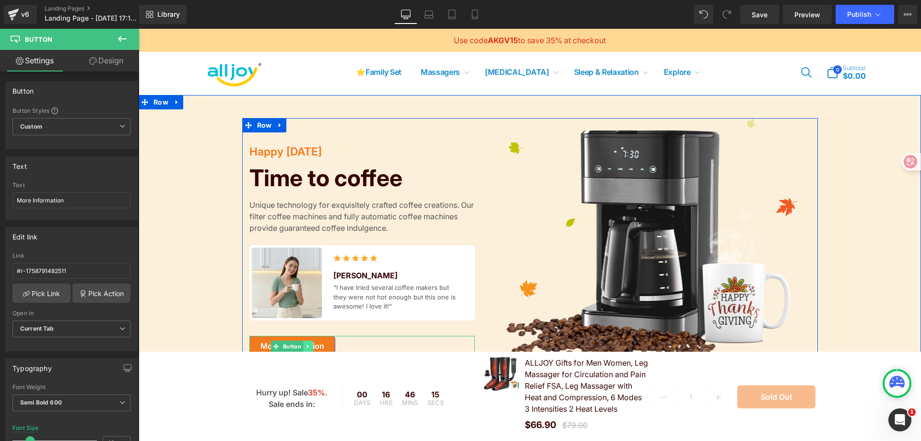
click at [306, 346] on icon at bounding box center [308, 347] width 5 height 6
click at [310, 345] on icon at bounding box center [312, 346] width 5 height 5
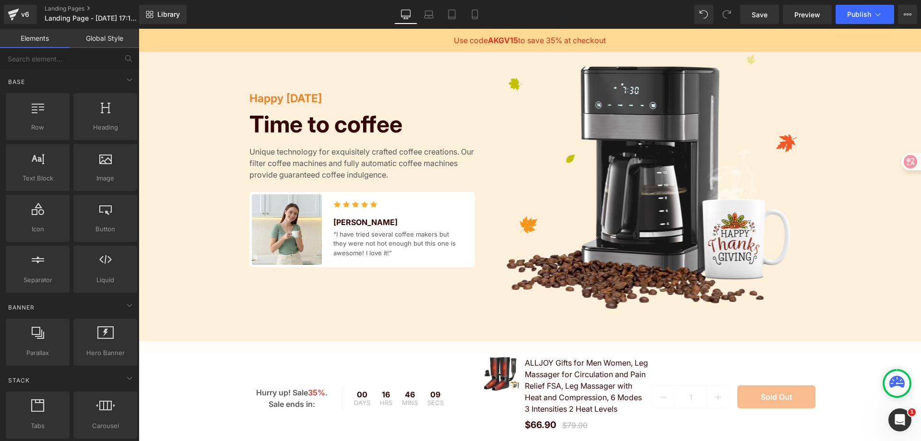
scroll to position [192, 0]
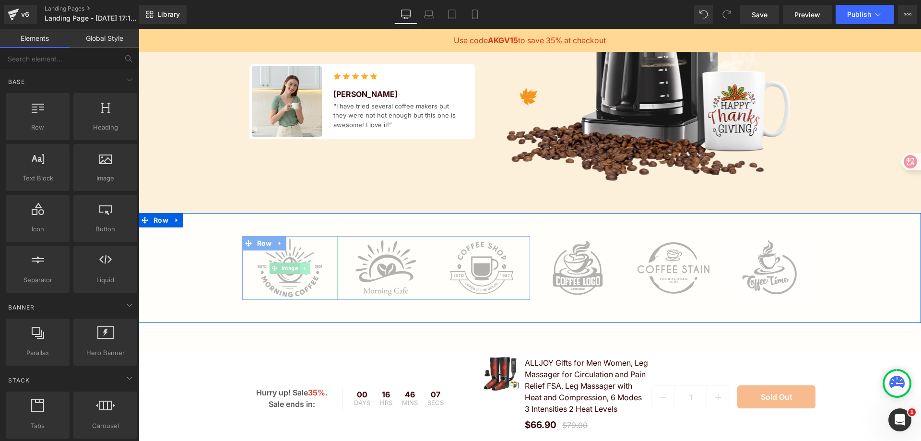
click at [306, 264] on link at bounding box center [305, 268] width 10 height 12
click at [299, 246] on img at bounding box center [290, 268] width 96 height 64
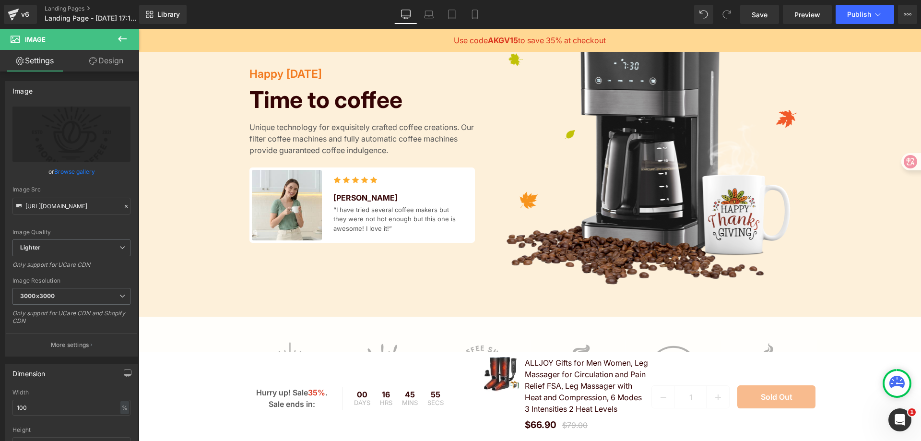
scroll to position [48, 0]
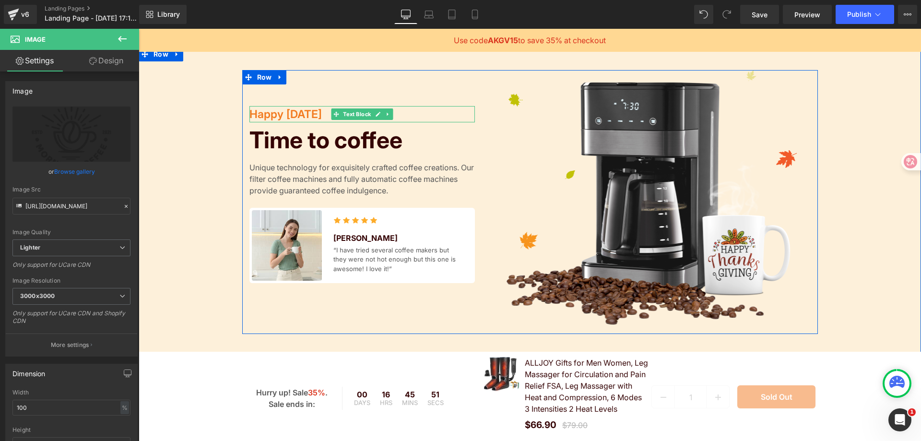
click at [312, 115] on p "Happy [DATE]" at bounding box center [363, 114] width 226 height 17
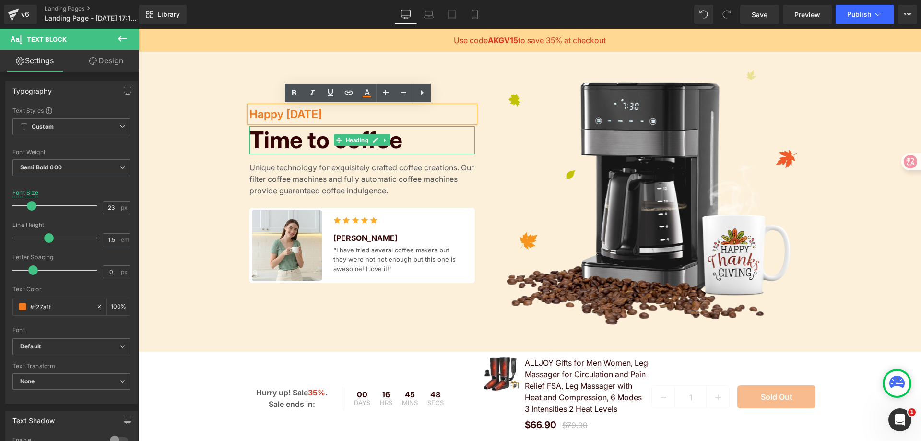
click at [300, 135] on h1 "Time to coffee" at bounding box center [363, 140] width 226 height 28
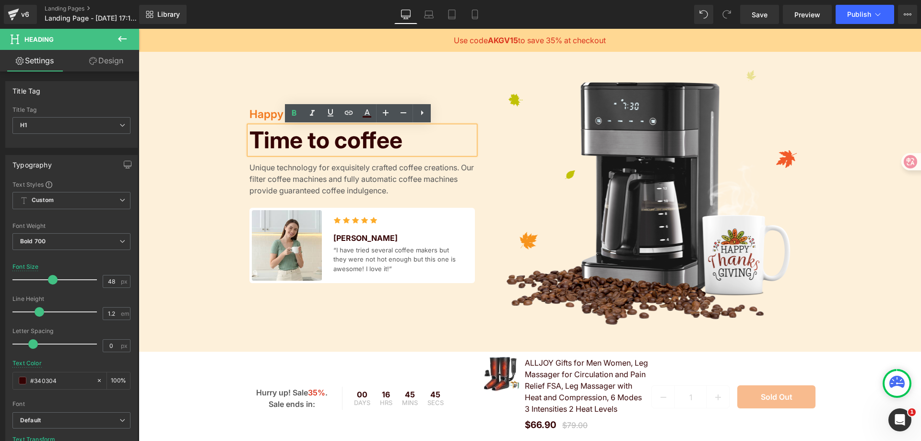
click at [267, 109] on p "Happy [DATE]" at bounding box center [363, 114] width 226 height 17
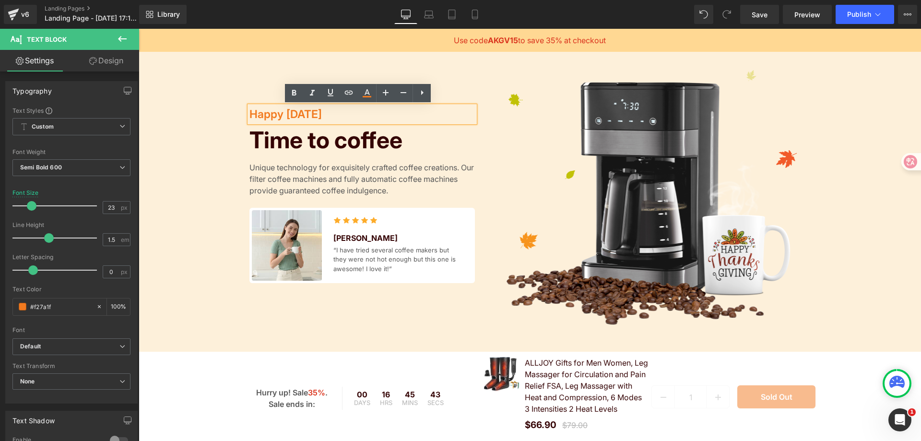
click at [268, 111] on p "Happy [DATE]" at bounding box center [363, 114] width 226 height 17
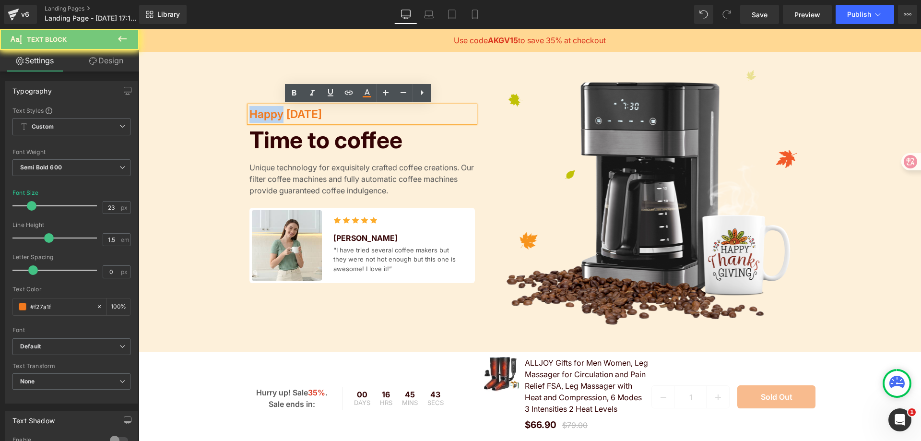
click at [268, 111] on p "Happy [DATE]" at bounding box center [363, 114] width 226 height 17
copy p "Happy [DATE]"
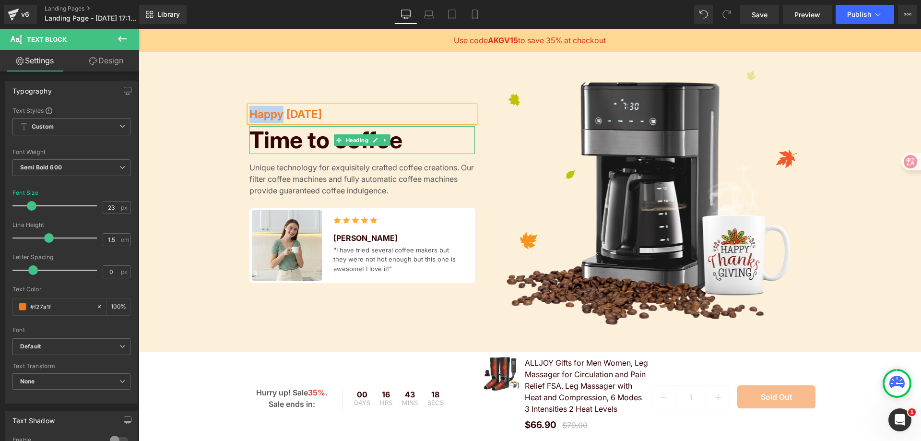
click at [392, 140] on h1 "Time to coffee" at bounding box center [363, 140] width 226 height 28
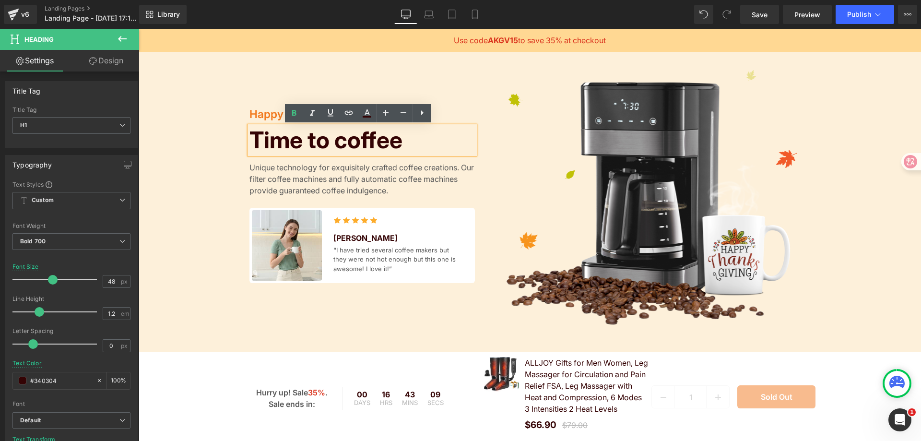
click at [397, 138] on h1 "Time to coffee" at bounding box center [363, 140] width 226 height 28
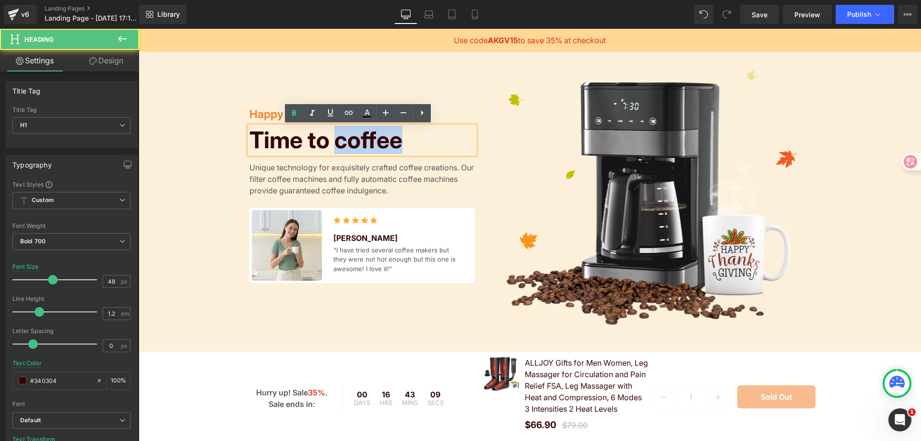
click at [397, 138] on h1 "Time to coffee" at bounding box center [363, 140] width 226 height 28
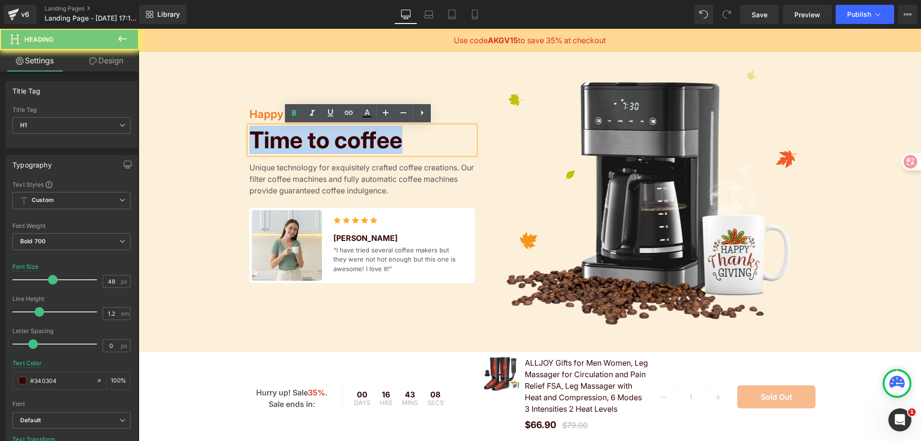
paste div
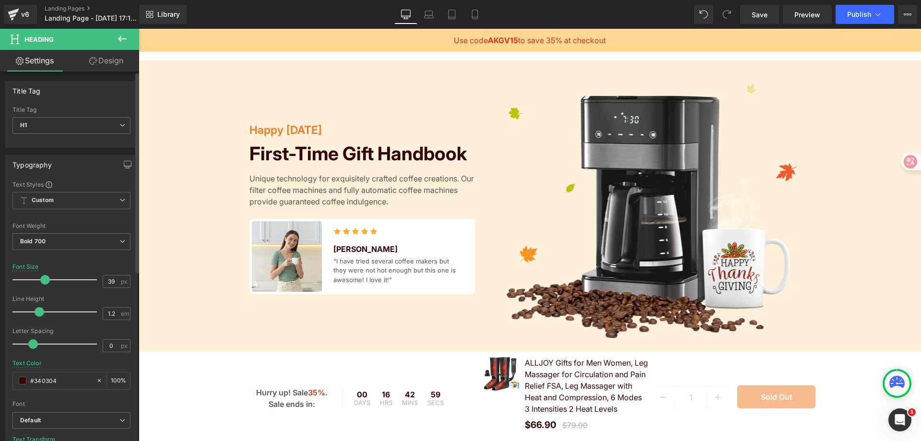
type input "38"
drag, startPoint x: 51, startPoint y: 281, endPoint x: 44, endPoint y: 282, distance: 7.8
click at [44, 282] on span at bounding box center [45, 280] width 10 height 10
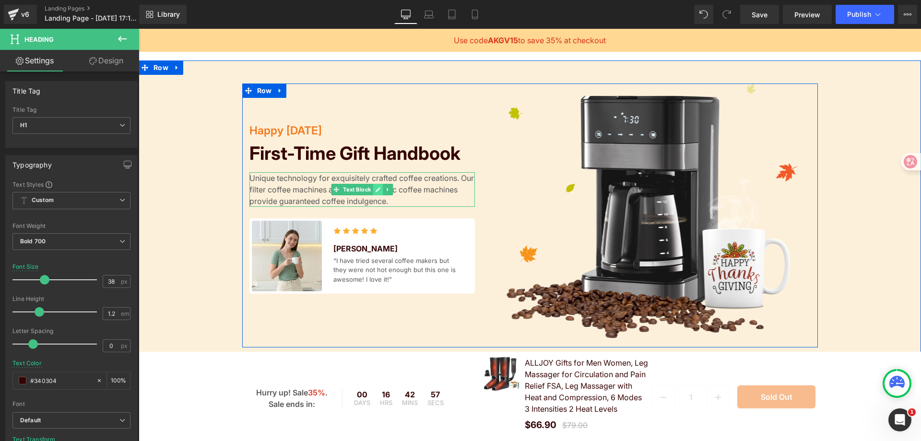
click at [375, 192] on icon at bounding box center [377, 190] width 5 height 6
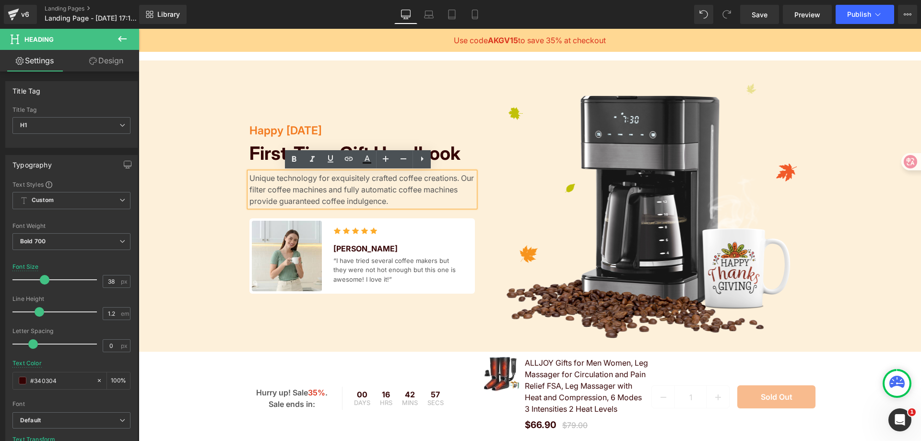
click at [373, 192] on p "Unique technology for exquisitely crafted coffee creations. Our filter coffee m…" at bounding box center [363, 189] width 226 height 35
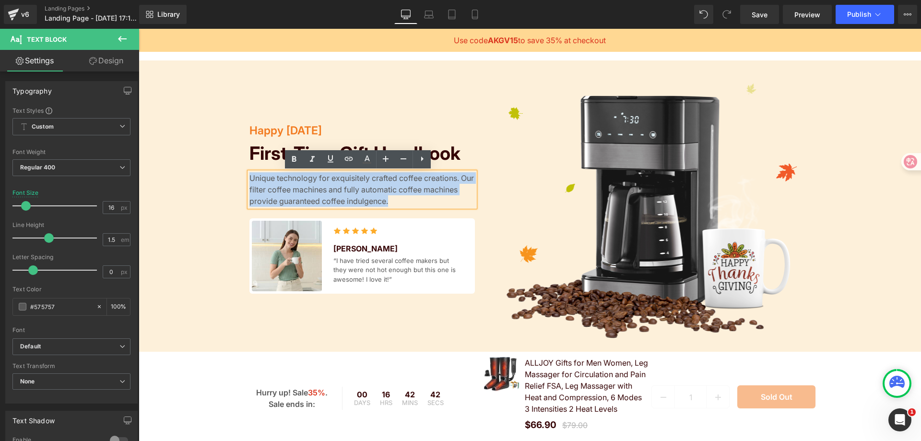
paste div
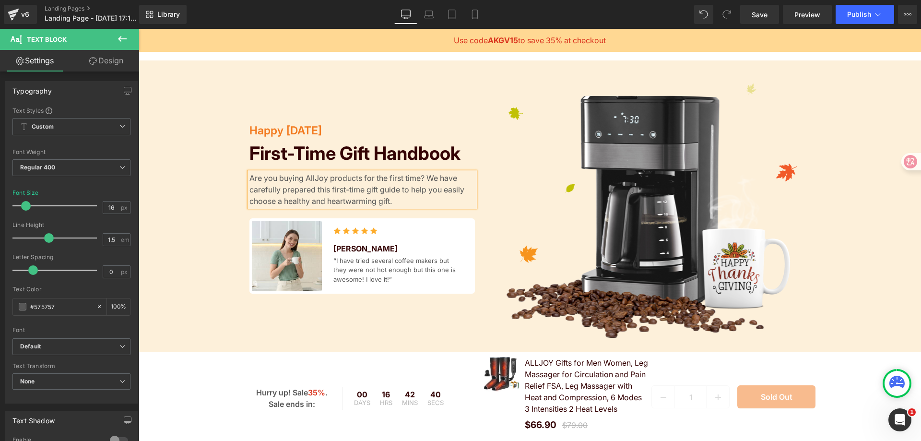
click at [409, 333] on div "Happy Thanksgiving Text Block First-Time Gift Handbook Heading Are you buying A…" at bounding box center [362, 215] width 240 height 264
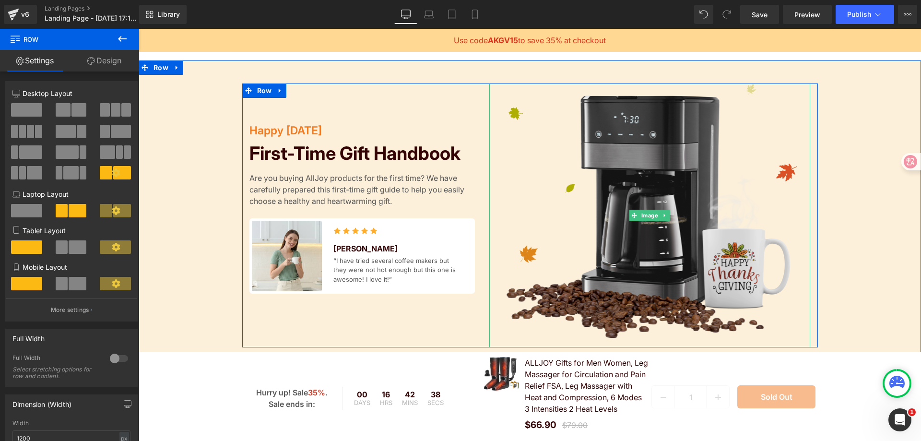
click at [680, 172] on img at bounding box center [649, 215] width 321 height 264
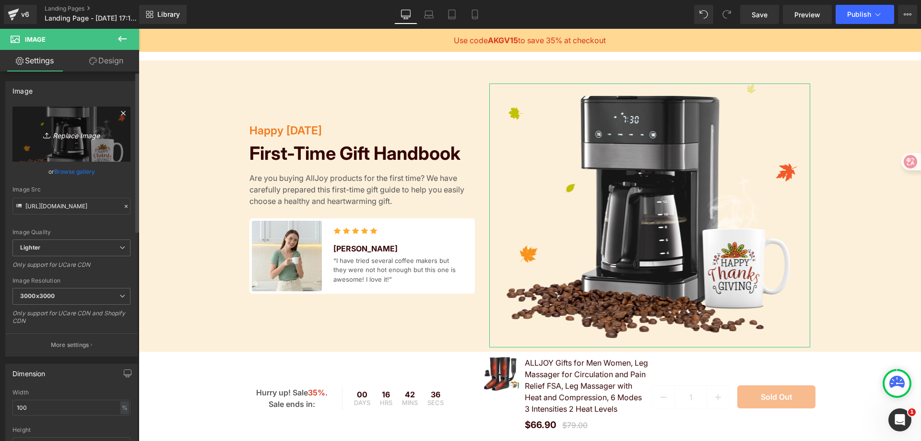
click at [56, 127] on link "Replace Image" at bounding box center [71, 134] width 118 height 55
type input "C:\fakepath\✨ Long hours at work leaving you with tired eyes 😩✨Say hello to you…"
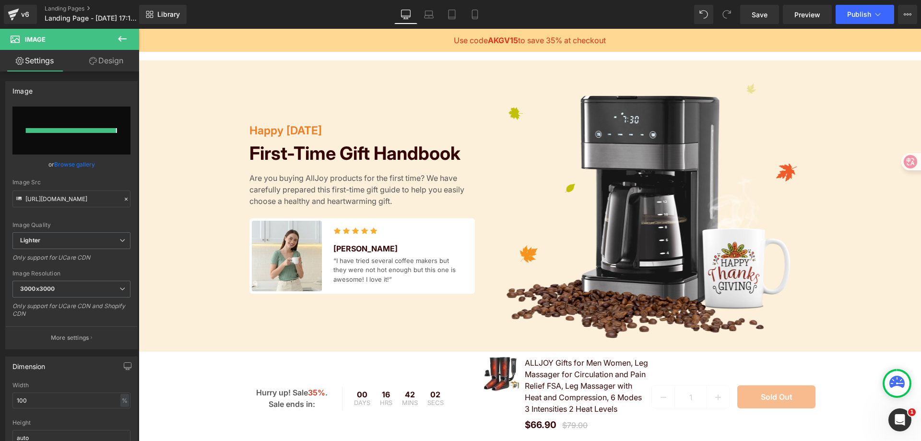
type input "https://ucarecdn.com/b84b7a8b-4f4c-469a-9e1c-b9daf0804672/-/format/auto/-/previ…"
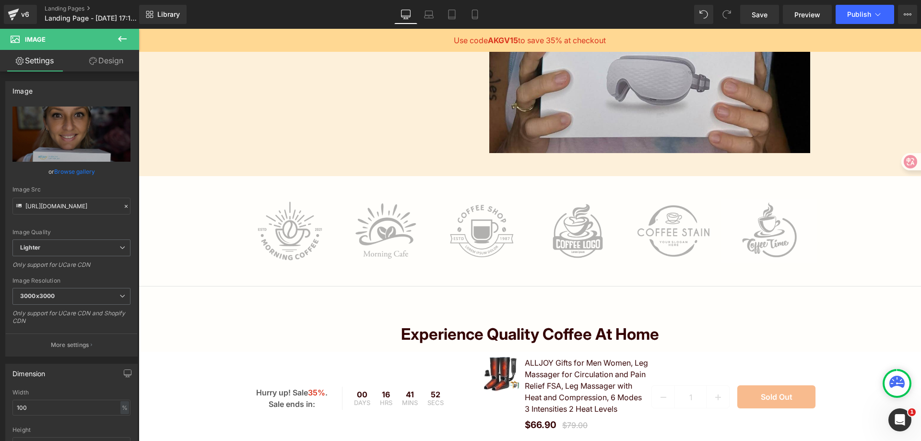
scroll to position [384, 0]
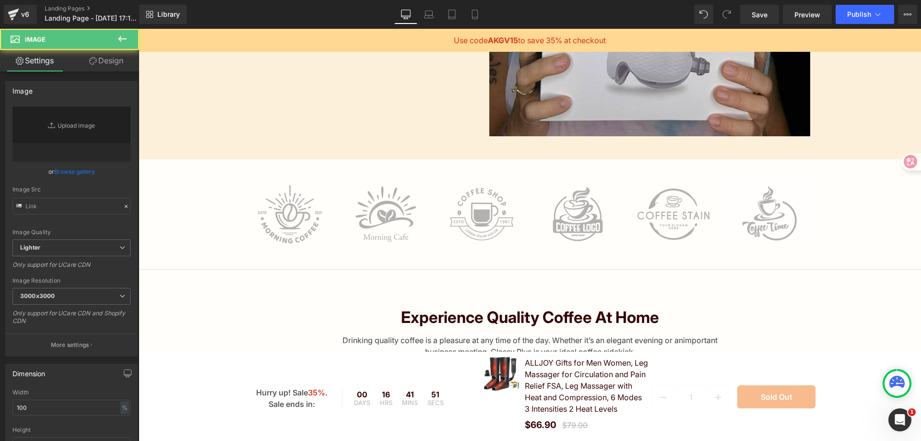
drag, startPoint x: 288, startPoint y: 223, endPoint x: 477, endPoint y: 272, distance: 194.7
click at [288, 223] on img at bounding box center [290, 214] width 96 height 64
type input "https://ucarecdn.com/bca35532-df7a-41ca-b007-0e6cd1489b1d/-/format/auto/-/previ…"
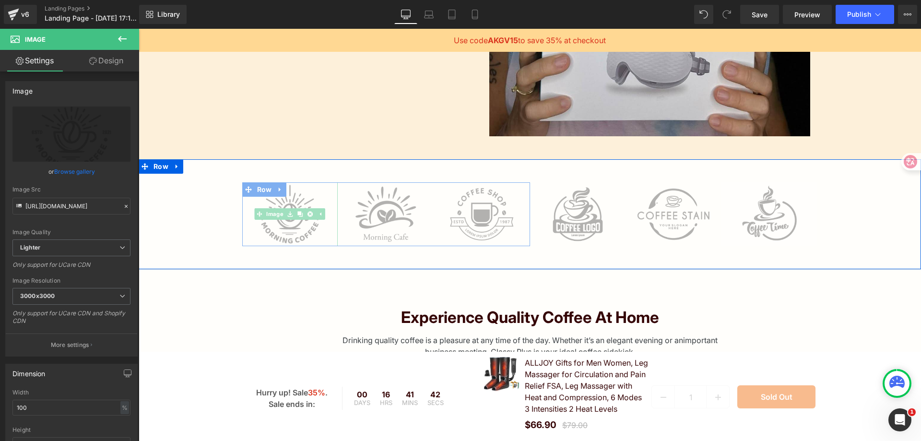
click at [285, 198] on img at bounding box center [290, 214] width 96 height 64
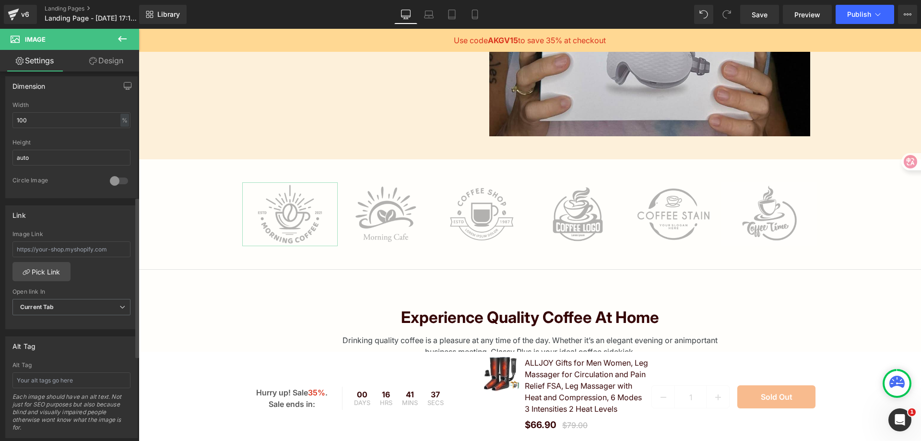
scroll to position [288, 0]
click at [93, 302] on span "Current Tab" at bounding box center [71, 306] width 118 height 17
click at [93, 302] on span "Current Tab" at bounding box center [69, 306] width 114 height 17
click at [78, 247] on input "text" at bounding box center [71, 249] width 118 height 16
click at [47, 270] on link "Pick Link" at bounding box center [41, 270] width 58 height 19
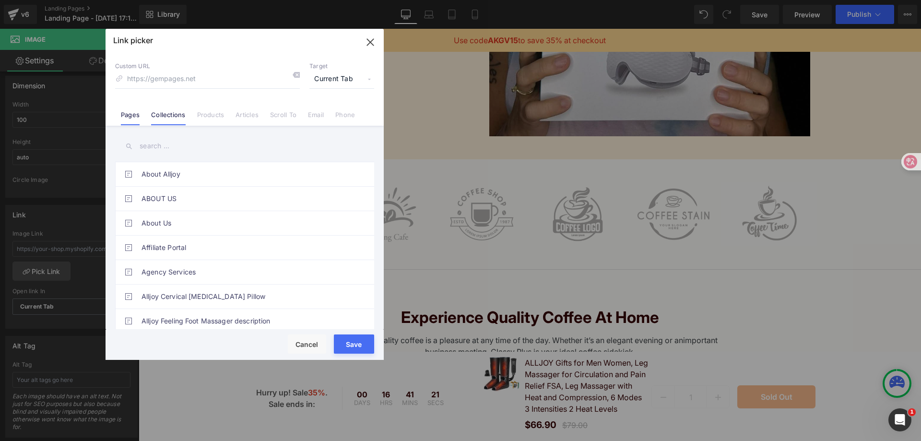
click at [177, 118] on link "Collections" at bounding box center [168, 118] width 34 height 14
click at [217, 117] on link "Products" at bounding box center [210, 118] width 27 height 14
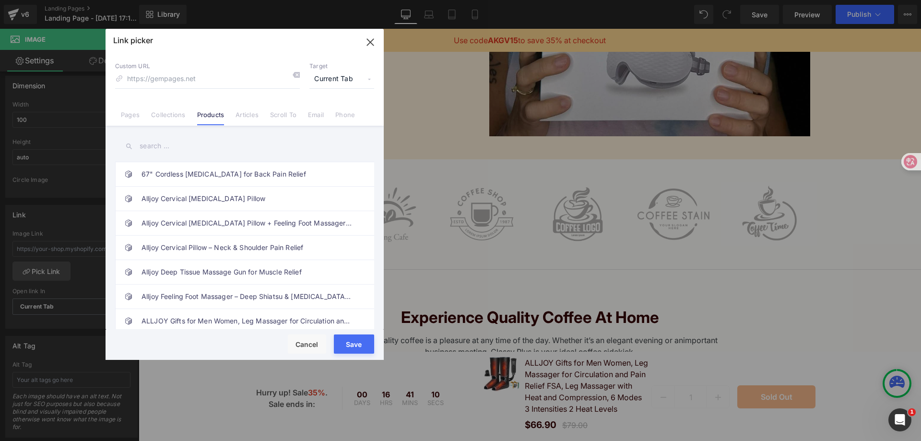
click at [367, 84] on span "Current Tab" at bounding box center [341, 79] width 65 height 18
click at [362, 81] on span "Current Tab" at bounding box center [341, 79] width 65 height 18
click at [312, 114] on link "Email" at bounding box center [316, 118] width 16 height 14
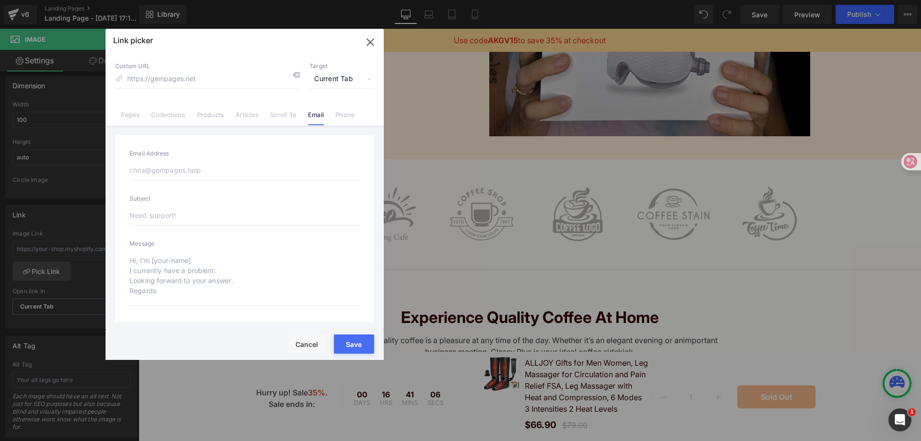
click at [365, 115] on div "Pages Collections Products Articles Scroll To Email Phone" at bounding box center [244, 111] width 259 height 17
click at [346, 117] on link "Phone" at bounding box center [345, 118] width 20 height 14
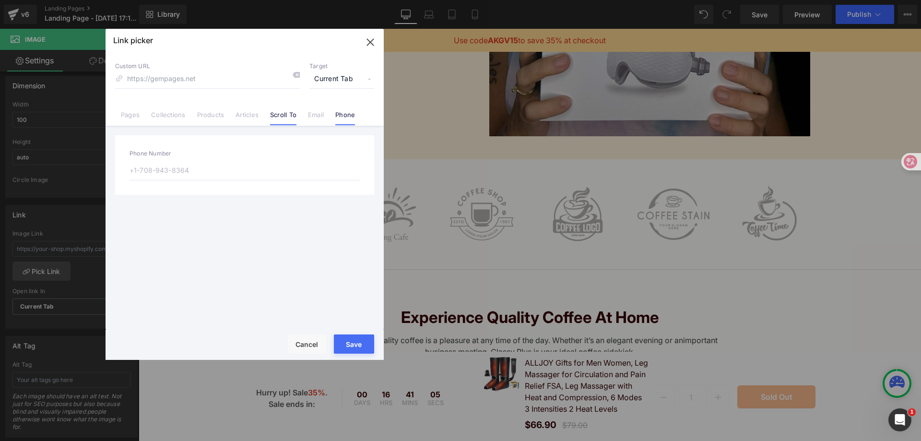
click at [280, 113] on link "Scroll To" at bounding box center [283, 118] width 26 height 14
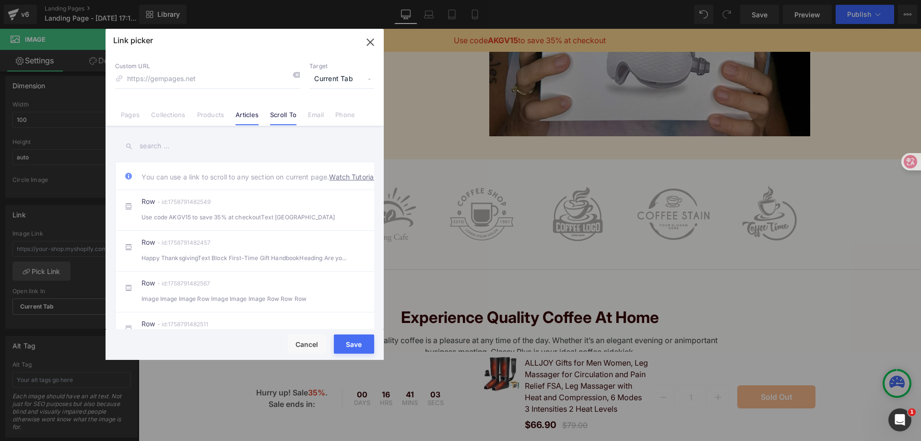
click at [251, 113] on link "Articles" at bounding box center [247, 118] width 23 height 14
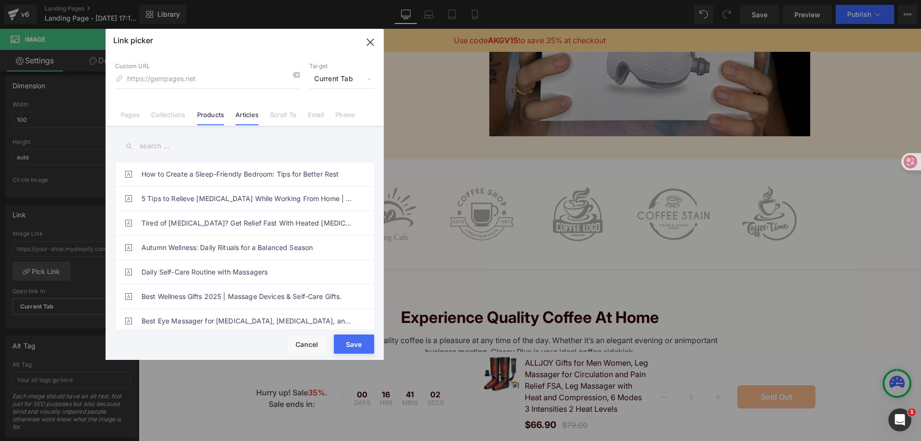
click at [206, 113] on link "Products" at bounding box center [210, 118] width 27 height 14
click at [166, 113] on link "Collections" at bounding box center [168, 118] width 34 height 14
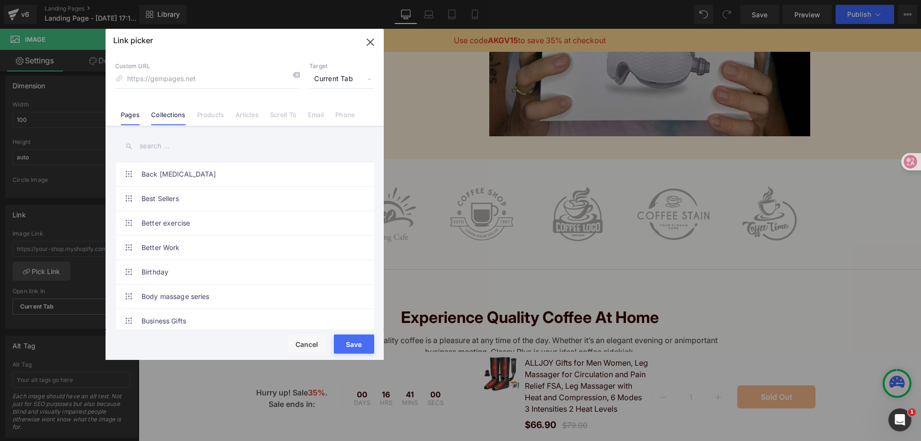
click at [126, 114] on link "Pages" at bounding box center [130, 118] width 19 height 14
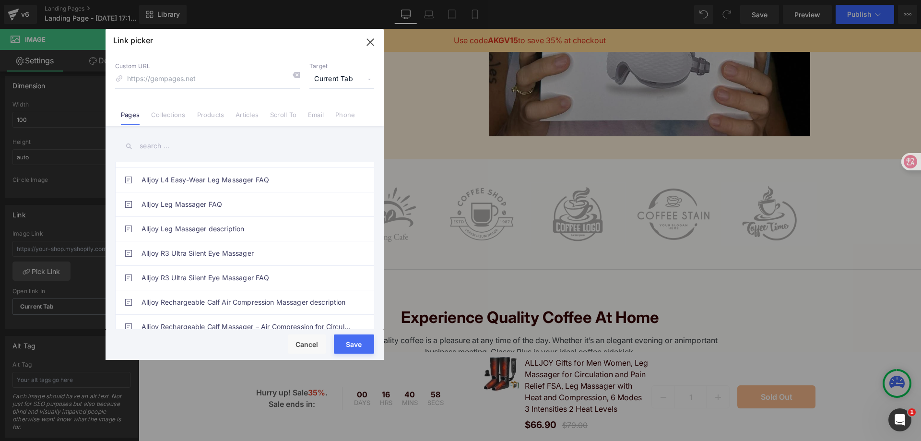
scroll to position [576, 0]
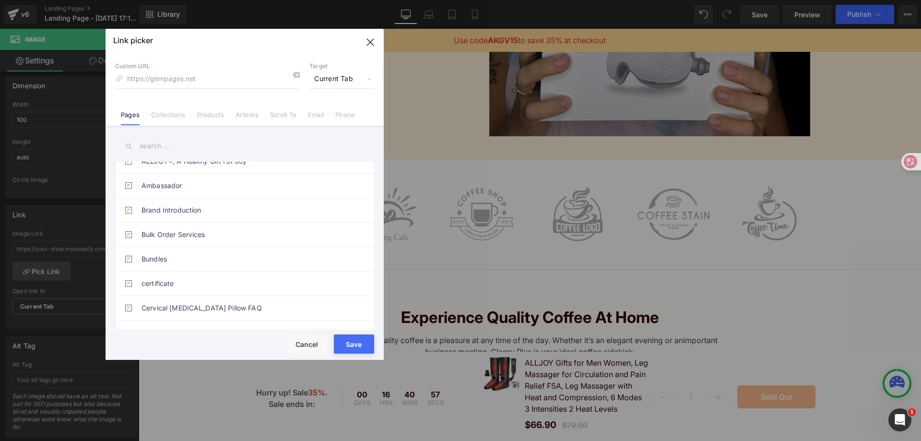
click at [370, 42] on icon "button" at bounding box center [370, 42] width 6 height 6
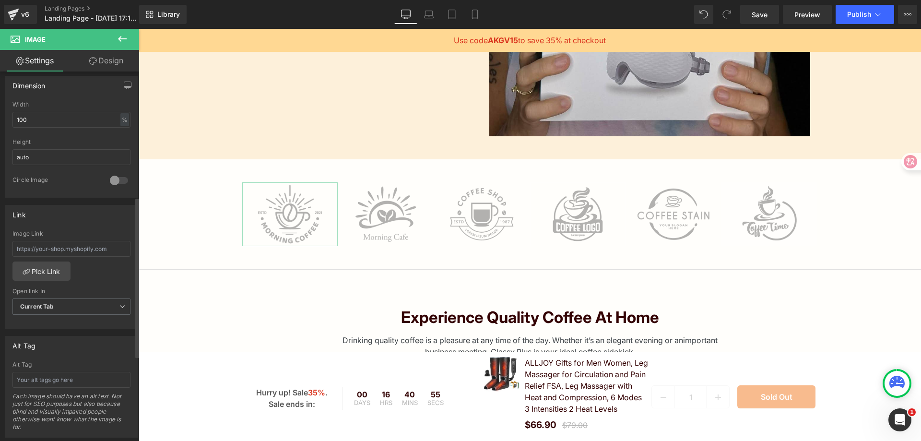
click at [80, 276] on div "Image Link Pick Link Current Tab New Tab Open link In Current Tab Current Tab N…" at bounding box center [71, 279] width 131 height 98
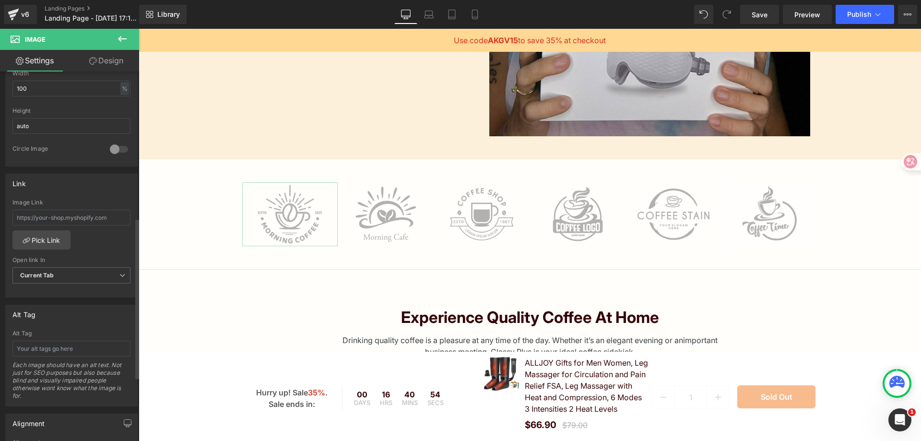
scroll to position [336, 0]
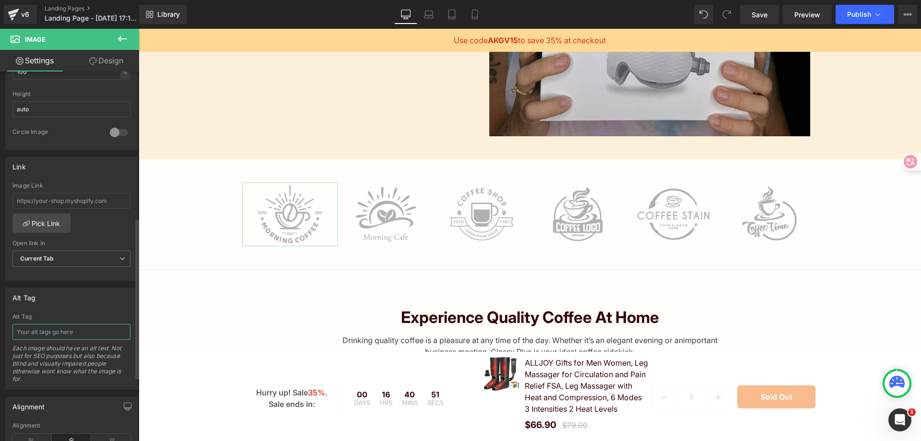
click at [89, 331] on input "text" at bounding box center [71, 332] width 118 height 16
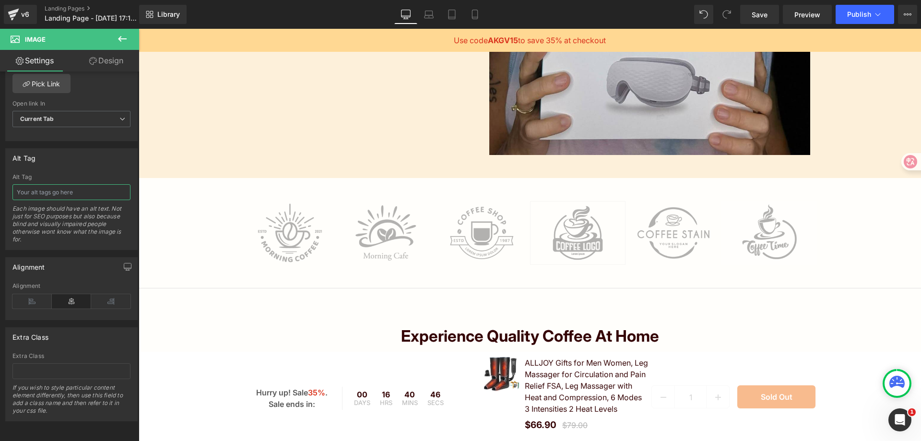
scroll to position [432, 0]
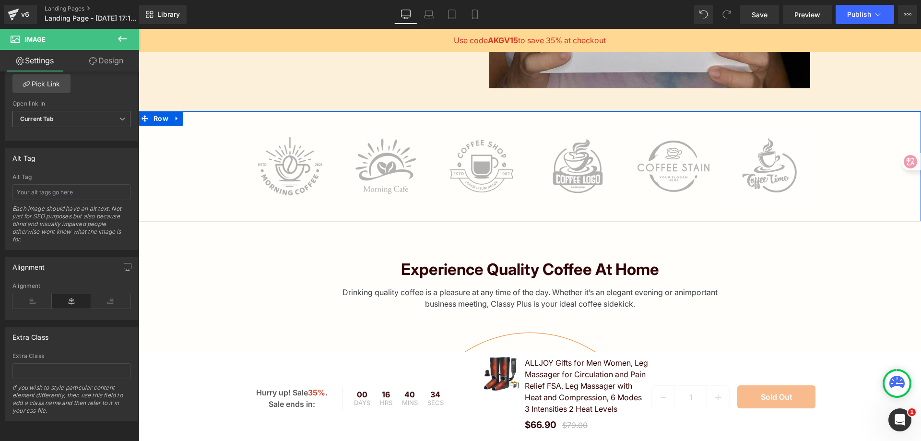
click at [139, 29] on div at bounding box center [139, 29] width 0 height 0
click at [194, 190] on div "Image Image Image Row Image Image Image Row Row" at bounding box center [530, 166] width 783 height 64
click at [175, 118] on icon at bounding box center [177, 118] width 7 height 7
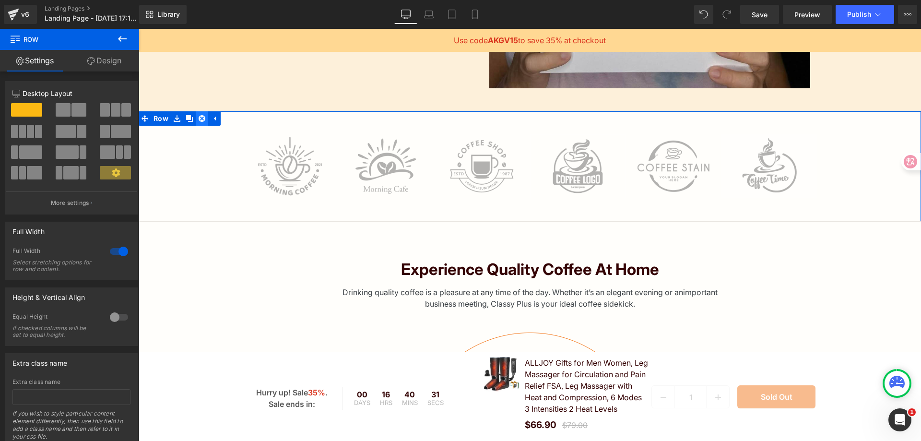
click at [200, 119] on icon at bounding box center [202, 118] width 7 height 7
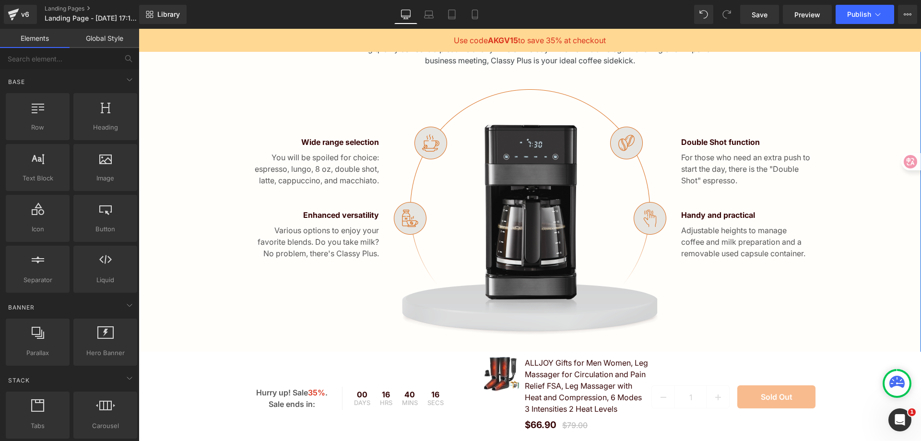
scroll to position [576, 0]
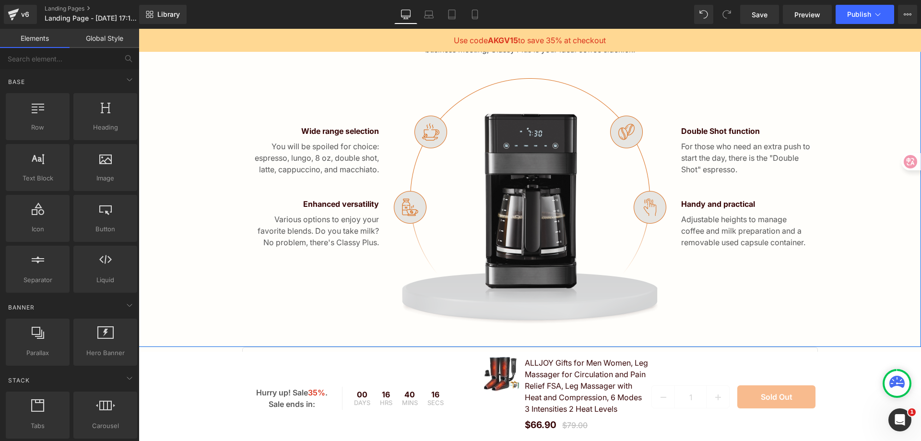
click at [540, 215] on img at bounding box center [529, 201] width 273 height 246
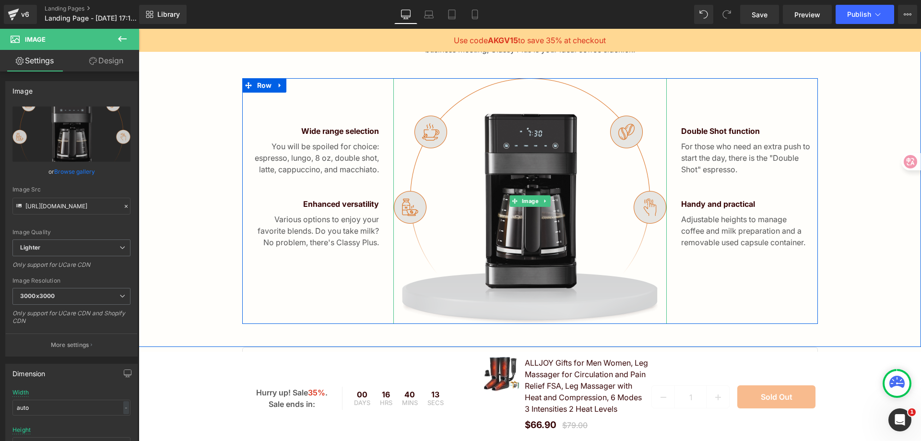
click at [431, 132] on img at bounding box center [529, 201] width 273 height 246
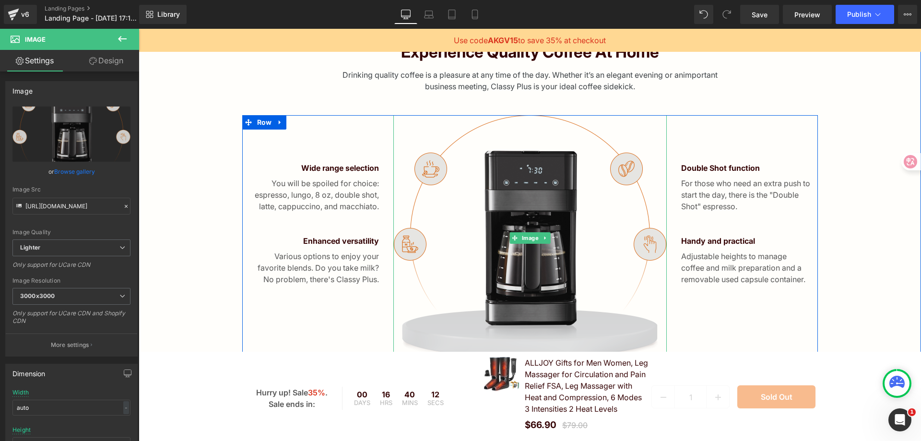
scroll to position [528, 0]
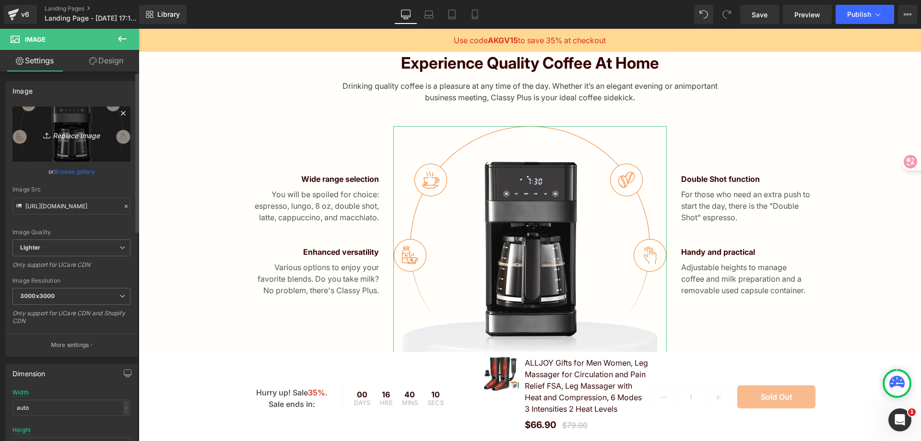
click at [71, 133] on icon "Replace Image" at bounding box center [71, 134] width 77 height 12
type input "C:\fakepath\It's time to add to cart🛒 and save on your favorite ALLJOY devices.…"
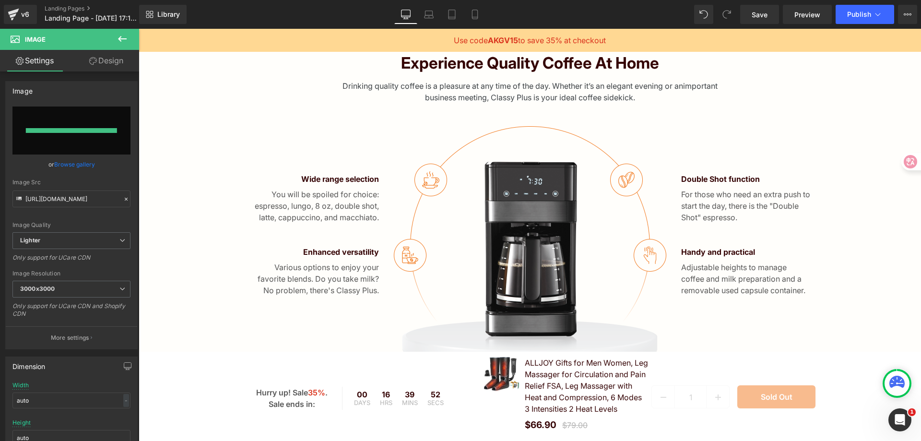
type input "https://ucarecdn.com/b20e8111-0713-45f0-807a-3b90486aa5aa/-/format/auto/-/previ…"
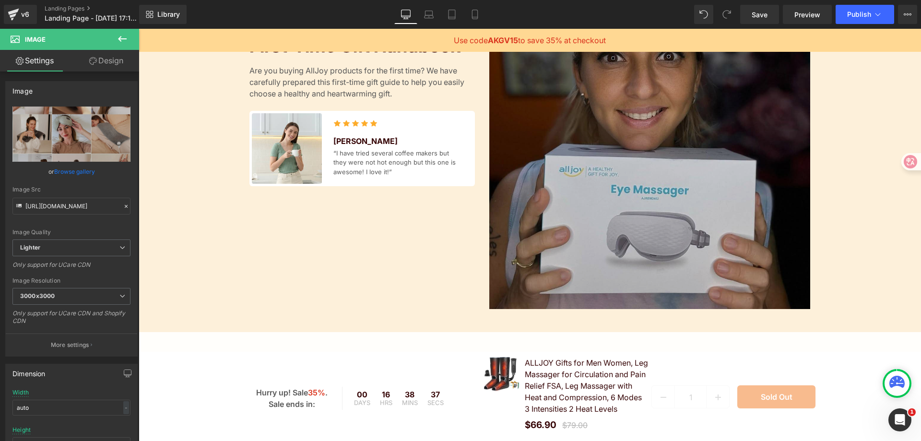
scroll to position [0, 0]
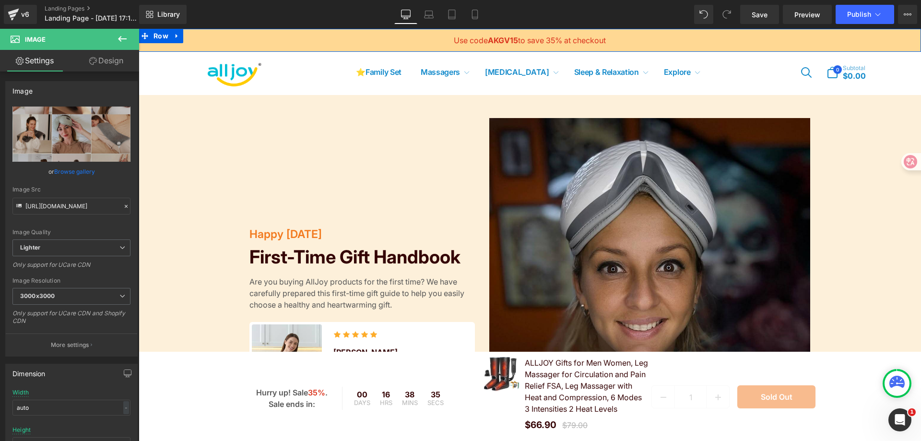
click at [730, 32] on div "Use code AKGV15 to save 35% at checkout Text Block Row" at bounding box center [530, 40] width 783 height 23
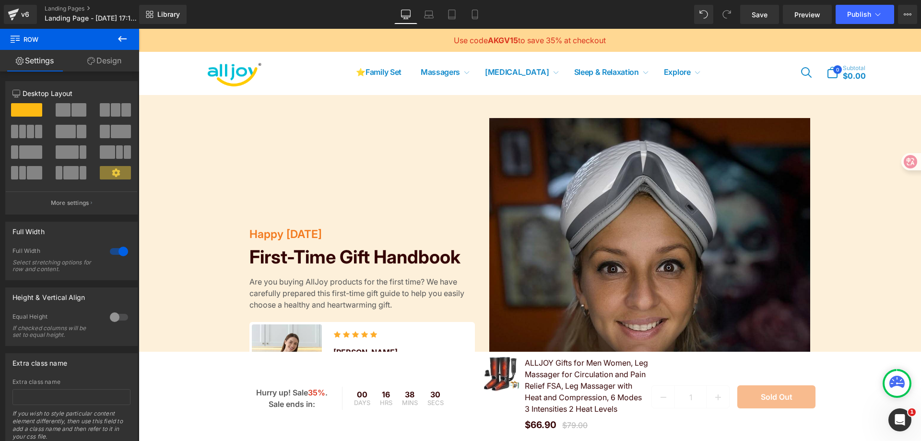
click at [746, 84] on div "⭐Family Set Massagers Massagers Go to Massagers Massage Gun Neck Massager Eye M…" at bounding box center [530, 72] width 720 height 36
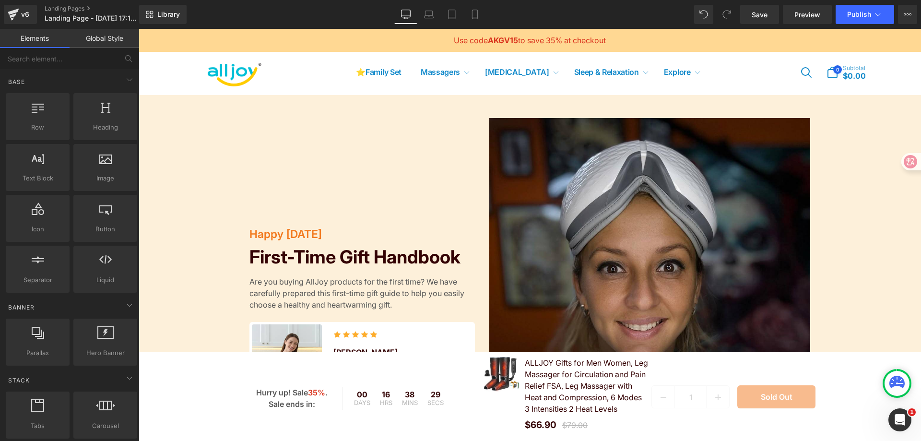
click at [726, 80] on div "⭐Family Set Massagers Massagers Go to Massagers Massage Gun Neck Massager Eye M…" at bounding box center [530, 72] width 720 height 36
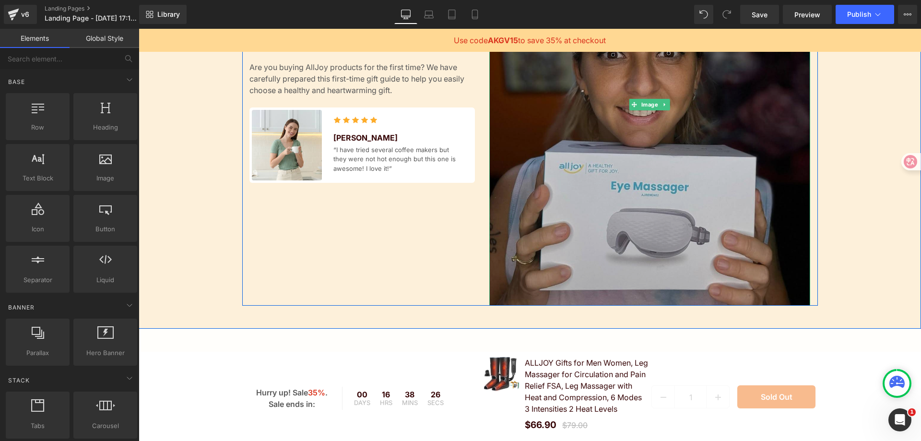
scroll to position [288, 0]
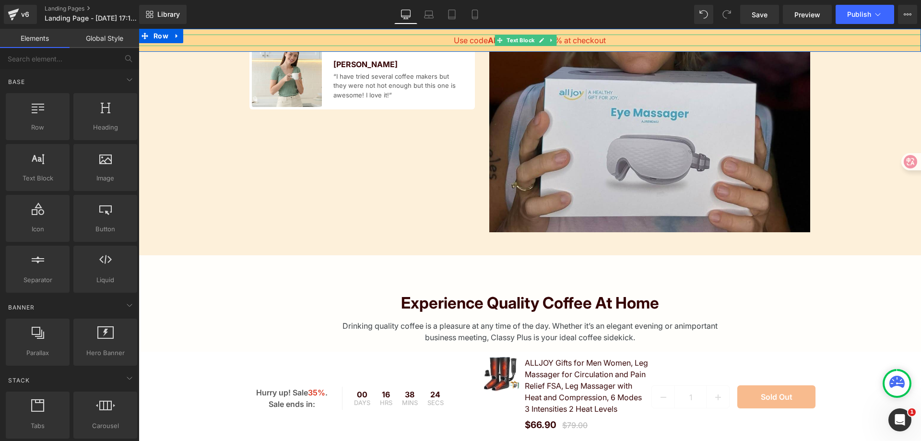
click at [371, 42] on p "Use code AKGV15 to save 35% at checkout" at bounding box center [530, 41] width 783 height 12
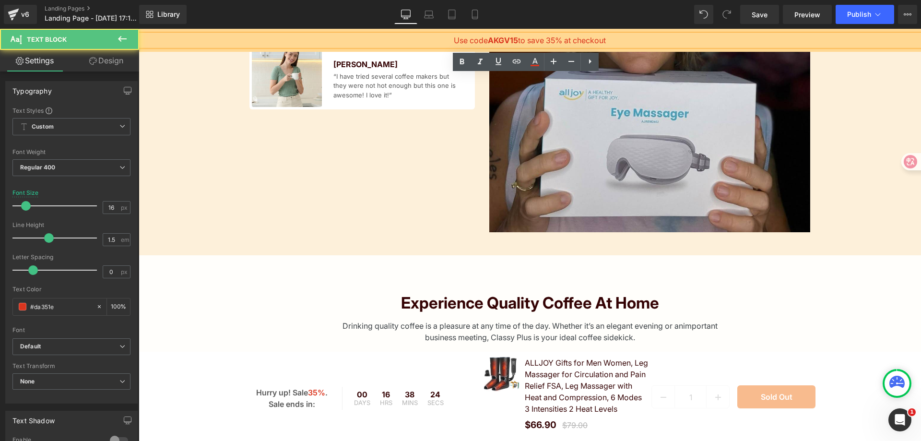
click at [162, 35] on div "Use code AKGV15 to save 35% at checkout" at bounding box center [530, 41] width 783 height 12
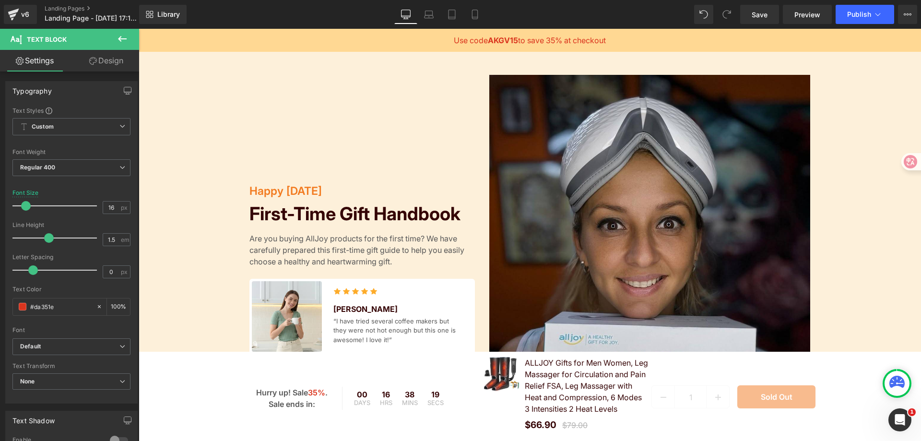
scroll to position [0, 0]
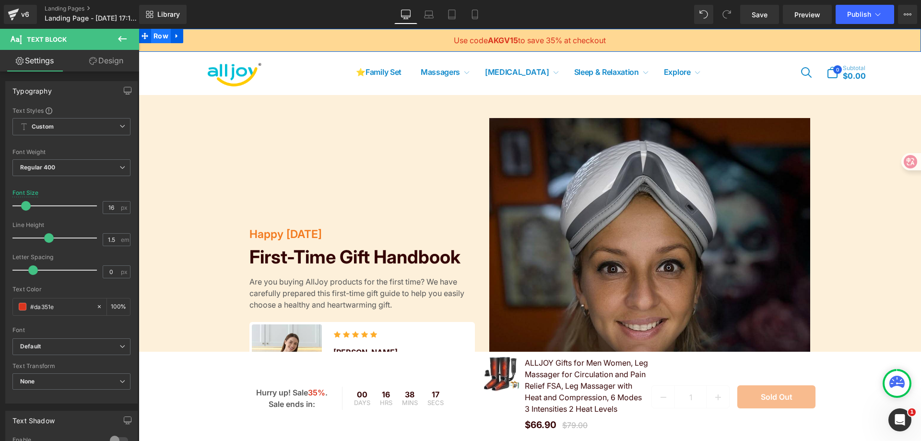
click at [160, 37] on span "Row" at bounding box center [161, 36] width 20 height 14
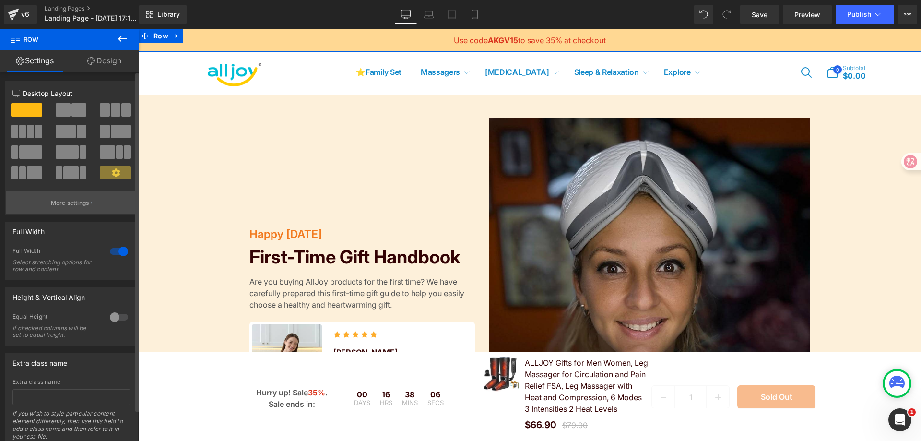
click at [79, 205] on p "More settings" at bounding box center [70, 203] width 38 height 9
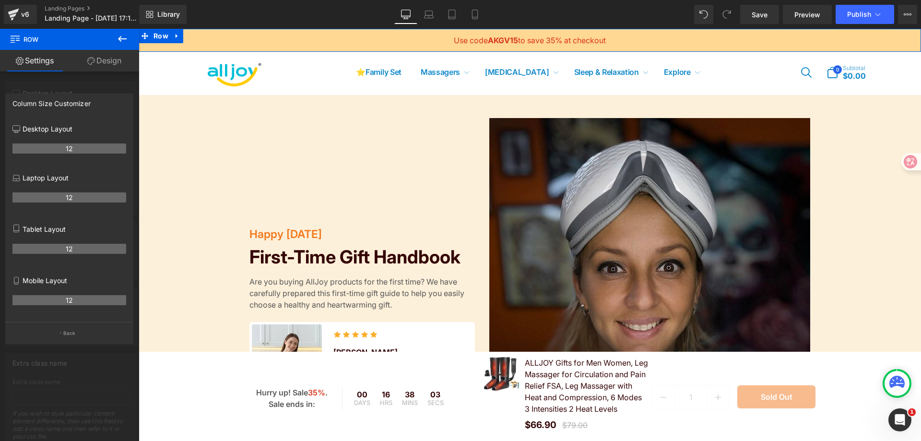
click at [35, 65] on link "Settings" at bounding box center [35, 61] width 70 height 22
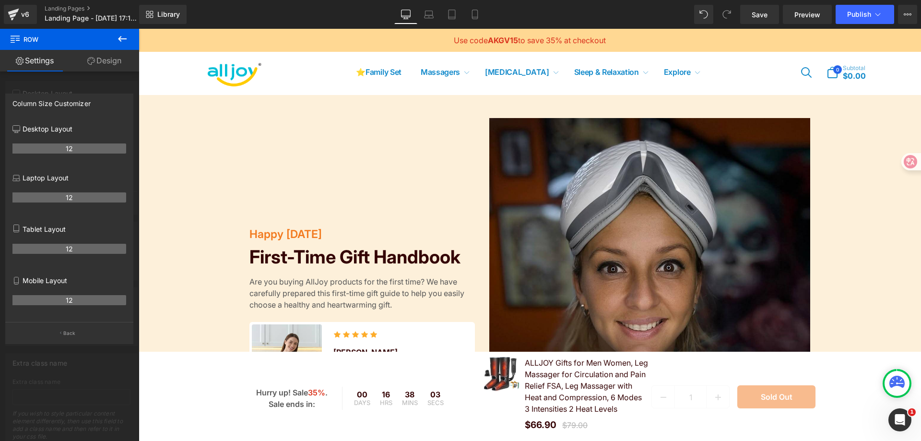
click at [121, 43] on icon at bounding box center [123, 39] width 12 height 12
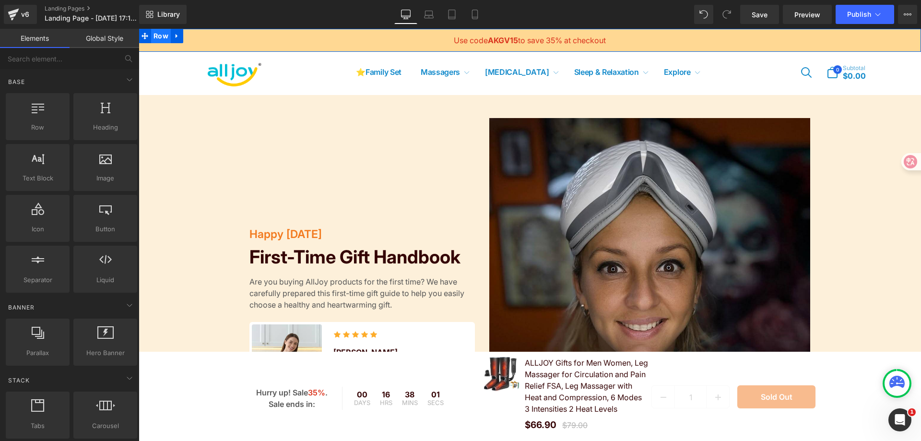
click at [168, 35] on span "Row" at bounding box center [161, 36] width 20 height 14
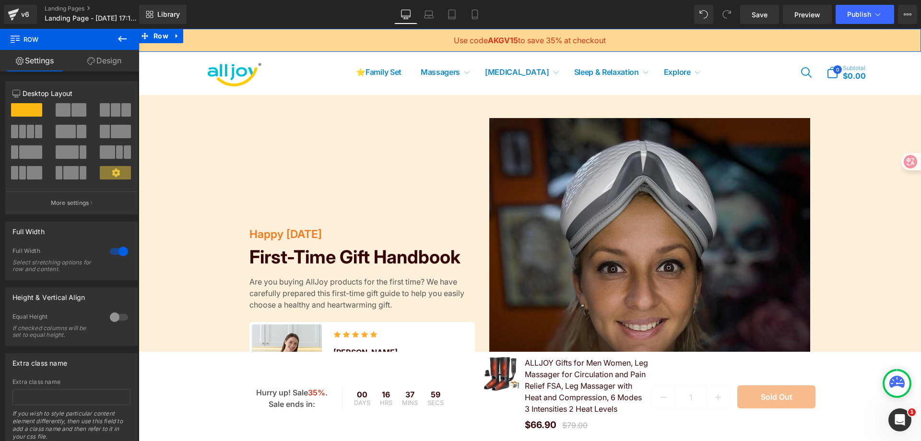
click at [102, 56] on link "Design" at bounding box center [105, 61] width 70 height 22
click at [0, 0] on div "Spacing" at bounding box center [0, 0] width 0 height 0
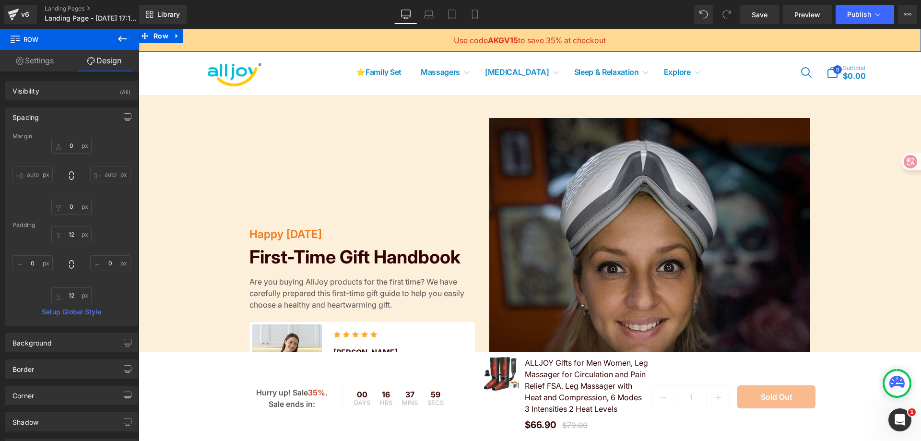
click at [55, 118] on div "Spacing" at bounding box center [71, 117] width 131 height 18
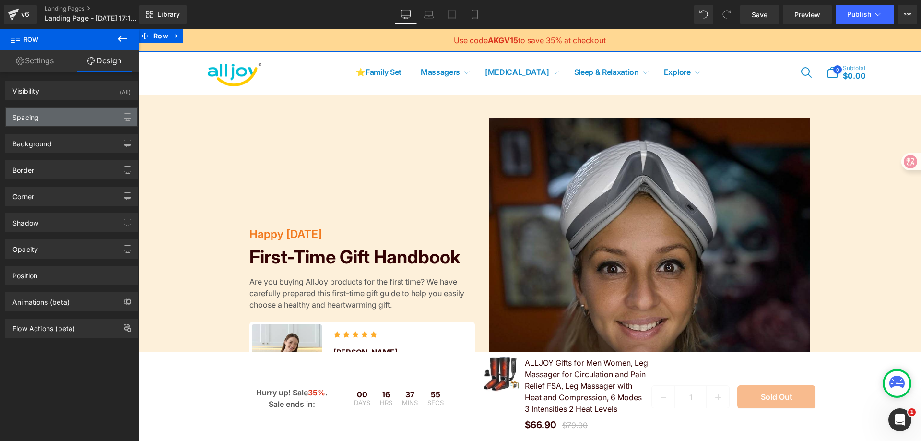
click at [55, 118] on div "Spacing" at bounding box center [71, 117] width 131 height 18
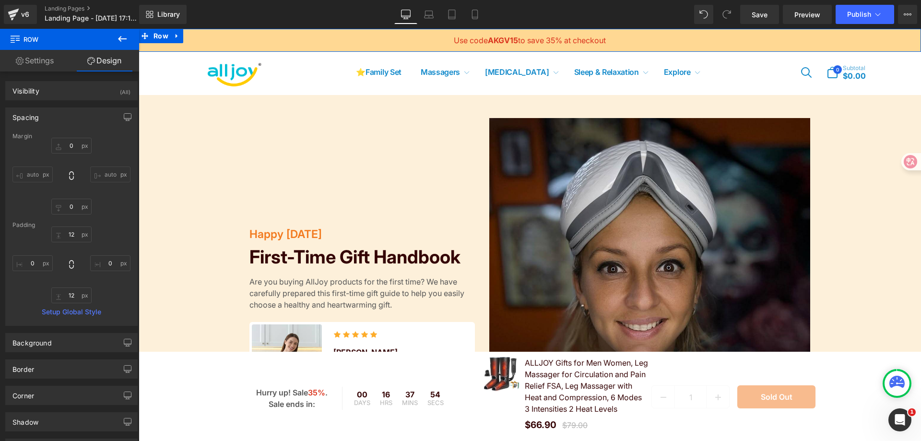
click at [55, 118] on div "Spacing" at bounding box center [71, 117] width 131 height 18
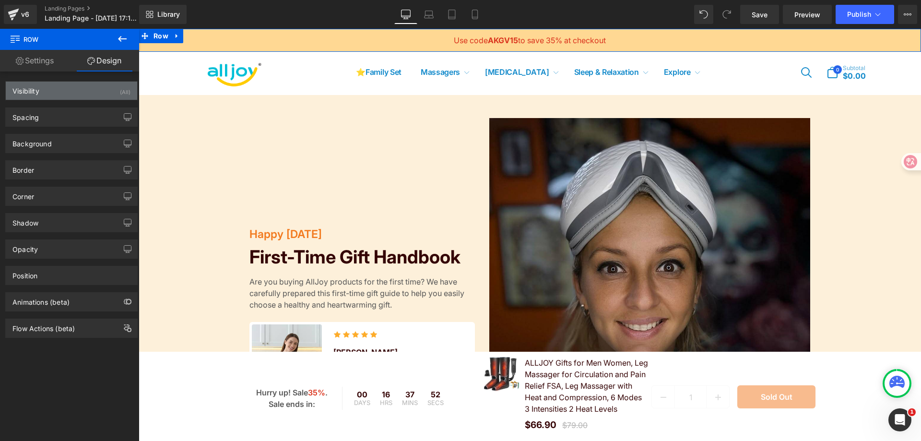
click at [76, 90] on div "Visibility (All)" at bounding box center [71, 91] width 131 height 18
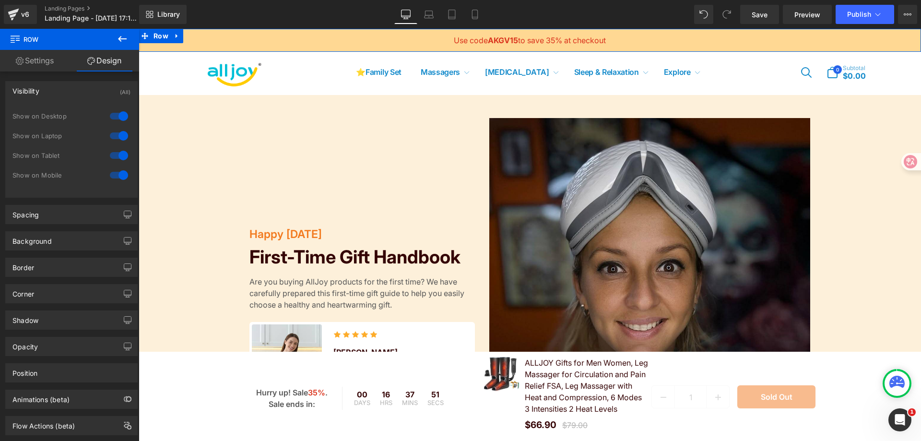
click at [76, 90] on div "Visibility (All)" at bounding box center [71, 91] width 131 height 18
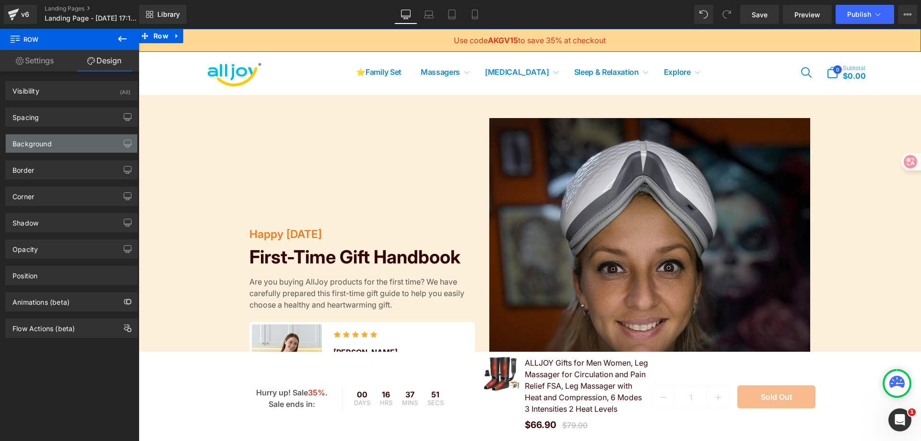
click at [75, 148] on div "Background" at bounding box center [71, 143] width 131 height 18
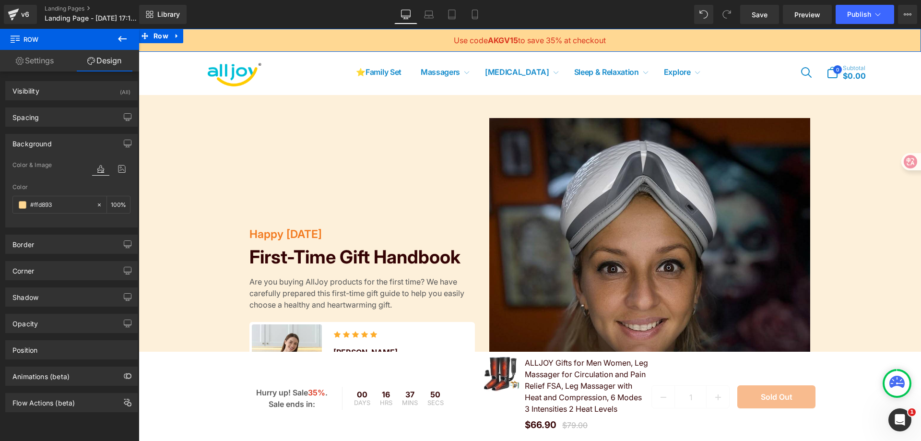
click at [75, 141] on div "Background" at bounding box center [71, 143] width 131 height 18
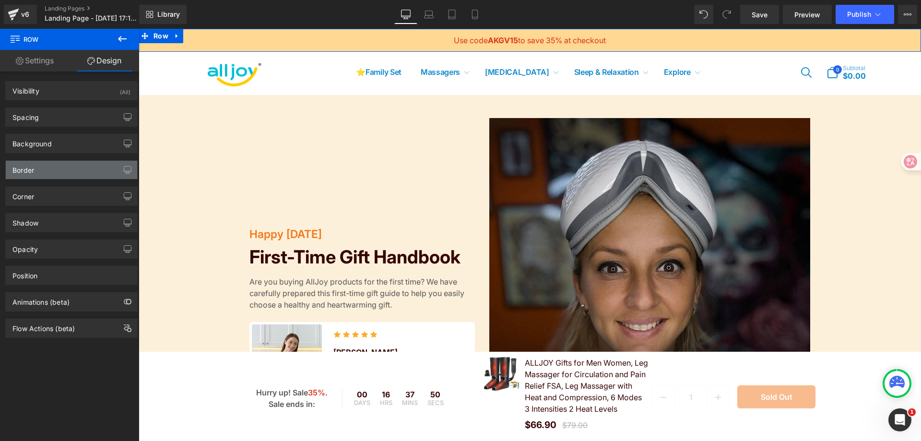
click at [72, 166] on div "Border" at bounding box center [71, 170] width 131 height 18
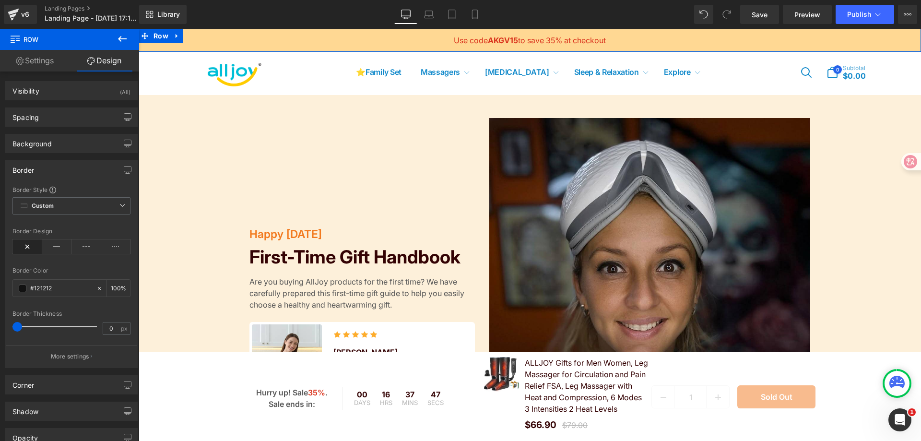
click at [72, 168] on div "Border" at bounding box center [71, 170] width 131 height 18
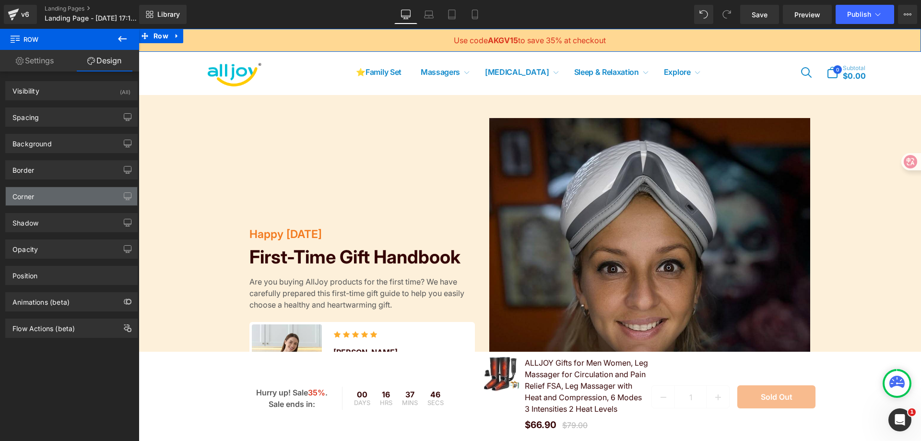
click at [71, 197] on div "Corner" at bounding box center [71, 196] width 131 height 18
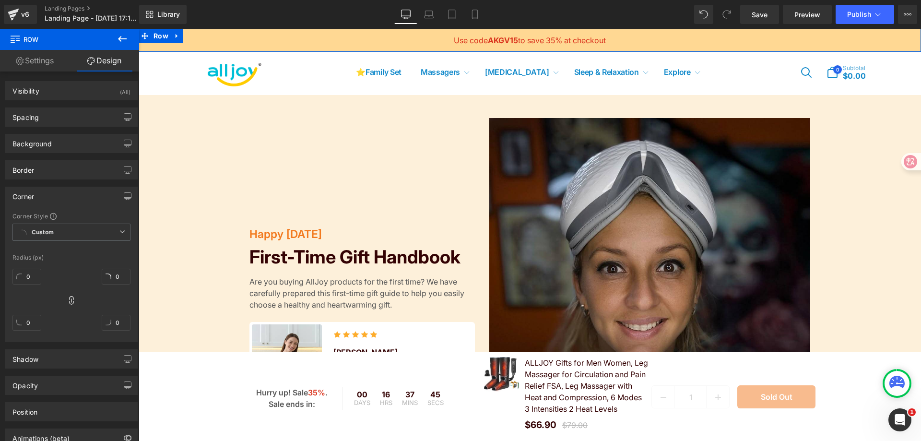
click at [71, 197] on div "Corner" at bounding box center [71, 196] width 131 height 18
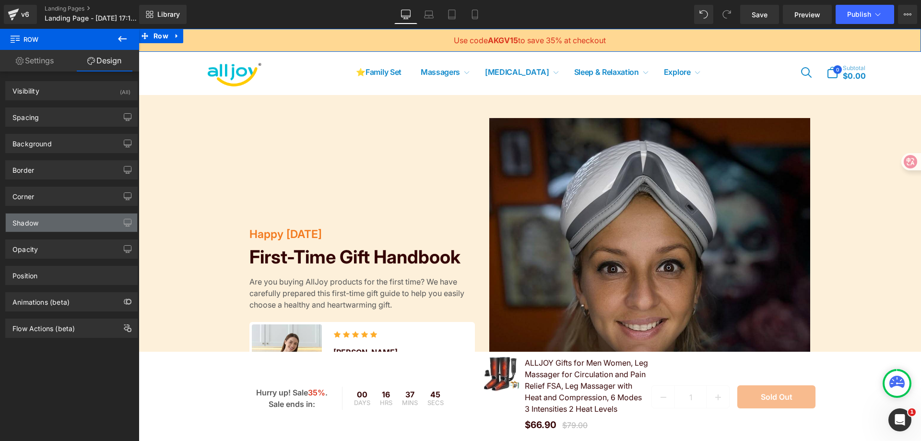
click at [70, 229] on div "Shadow" at bounding box center [71, 223] width 131 height 18
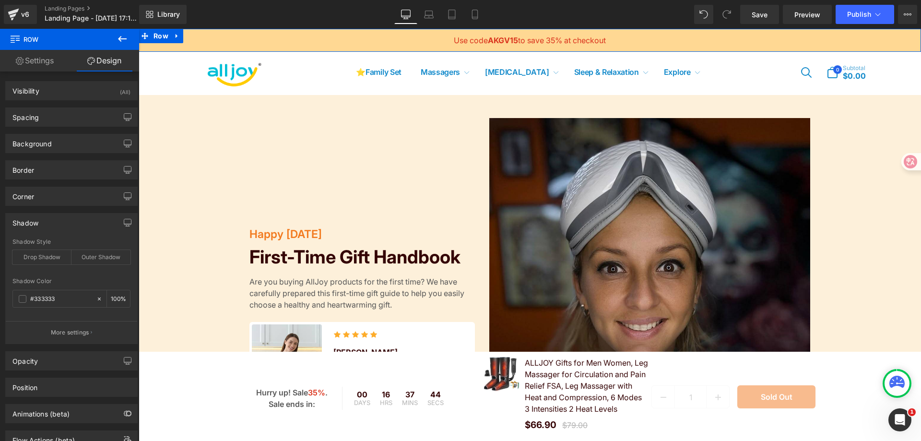
click at [71, 227] on div "Shadow" at bounding box center [71, 223] width 131 height 18
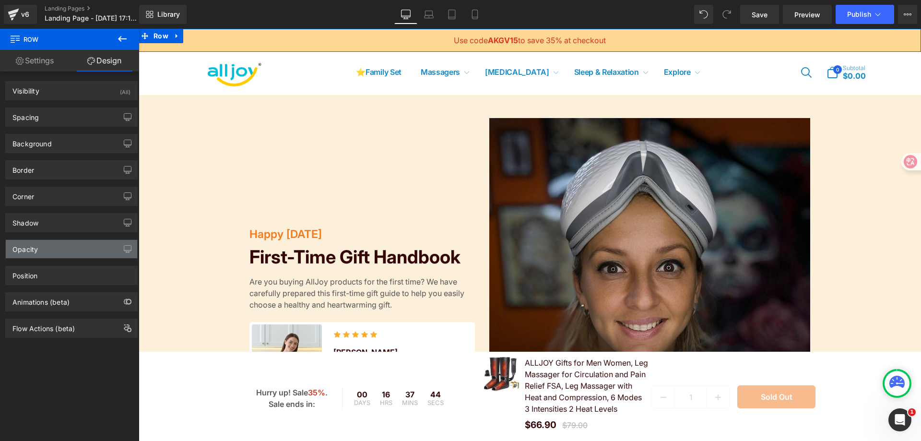
click at [75, 250] on div "Opacity" at bounding box center [71, 249] width 131 height 18
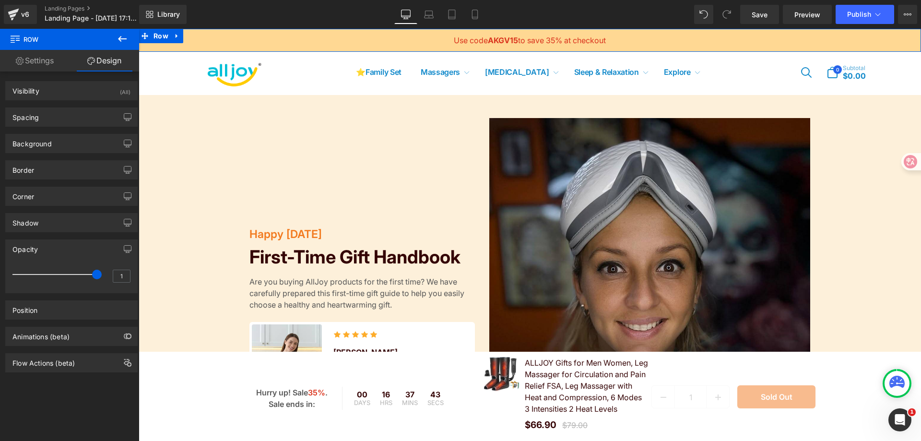
click at [75, 250] on div "Opacity" at bounding box center [71, 249] width 131 height 18
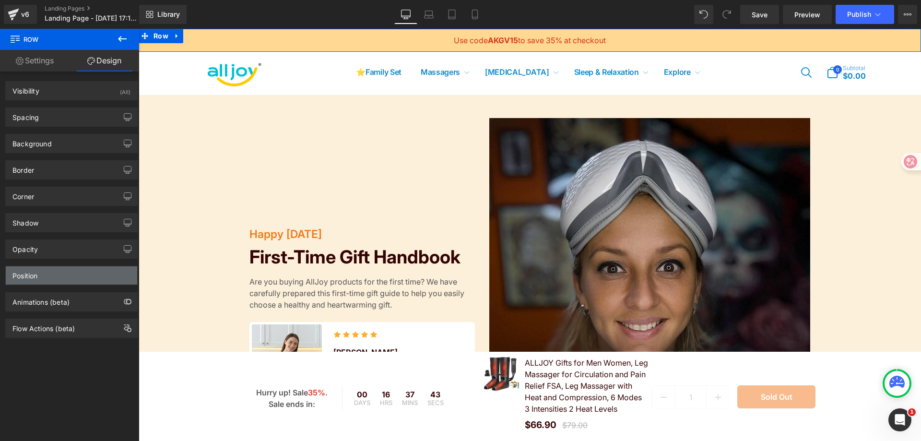
click at [78, 274] on div "Position" at bounding box center [71, 275] width 131 height 18
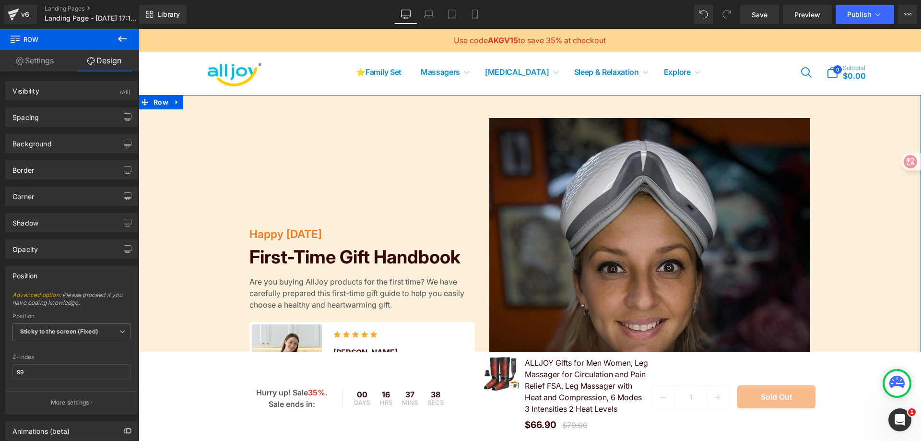
click at [201, 230] on div "Happy Thanksgiving Text Block First-Time Gift Handbook Heading Are you buying A…" at bounding box center [530, 319] width 783 height 402
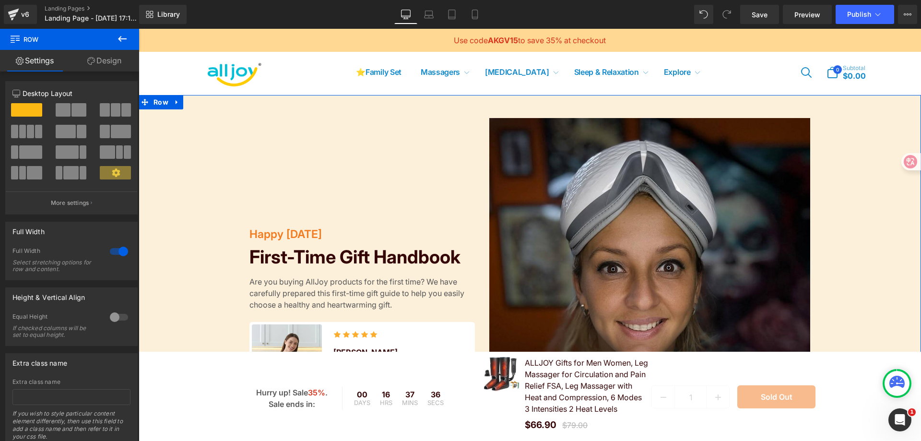
click at [87, 57] on icon at bounding box center [91, 61] width 8 height 8
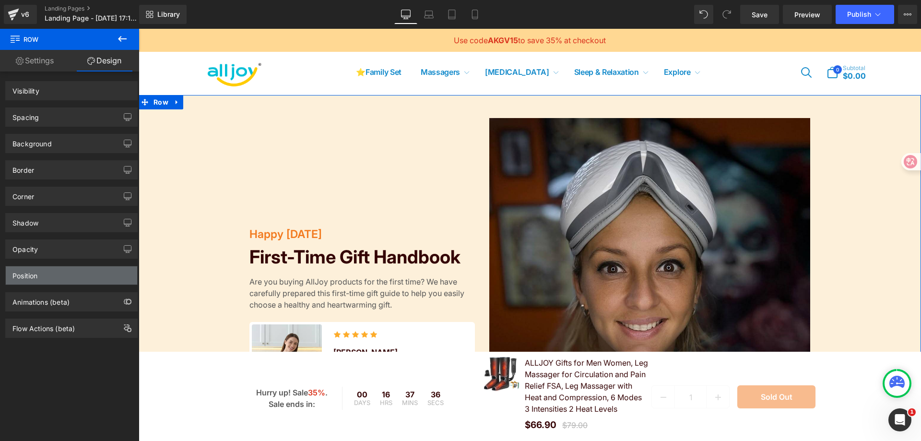
click at [60, 274] on div "Position" at bounding box center [71, 275] width 131 height 18
click at [45, 274] on div "Position" at bounding box center [71, 275] width 131 height 18
click at [29, 275] on div "Position" at bounding box center [24, 272] width 25 height 13
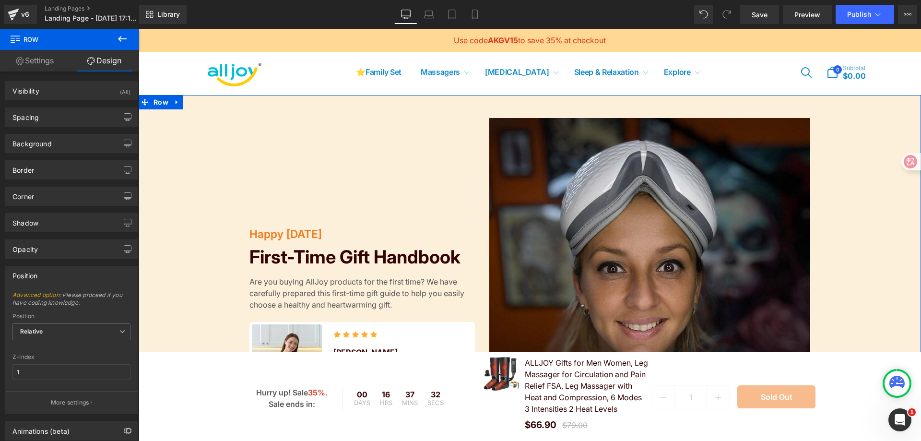
click at [34, 275] on div "Position" at bounding box center [24, 272] width 25 height 13
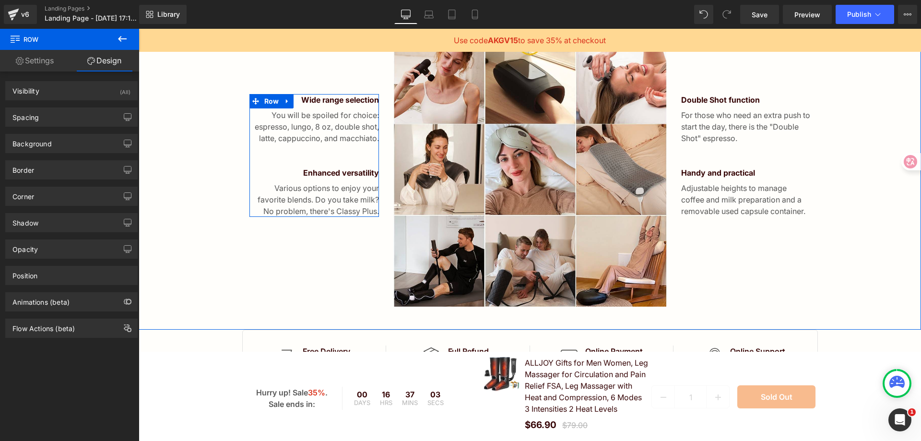
scroll to position [528, 0]
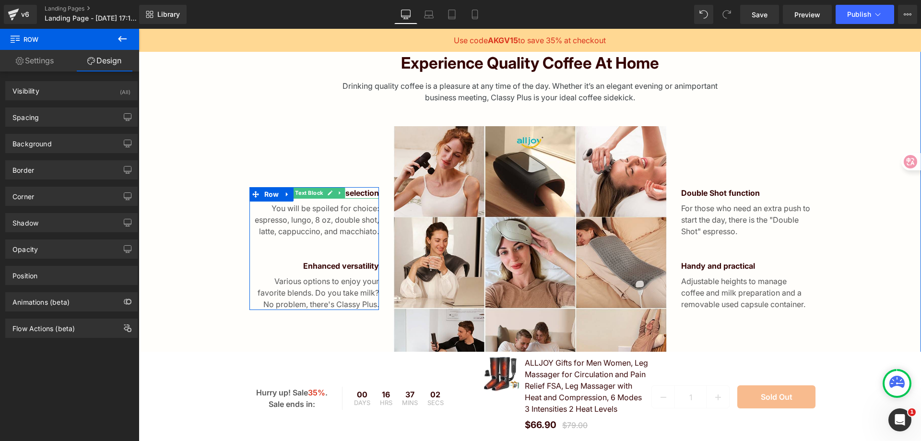
click at [328, 193] on icon at bounding box center [330, 193] width 5 height 5
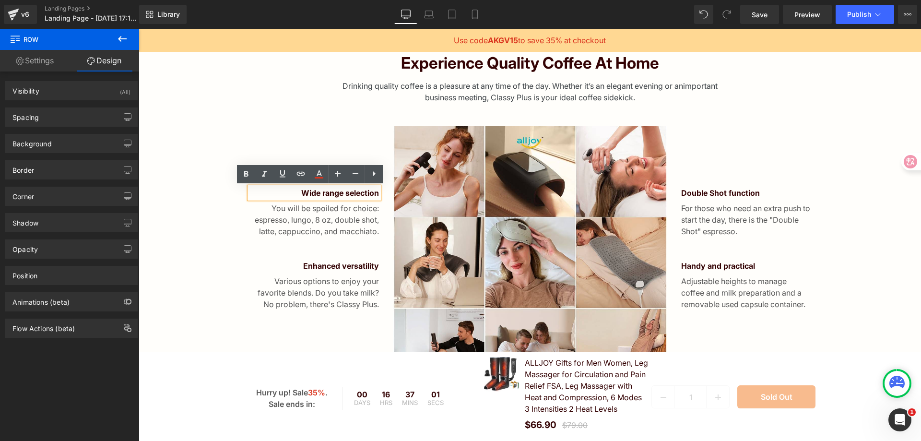
click at [357, 191] on p "Wide range selection" at bounding box center [315, 193] width 130 height 12
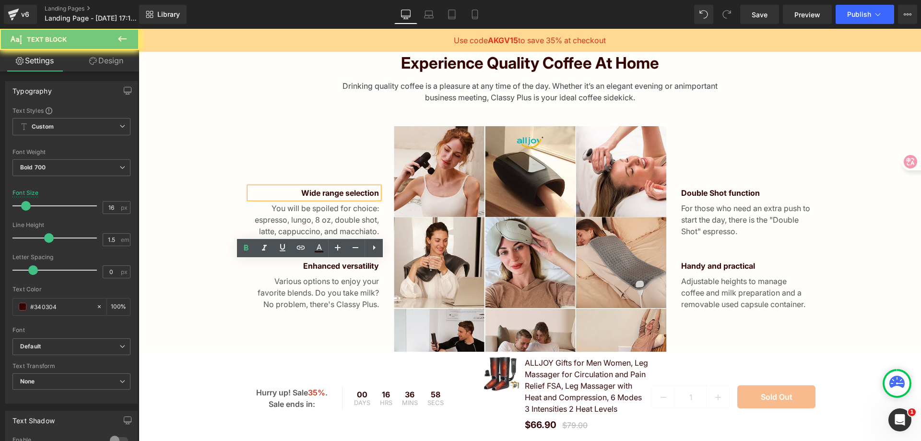
click at [551, 73] on div "Experience quality coffee at home Heading" at bounding box center [530, 63] width 783 height 19
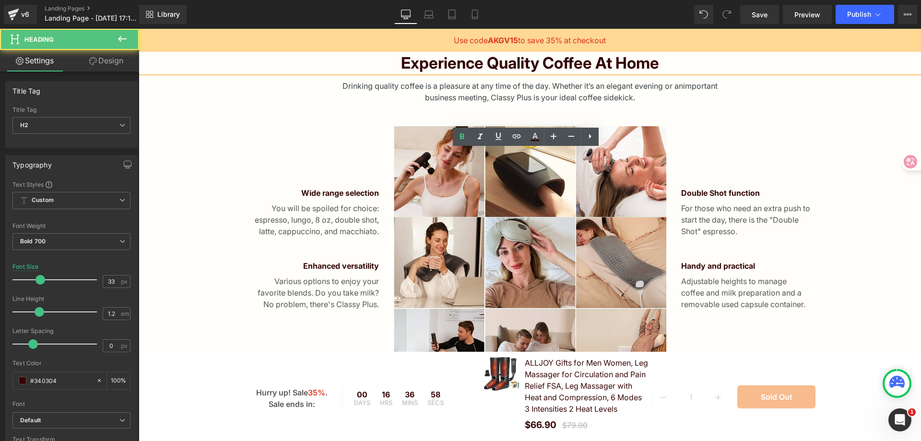
click at [547, 73] on h2 "Experience quality coffee at home" at bounding box center [530, 63] width 783 height 19
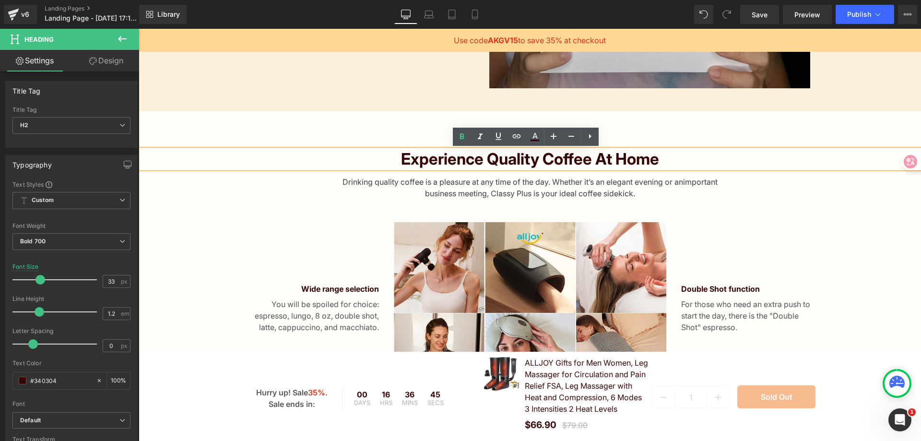
click at [507, 160] on h2 "Experience quality coffee at home" at bounding box center [530, 159] width 783 height 19
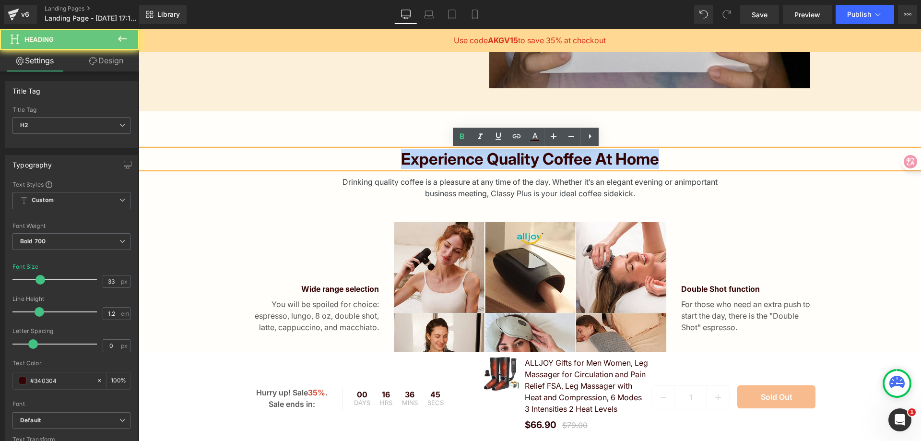
click at [507, 160] on h2 "Experience quality coffee at home" at bounding box center [530, 159] width 783 height 19
paste div
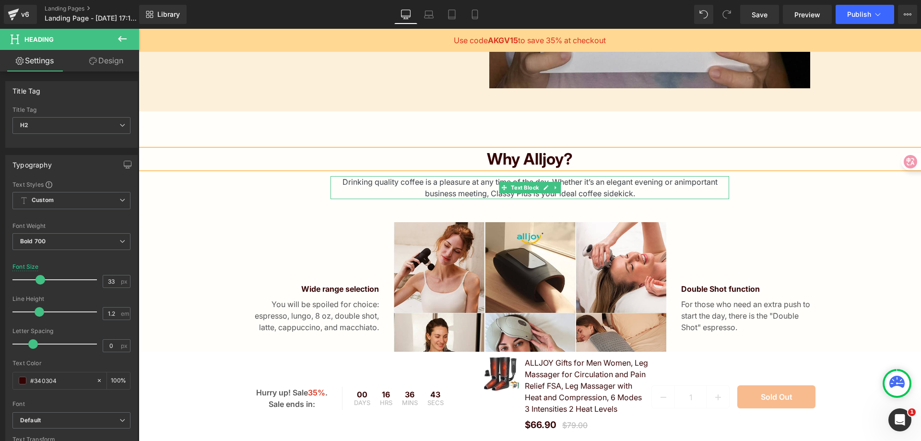
click at [615, 190] on span "important business meeting, Classy Plus is your ideal coffee sidekick." at bounding box center [571, 187] width 293 height 21
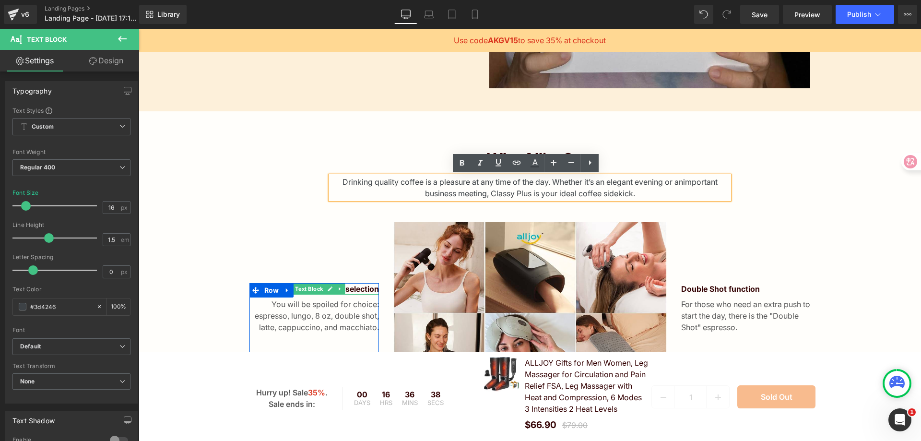
click at [345, 290] on p "Wide range selection" at bounding box center [315, 289] width 130 height 12
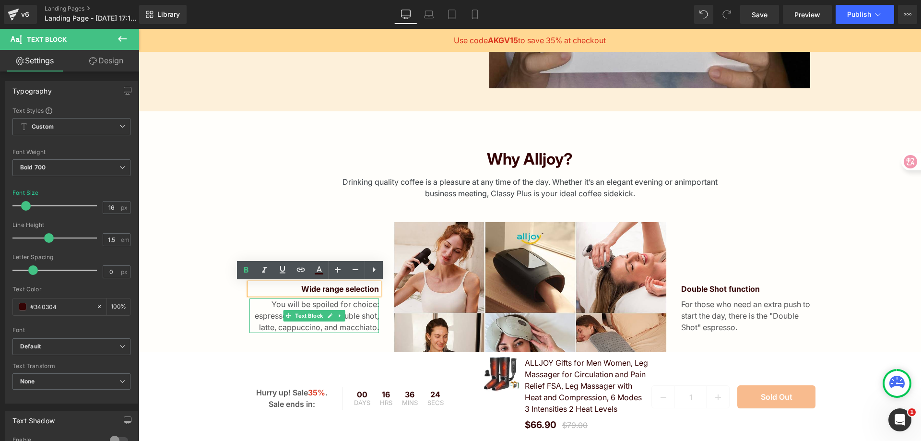
click at [335, 310] on link at bounding box center [340, 316] width 10 height 12
click at [349, 241] on div "Wide range selection Text Block You will be spoiled for choice: espresso, lungo…" at bounding box center [314, 358] width 144 height 273
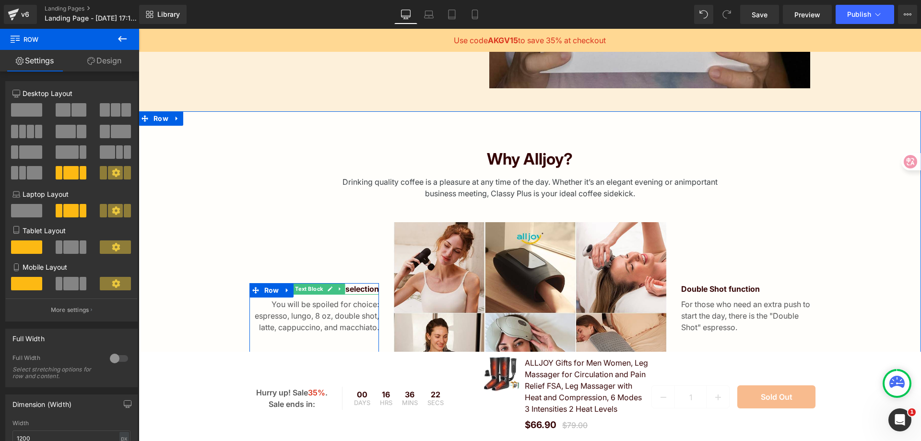
click at [327, 291] on icon at bounding box center [329, 289] width 5 height 6
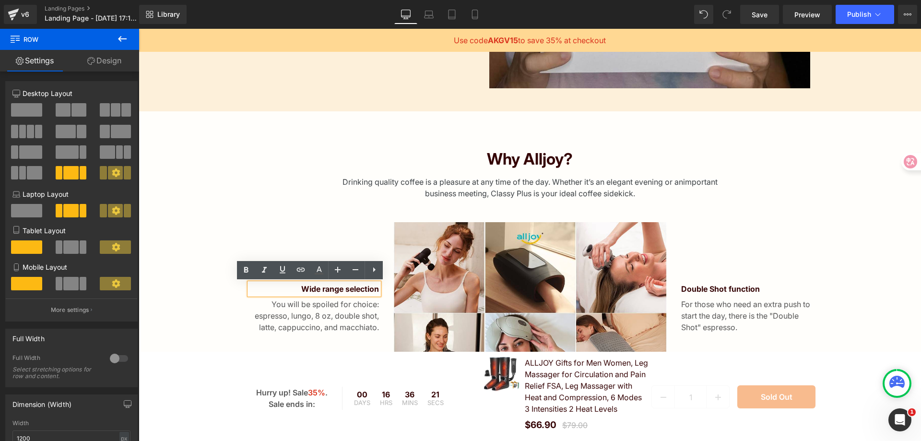
click at [343, 291] on p "Wide range selection" at bounding box center [315, 289] width 130 height 12
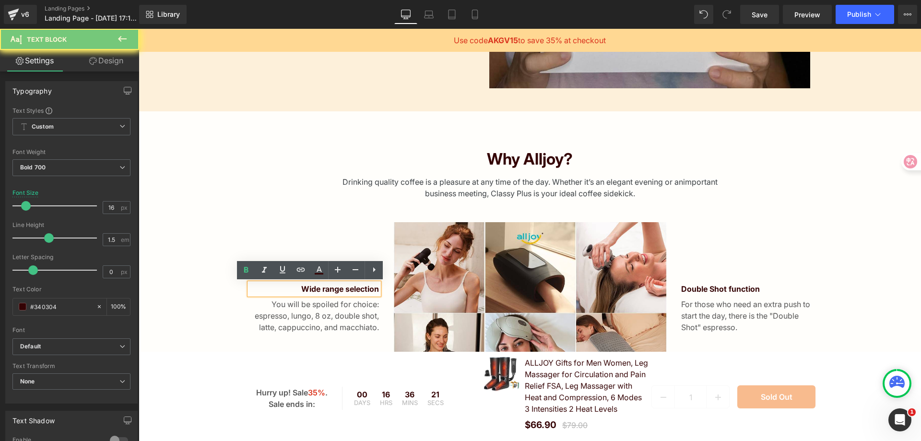
paste div
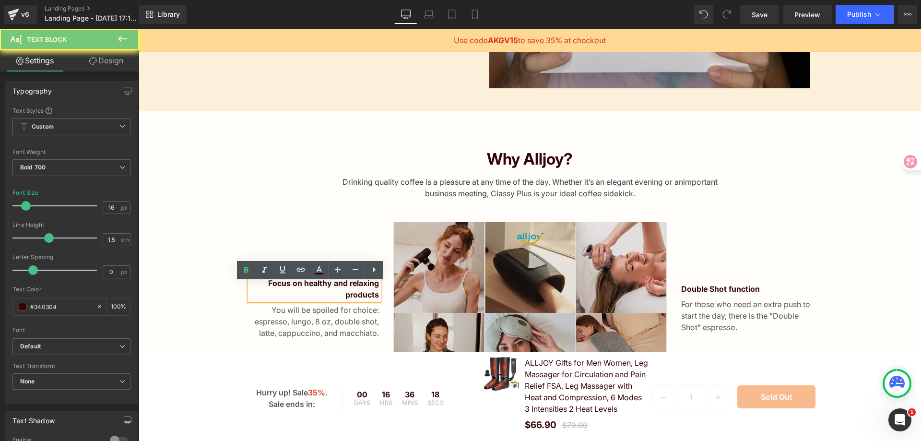
scroll to position [426, 0]
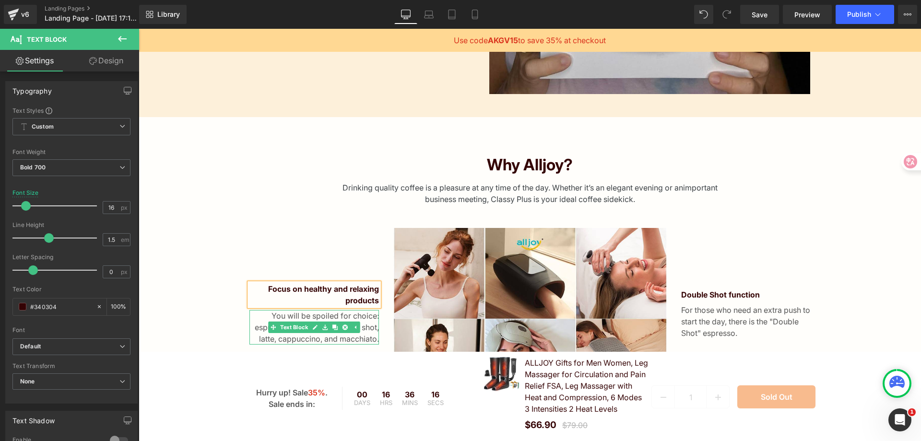
click at [319, 333] on p "You will be spoiled for choice: espresso, lungo, 8 oz, double shot, latte, capp…" at bounding box center [315, 327] width 130 height 35
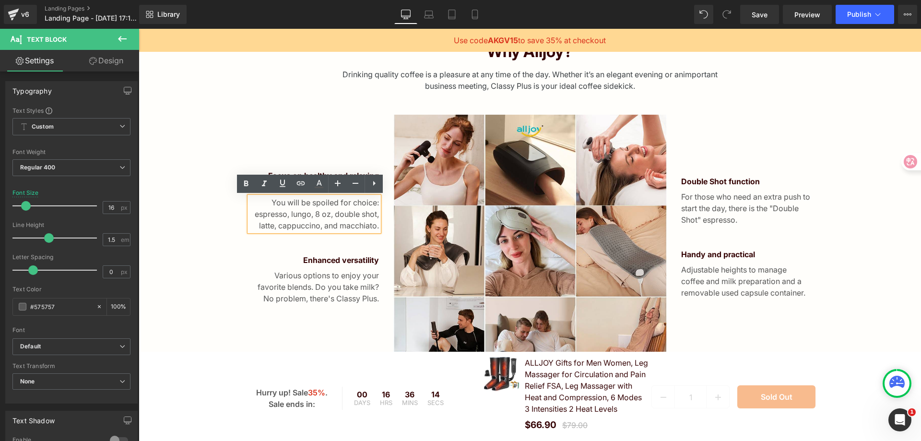
scroll to position [570, 0]
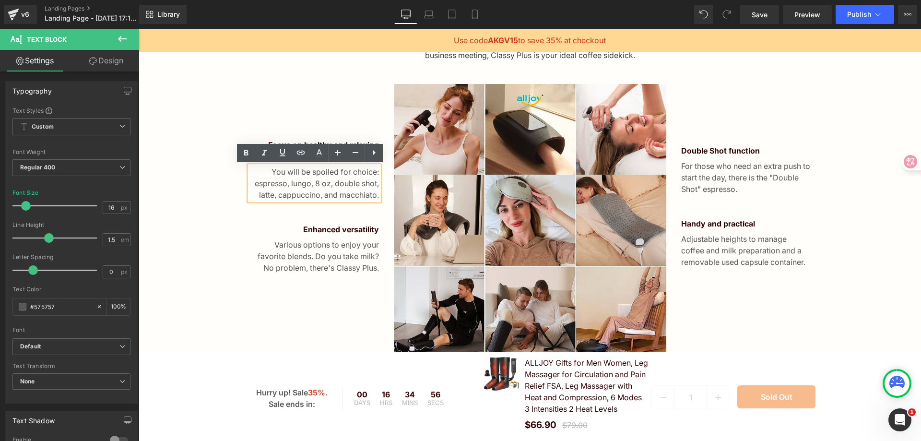
click at [314, 179] on p "You will be spoiled for choice: espresso, lungo, 8 oz, double shot, latte, capp…" at bounding box center [315, 183] width 130 height 35
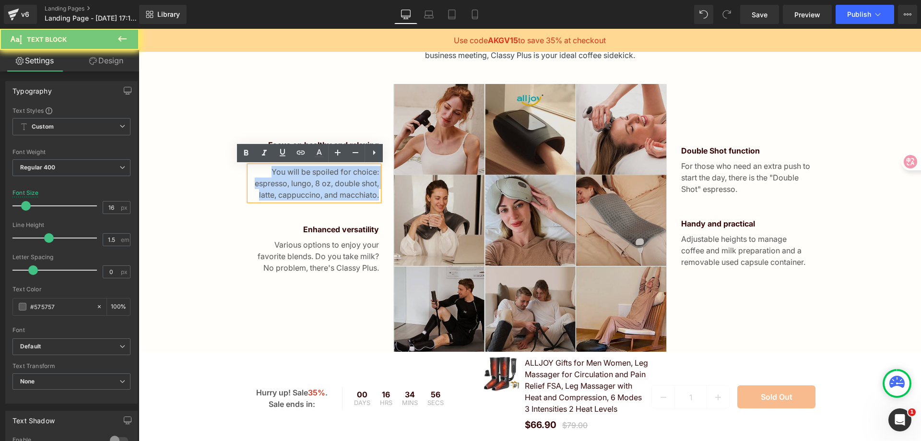
paste div
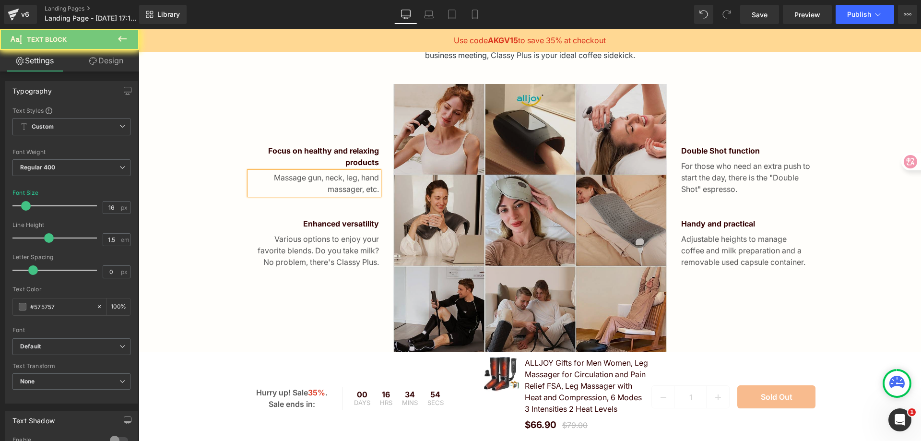
scroll to position [576, 0]
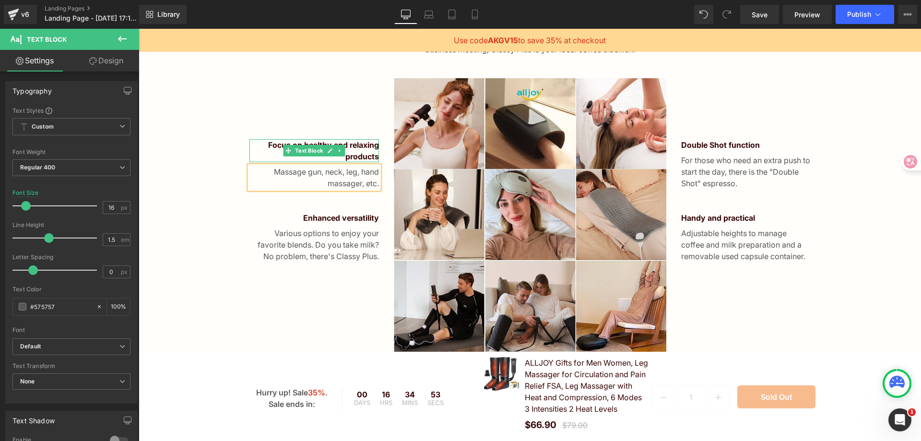
click at [362, 147] on p "Focus on healthy and relaxing products" at bounding box center [315, 150] width 130 height 23
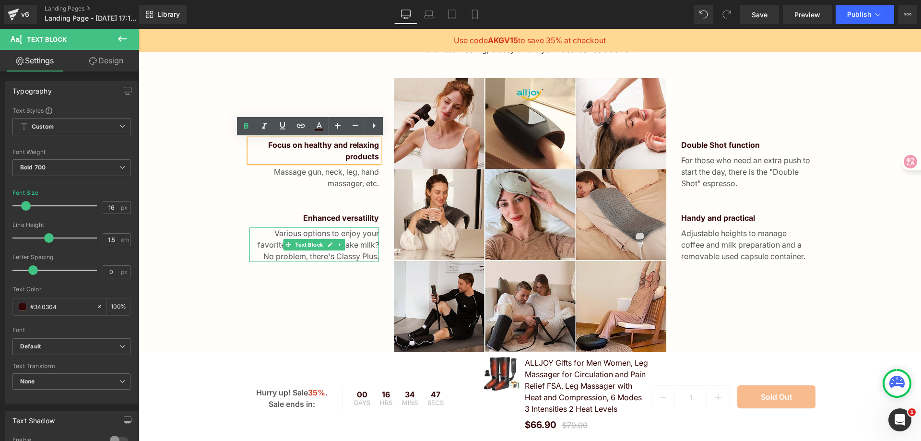
click at [349, 254] on p "Various options to enjoy your favorite blends. Do you take milk? No problem, th…" at bounding box center [315, 244] width 130 height 35
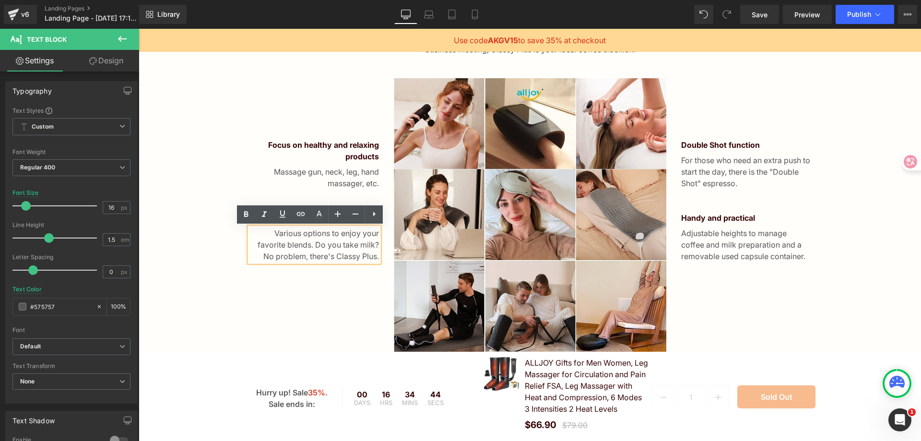
click at [359, 295] on div "Focus on healthy and relaxing products Text Block Massage gun, neck, leg, hand …" at bounding box center [314, 214] width 144 height 273
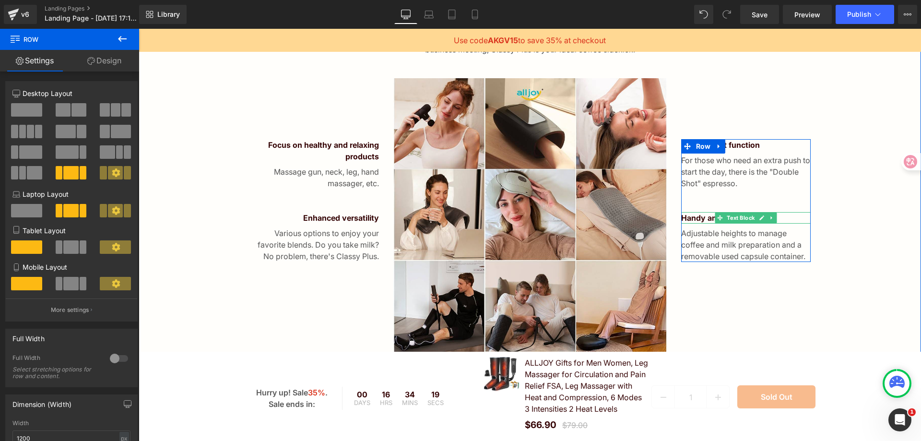
click at [710, 218] on p "Handy and practical" at bounding box center [746, 218] width 130 height 12
click at [704, 217] on p "Handy and practical" at bounding box center [746, 218] width 130 height 12
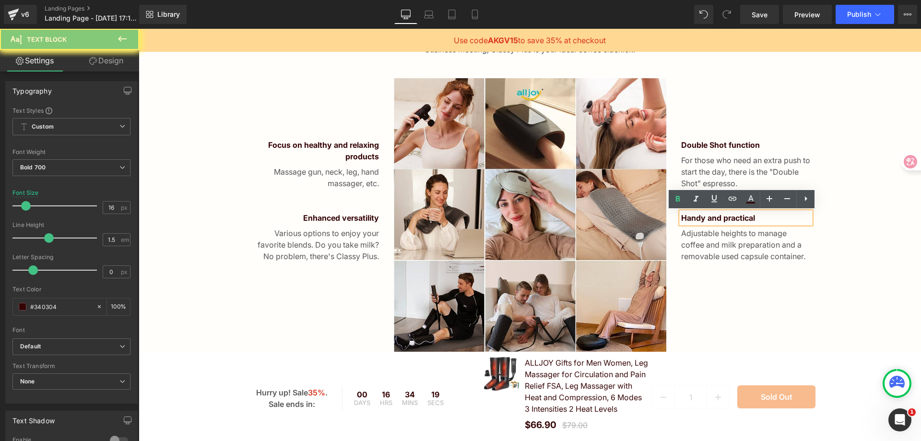
paste div
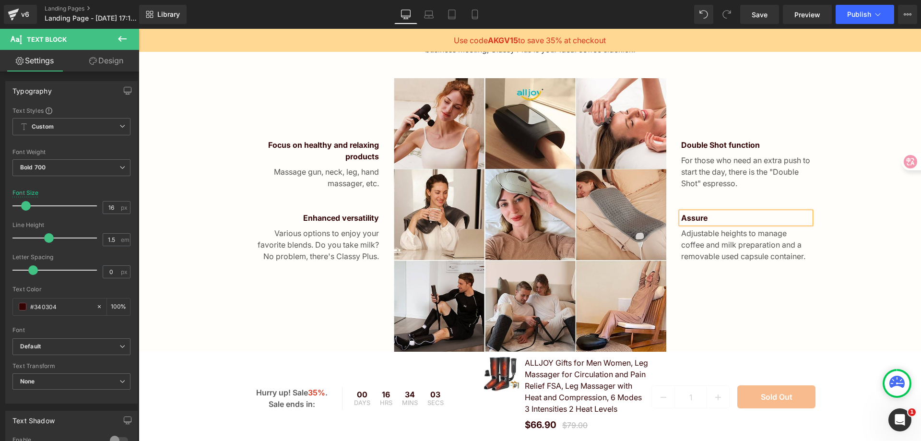
click at [711, 220] on p "Assure" at bounding box center [746, 218] width 130 height 12
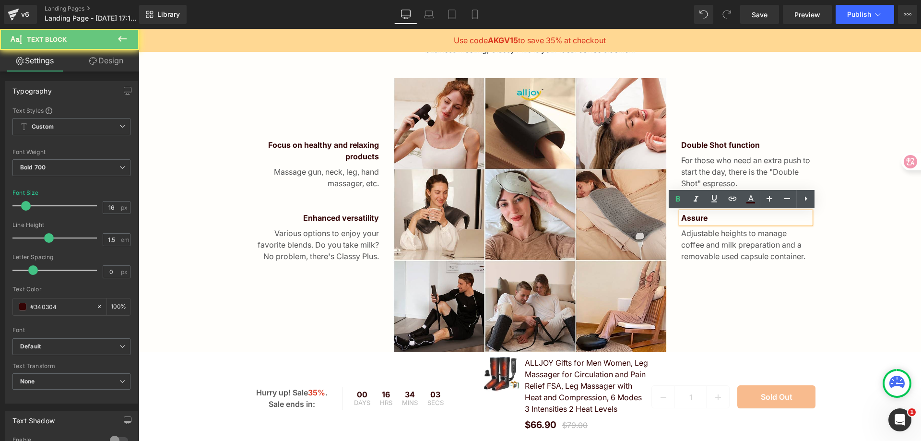
click at [711, 220] on p "Assure" at bounding box center [746, 218] width 130 height 12
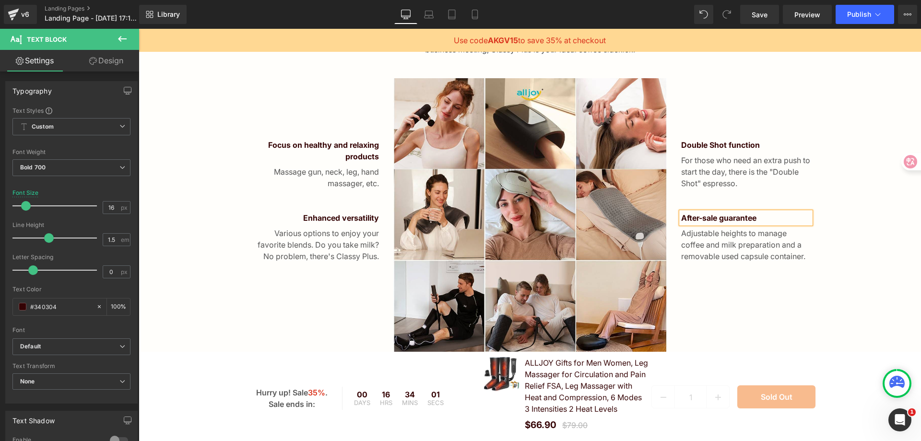
click at [733, 250] on p "Adjustable heights to manage coffee and milk preparation and a removable used c…" at bounding box center [746, 244] width 130 height 35
click at [733, 257] on p "Adjustable heights to manage coffee and milk preparation and a removable used c…" at bounding box center [746, 244] width 130 height 35
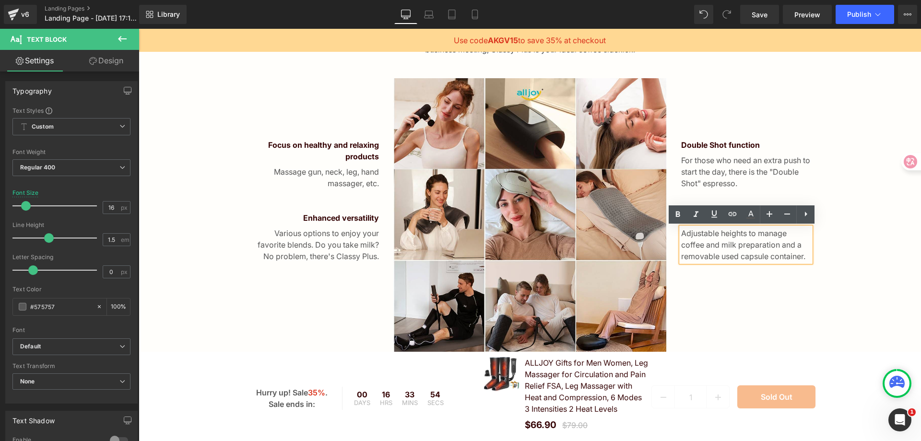
click at [811, 319] on div "Double Shot function Text Block For those who need an extra push to start the d…" at bounding box center [746, 214] width 144 height 273
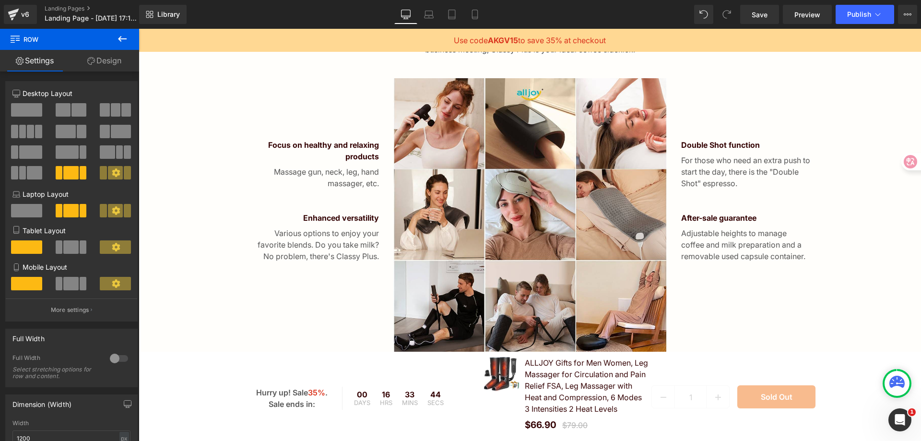
scroll to position [624, 0]
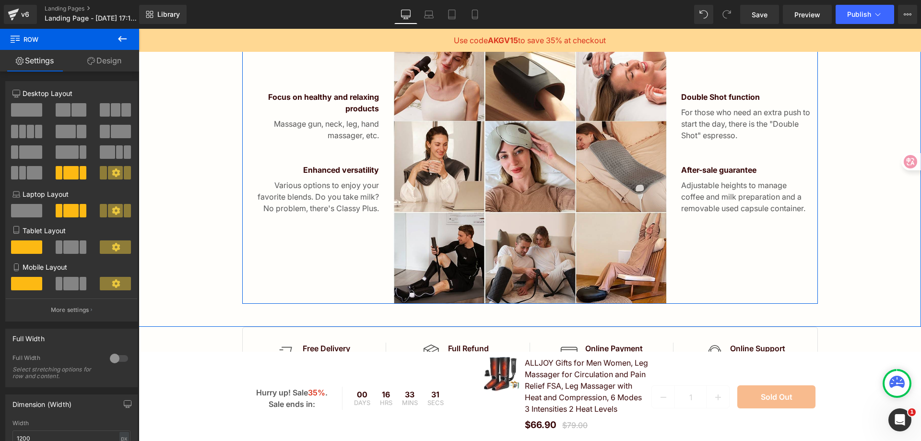
click at [735, 196] on span "Text Block" at bounding box center [741, 197] width 32 height 12
click at [694, 193] on p "Adjustable heights to manage coffee and milk preparation and a removable used c…" at bounding box center [746, 196] width 130 height 35
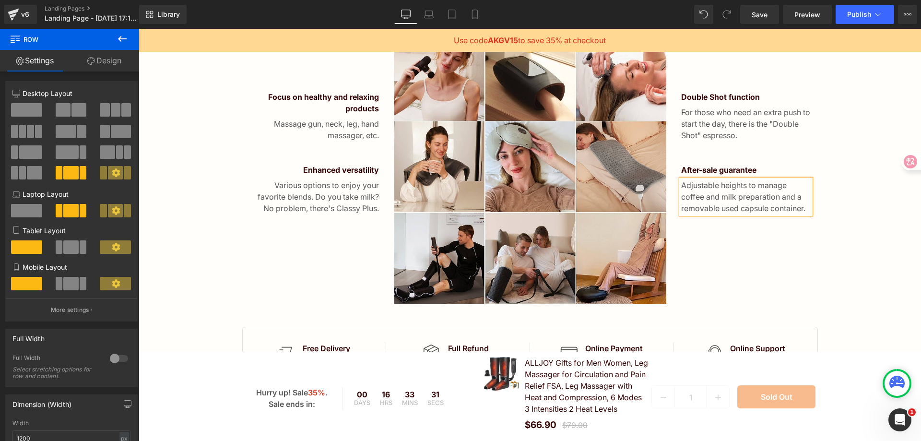
paste div
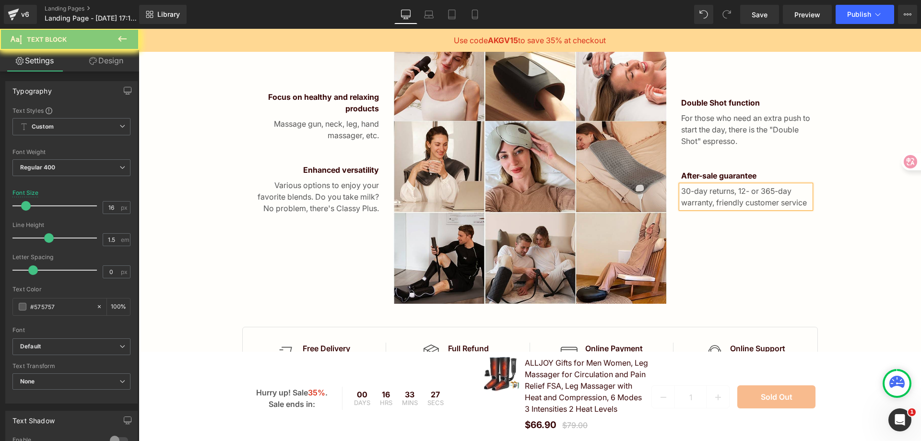
click at [834, 250] on div "Why Alljoy? Heading Drinking quality coffee is a pleasure at any time of the da…" at bounding box center [530, 131] width 783 height 346
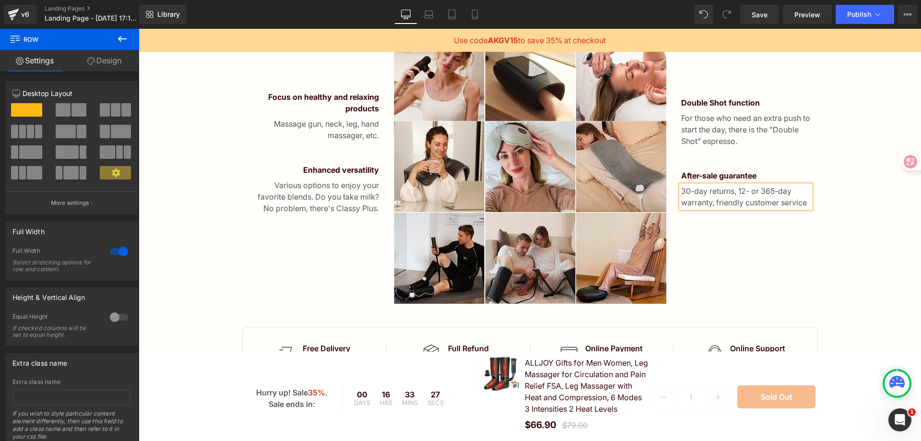
scroll to position [630, 0]
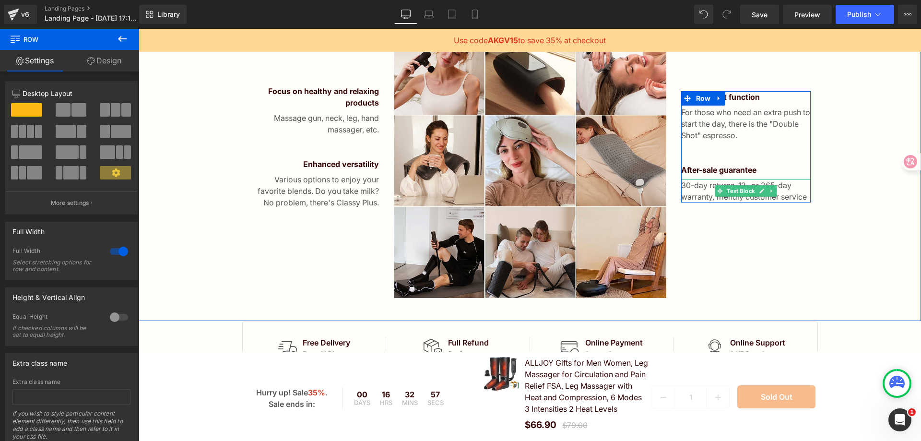
click at [796, 198] on p "30-day returns, 12- or 365-day warranty, friendly customer service" at bounding box center [746, 190] width 130 height 23
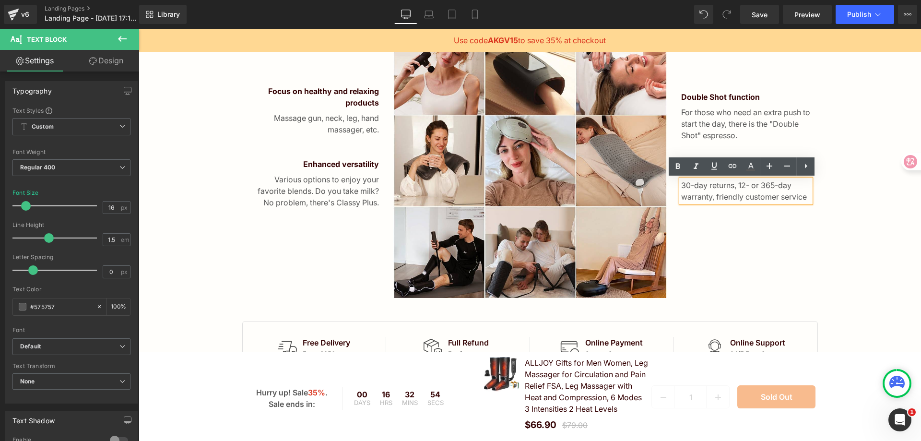
click at [757, 183] on p "30-day returns, 12- or 365-day warranty, friendly customer service" at bounding box center [746, 190] width 130 height 23
click at [779, 199] on p "30-day returns, 365-day warranty, friendly customer service" at bounding box center [746, 190] width 130 height 23
click at [756, 238] on div "Double Shot function Text Block For those who need an extra push to start the d…" at bounding box center [746, 160] width 144 height 273
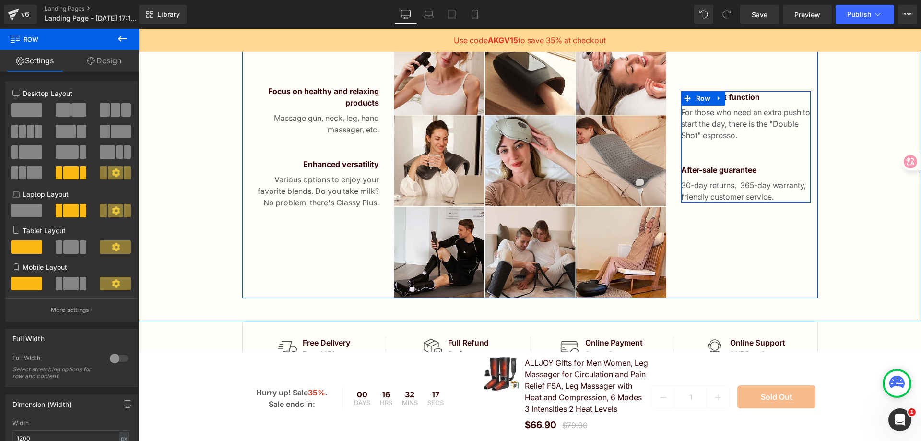
click at [729, 97] on span "Text Block" at bounding box center [741, 97] width 32 height 12
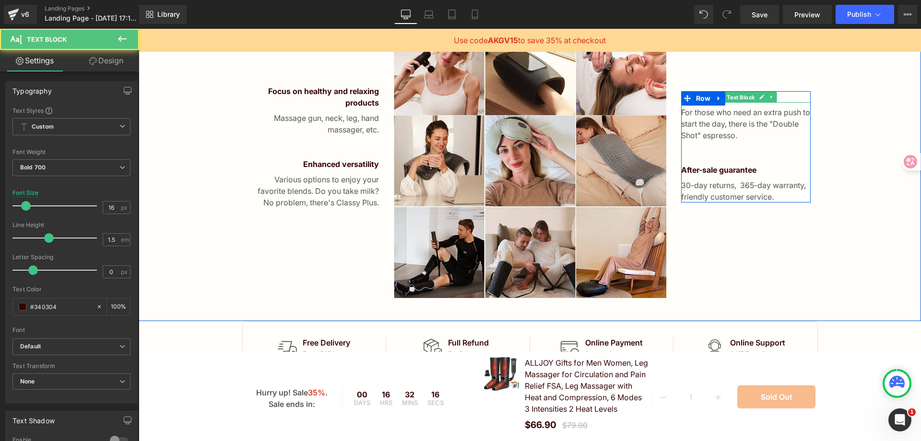
click at [784, 97] on p "Double Shot function" at bounding box center [746, 97] width 130 height 12
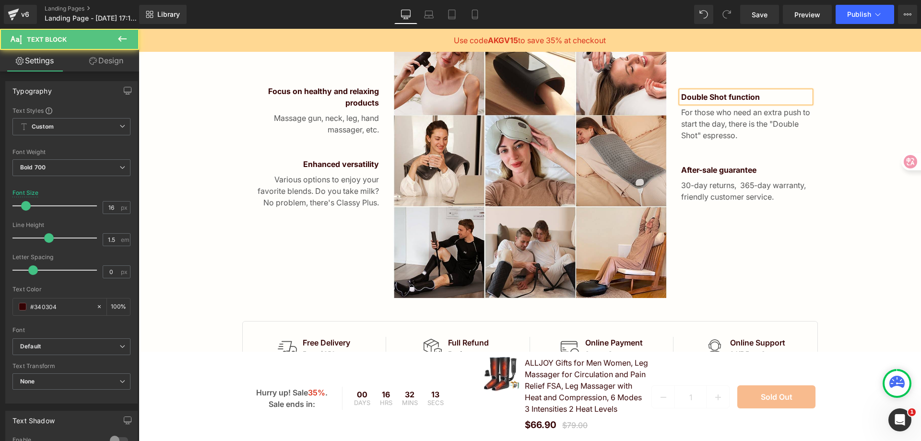
click at [784, 97] on p "Double Shot function" at bounding box center [746, 97] width 130 height 12
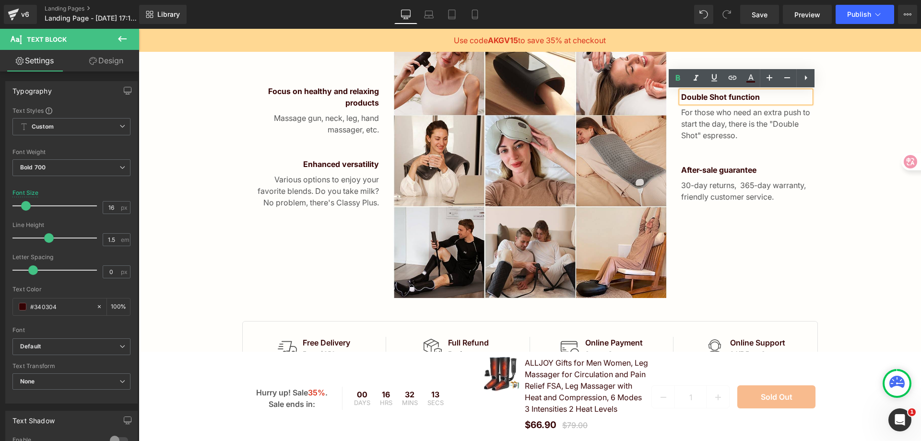
paste div
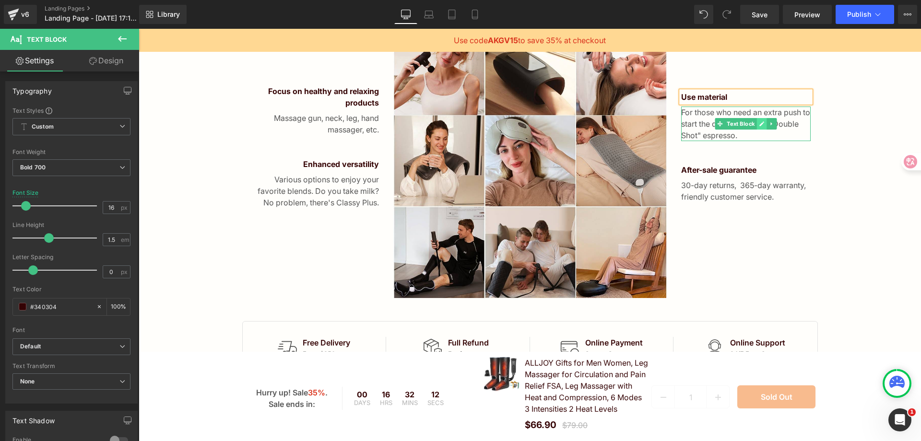
click at [762, 123] on link at bounding box center [762, 124] width 10 height 12
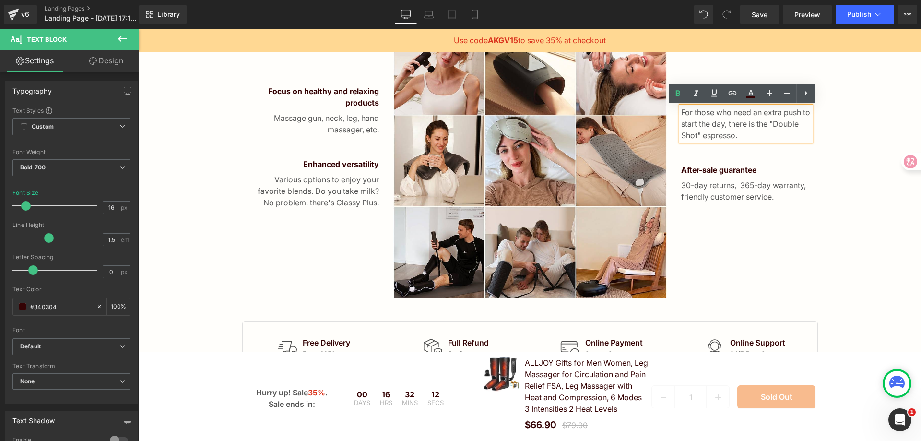
click at [743, 125] on p "For those who need an extra push to start the day, there is the "Double Shot" e…" at bounding box center [746, 124] width 130 height 35
click at [733, 125] on p "For those who need an extra push to start the day, there is the "Double Shot" e…" at bounding box center [746, 124] width 130 height 35
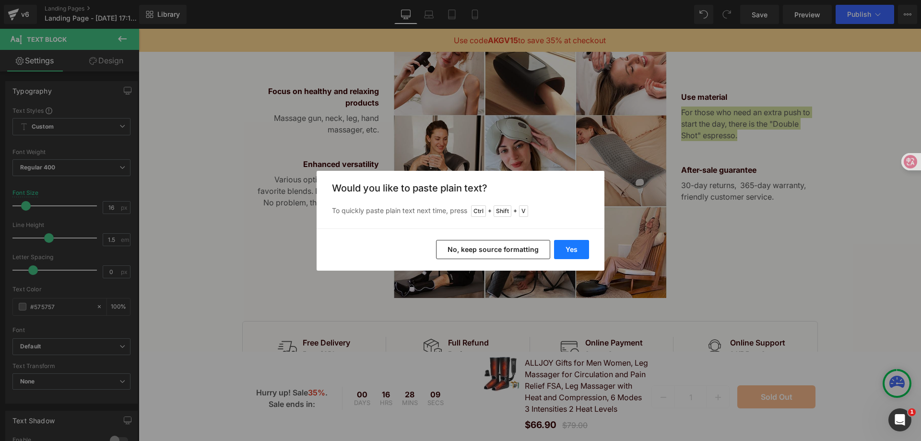
drag, startPoint x: 574, startPoint y: 248, endPoint x: 464, endPoint y: 215, distance: 114.6
click at [574, 248] on button "Yes" at bounding box center [571, 249] width 35 height 19
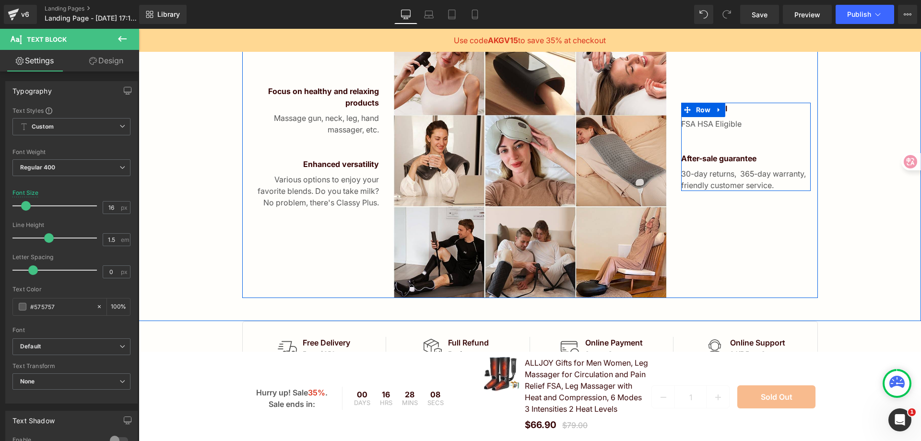
click at [746, 128] on div "FSA HSA Eligible Text Block" at bounding box center [746, 124] width 130 height 12
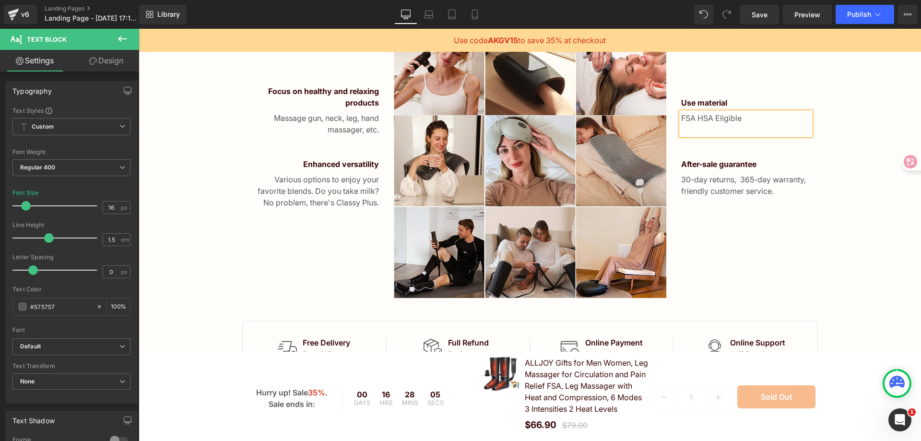
scroll to position [624, 0]
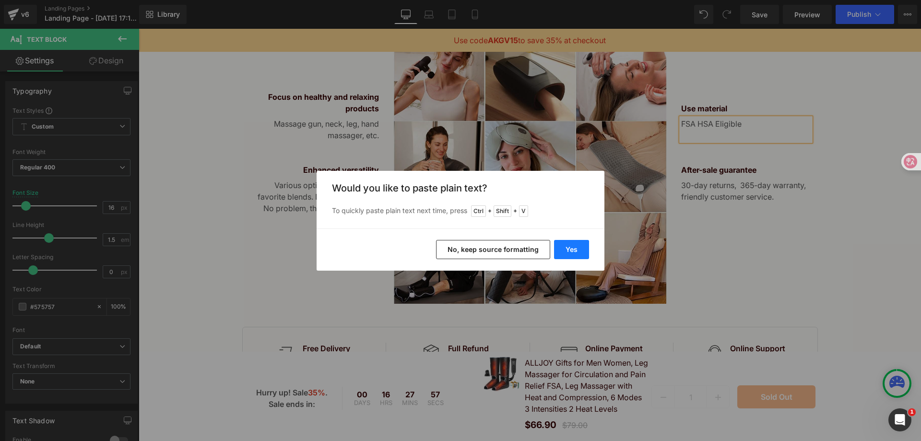
click at [569, 258] on button "Yes" at bounding box center [571, 249] width 35 height 19
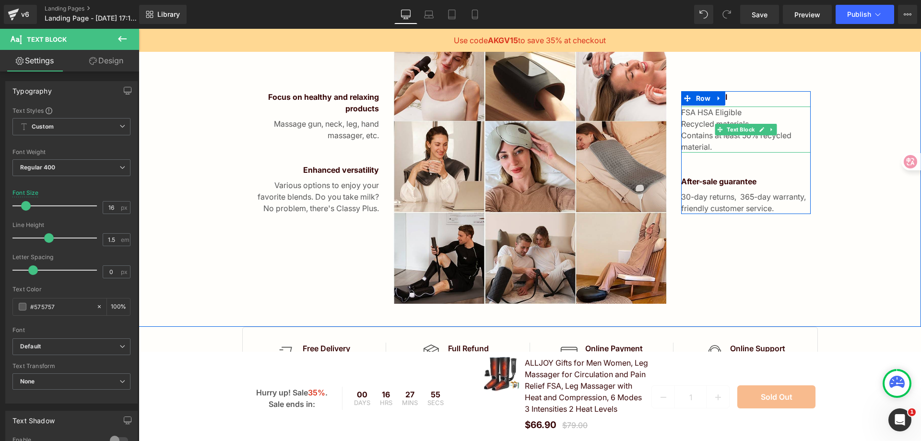
click at [746, 145] on p "Contains at least 50% recycled material." at bounding box center [746, 141] width 130 height 23
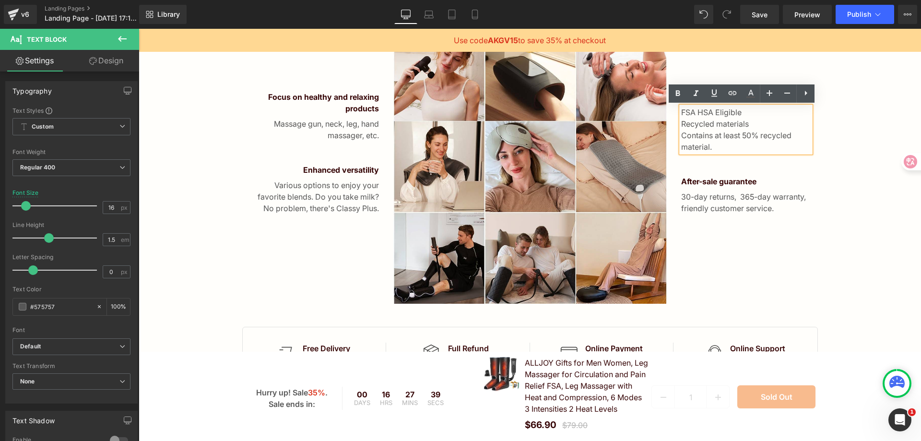
click at [818, 276] on div "Why Alljoy? Heading Drinking quality coffee is a pleasure at any time of the da…" at bounding box center [530, 131] width 783 height 346
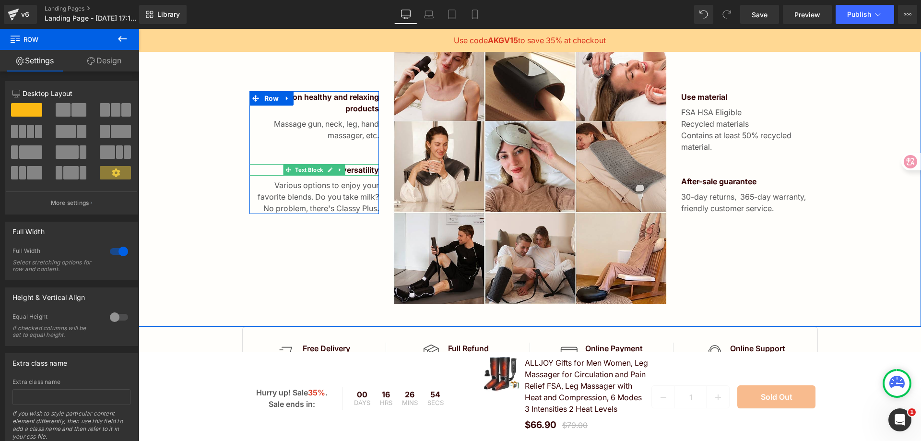
click at [351, 170] on p "Enhanced versatility" at bounding box center [315, 170] width 130 height 12
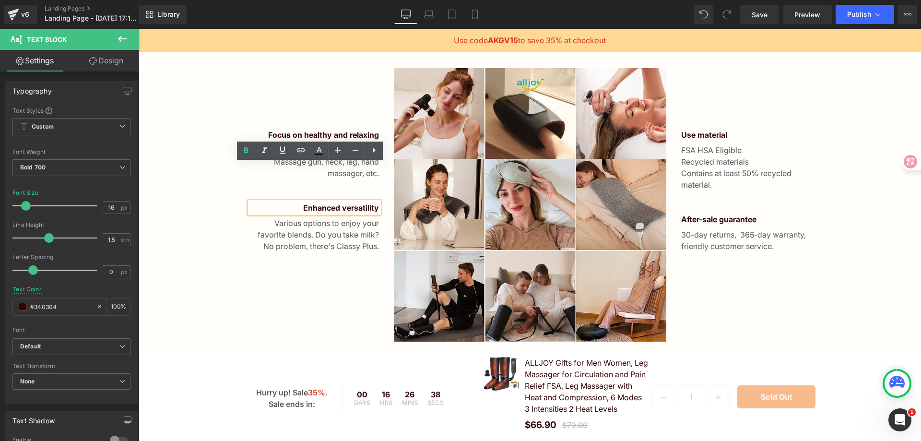
scroll to position [576, 0]
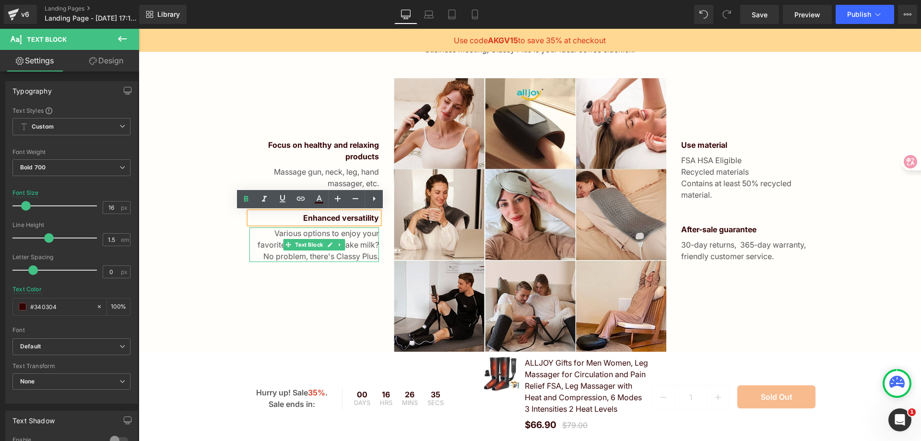
click at [339, 238] on p "Various options to enjoy your favorite blends. Do you take milk? No problem, th…" at bounding box center [315, 244] width 130 height 35
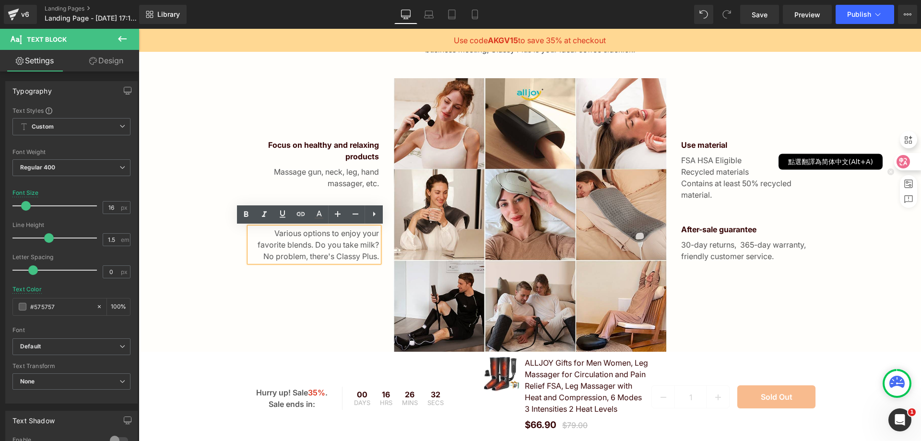
click at [904, 166] on icon at bounding box center [904, 162] width 10 height 10
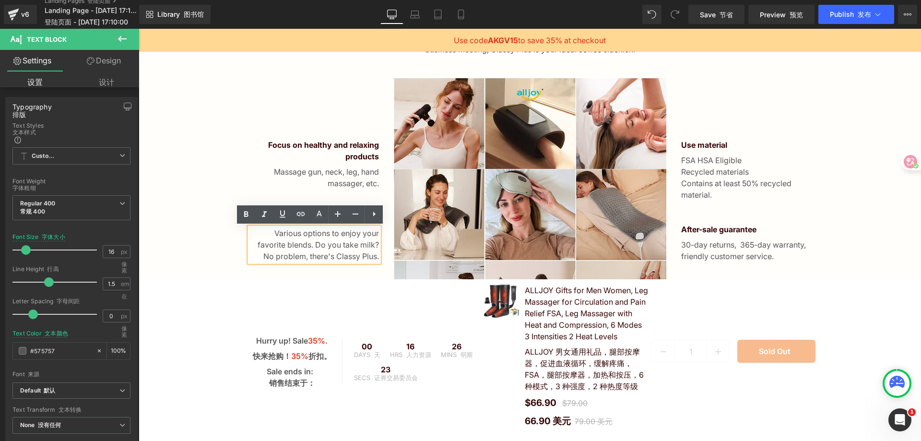
click at [347, 234] on p "Various options to enjoy your favorite blends. Do you take milk? No problem, th…" at bounding box center [315, 244] width 130 height 35
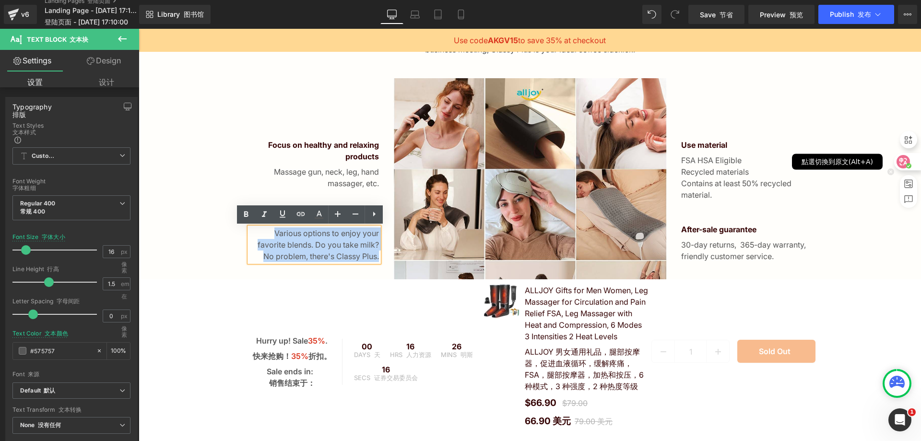
click at [910, 162] on div at bounding box center [907, 161] width 26 height 17
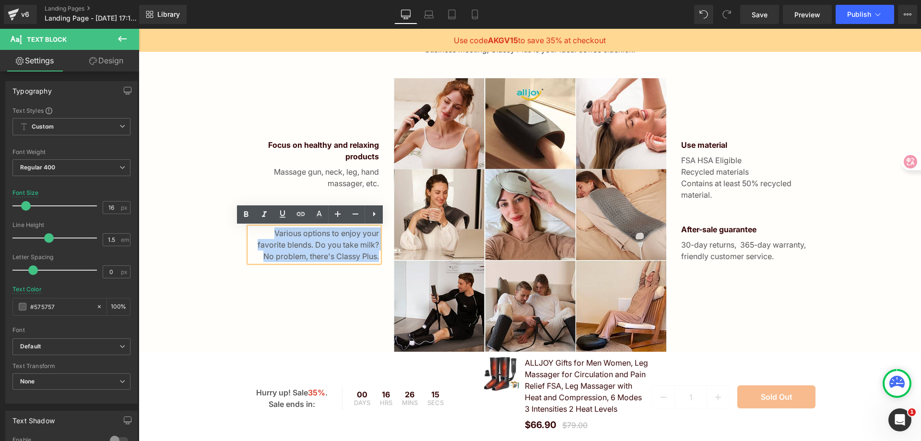
click at [344, 247] on p "Various options to enjoy your favorite blends. Do you take milk? No problem, th…" at bounding box center [315, 244] width 130 height 35
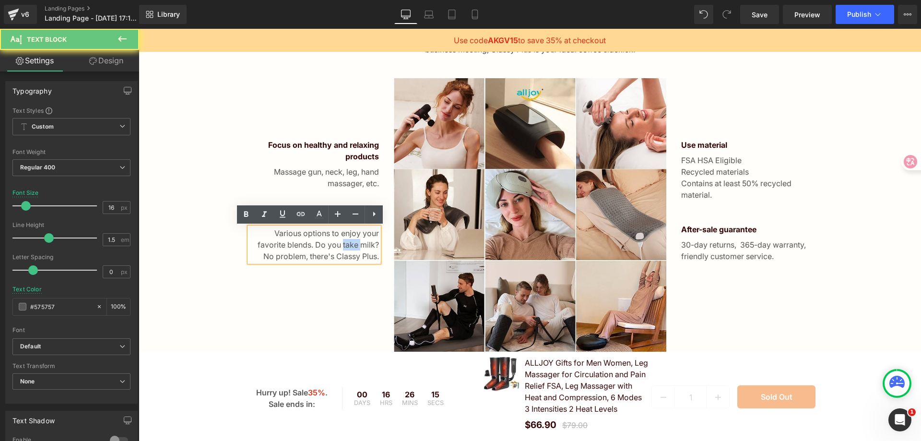
click at [344, 247] on p "Various options to enjoy your favorite blends. Do you take milk? No problem, th…" at bounding box center [315, 244] width 130 height 35
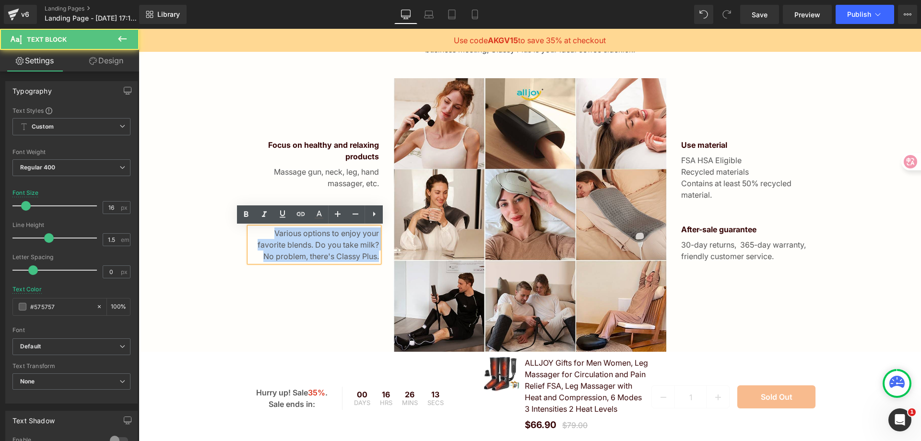
click at [273, 233] on p "Various options to enjoy your favorite blends. Do you take milk? No problem, th…" at bounding box center [315, 244] width 130 height 35
drag, startPoint x: 268, startPoint y: 233, endPoint x: 372, endPoint y: 260, distance: 107.5
click at [372, 260] on p "Various options to enjoy your favorite blends. Do you take milk? No problem, th…" at bounding box center [315, 244] width 130 height 35
click at [338, 282] on div "Focus on healthy and relaxing products Text Block Massage gun, neck, leg, hand …" at bounding box center [314, 214] width 144 height 273
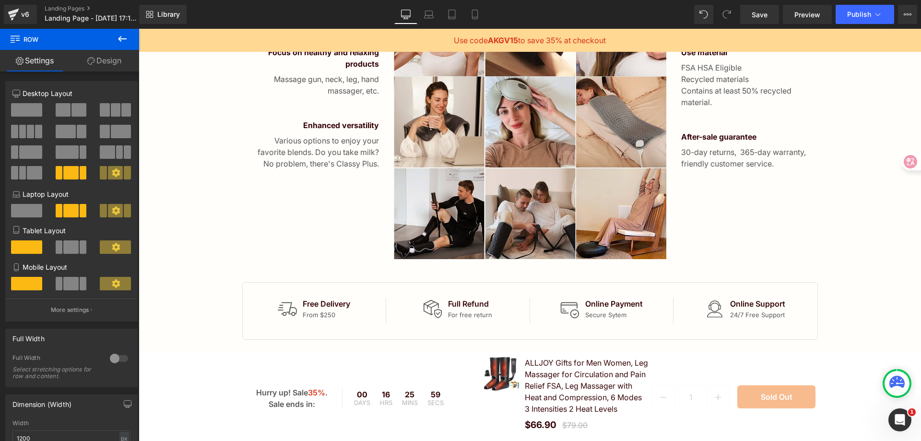
scroll to position [720, 0]
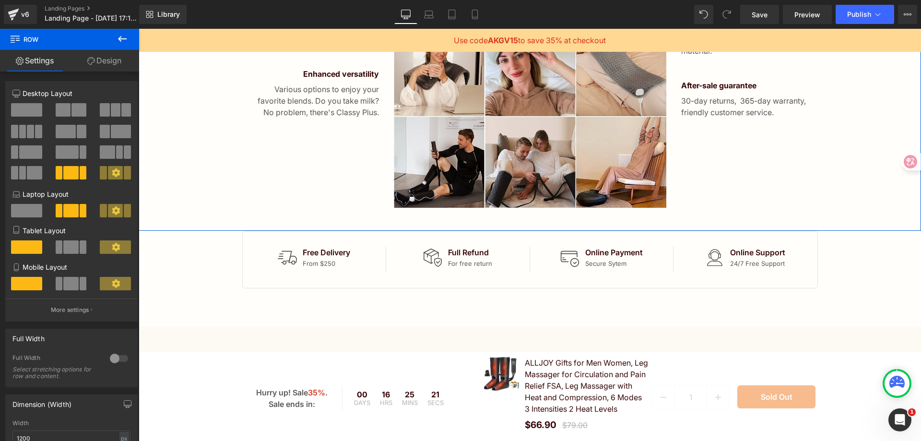
click at [849, 179] on div "Why Alljoy? Heading Drinking quality coffee is a pleasure at any time of the da…" at bounding box center [530, 35] width 783 height 346
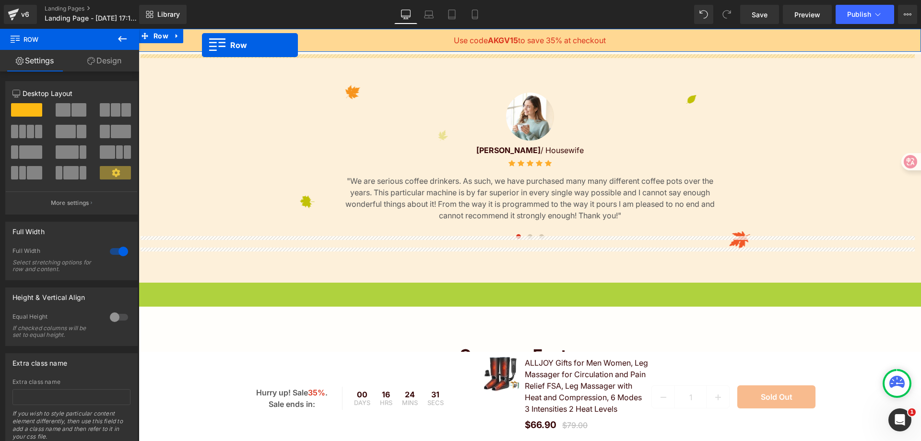
scroll to position [1449, 0]
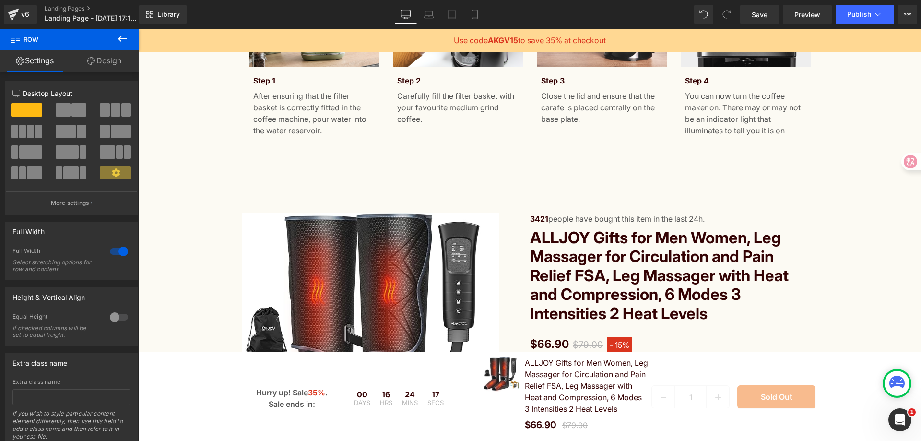
scroll to position [1104, 0]
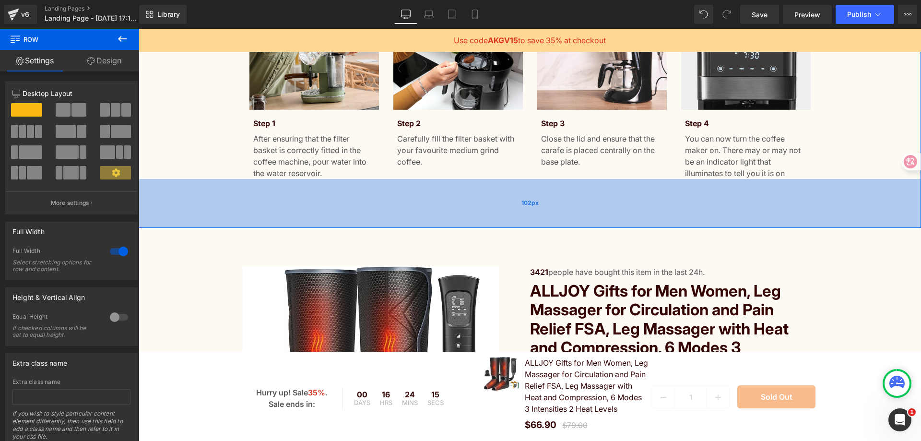
drag, startPoint x: 511, startPoint y: 215, endPoint x: 511, endPoint y: 226, distance: 10.6
click at [511, 226] on div "102px" at bounding box center [530, 203] width 783 height 49
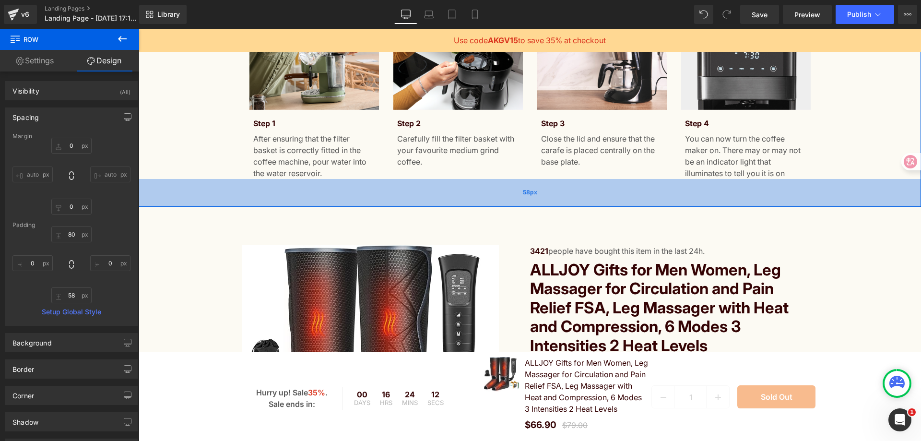
type input "52px"
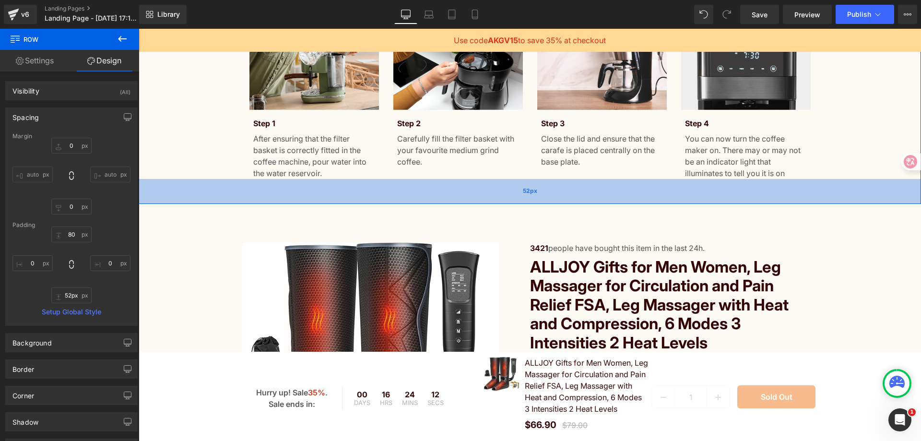
drag, startPoint x: 515, startPoint y: 226, endPoint x: 515, endPoint y: 202, distance: 24.0
click at [515, 202] on div "52px" at bounding box center [530, 191] width 783 height 25
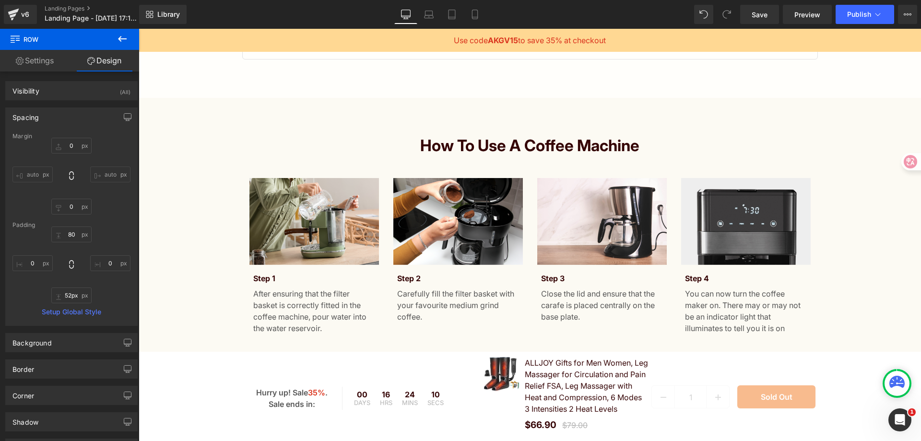
scroll to position [960, 0]
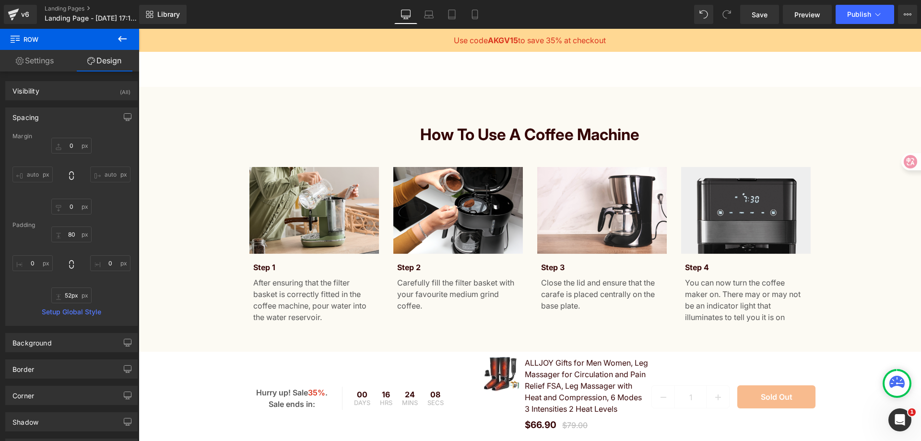
click at [120, 42] on icon at bounding box center [123, 39] width 12 height 12
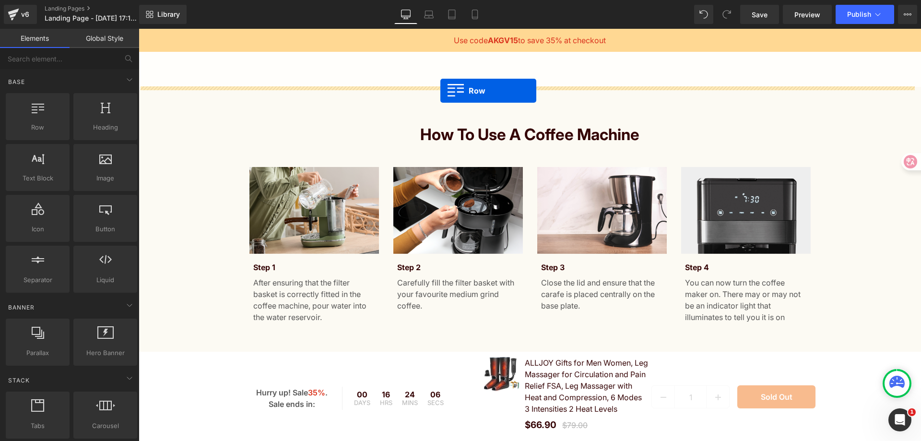
drag, startPoint x: 185, startPoint y: 140, endPoint x: 440, endPoint y: 91, distance: 259.9
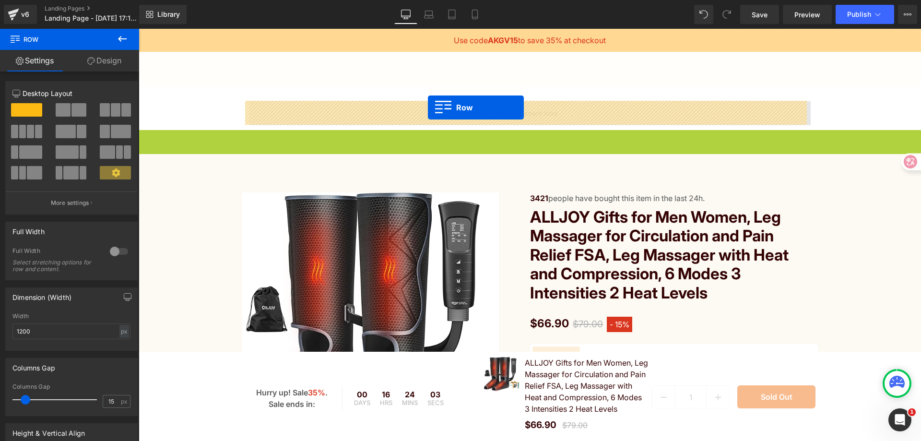
drag, startPoint x: 152, startPoint y: 138, endPoint x: 428, endPoint y: 108, distance: 278.4
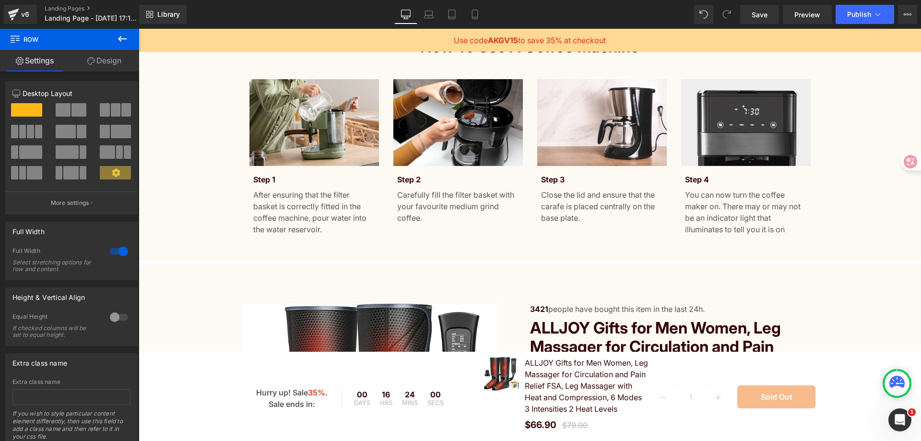
scroll to position [1152, 0]
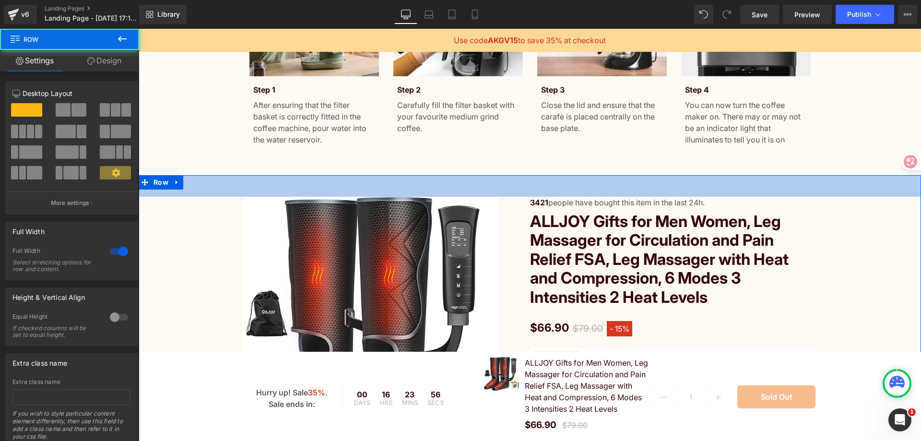
drag, startPoint x: 506, startPoint y: 180, endPoint x: 510, endPoint y: 162, distance: 18.2
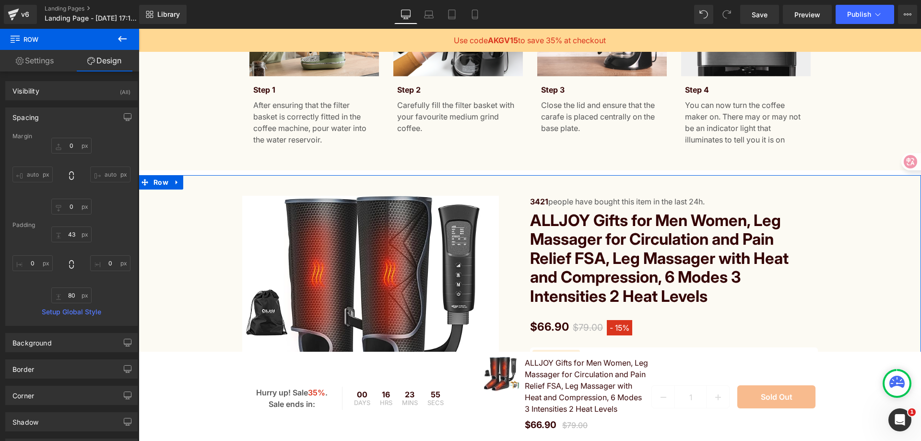
click at [139, 29] on div at bounding box center [139, 29] width 0 height 0
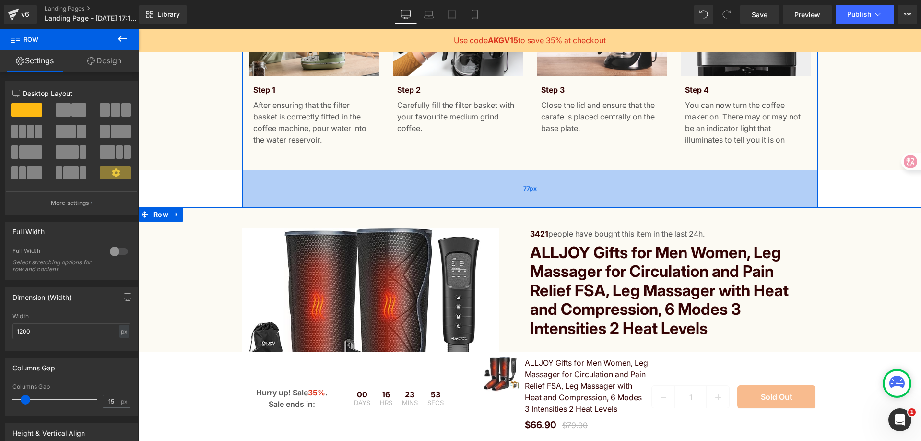
drag, startPoint x: 511, startPoint y: 171, endPoint x: 516, endPoint y: 203, distance: 32.5
click at [516, 203] on div "77px" at bounding box center [530, 188] width 576 height 37
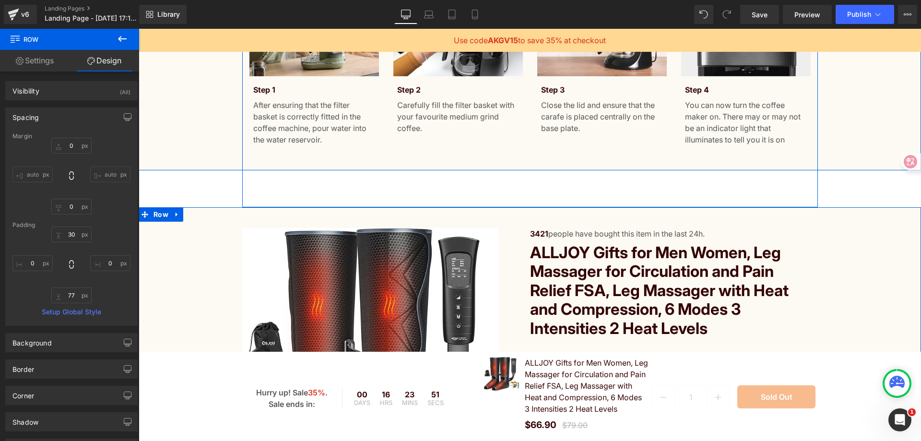
click at [864, 130] on div "How to Use a Coffee Machine Heading Image Step 1 Text Block After ensuring that…" at bounding box center [530, 47] width 783 height 198
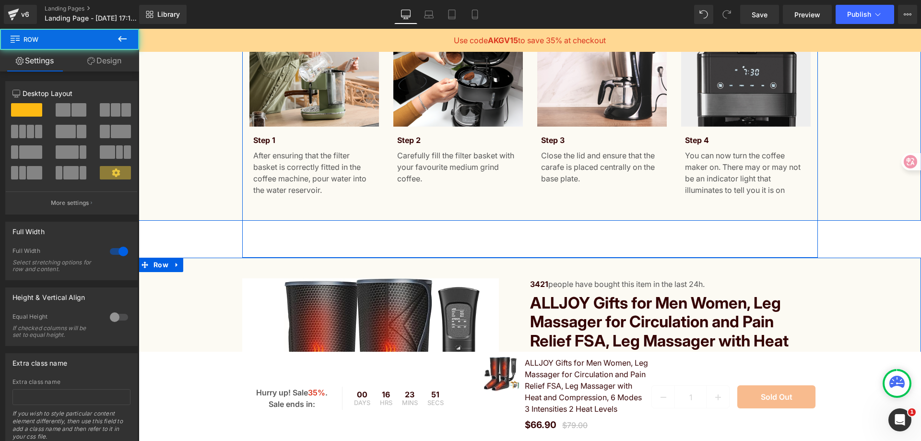
scroll to position [960, 0]
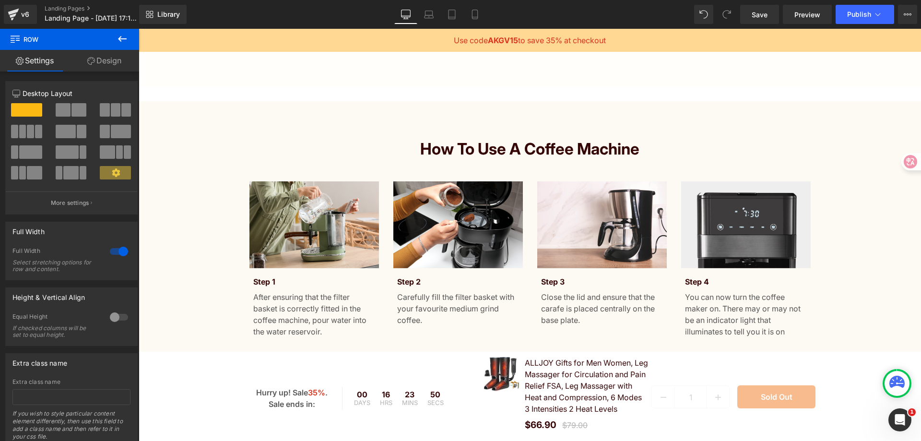
click at [606, 82] on div "Image Free Delivery Text Block From $250 Text Block Icon List Image Full Refund…" at bounding box center [530, 38] width 783 height 95
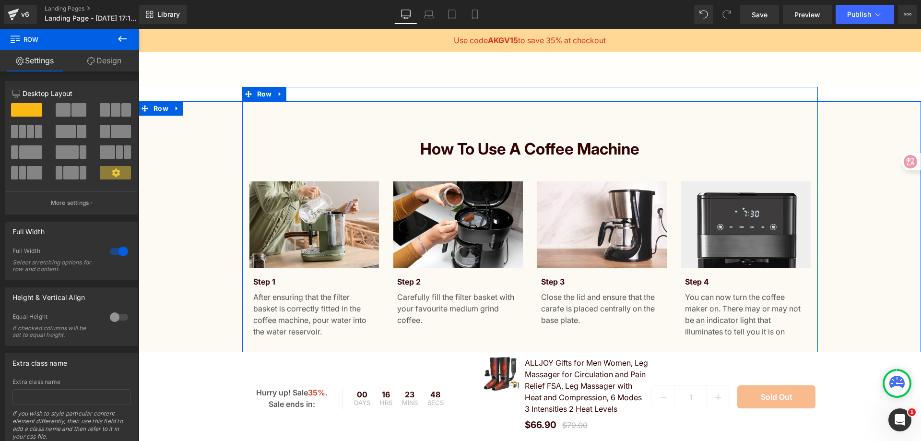
click at [871, 289] on div "How to Use a Coffee Machine Heading Image Step 1 Text Block After ensuring that…" at bounding box center [530, 239] width 783 height 198
click at [176, 110] on icon at bounding box center [177, 108] width 2 height 4
click at [199, 108] on icon at bounding box center [202, 108] width 7 height 7
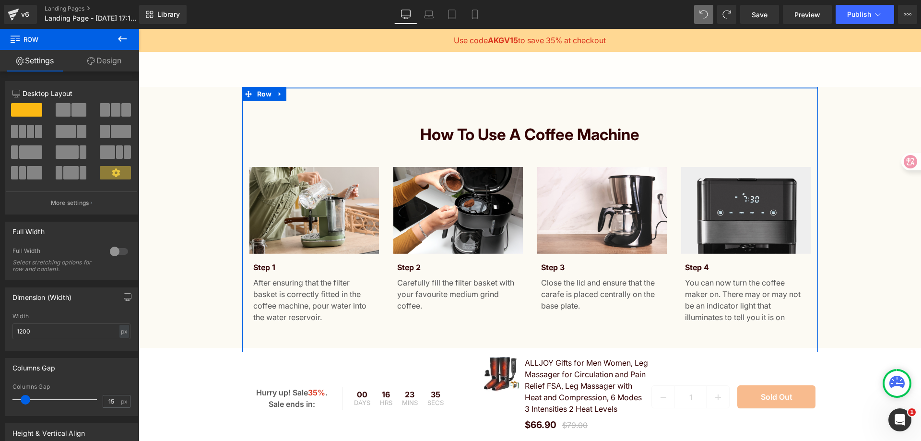
drag, startPoint x: 419, startPoint y: 90, endPoint x: 433, endPoint y: 67, distance: 27.1
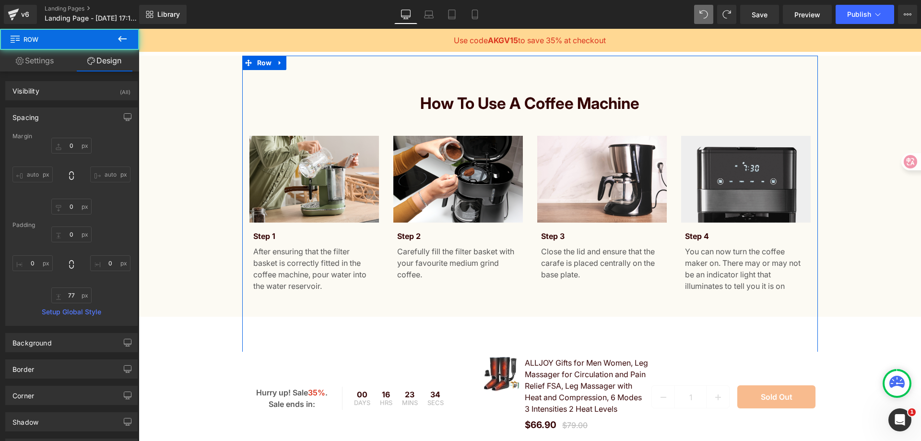
scroll to position [1056, 0]
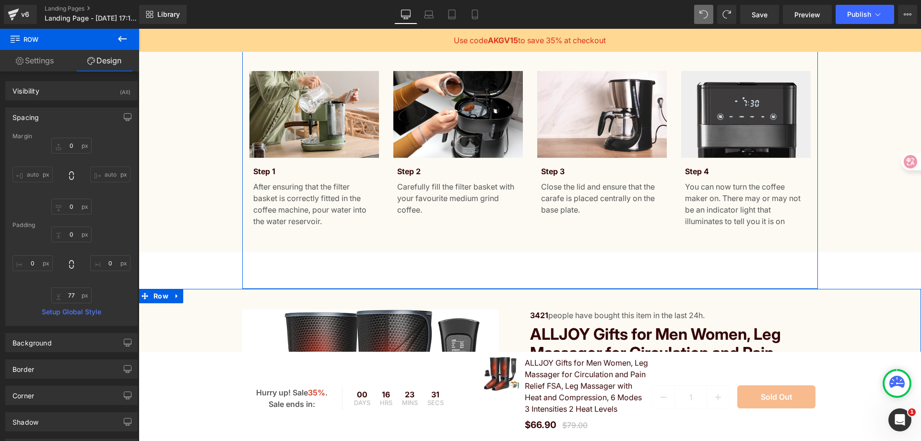
type input "1px"
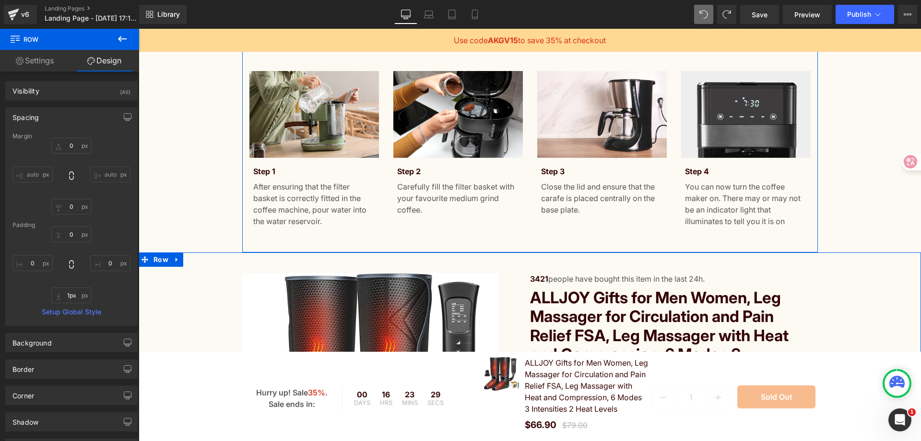
drag, startPoint x: 367, startPoint y: 276, endPoint x: 374, endPoint y: 239, distance: 37.3
click at [374, 239] on div "How to Use a Coffee Machine Heading Image Step 1 Text Block After ensuring that…" at bounding box center [530, 121] width 576 height 261
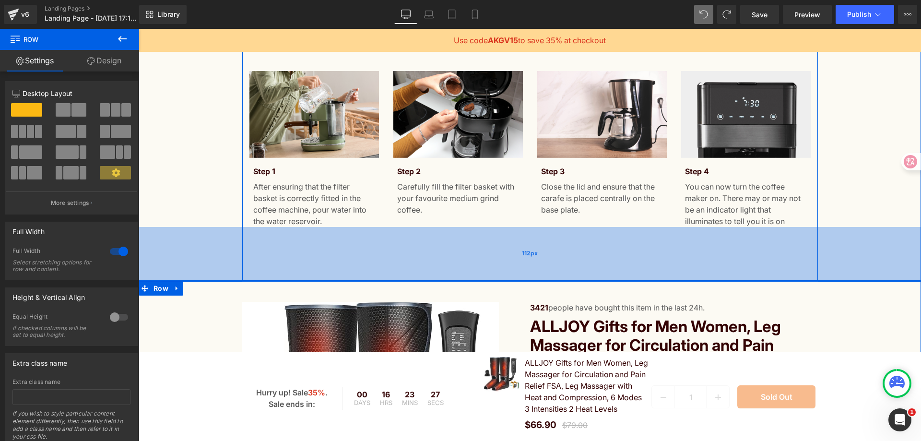
drag, startPoint x: 232, startPoint y: 250, endPoint x: 231, endPoint y: 279, distance: 28.8
click at [231, 279] on div "112px" at bounding box center [530, 254] width 783 height 54
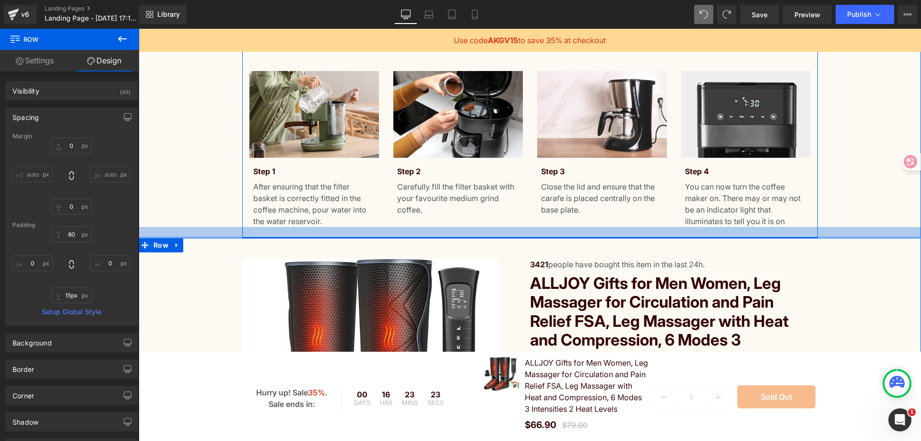
type input "14px"
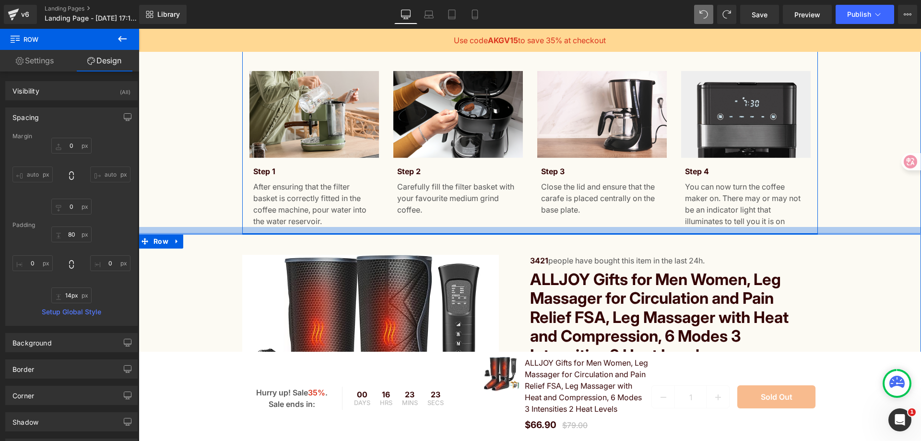
drag, startPoint x: 228, startPoint y: 279, endPoint x: 228, endPoint y: 232, distance: 47.0
click at [228, 232] on div at bounding box center [530, 230] width 783 height 7
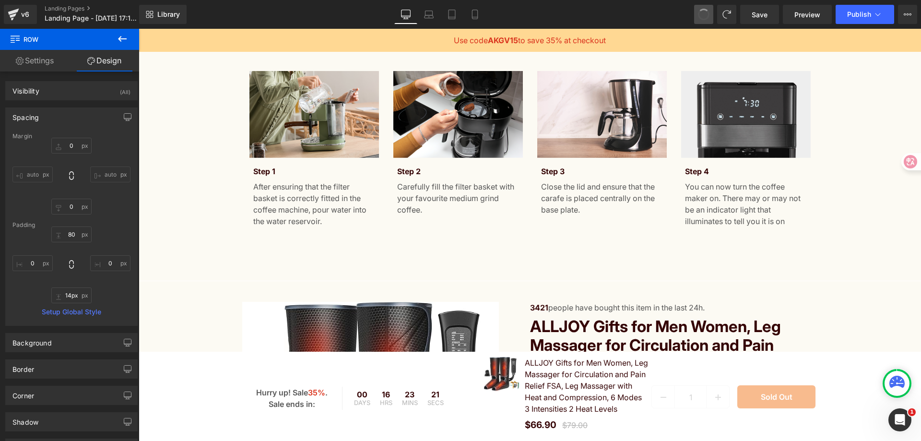
type input "0"
type input "80"
type input "0"
type input "112"
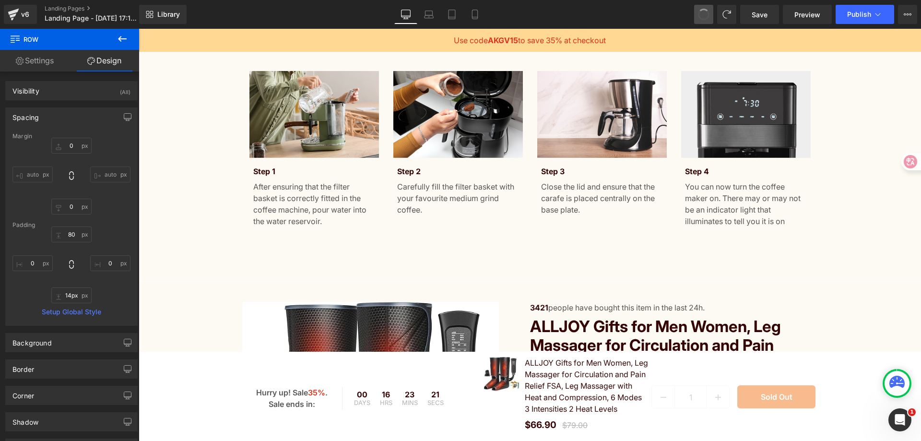
type input "0"
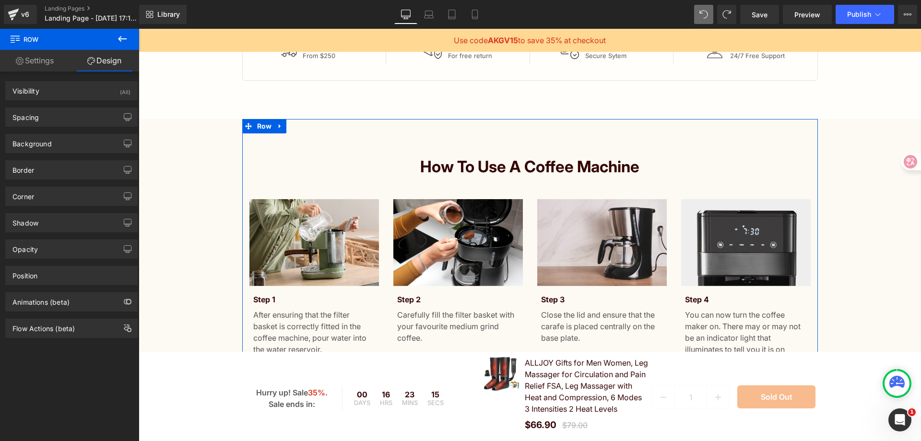
scroll to position [926, 0]
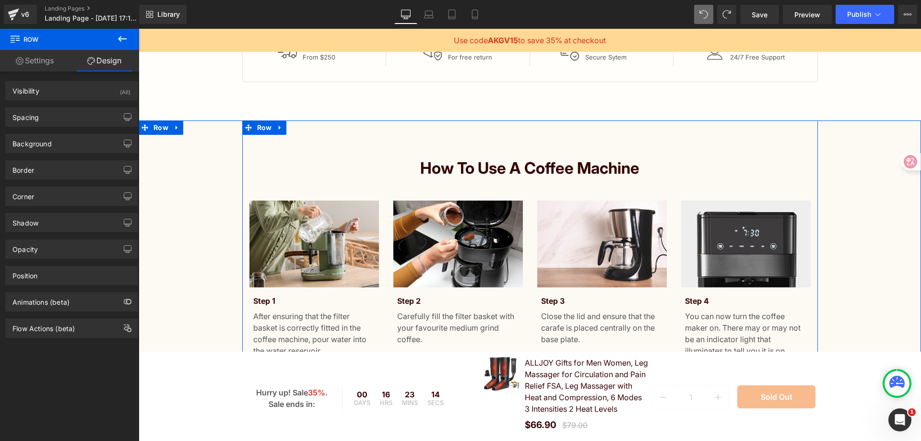
click at [467, 174] on h2 "How to Use a Coffee Machine" at bounding box center [530, 168] width 783 height 19
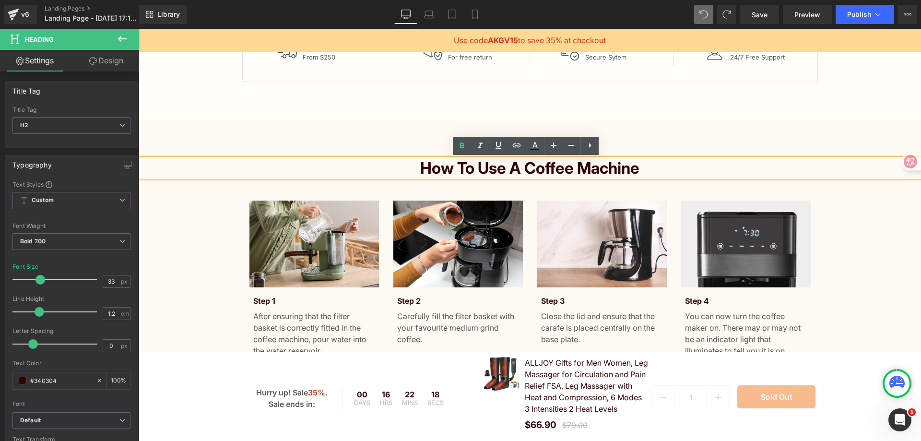
click at [570, 164] on h2 "How to Use a Coffee Machine" at bounding box center [530, 168] width 783 height 19
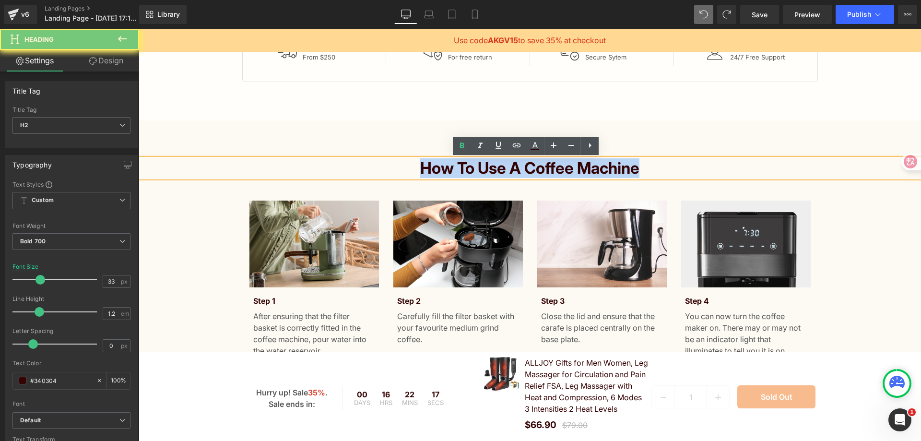
click at [570, 164] on h2 "How to Use a Coffee Machine" at bounding box center [530, 168] width 783 height 19
paste div
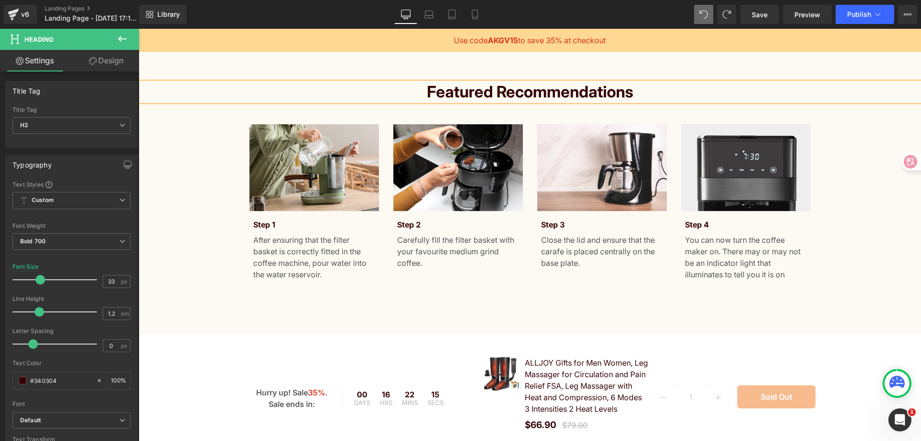
scroll to position [1022, 0]
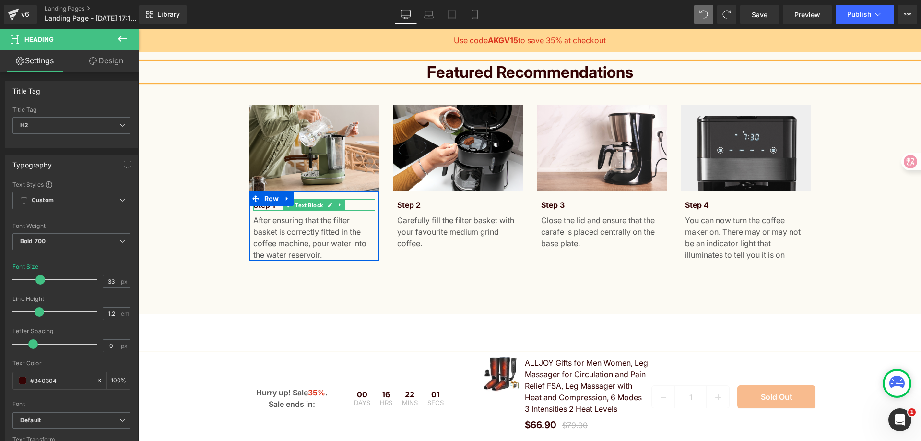
click at [318, 201] on span "Text Block" at bounding box center [309, 205] width 32 height 12
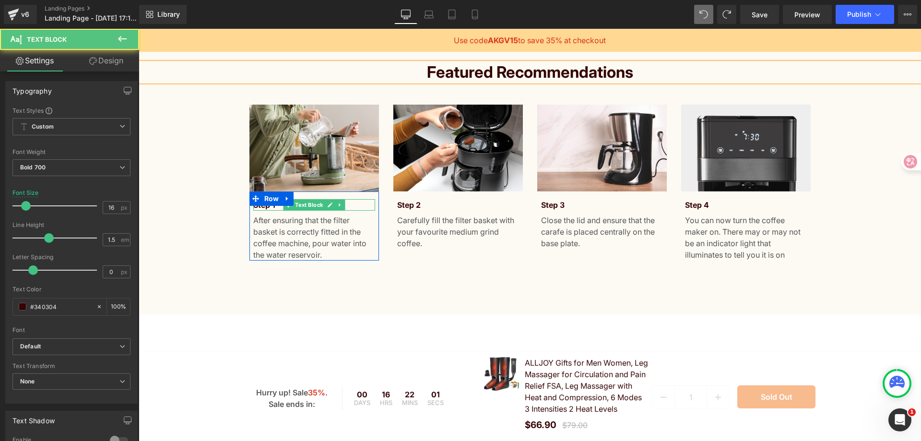
click at [318, 201] on span "Text Block" at bounding box center [309, 205] width 32 height 12
click at [359, 205] on p "Step 1" at bounding box center [314, 205] width 122 height 12
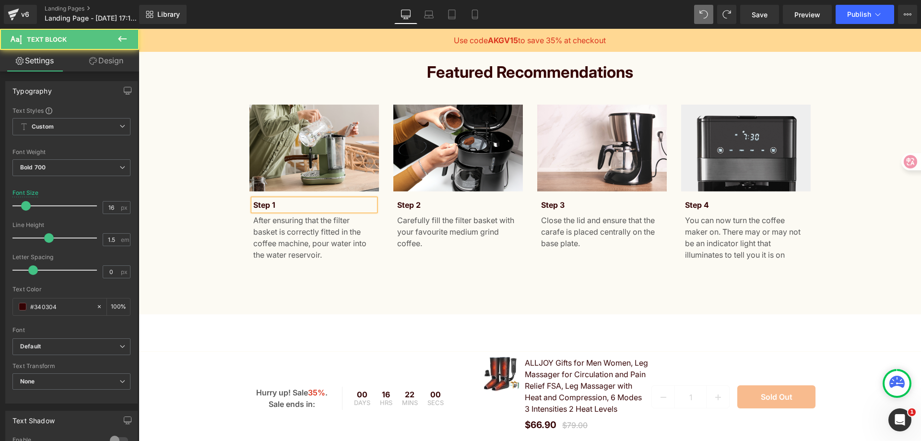
click at [359, 205] on p "Step 1" at bounding box center [314, 205] width 122 height 12
paste div
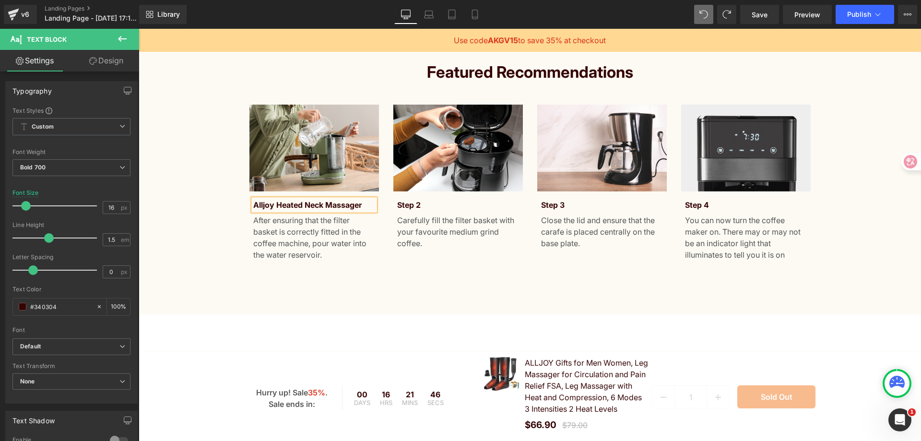
click at [306, 226] on p "After ensuring that the filter basket is correctly fitted in the coffee machine…" at bounding box center [314, 237] width 122 height 46
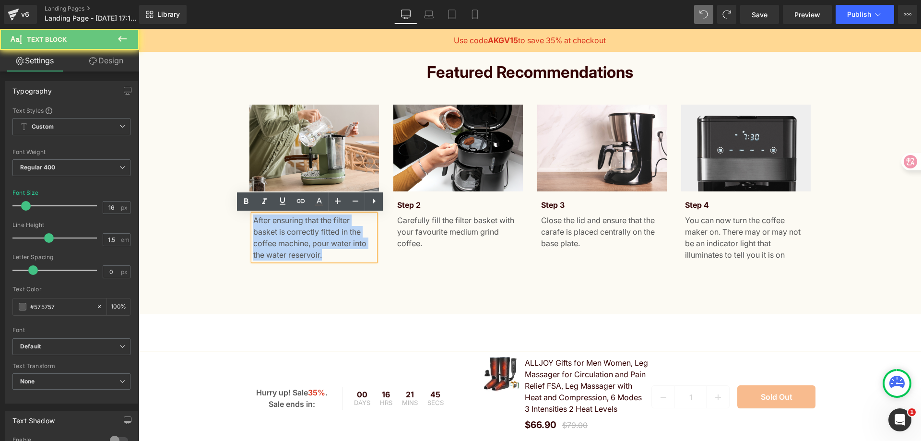
click at [306, 226] on p "After ensuring that the filter basket is correctly fitted in the coffee machine…" at bounding box center [314, 237] width 122 height 46
paste div
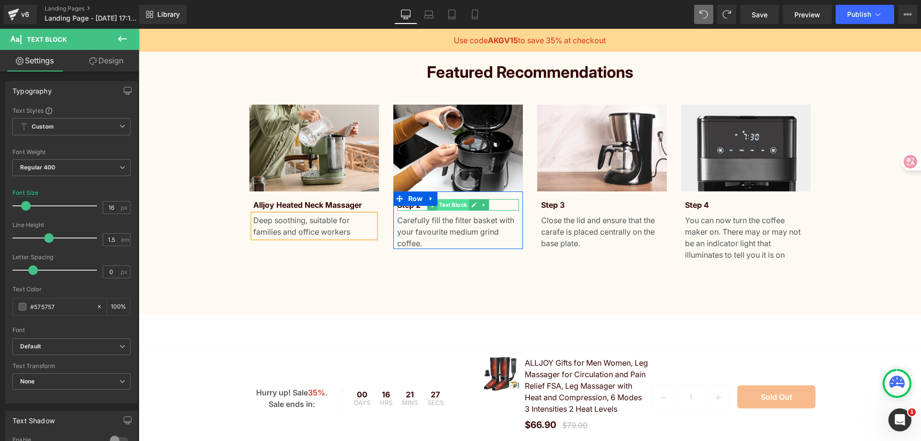
click at [450, 204] on span "Text Block" at bounding box center [453, 205] width 32 height 12
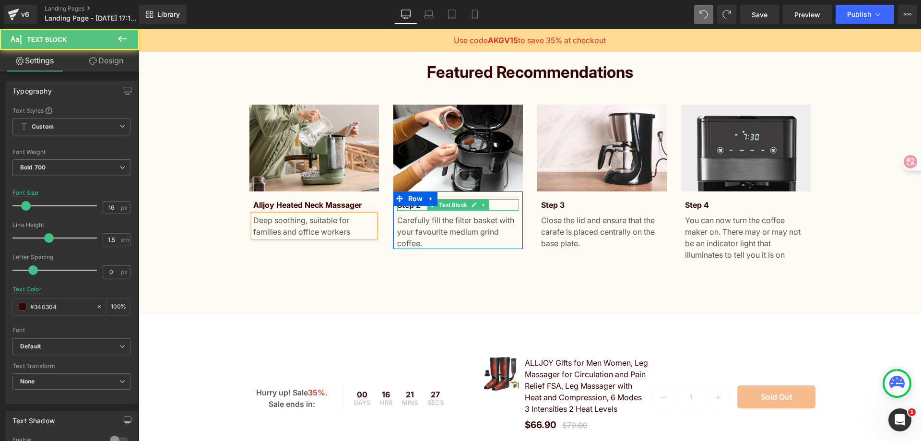
click at [488, 203] on p "Step 2" at bounding box center [458, 205] width 122 height 12
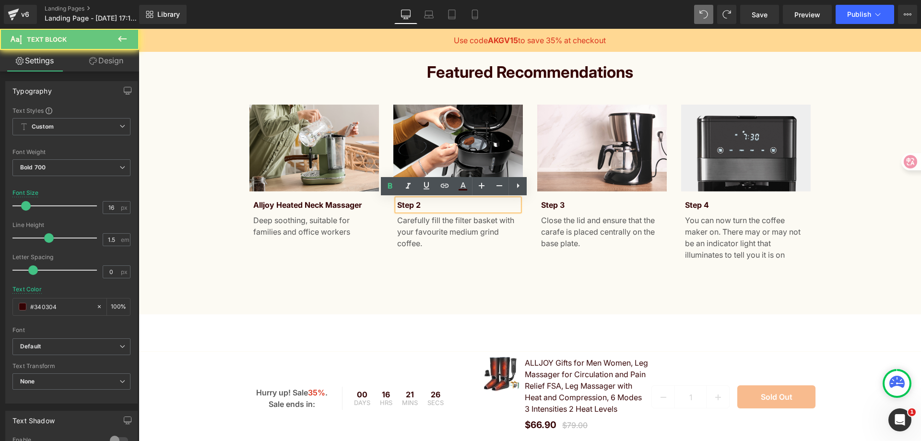
click at [488, 203] on p "Step 2" at bounding box center [458, 205] width 122 height 12
paste div
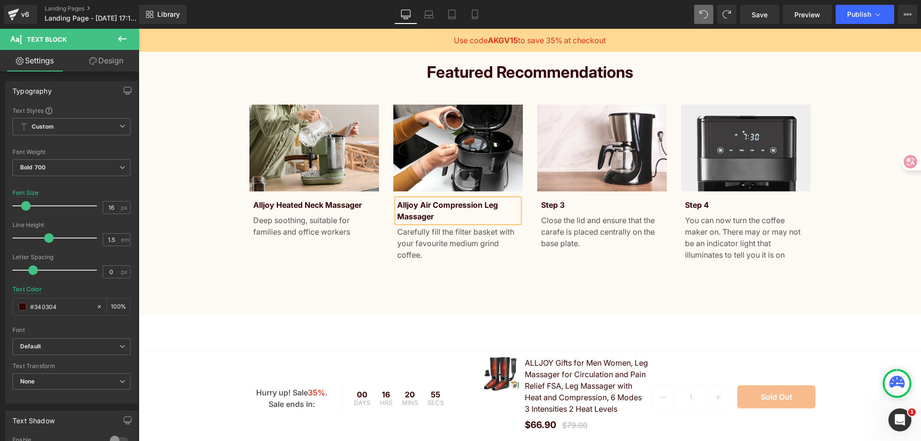
click at [213, 286] on div "Featured recommendations Heading Image Alljoy Heated Neck Massager Text Block D…" at bounding box center [530, 169] width 783 height 290
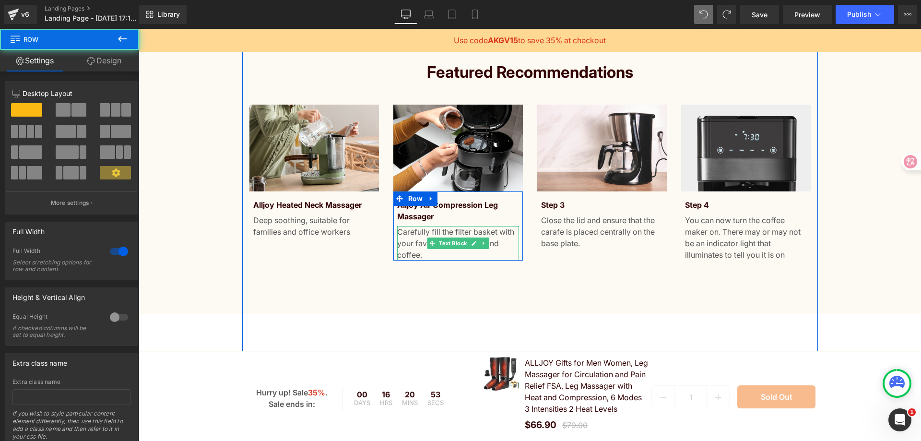
click at [403, 234] on p "Carefully fill the filter basket with your favourite medium grind coffee." at bounding box center [458, 243] width 122 height 35
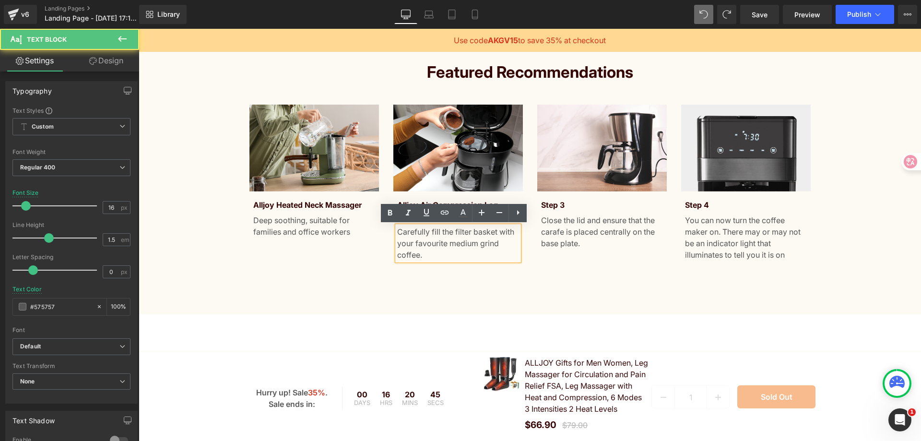
click at [471, 249] on p "Carefully fill the filter basket with your favourite medium grind coffee." at bounding box center [458, 243] width 122 height 35
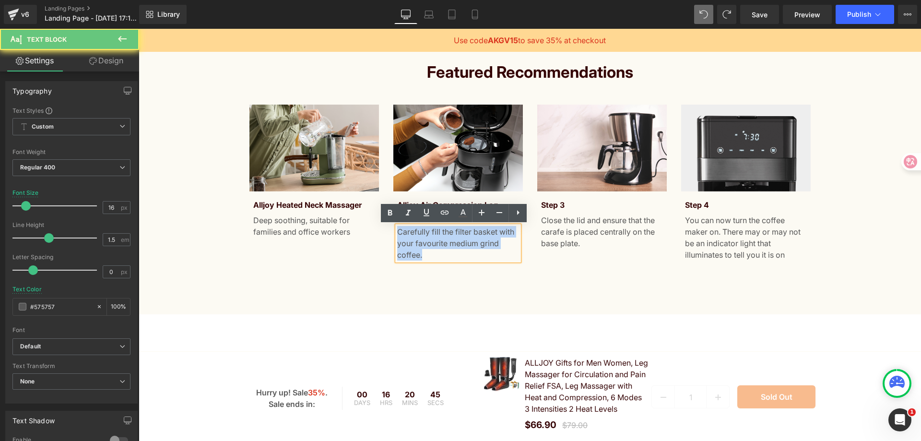
click at [471, 249] on p "Carefully fill the filter basket with your favourite medium grind coffee." at bounding box center [458, 243] width 122 height 35
paste div
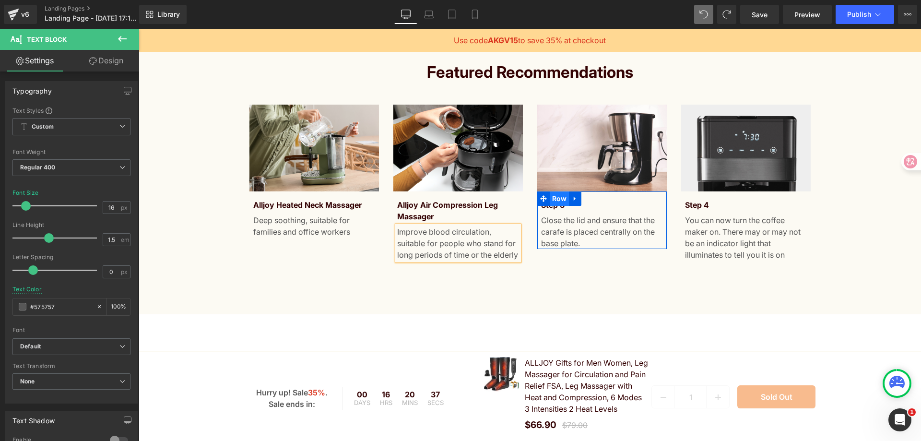
click at [559, 205] on span "Row" at bounding box center [560, 198] width 20 height 14
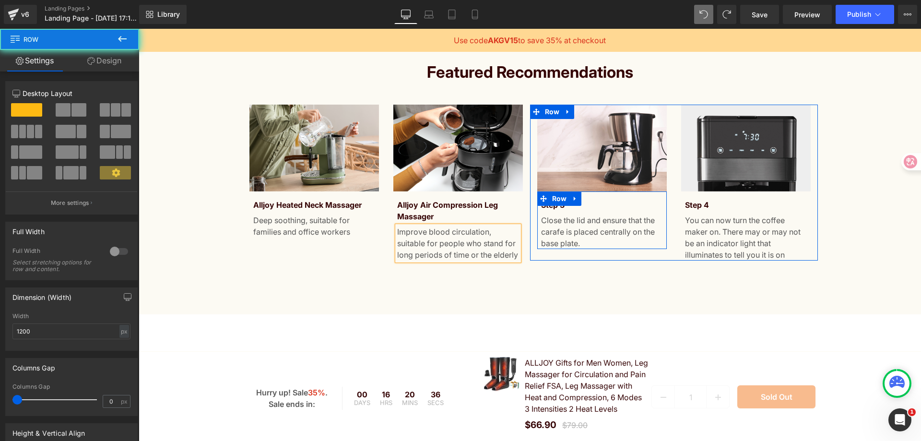
click at [573, 207] on icon at bounding box center [575, 205] width 5 height 6
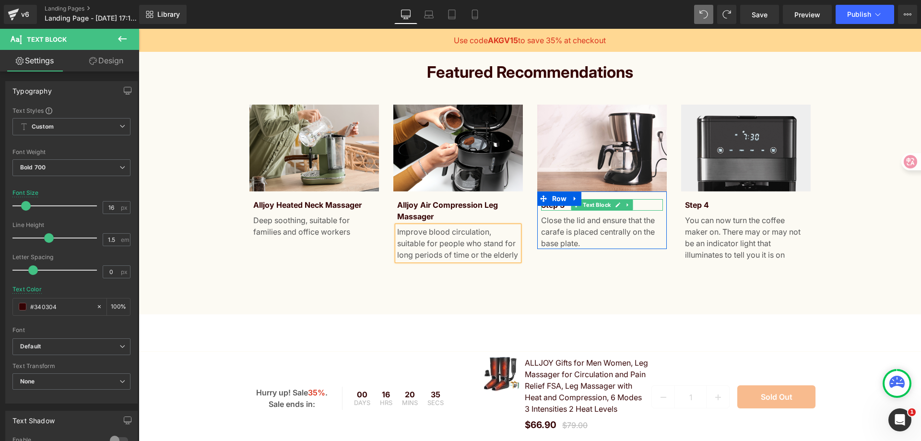
click at [639, 204] on p "Step 3" at bounding box center [602, 205] width 122 height 12
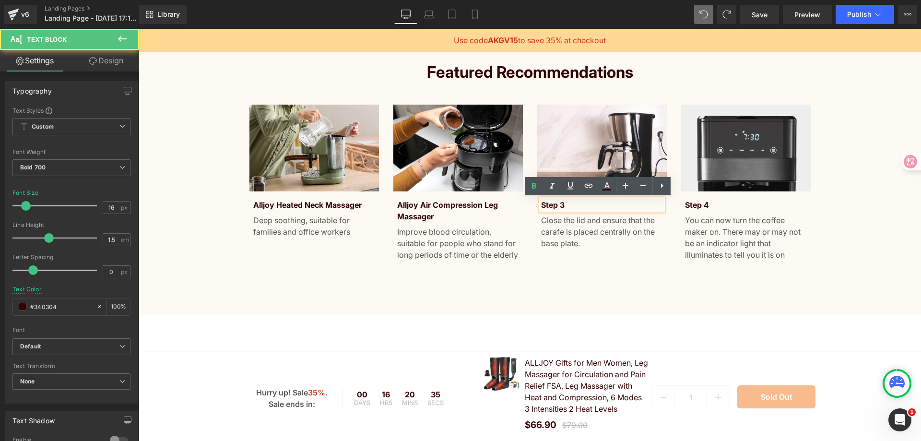
click at [639, 204] on p "Step 3" at bounding box center [602, 205] width 122 height 12
paste div
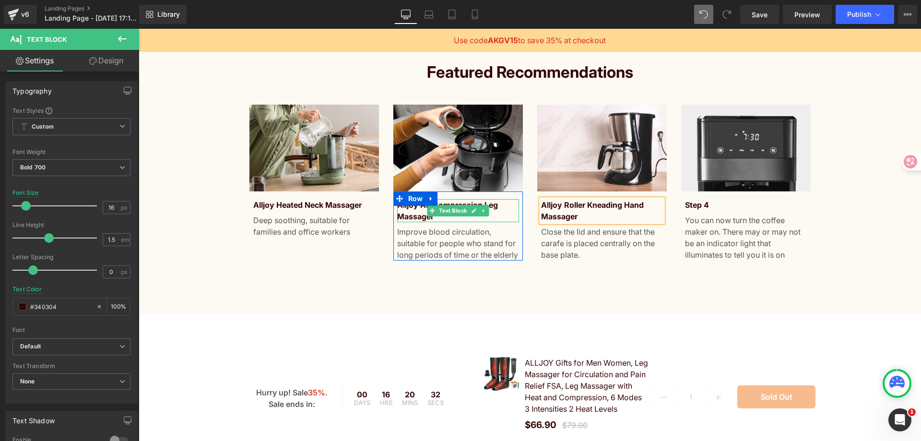
click at [485, 202] on p "Alljoy Air Compression Leg Massager" at bounding box center [458, 210] width 122 height 23
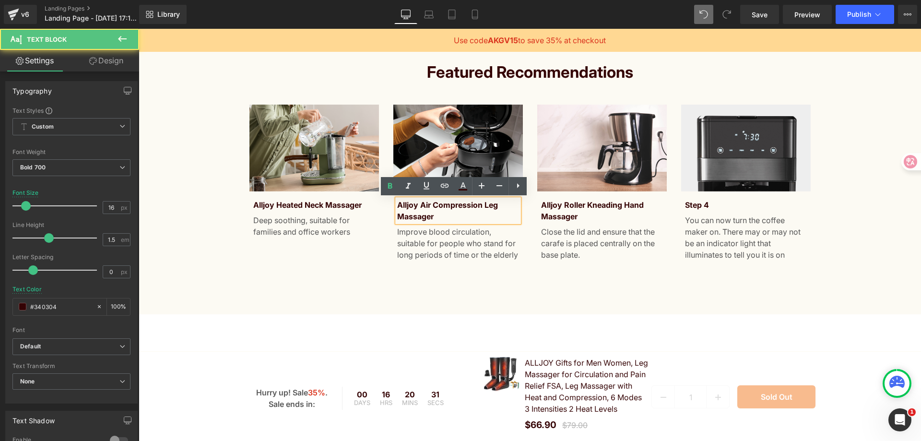
click at [479, 205] on p "Alljoy Air Compression Leg Massager" at bounding box center [458, 210] width 122 height 23
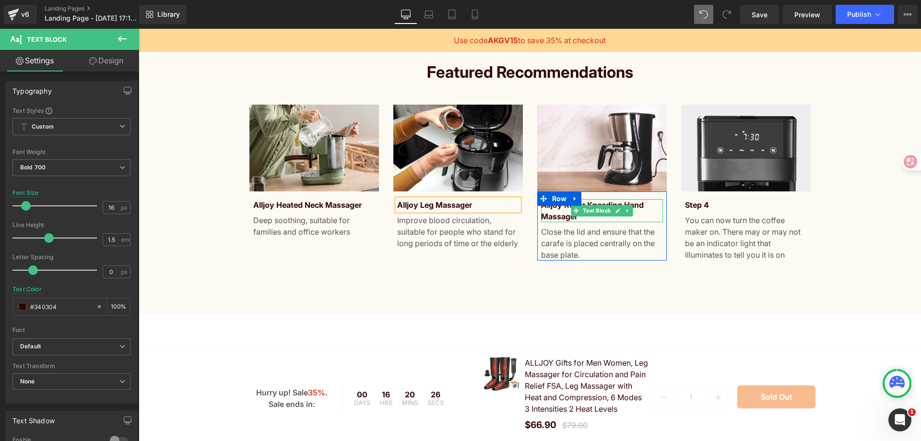
click at [642, 202] on p "Alljoy Roller Kneading Hand Massager" at bounding box center [602, 210] width 122 height 23
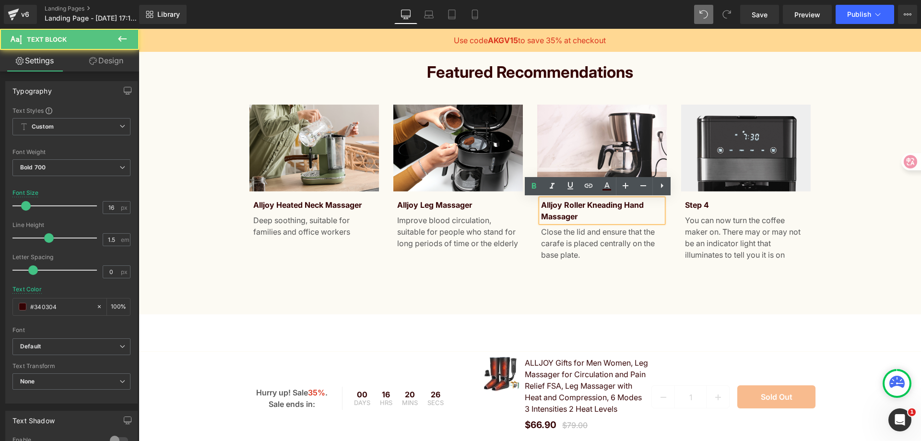
click at [623, 206] on p "Alljoy Roller Kneading Hand Massager" at bounding box center [602, 210] width 122 height 23
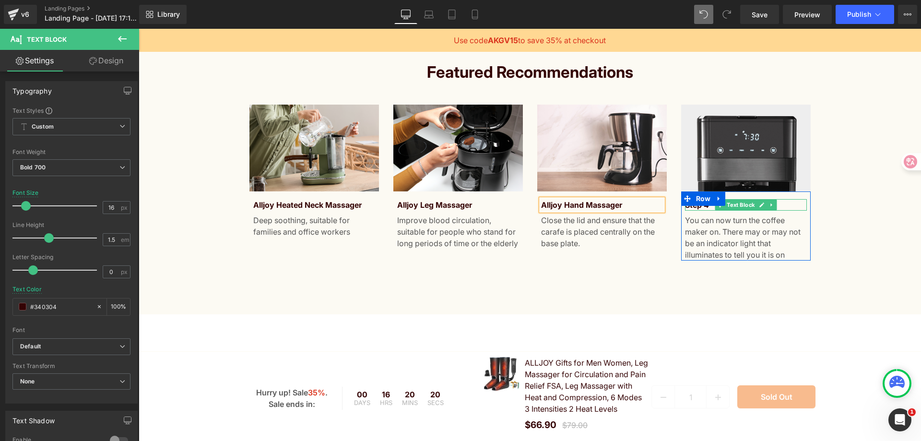
click at [788, 202] on p "Step 4" at bounding box center [746, 205] width 122 height 12
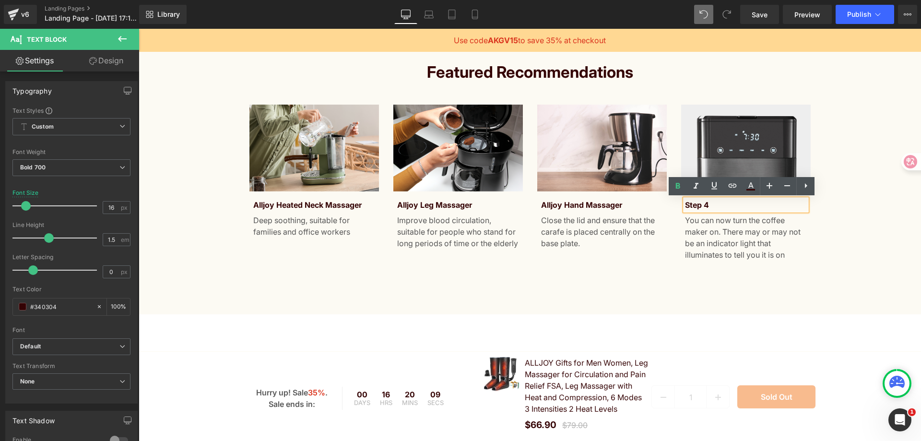
click at [743, 201] on p "Step 4" at bounding box center [746, 205] width 122 height 12
paste div
click at [879, 259] on div "Featured recommendations Heading Image Alljoy Heated Neck Massager Text Block D…" at bounding box center [530, 162] width 783 height 198
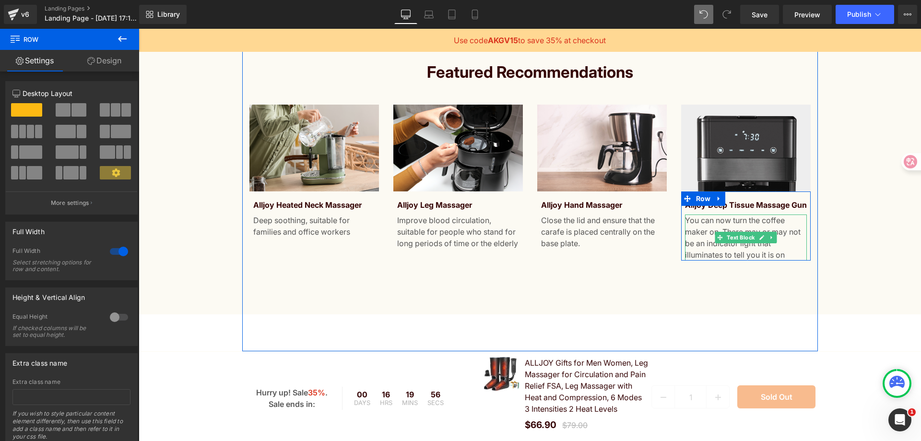
click at [735, 237] on p "You can now turn the coffee maker on. There may or may not be an indicator ligh…" at bounding box center [746, 237] width 122 height 46
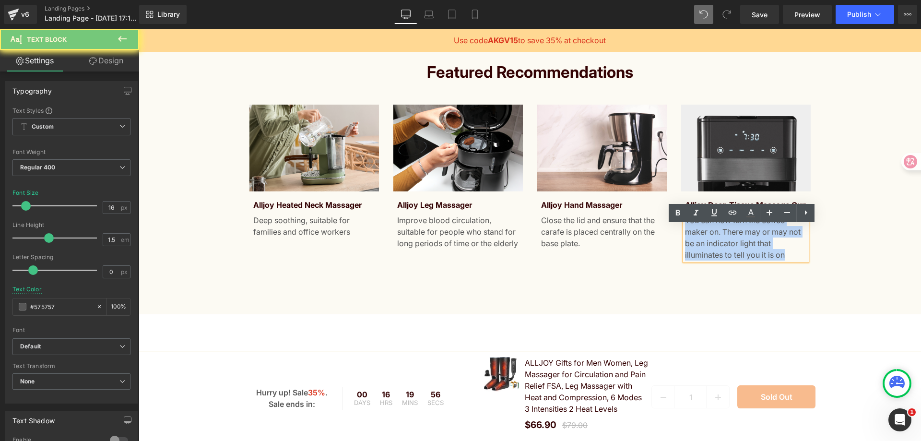
click at [735, 237] on p "You can now turn the coffee maker on. There may or may not be an indicator ligh…" at bounding box center [746, 237] width 122 height 46
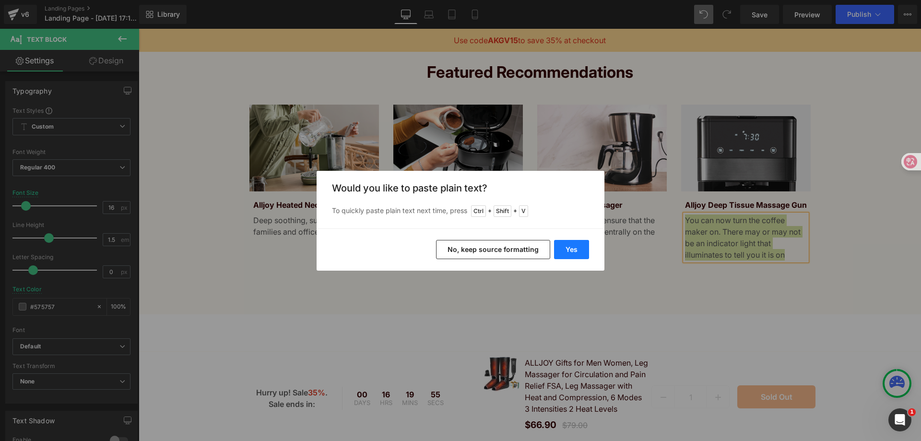
click at [574, 245] on button "Yes" at bounding box center [571, 249] width 35 height 19
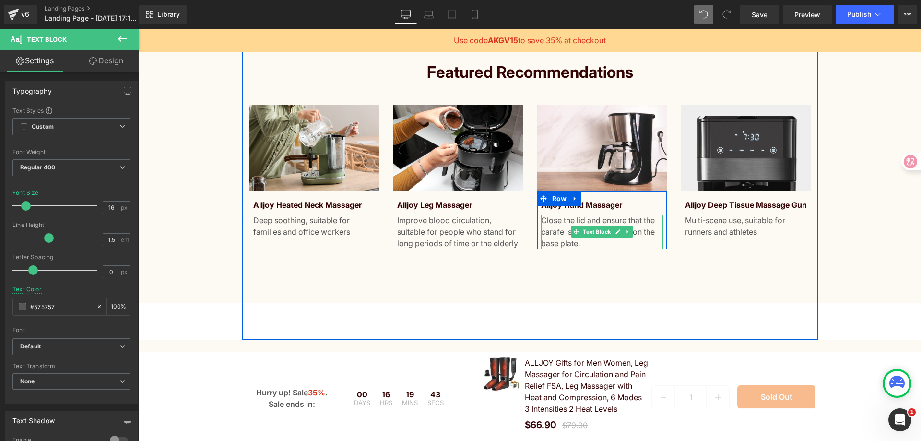
click at [565, 221] on p "Close the lid and ensure that the carafe is placed centrally on the base plate." at bounding box center [602, 231] width 122 height 35
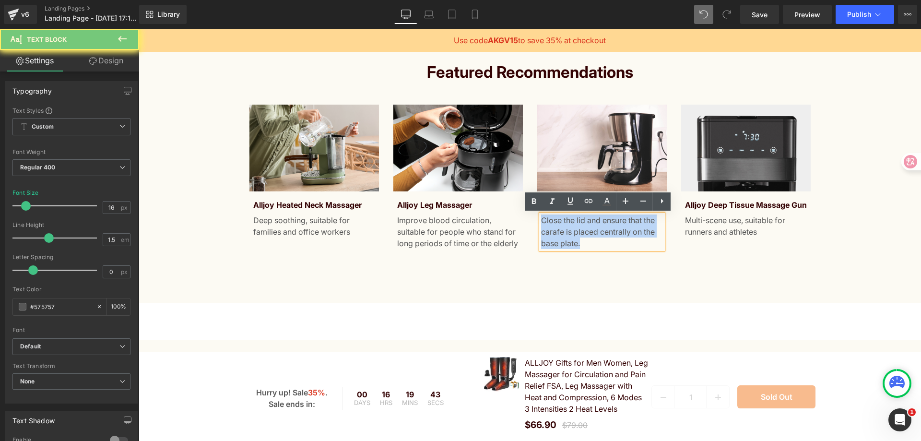
click at [565, 221] on p "Close the lid and ensure that the carafe is placed centrally on the base plate." at bounding box center [602, 231] width 122 height 35
paste div
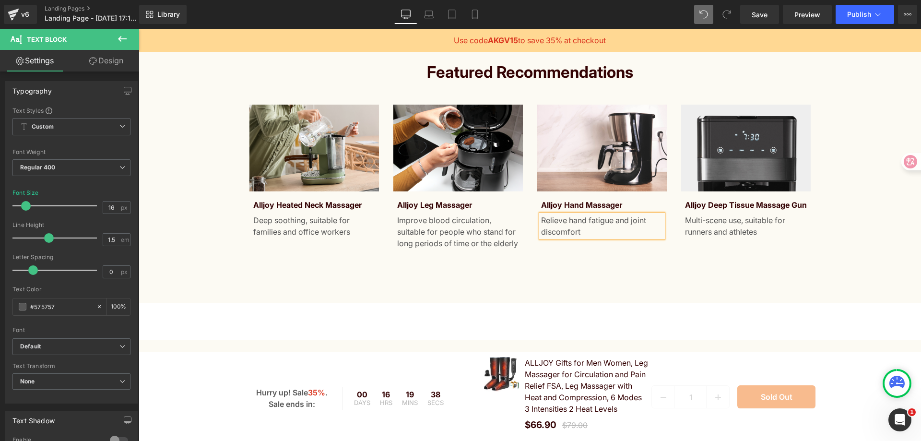
drag, startPoint x: 180, startPoint y: 282, endPoint x: 237, endPoint y: 272, distance: 57.4
click at [180, 282] on div "Featured recommendations Heading Image Alljoy Heated Neck Massager Text Block D…" at bounding box center [530, 163] width 783 height 278
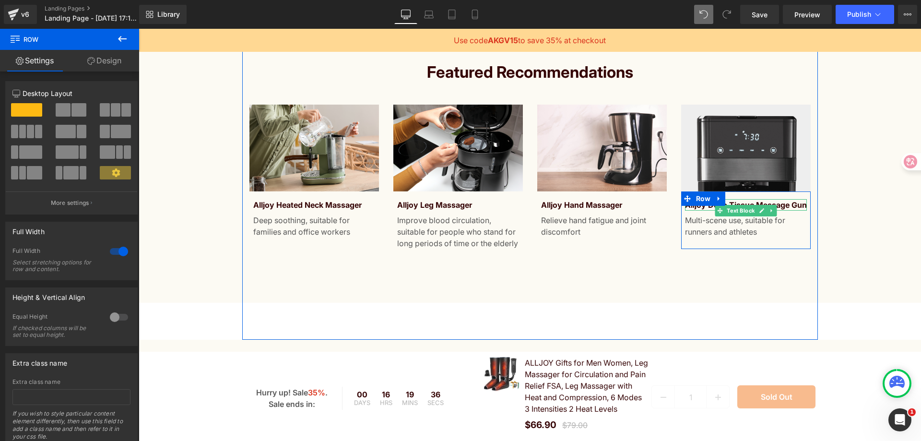
click at [787, 211] on p "Alljoy Deep Tissue Massage Gun" at bounding box center [746, 205] width 122 height 12
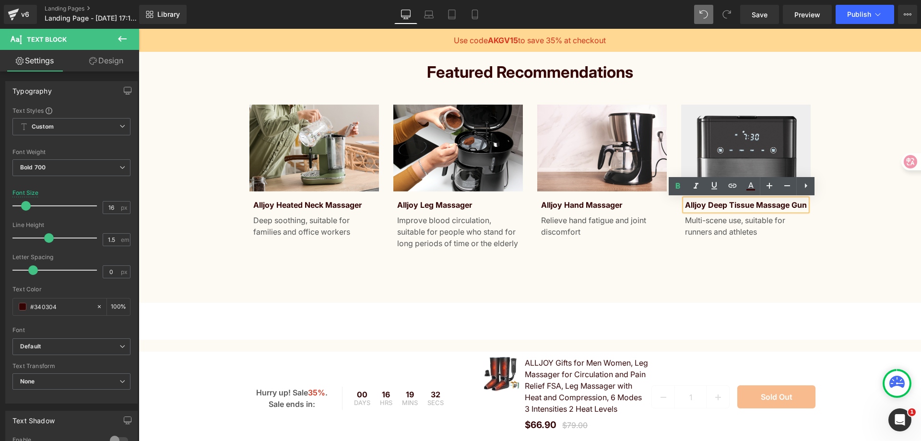
click at [602, 298] on div "Featured recommendations Heading Image Alljoy Heated Neck Massager Text Block D…" at bounding box center [530, 163] width 783 height 278
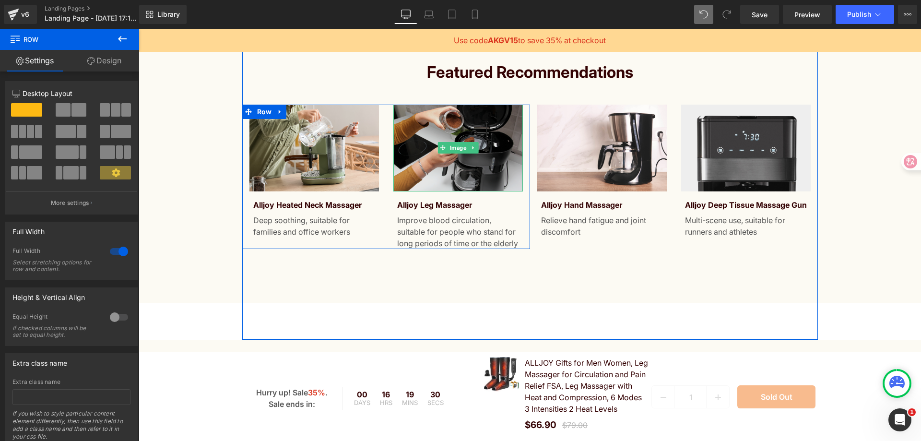
click at [486, 134] on img at bounding box center [458, 148] width 130 height 87
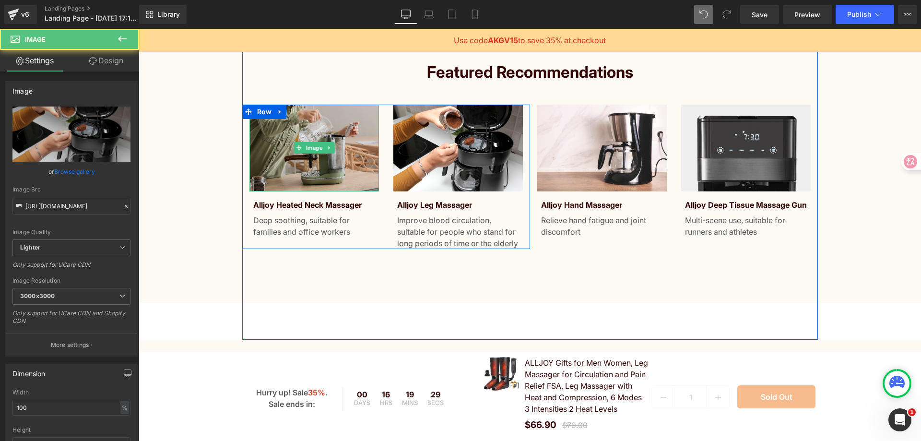
click at [350, 133] on img at bounding box center [315, 148] width 130 height 87
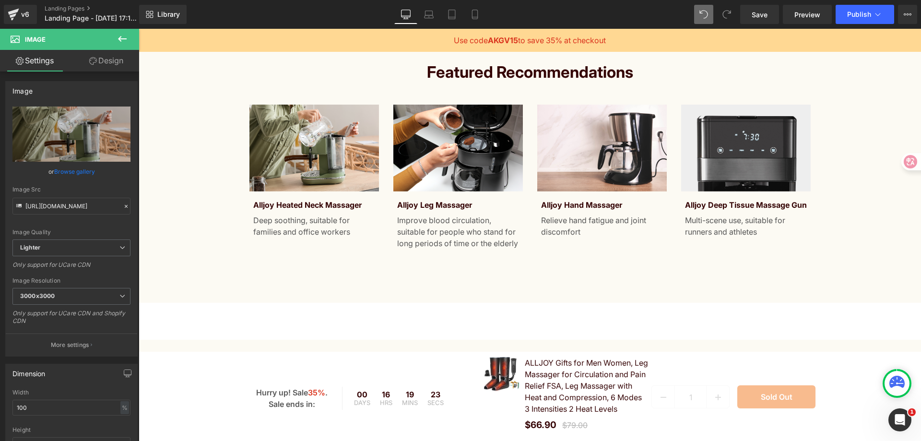
drag, startPoint x: 264, startPoint y: 328, endPoint x: 527, endPoint y: 280, distance: 267.8
click at [139, 29] on div "77px" at bounding box center [139, 29] width 0 height 0
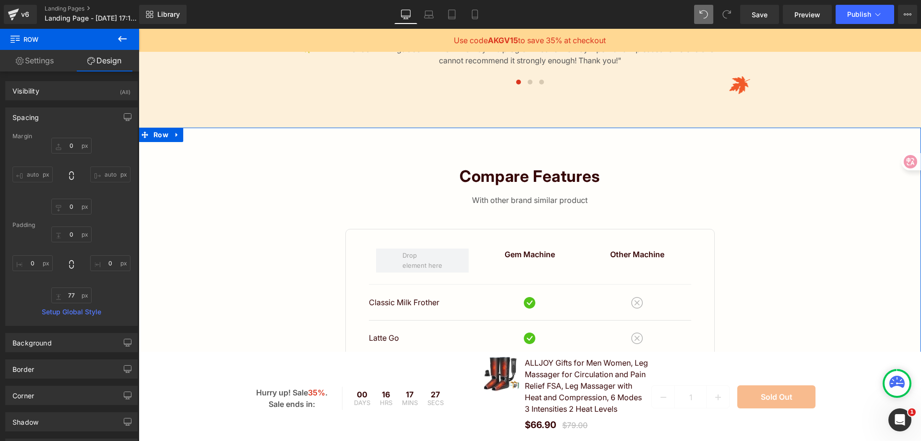
scroll to position [1838, 0]
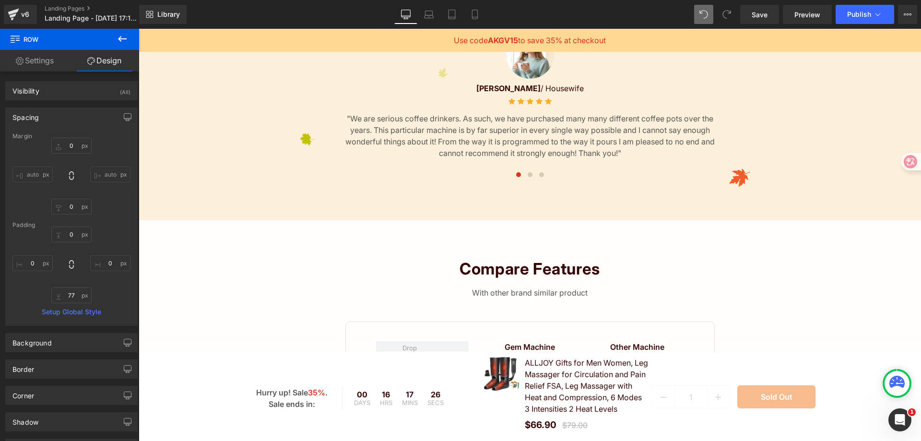
click at [507, 237] on div "Compare features Heading With other brand similar product Text Block Row Gem Ma…" at bounding box center [530, 428] width 783 height 417
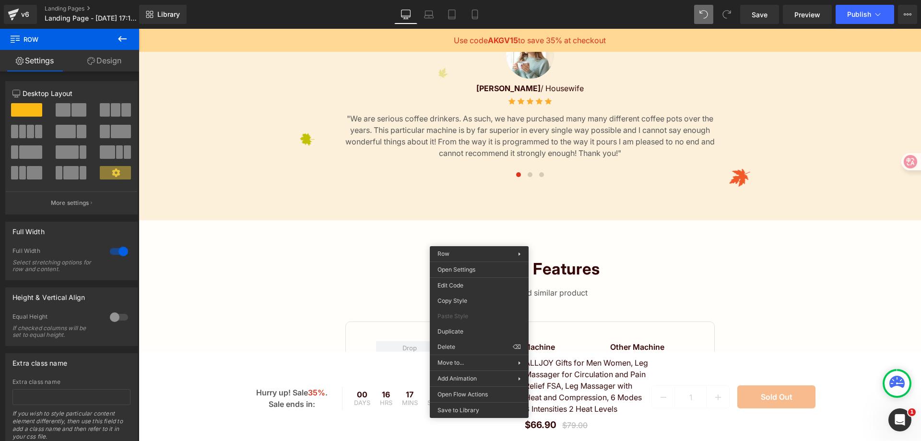
click at [333, 254] on div "Compare features Heading With other brand similar product Text Block Row Gem Ma…" at bounding box center [530, 428] width 783 height 417
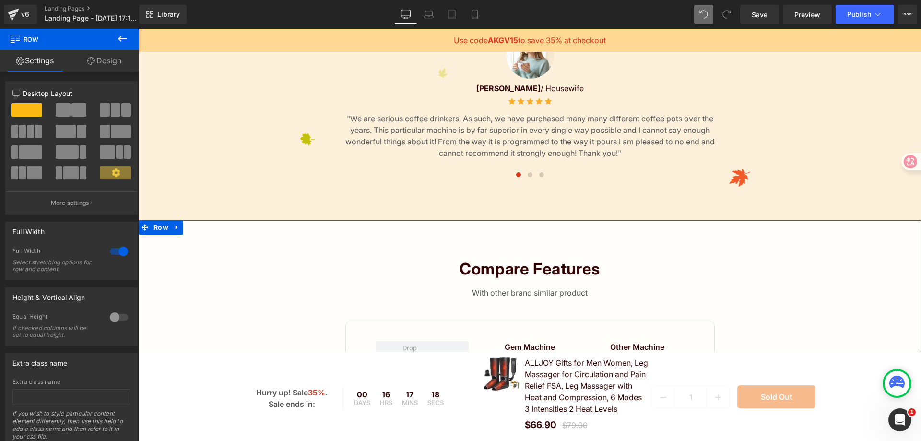
drag, startPoint x: 178, startPoint y: 137, endPoint x: 412, endPoint y: 236, distance: 254.8
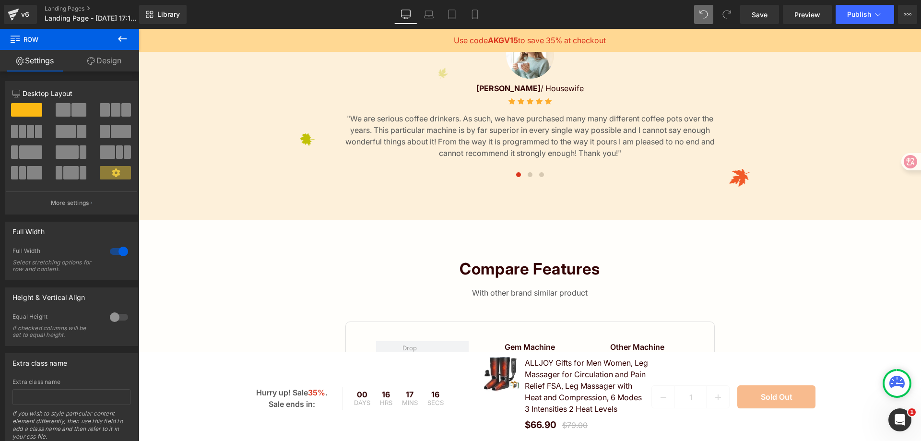
click at [119, 38] on icon at bounding box center [122, 39] width 9 height 6
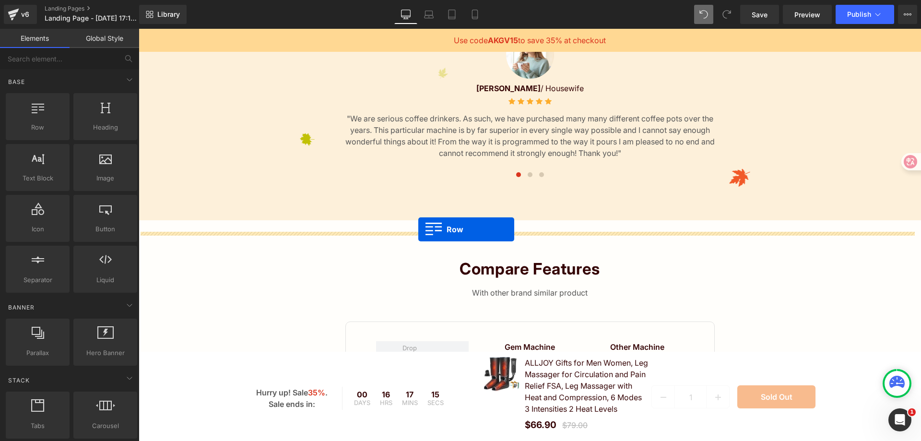
drag, startPoint x: 190, startPoint y: 145, endPoint x: 418, endPoint y: 229, distance: 243.5
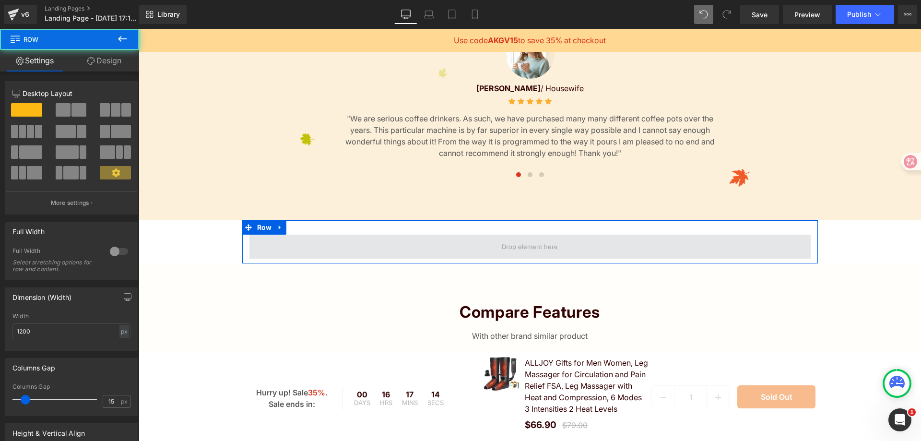
click at [551, 254] on span at bounding box center [530, 246] width 63 height 15
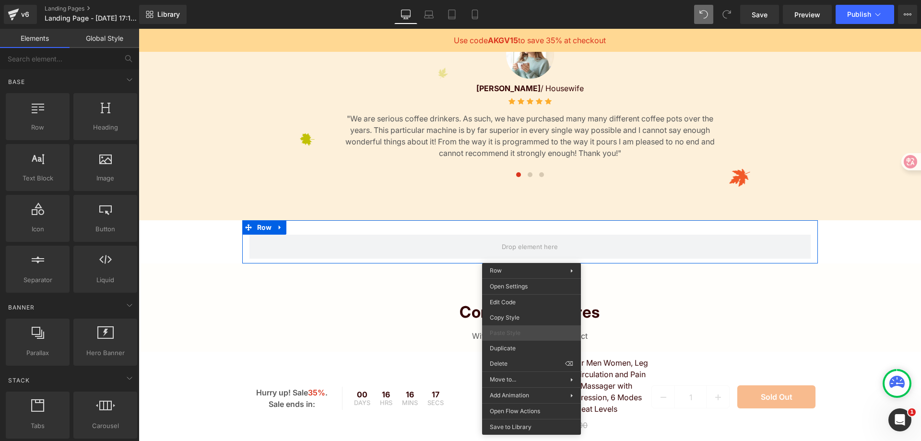
click at [519, 329] on span "Paste Style" at bounding box center [531, 333] width 83 height 9
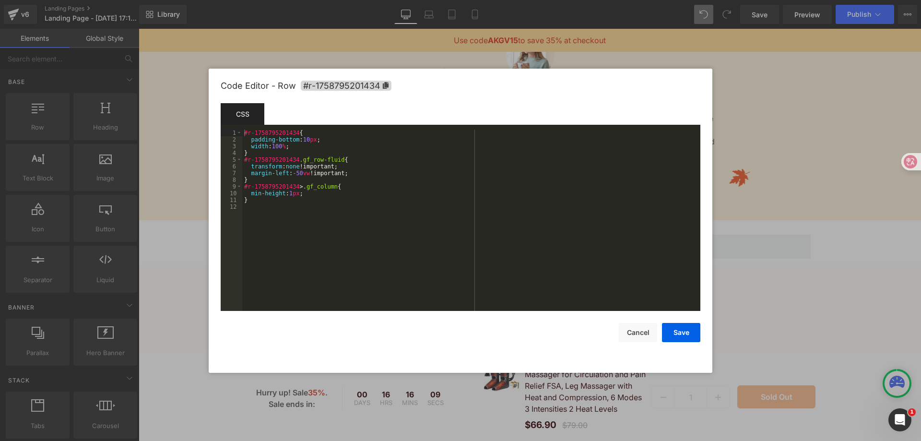
click at [470, 0] on div "Row You are previewing how the will restyle your page. You can not edit Element…" at bounding box center [460, 0] width 921 height 0
click at [331, 150] on div "#r-1758795201434 { padding-bottom : 10 px ; width : 100 % ; } #r-1758795201434 …" at bounding box center [471, 227] width 458 height 195
click at [645, 338] on button "Cancel" at bounding box center [638, 332] width 38 height 19
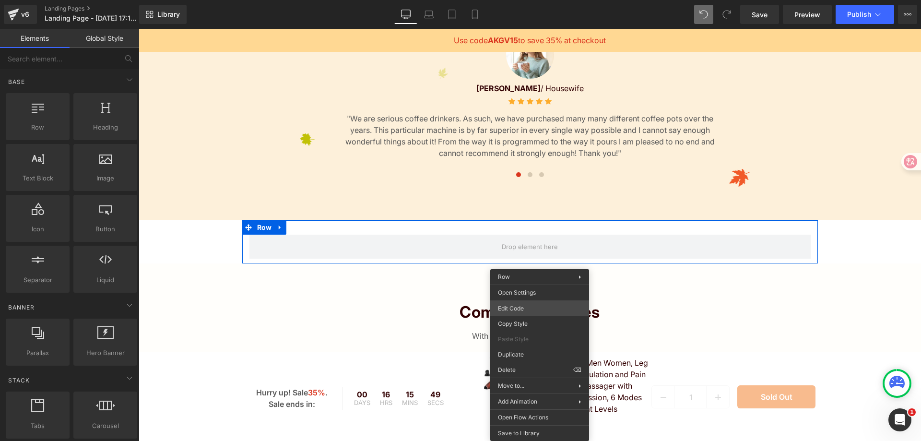
click at [546, 0] on div "Row You are previewing how the will restyle your page. You can not edit Element…" at bounding box center [460, 0] width 921 height 0
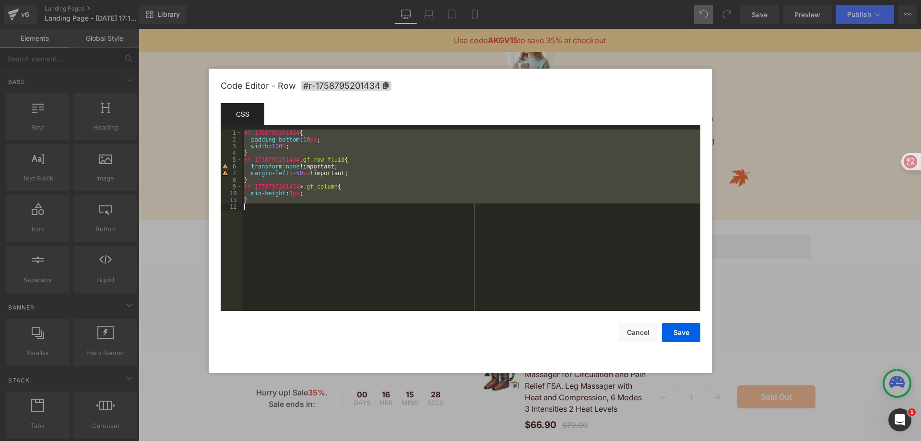
drag, startPoint x: 243, startPoint y: 133, endPoint x: 343, endPoint y: 224, distance: 134.8
click at [343, 224] on div "#r-1758795201434 { padding-bottom : 10 px ; width : 100 % ; } #r-1758795201434 …" at bounding box center [471, 227] width 458 height 195
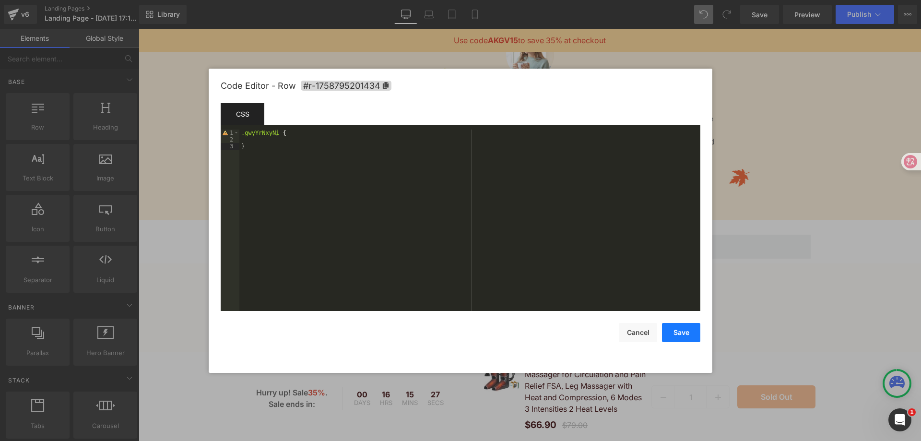
click at [689, 325] on button "Save" at bounding box center [681, 332] width 38 height 19
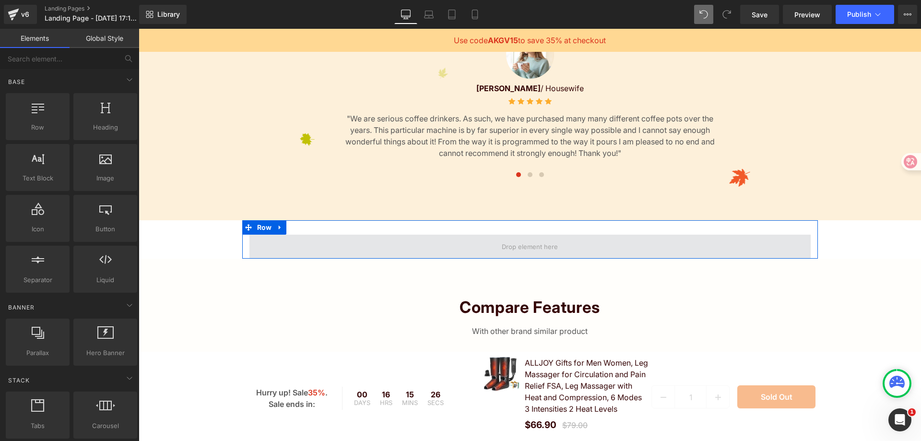
click at [605, 257] on span at bounding box center [530, 247] width 561 height 24
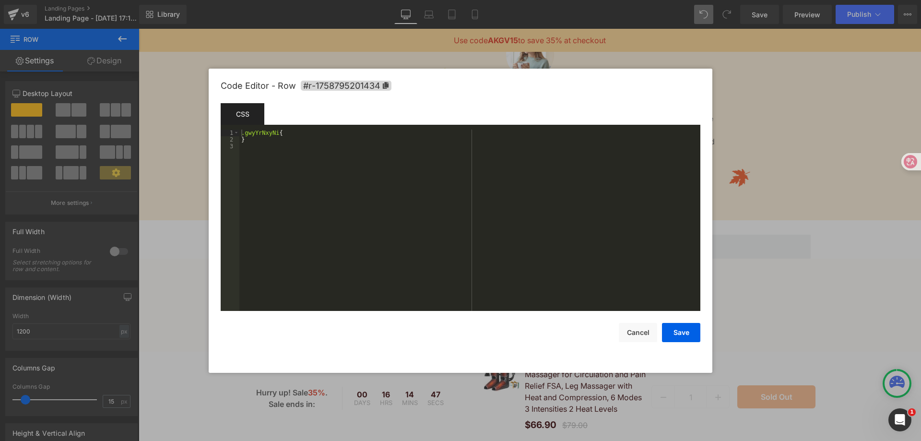
click at [455, 0] on div "Row You are previewing how the will restyle your page. You can not edit Element…" at bounding box center [460, 0] width 921 height 0
click at [339, 146] on div ".gwyYrNxyNi { }" at bounding box center [469, 227] width 461 height 195
click at [330, 145] on div ".gwyYrNxyNi { }" at bounding box center [469, 227] width 461 height 195
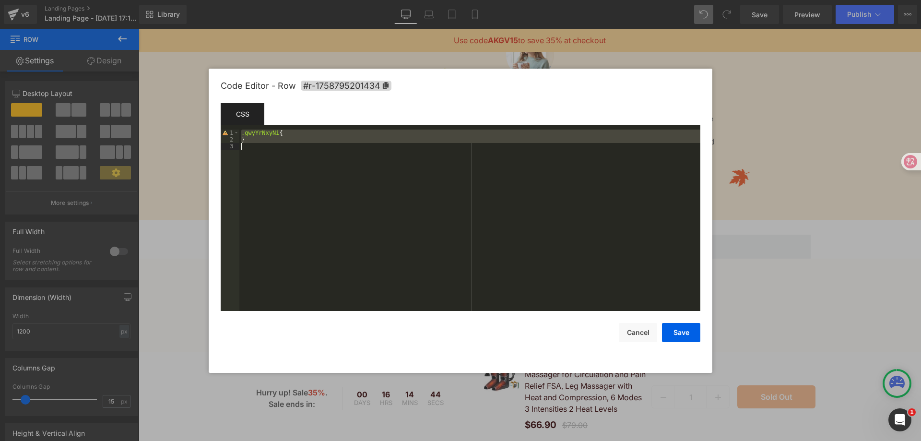
drag, startPoint x: 241, startPoint y: 131, endPoint x: 311, endPoint y: 177, distance: 84.2
click at [311, 177] on div ".gwyYrNxyNi { }" at bounding box center [469, 227] width 461 height 195
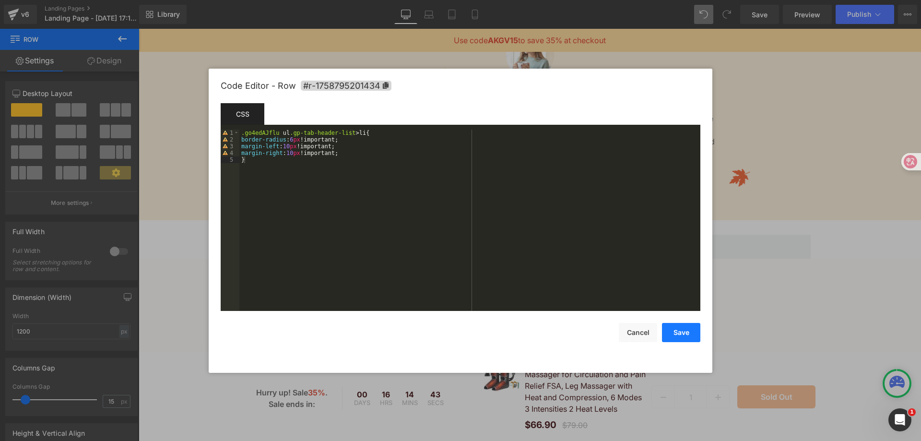
click at [689, 335] on button "Save" at bounding box center [681, 332] width 38 height 19
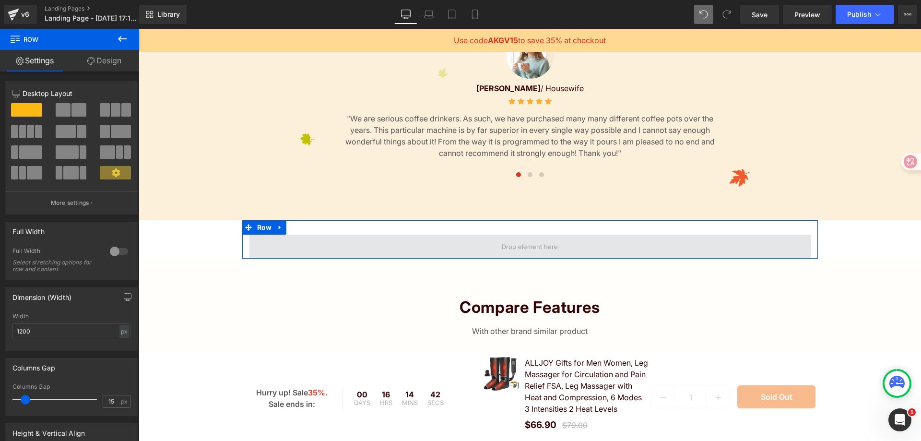
click at [574, 259] on span at bounding box center [530, 247] width 561 height 24
click at [508, 253] on span at bounding box center [530, 246] width 63 height 15
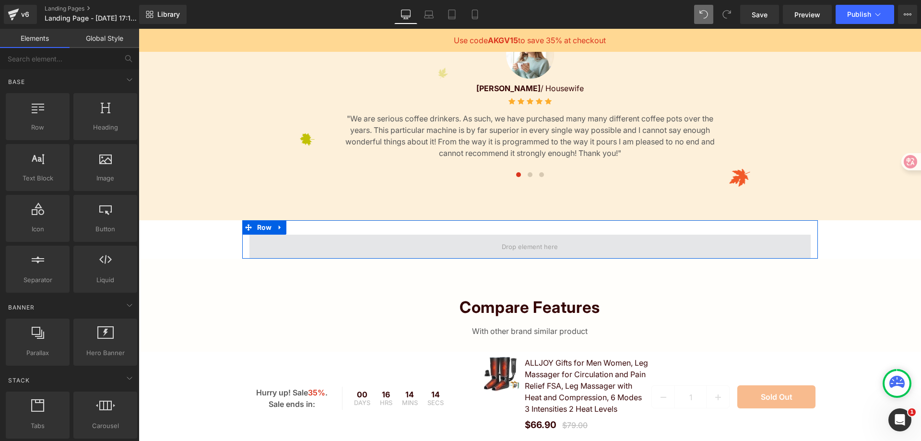
click at [556, 254] on span at bounding box center [530, 246] width 63 height 15
click at [509, 254] on span at bounding box center [530, 246] width 63 height 15
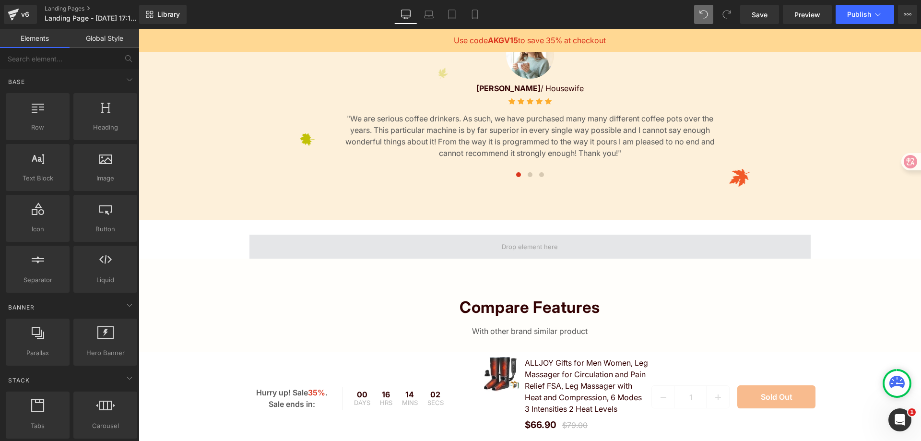
click at [482, 256] on span at bounding box center [530, 247] width 561 height 24
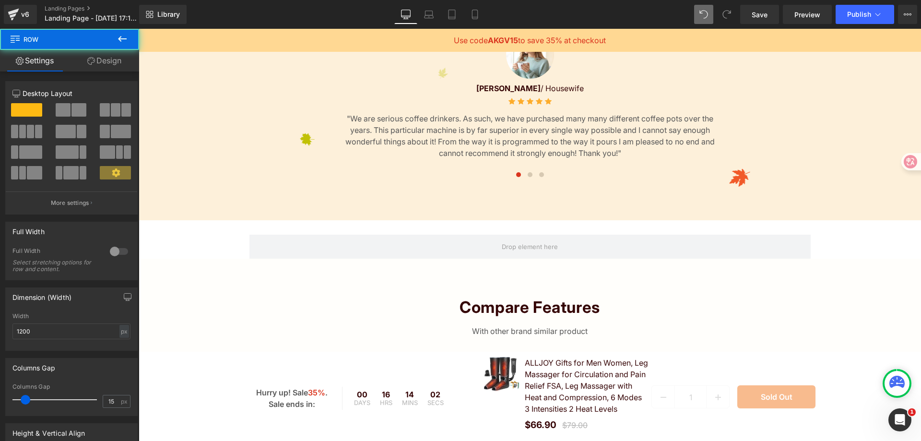
click at [139, 29] on div "80px" at bounding box center [139, 29] width 0 height 0
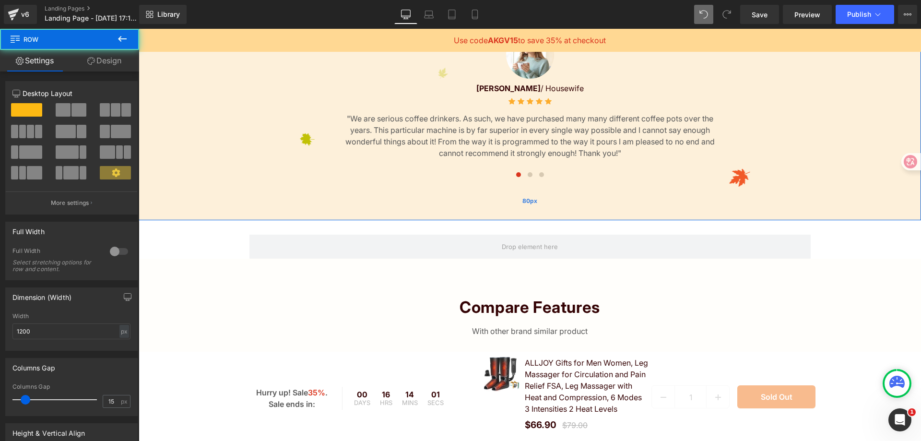
click at [452, 196] on div "80px" at bounding box center [530, 201] width 783 height 38
click at [241, 137] on div "Image [PERSON_NAME] / Housewife Text Block Icon Icon Icon Icon Icon" at bounding box center [530, 107] width 783 height 152
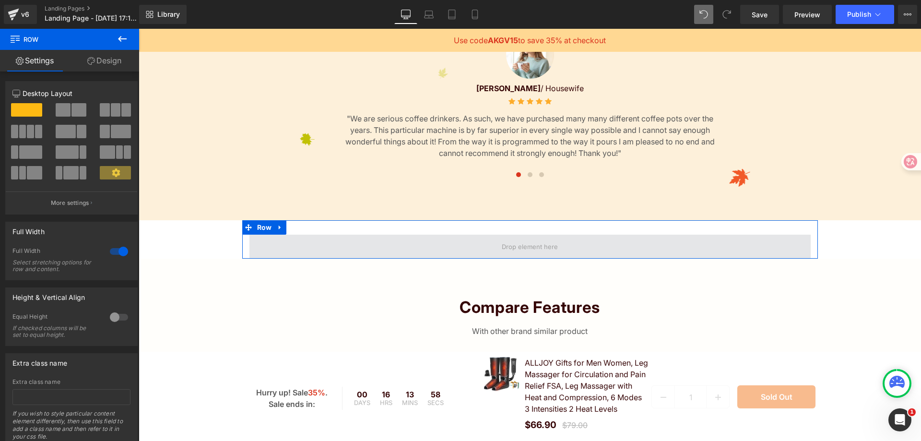
click at [467, 252] on span at bounding box center [530, 247] width 561 height 24
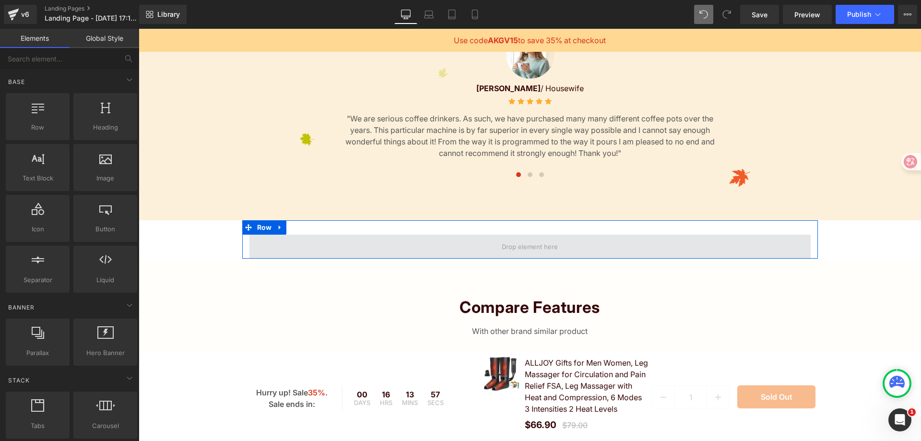
click at [555, 253] on span at bounding box center [530, 246] width 63 height 15
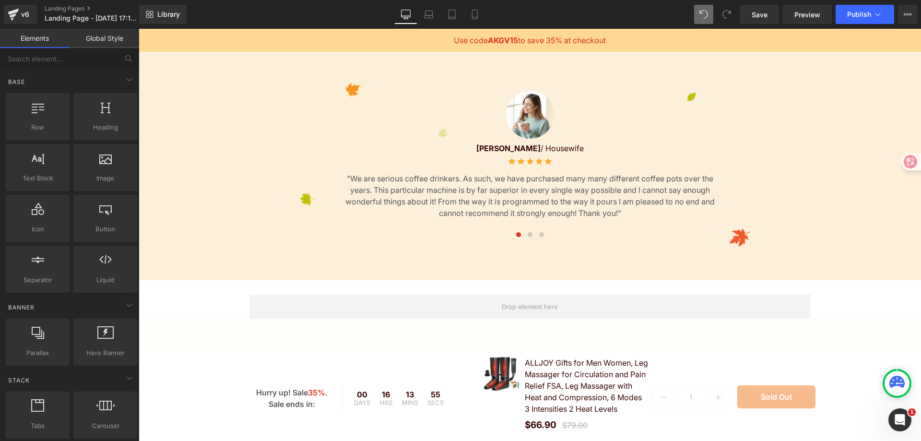
scroll to position [1694, 0]
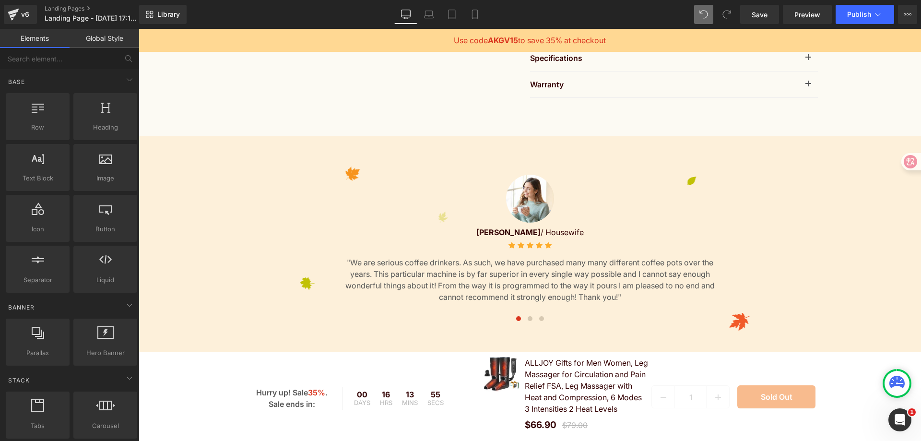
click at [395, 177] on div "Image [PERSON_NAME] / Housewife Text Block Icon Icon Icon Icon Icon" at bounding box center [530, 250] width 783 height 228
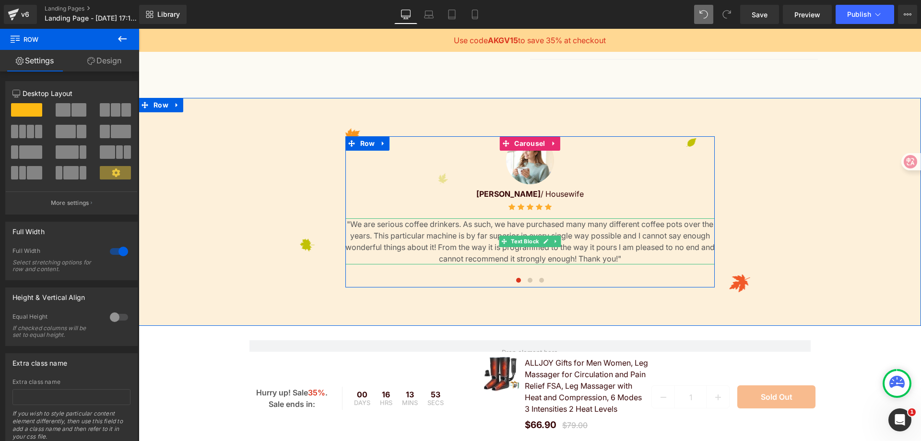
scroll to position [1790, 0]
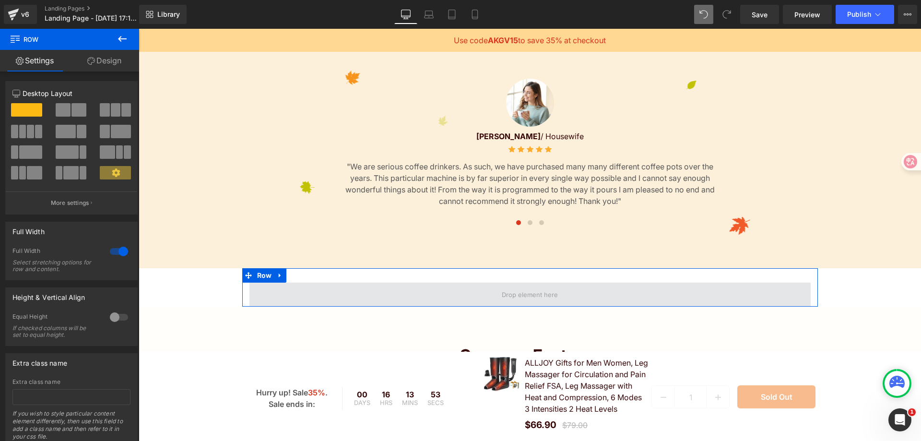
click at [470, 300] on span at bounding box center [530, 295] width 561 height 24
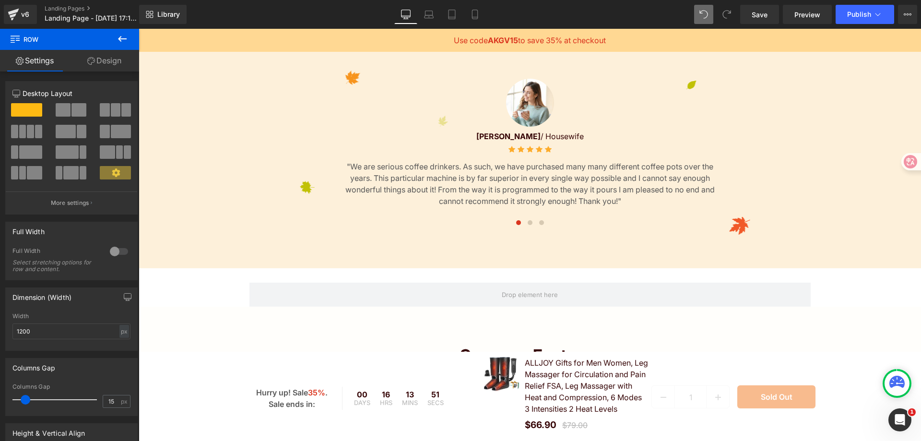
click at [335, 106] on div "Image [PERSON_NAME] / Housewife Text Block Icon Icon Icon Icon Icon" at bounding box center [530, 155] width 783 height 152
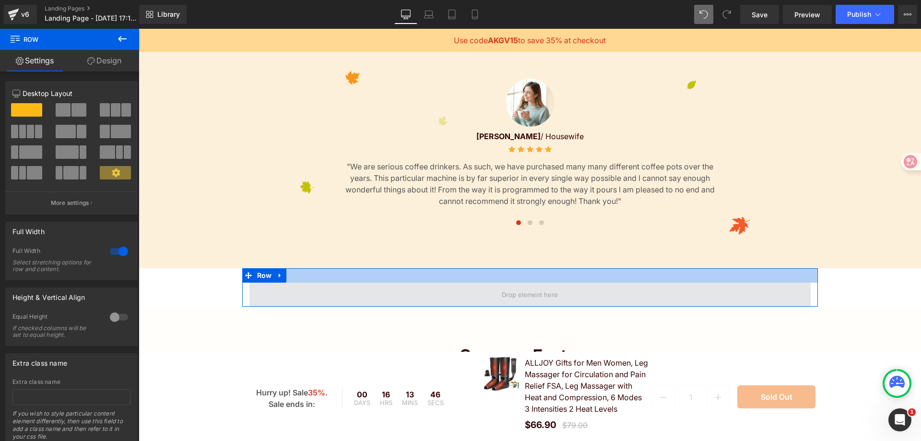
click at [392, 298] on span at bounding box center [530, 295] width 561 height 24
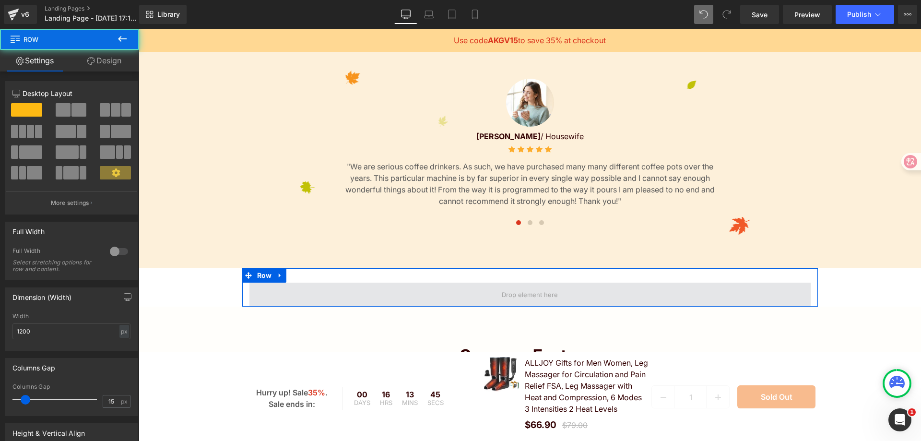
click at [436, 298] on span at bounding box center [530, 295] width 561 height 24
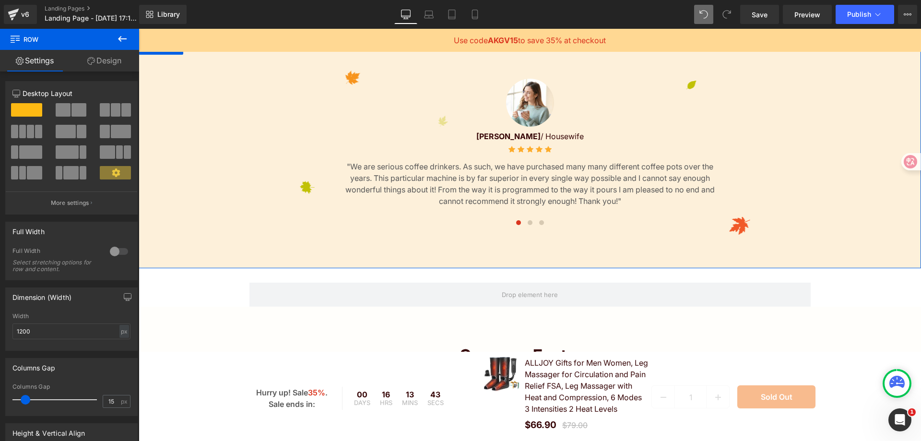
click at [310, 119] on div "Image [PERSON_NAME] / Housewife Text Block Icon Icon Icon Icon Icon" at bounding box center [530, 155] width 783 height 152
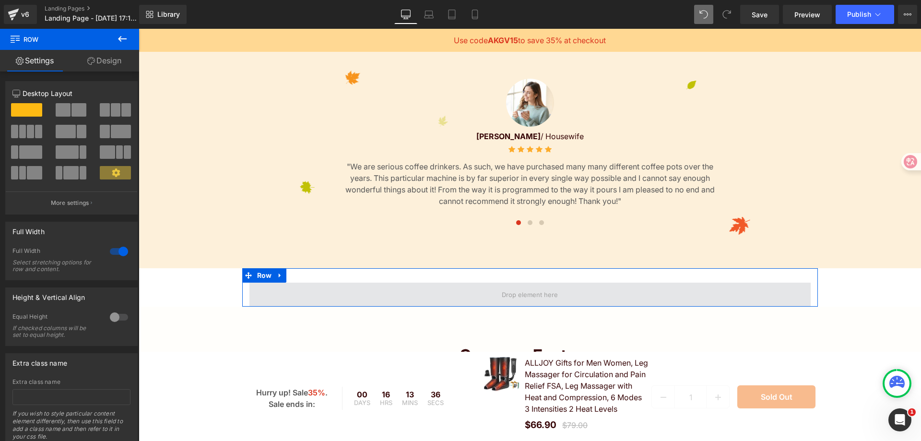
click at [427, 306] on span at bounding box center [530, 295] width 561 height 24
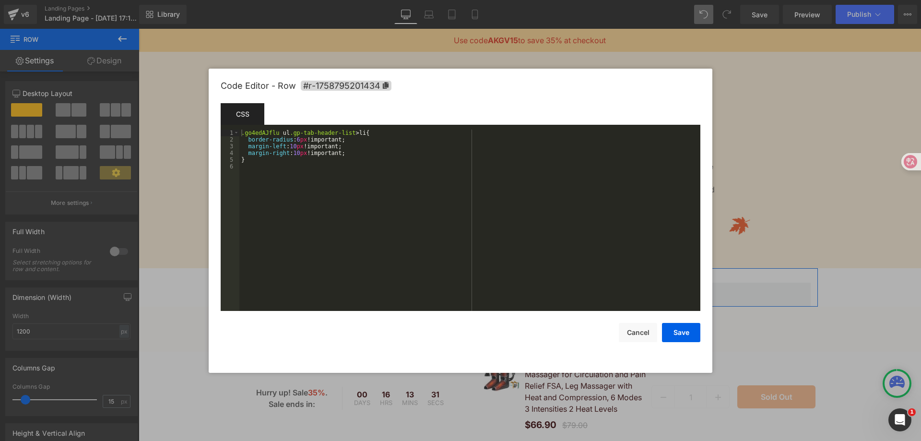
click at [416, 0] on div "Row You are previewing how the will restyle your page. You can not edit Element…" at bounding box center [460, 0] width 921 height 0
click at [646, 333] on button "Cancel" at bounding box center [638, 332] width 38 height 19
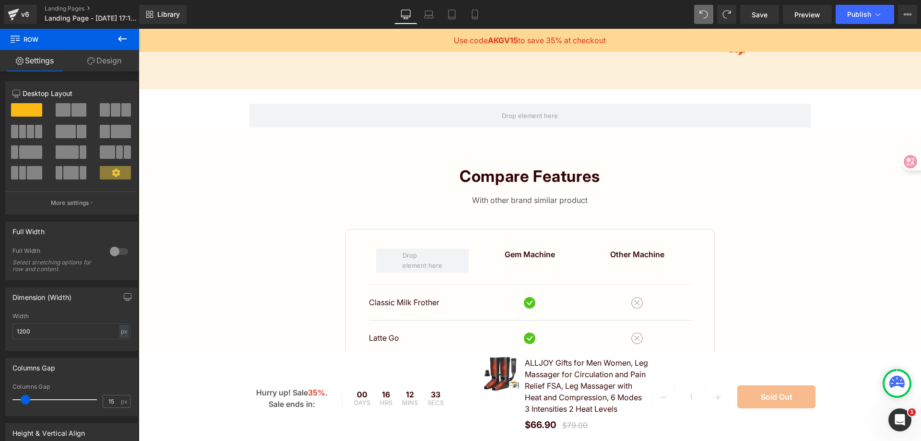
scroll to position [2002, 0]
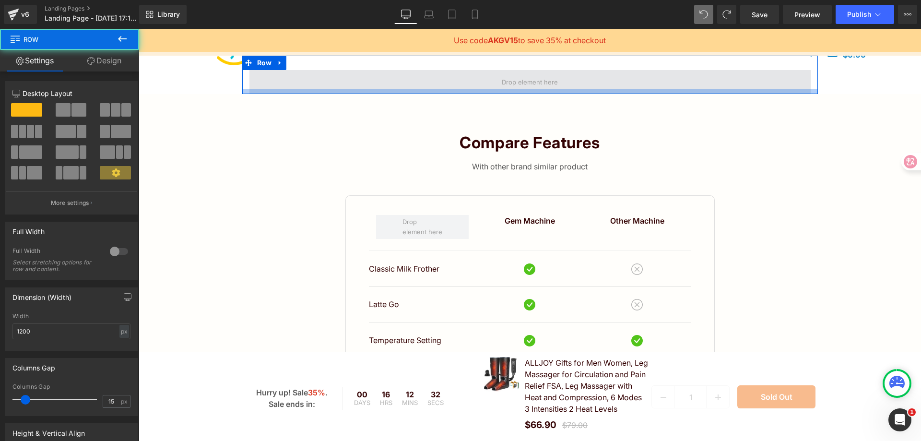
click at [563, 94] on div "Row" at bounding box center [530, 75] width 576 height 38
click at [554, 90] on span at bounding box center [530, 82] width 63 height 15
click at [608, 85] on span at bounding box center [530, 82] width 561 height 24
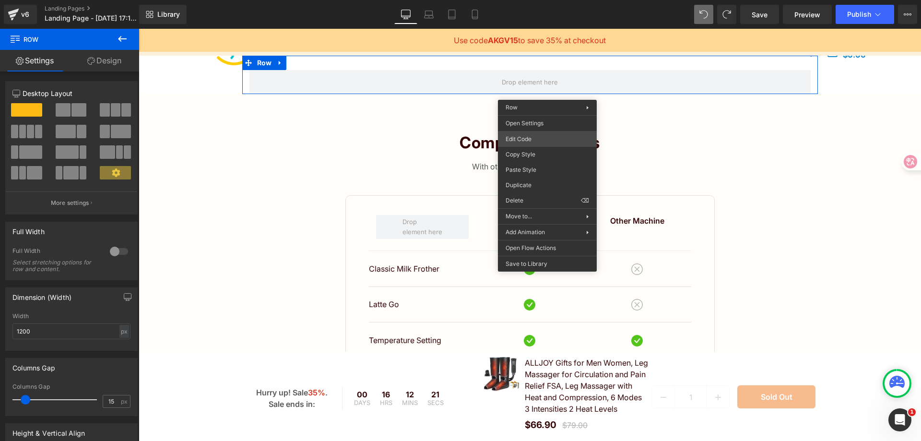
click at [556, 0] on div "Row You are previewing how the will restyle your page. You can not edit Element…" at bounding box center [460, 0] width 921 height 0
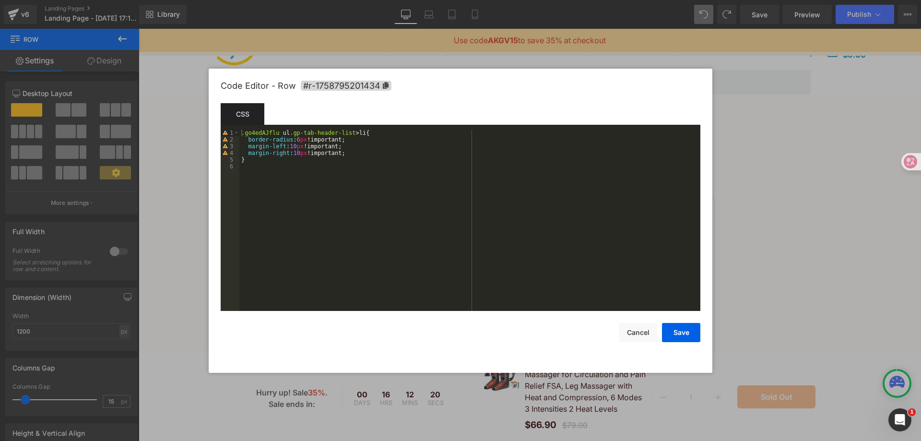
click at [355, 152] on div ".go4edAJflu ul .gp-tab-header-list > li { border-radius : 6 px !important; marg…" at bounding box center [469, 227] width 461 height 195
click at [312, 150] on div ".go4edAJflu ul .gp-tab-header-list > li { border-radius : 6 px !important; marg…" at bounding box center [469, 227] width 461 height 195
click at [646, 331] on button "Cancel" at bounding box center [638, 332] width 38 height 19
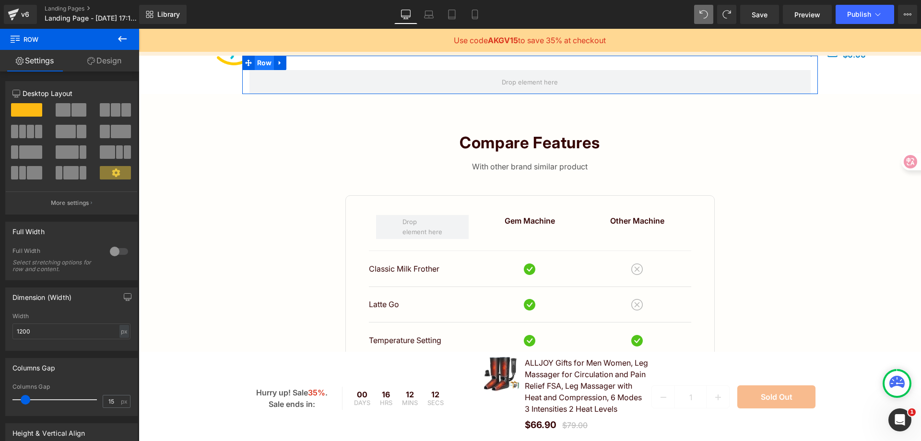
click at [265, 70] on span "Row" at bounding box center [265, 63] width 20 height 14
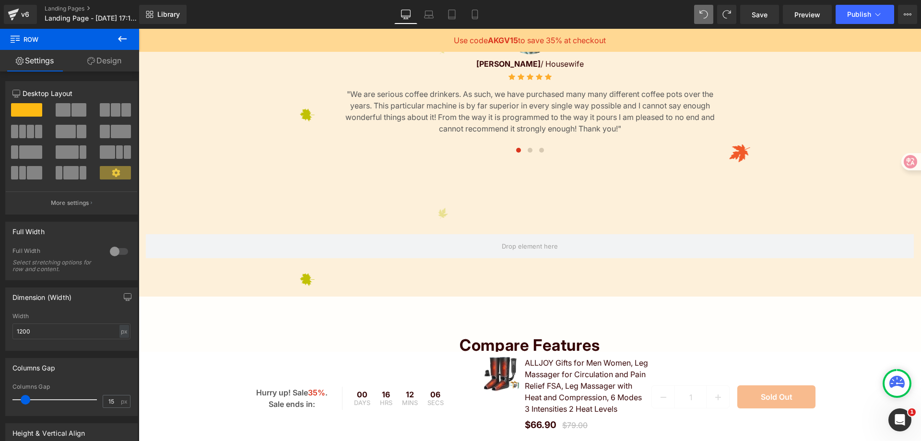
scroll to position [1858, 0]
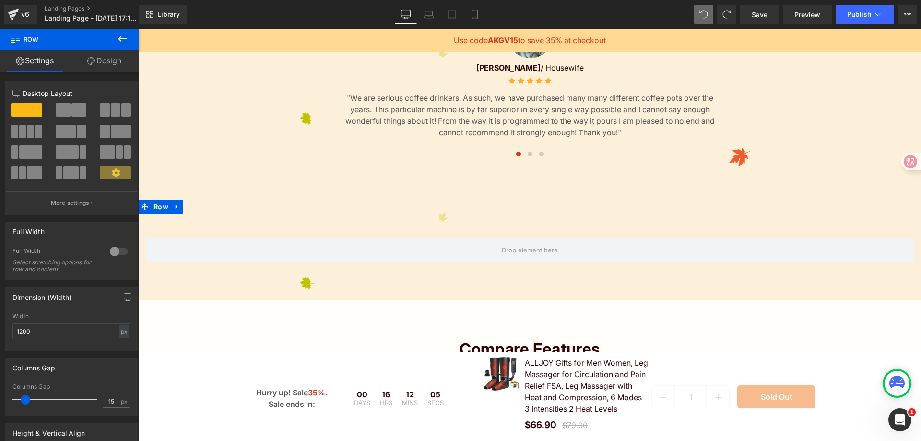
click at [737, 234] on div "Row" at bounding box center [530, 250] width 783 height 101
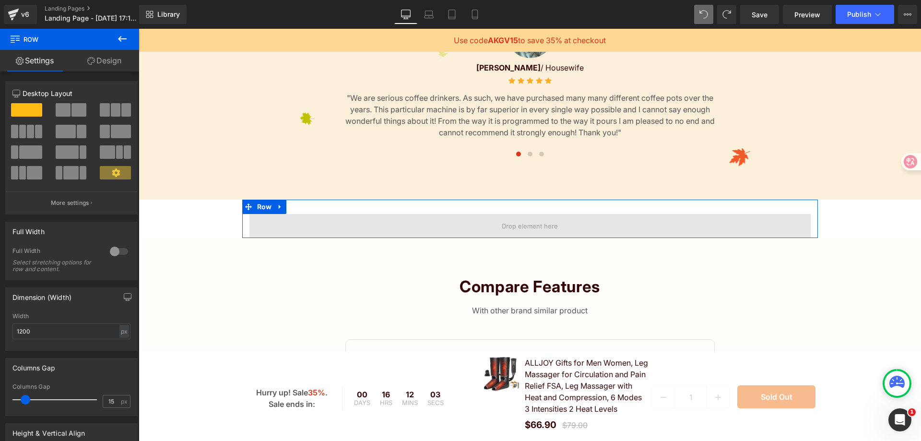
click at [565, 238] on span at bounding box center [530, 226] width 561 height 24
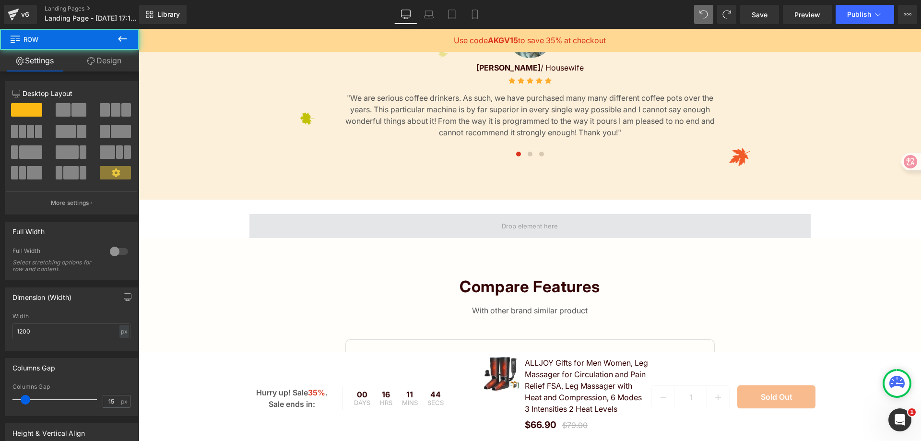
click at [468, 238] on span at bounding box center [530, 226] width 561 height 24
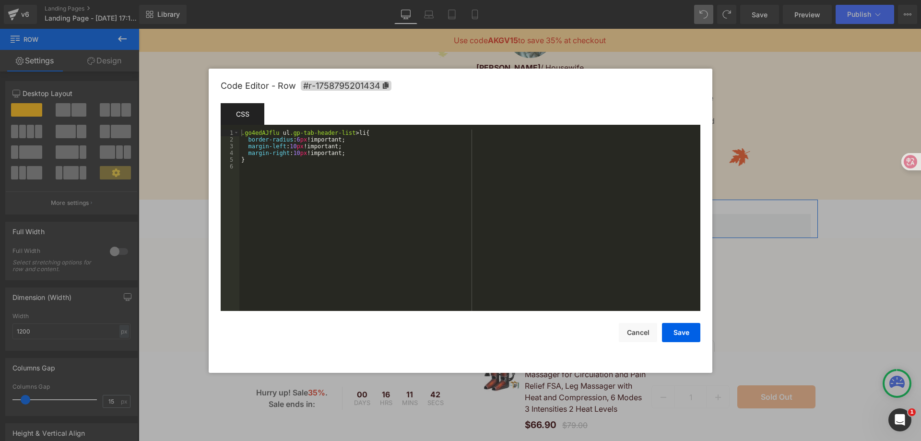
click at [465, 0] on div "Row You are previewing how the will restyle your page. You can not edit Element…" at bounding box center [460, 0] width 921 height 0
click at [343, 182] on div ".go4edAJflu ul .gp-tab-header-list > li { border-radius : 6 px !important; marg…" at bounding box center [469, 227] width 461 height 195
click at [644, 339] on button "Cancel" at bounding box center [638, 332] width 38 height 19
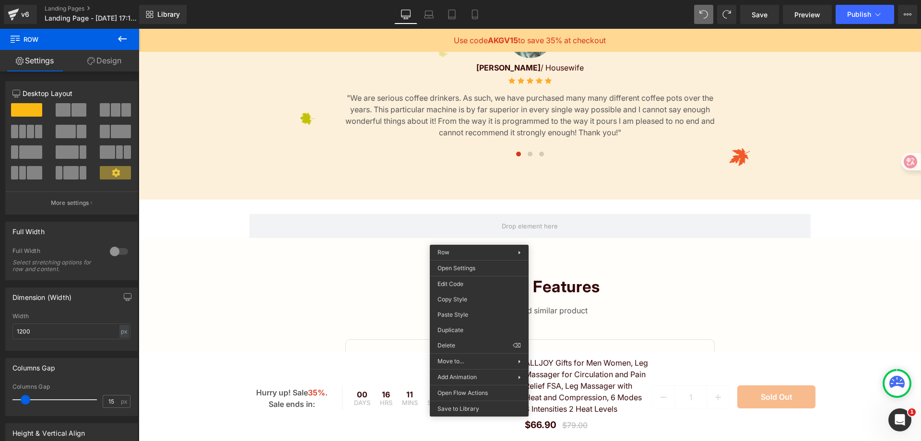
click at [259, 219] on div "Row" at bounding box center [530, 219] width 576 height 38
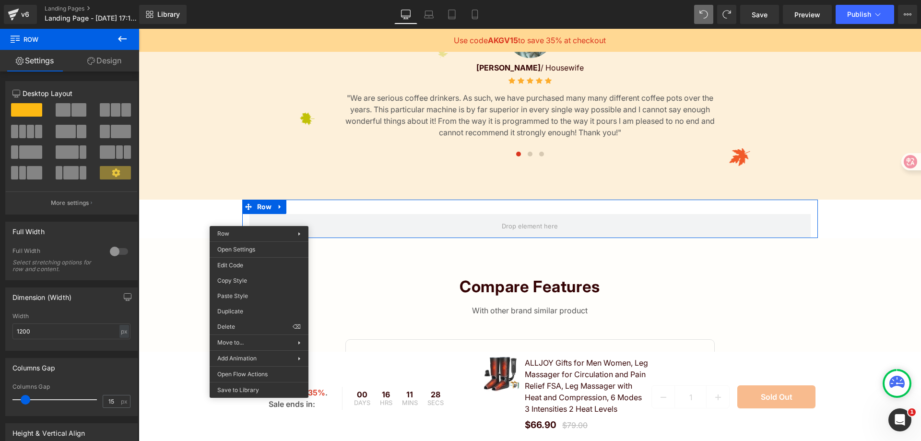
click at [123, 38] on icon at bounding box center [123, 39] width 12 height 12
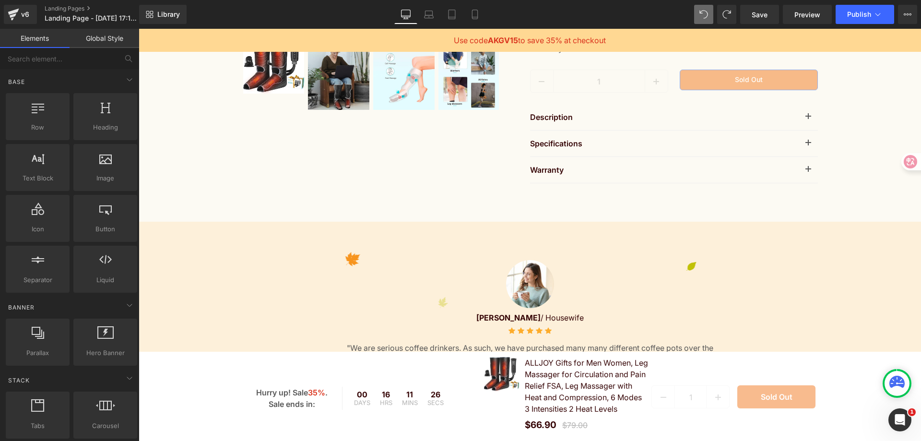
scroll to position [1666, 0]
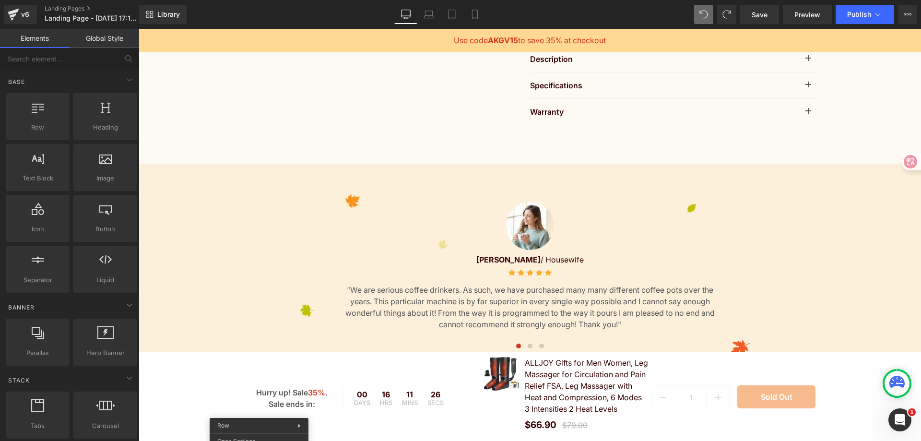
click at [253, 215] on div "Image [PERSON_NAME] / Housewife Text Block Icon Icon Icon Icon Icon" at bounding box center [530, 278] width 783 height 152
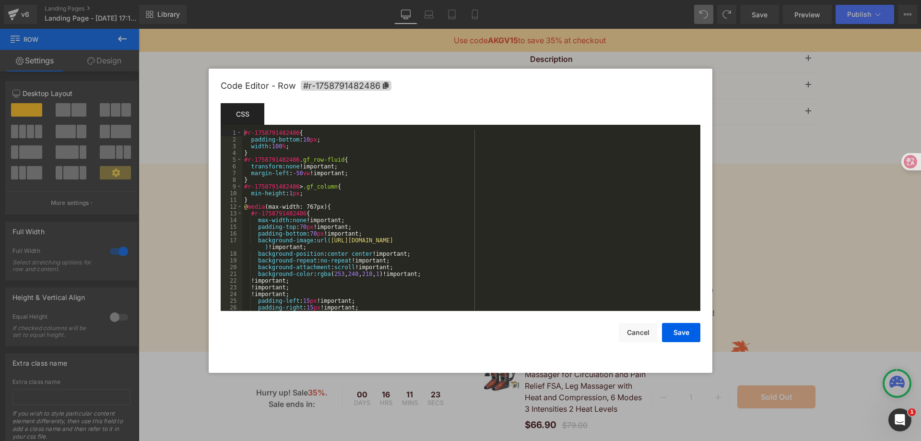
click at [271, 0] on div "Row You are previewing how the will restyle your page. You can not edit Element…" at bounding box center [460, 0] width 921 height 0
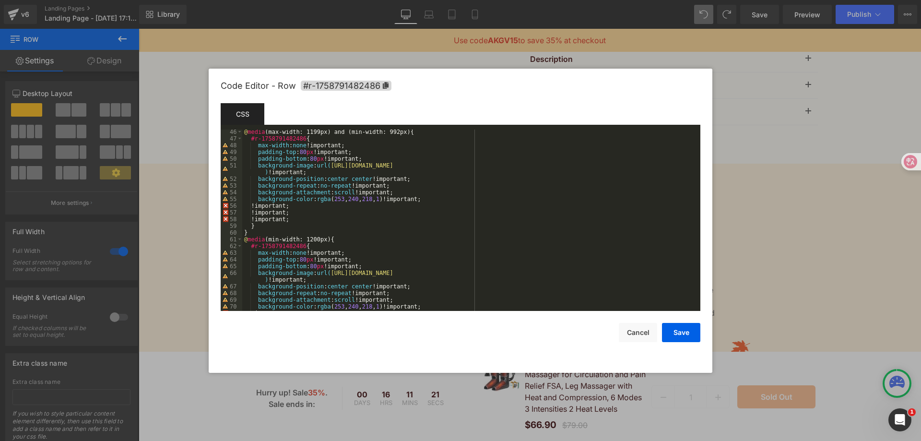
scroll to position [477, 0]
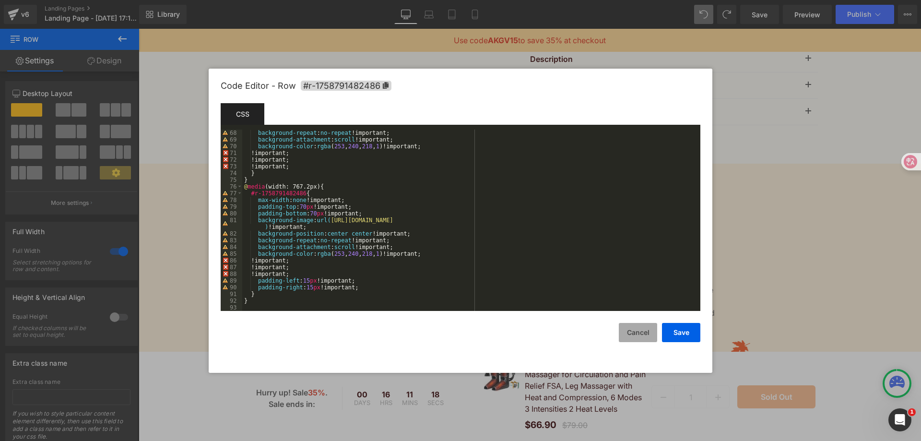
click at [637, 332] on button "Cancel" at bounding box center [638, 332] width 38 height 19
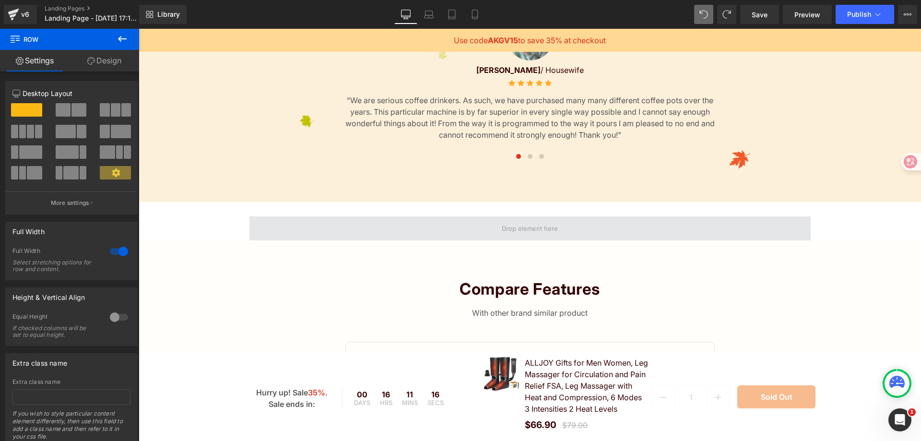
scroll to position [1858, 0]
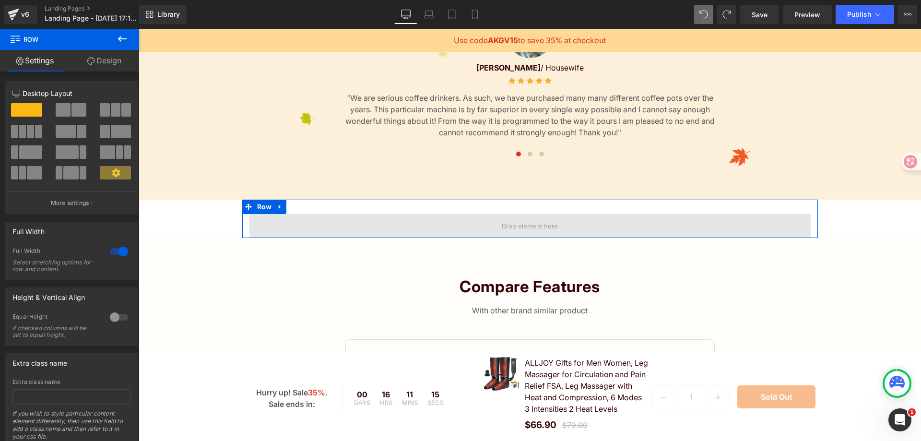
click at [338, 238] on span at bounding box center [530, 226] width 561 height 24
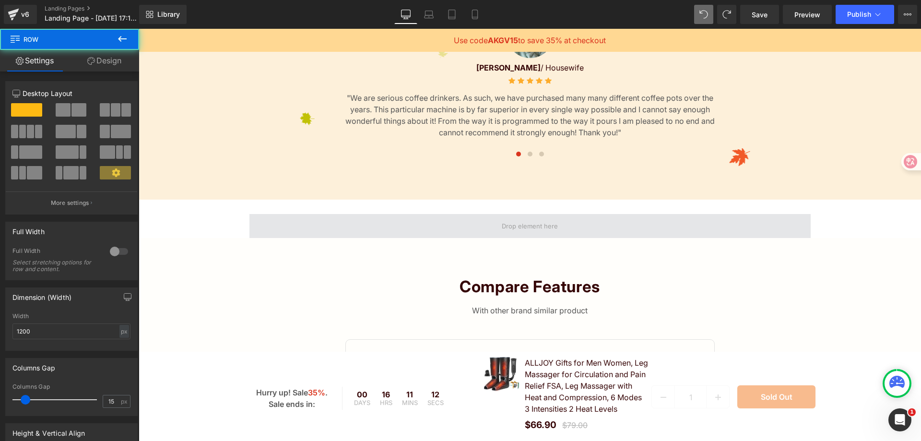
click at [330, 235] on span at bounding box center [530, 226] width 561 height 24
click at [404, 237] on span at bounding box center [530, 226] width 561 height 24
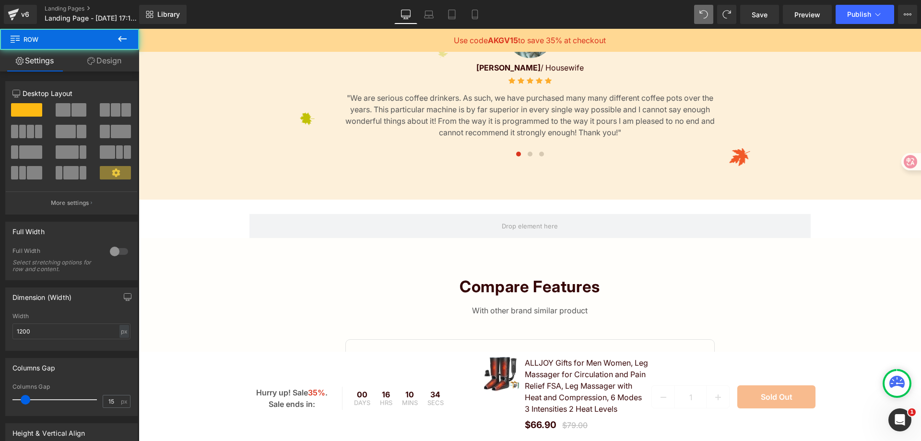
click at [120, 37] on icon at bounding box center [122, 39] width 9 height 6
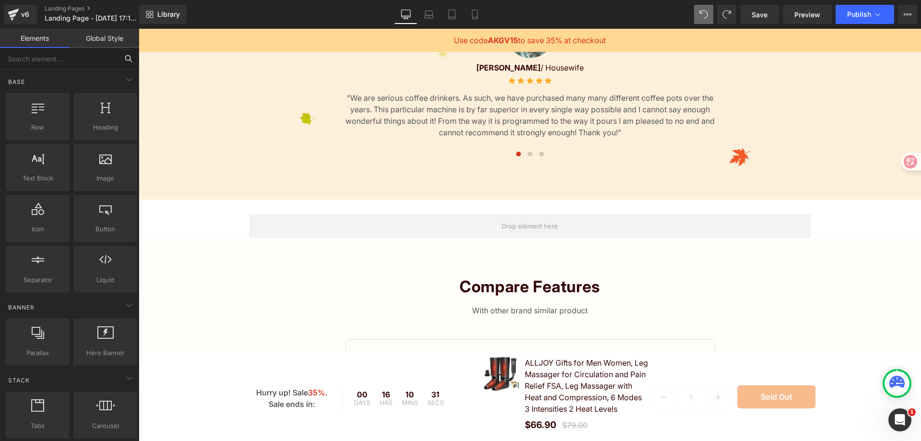
click at [57, 59] on input "text" at bounding box center [59, 58] width 118 height 21
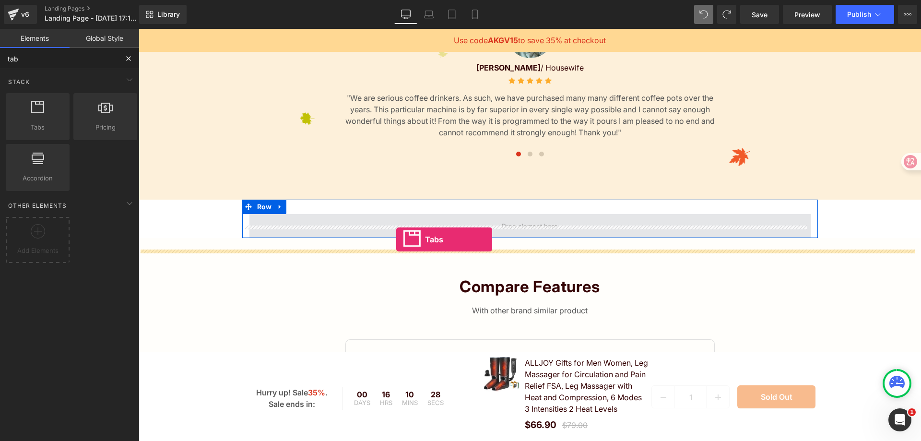
drag, startPoint x: 190, startPoint y: 152, endPoint x: 396, endPoint y: 239, distance: 224.2
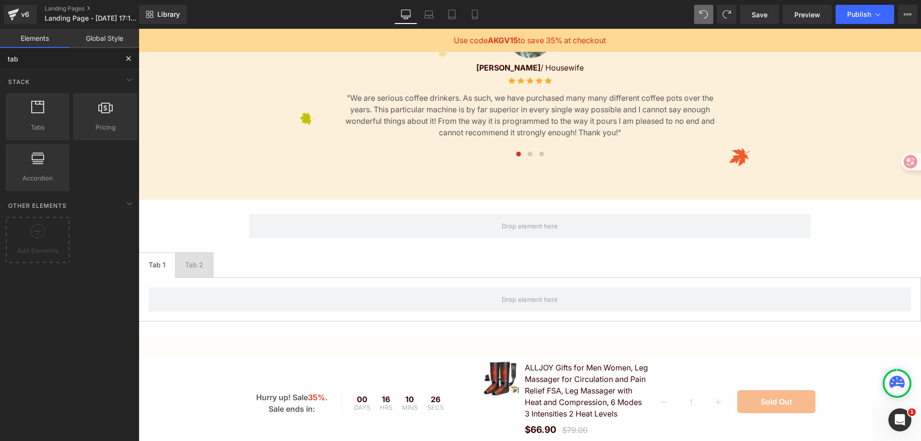
type input "tab"
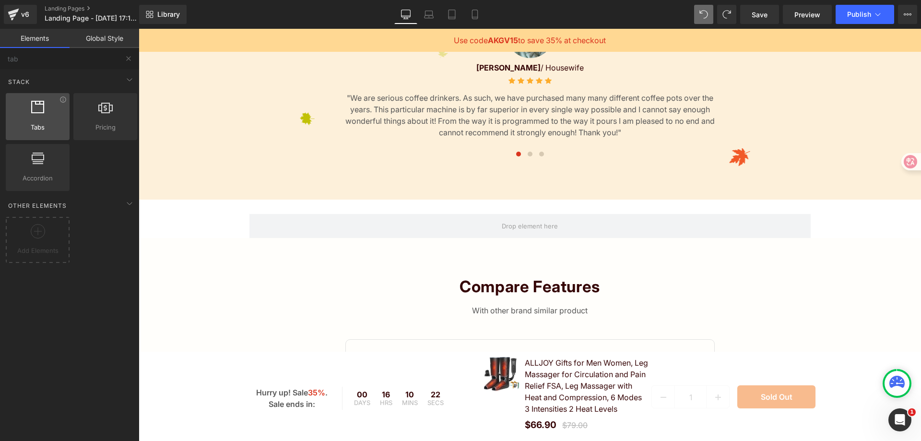
click at [28, 122] on span "Tabs" at bounding box center [38, 127] width 58 height 10
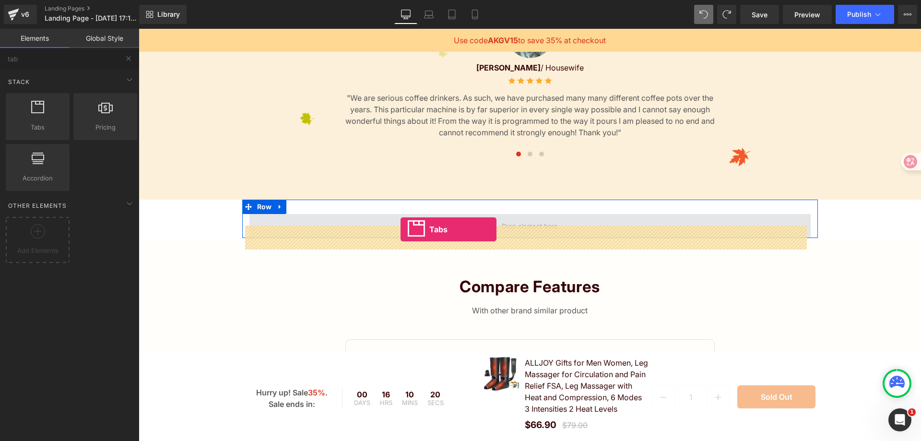
drag, startPoint x: 181, startPoint y: 136, endPoint x: 401, endPoint y: 229, distance: 238.4
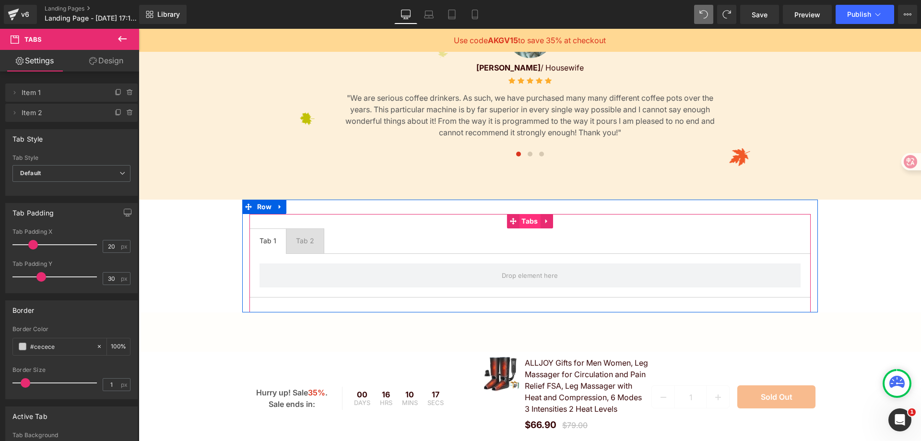
click at [532, 228] on span "Tabs" at bounding box center [529, 221] width 21 height 14
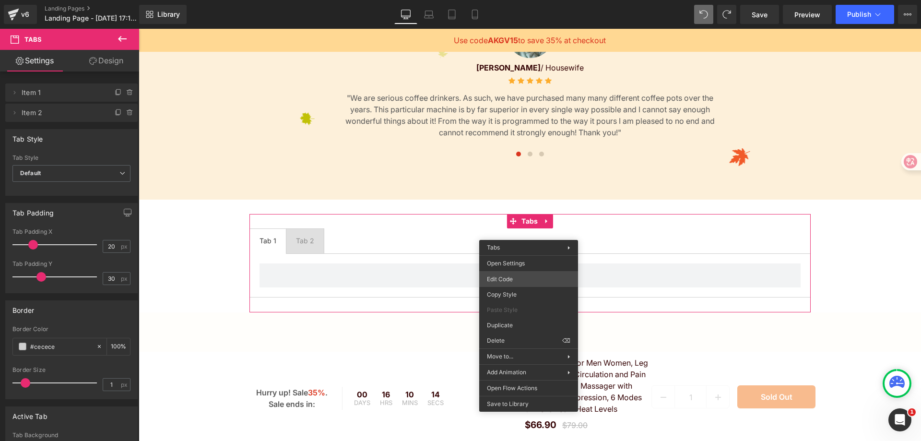
click at [532, 0] on div "Tabs You are previewing how the will restyle your page. You can not edit Elemen…" at bounding box center [460, 0] width 921 height 0
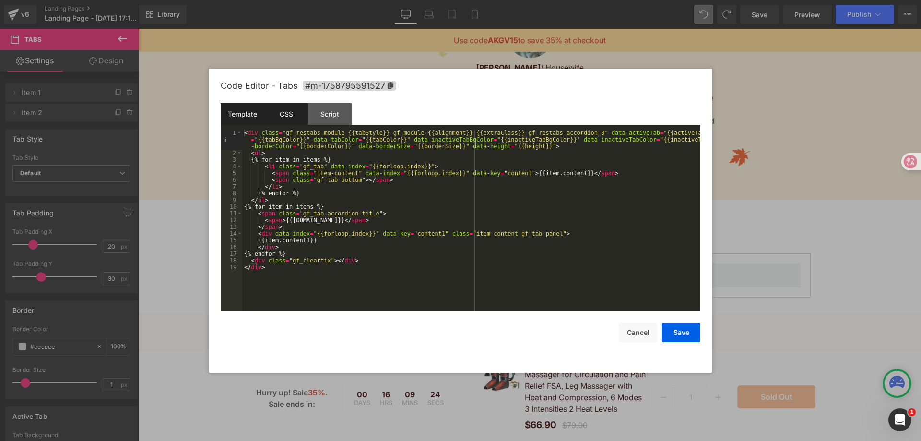
click at [286, 119] on div "CSS" at bounding box center [286, 114] width 44 height 22
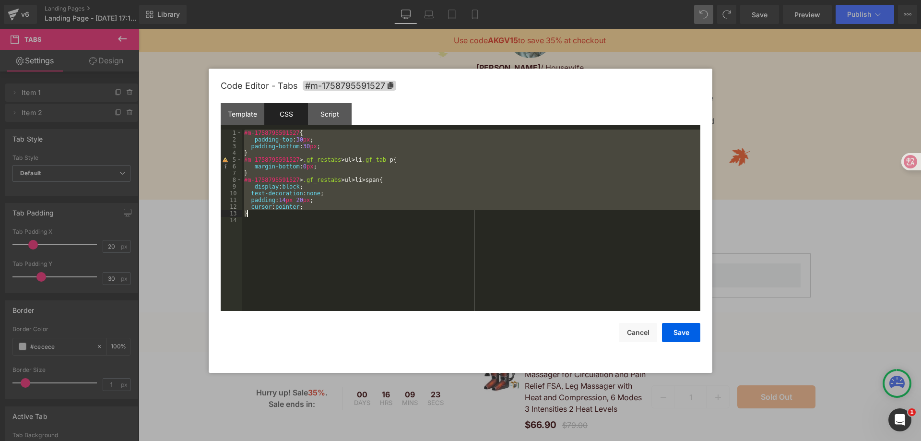
drag, startPoint x: 244, startPoint y: 133, endPoint x: 364, endPoint y: 227, distance: 152.1
click at [364, 227] on div "#m-1758795591527 { padding-top : 30 px ; padding-bottom : 30 px ; } #m-17587955…" at bounding box center [471, 227] width 458 height 195
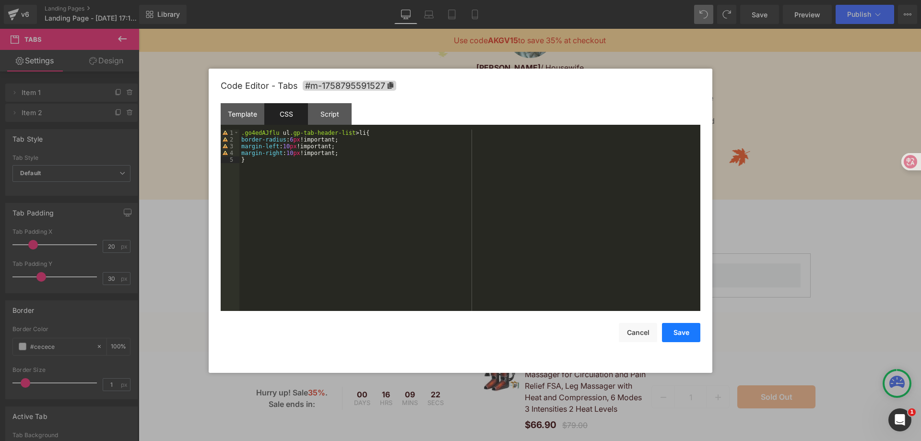
click at [683, 328] on button "Save" at bounding box center [681, 332] width 38 height 19
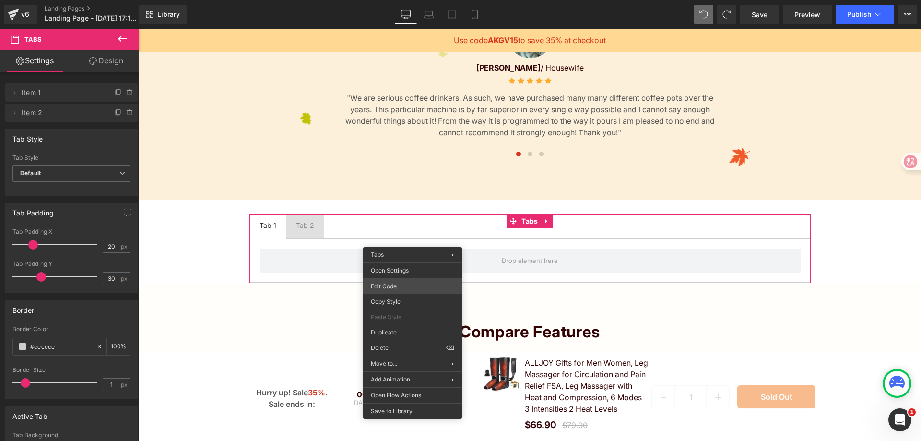
click at [427, 0] on div "Tabs You are previewing how the will restyle your page. You can not edit Elemen…" at bounding box center [460, 0] width 921 height 0
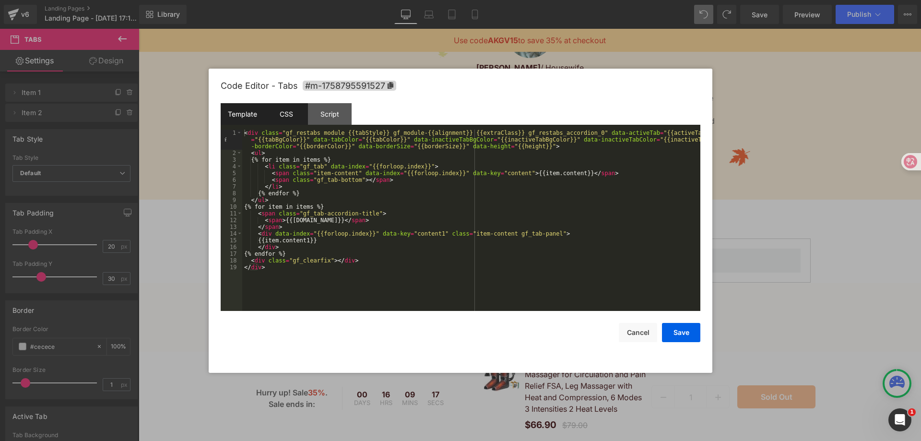
click at [285, 118] on div "CSS" at bounding box center [286, 114] width 44 height 22
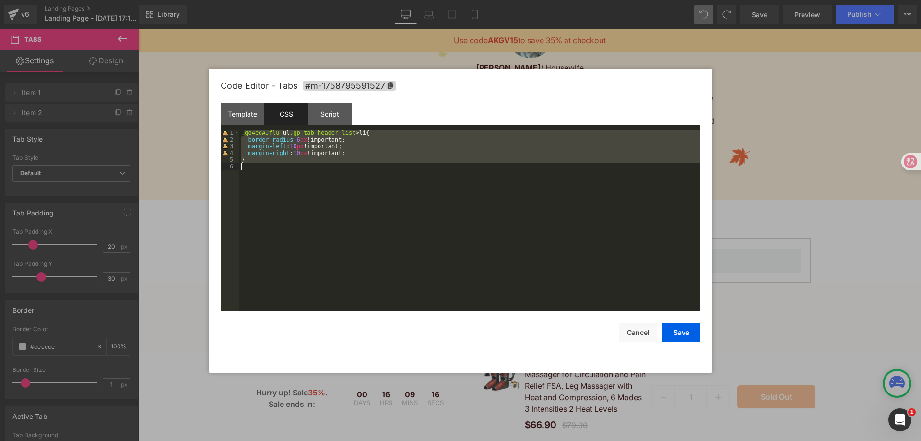
drag, startPoint x: 243, startPoint y: 134, endPoint x: 355, endPoint y: 191, distance: 126.2
click at [355, 191] on div ".go4edAJflu ul .gp-tab-header-list > li { border-radius : 6 px !important; marg…" at bounding box center [469, 227] width 461 height 195
click at [240, 133] on div ".go4edAJflu ul .gp-tab-header-list > li { border-radius : 6 px !important; marg…" at bounding box center [469, 227] width 461 height 195
drag, startPoint x: 240, startPoint y: 133, endPoint x: 262, endPoint y: 167, distance: 39.9
click at [262, 167] on div ".go4edAJflu ul .gp-tab-header-list > li { border-radius : 6 px !important; marg…" at bounding box center [469, 227] width 461 height 195
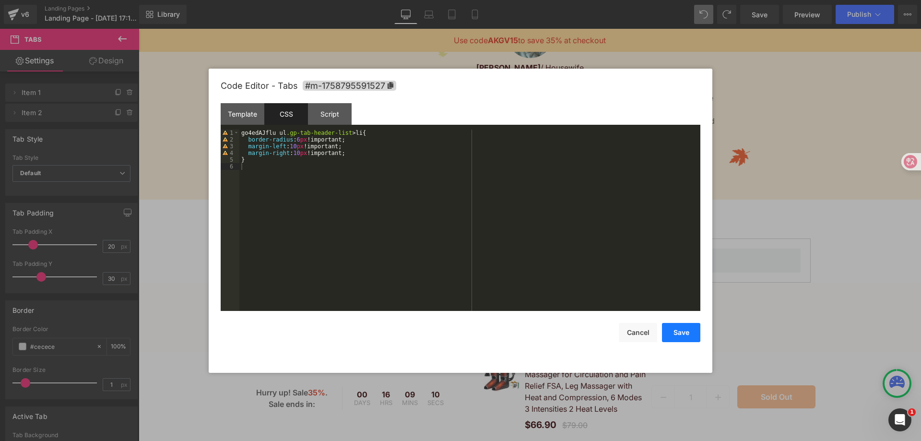
click at [677, 329] on button "Save" at bounding box center [681, 332] width 38 height 19
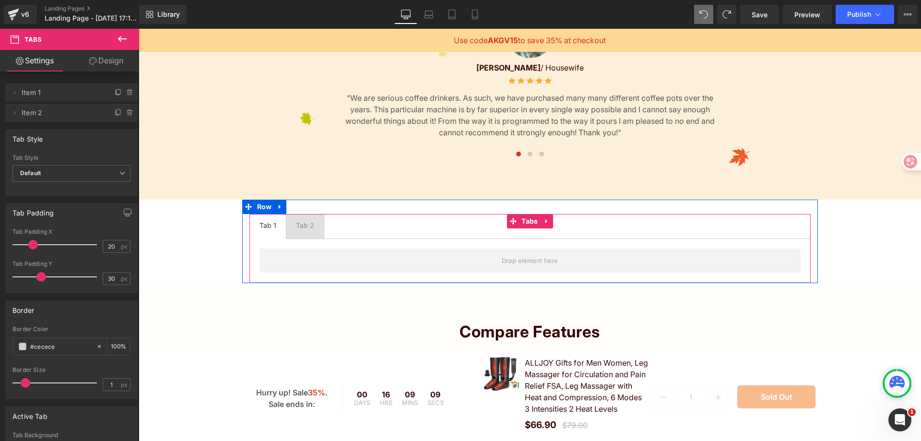
click at [306, 231] on div "Tab 2 Text Block" at bounding box center [305, 225] width 18 height 11
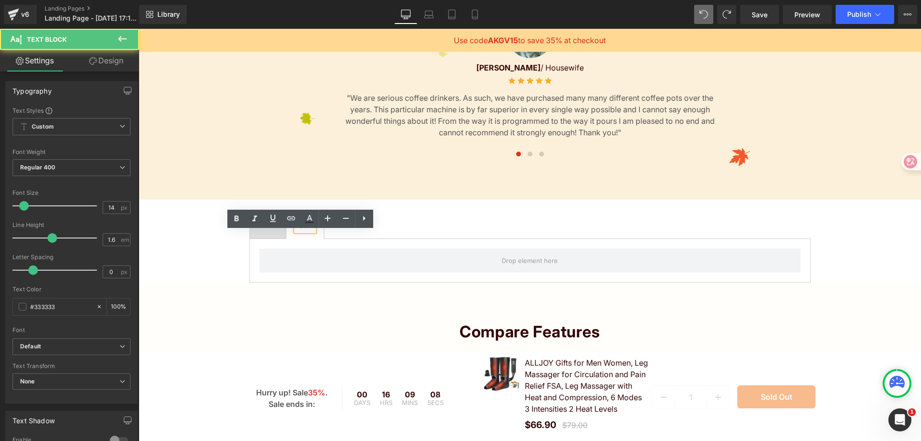
click at [353, 239] on ul "Tab 1 Text Block Tab 2 Text Block" at bounding box center [530, 226] width 561 height 25
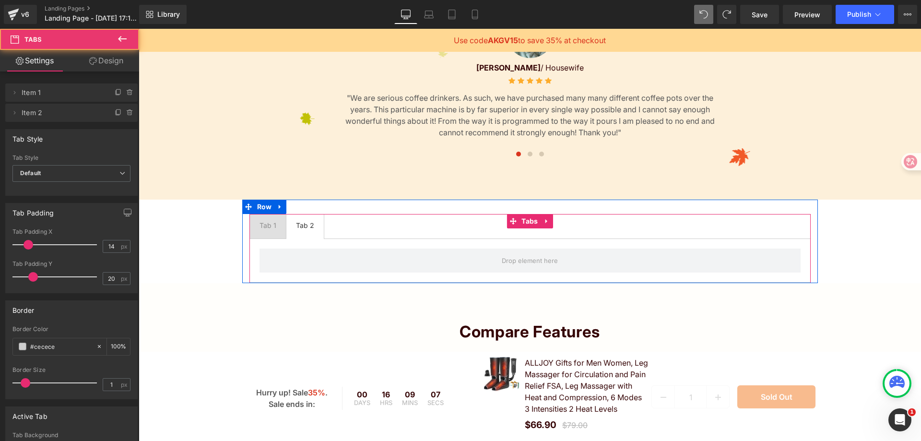
click at [411, 257] on div at bounding box center [530, 260] width 561 height 44
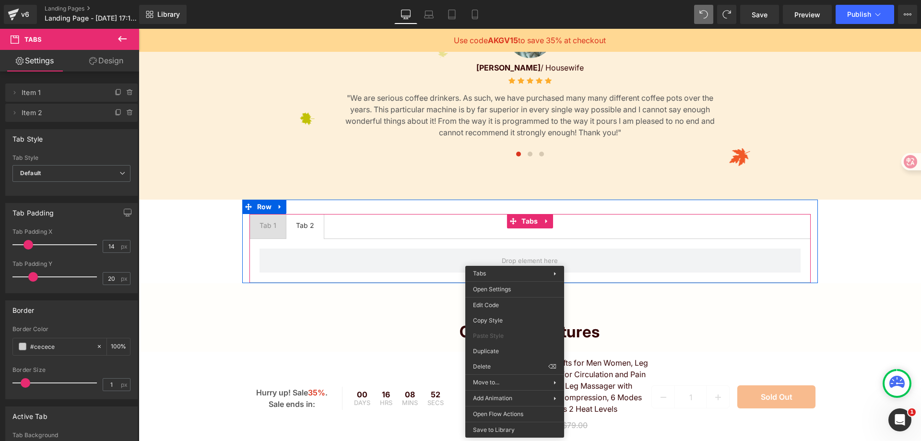
click at [485, 239] on ul "Tab 1 Text Block Tab 2 Text Block" at bounding box center [530, 226] width 561 height 25
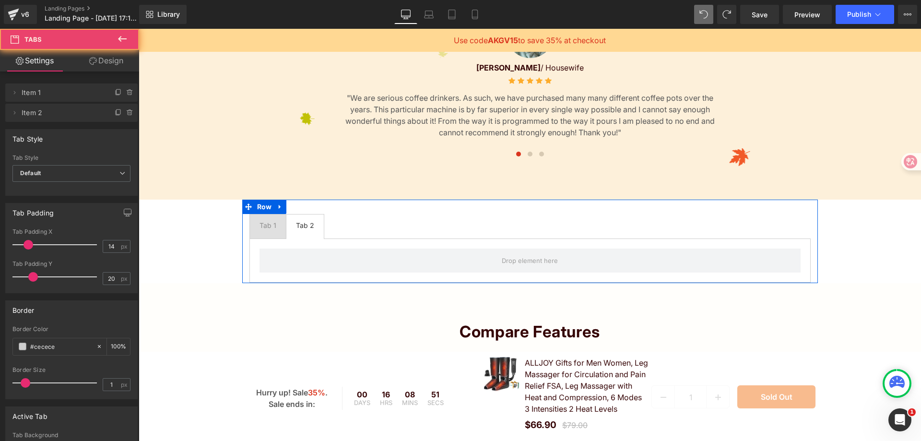
click at [451, 239] on ul "Tab 1 Text Block Tab 2 Text Block" at bounding box center [530, 226] width 561 height 25
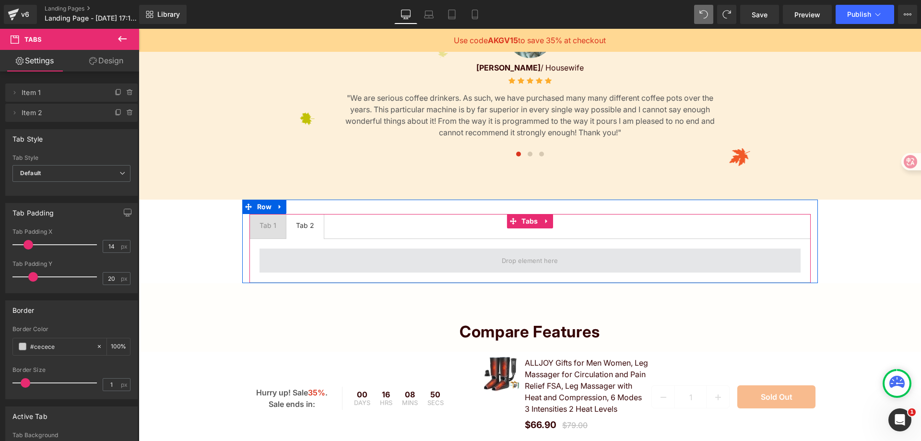
click at [452, 260] on span at bounding box center [530, 261] width 541 height 24
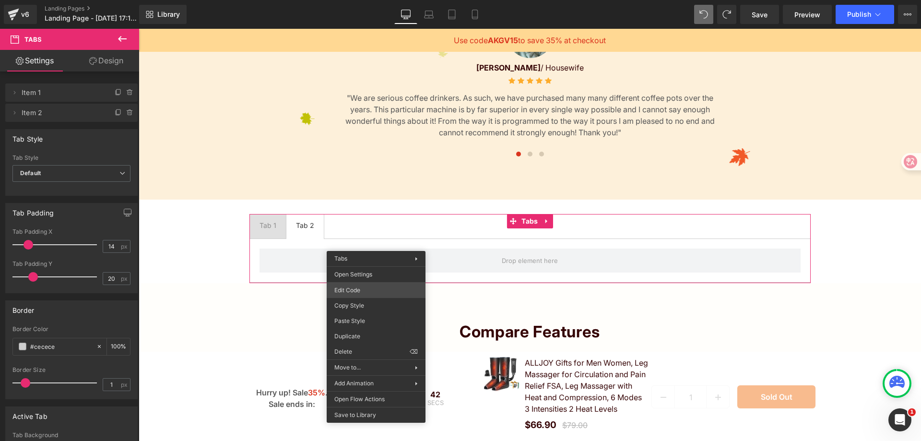
click at [382, 0] on div "Tabs You are previewing how the will restyle your page. You can not edit Elemen…" at bounding box center [460, 0] width 921 height 0
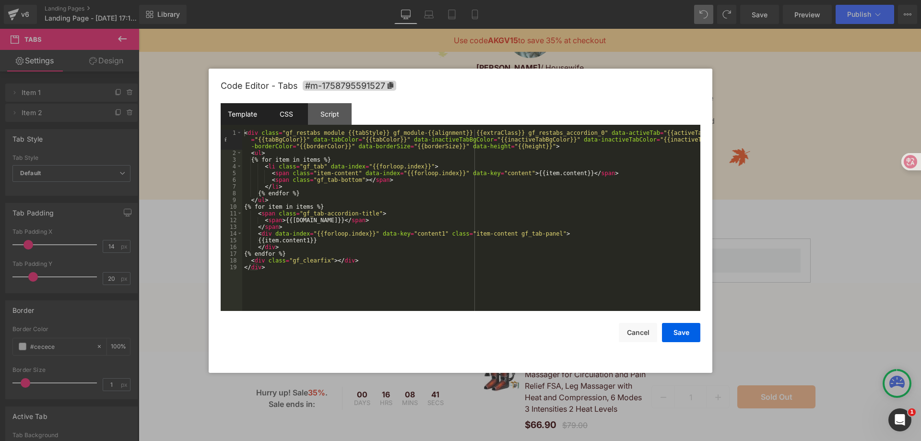
click at [288, 107] on div "CSS" at bounding box center [286, 114] width 44 height 22
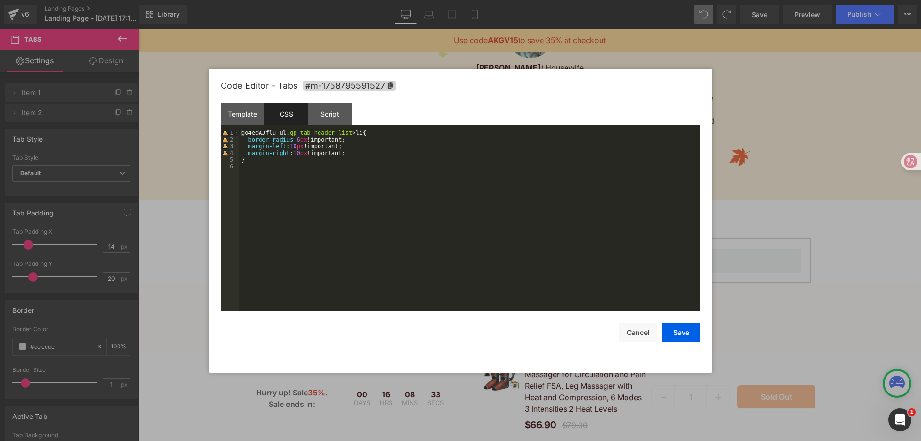
click at [297, 136] on div "go4edAJflu ul .gp-tab-header-list > li { border-radius : 6 px !important; margi…" at bounding box center [469, 227] width 461 height 195
click at [297, 146] on div "go4edAJflu ul .gp-tab-header-list > li { border-radius : 6 px !important; margi…" at bounding box center [469, 227] width 461 height 195
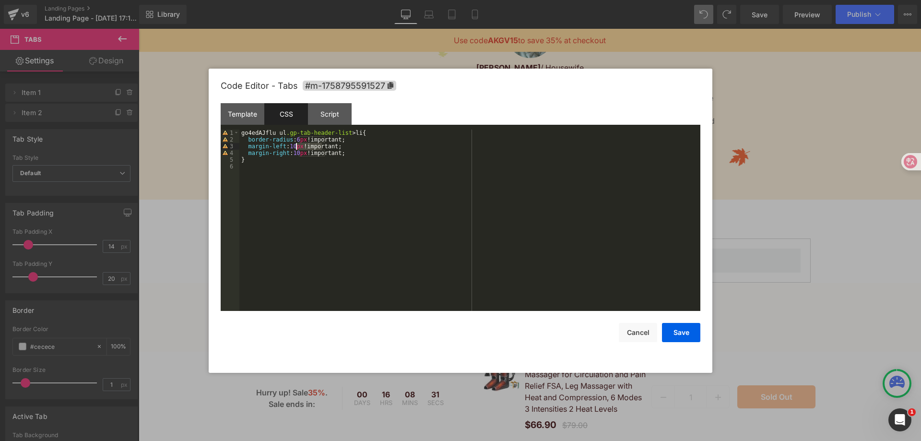
click at [297, 146] on div "go4edAJflu ul .gp-tab-header-list > li { border-radius : 6 px !important; margi…" at bounding box center [469, 227] width 461 height 195
click at [308, 167] on div "go4edAJflu ul .gp-tab-header-list > li { border-radius : 6 px !important; margi…" at bounding box center [469, 227] width 461 height 195
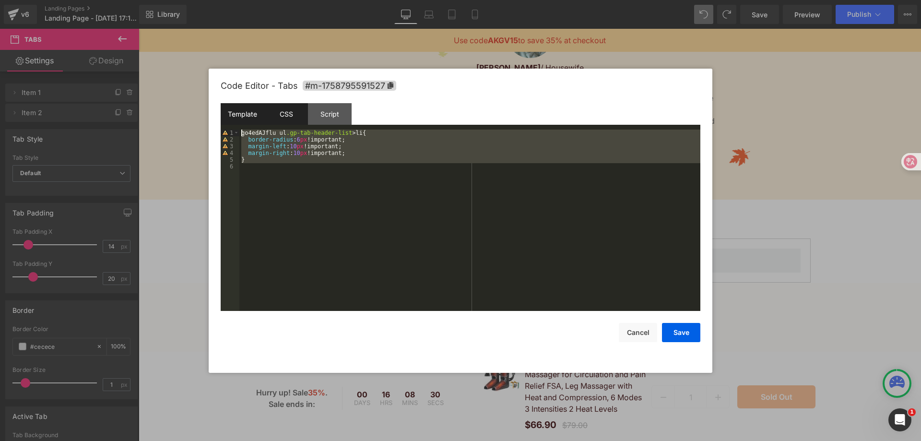
drag, startPoint x: 302, startPoint y: 177, endPoint x: 232, endPoint y: 120, distance: 90.1
click at [232, 120] on div "Template CSS Script Data 1 2 3 4 5 6 7 8 9 10 11 12 13 14 15 16 17 18 19 < div …" at bounding box center [461, 207] width 480 height 208
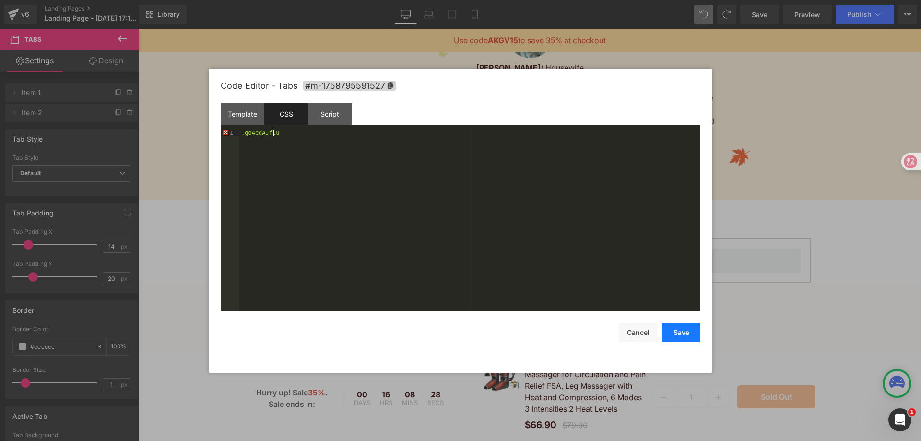
click at [678, 334] on button "Save" at bounding box center [681, 332] width 38 height 19
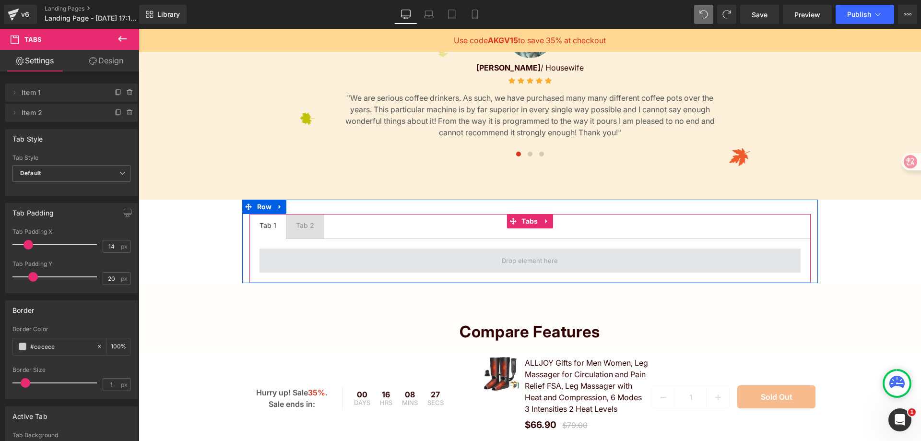
click at [410, 264] on span at bounding box center [530, 261] width 541 height 24
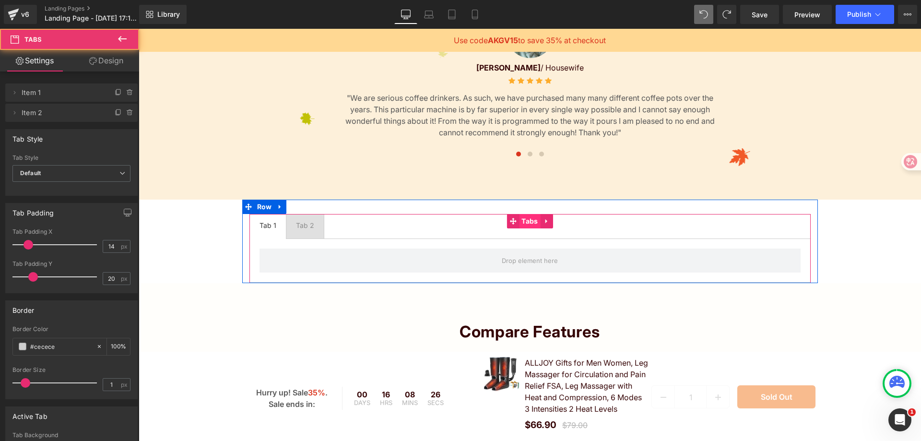
click at [532, 228] on span "Tabs" at bounding box center [529, 221] width 21 height 14
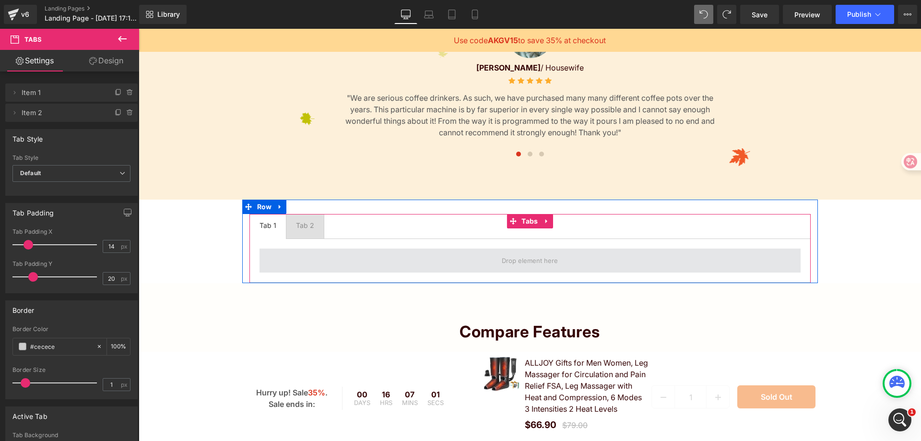
click at [445, 260] on span at bounding box center [530, 261] width 541 height 24
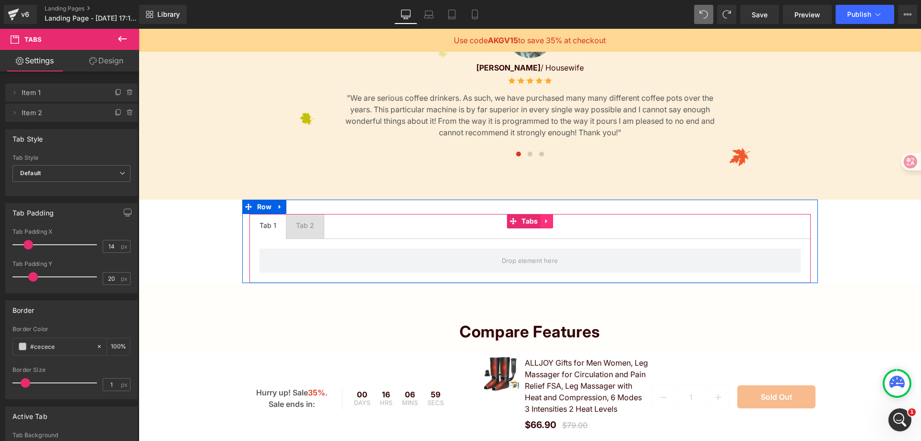
click at [546, 225] on icon at bounding box center [547, 221] width 7 height 7
click at [550, 225] on icon at bounding box center [553, 221] width 7 height 7
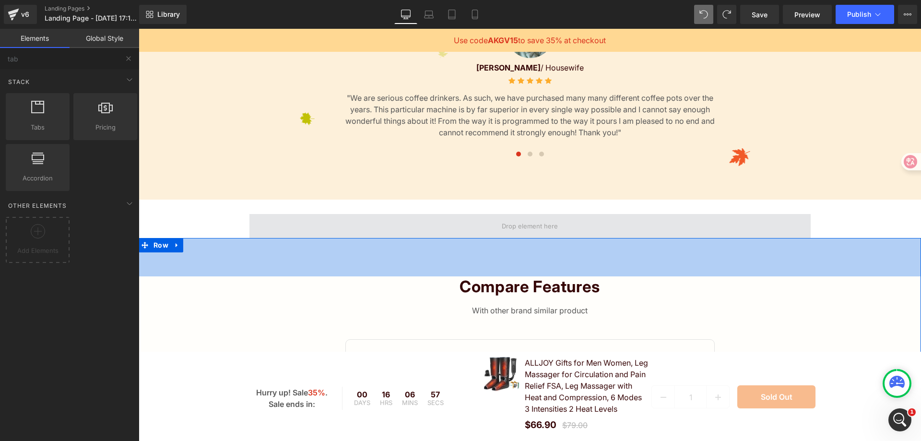
click at [554, 234] on span at bounding box center [530, 226] width 63 height 15
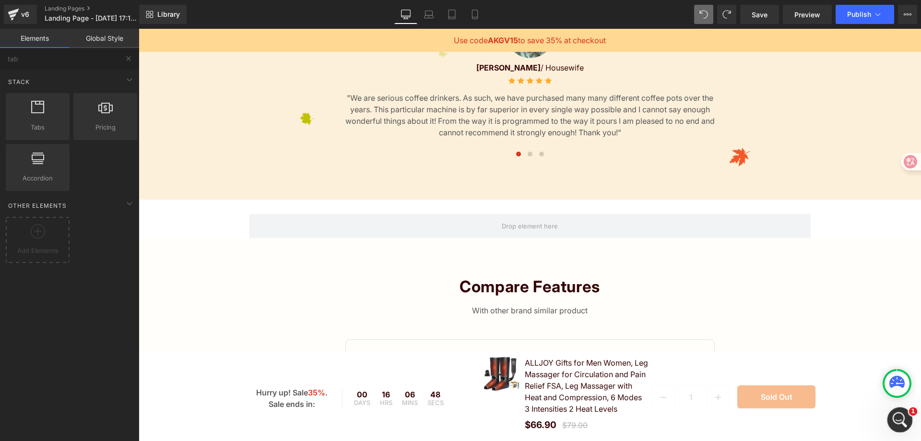
click at [898, 409] on div "開啟 Intercom Messenger" at bounding box center [899, 419] width 32 height 32
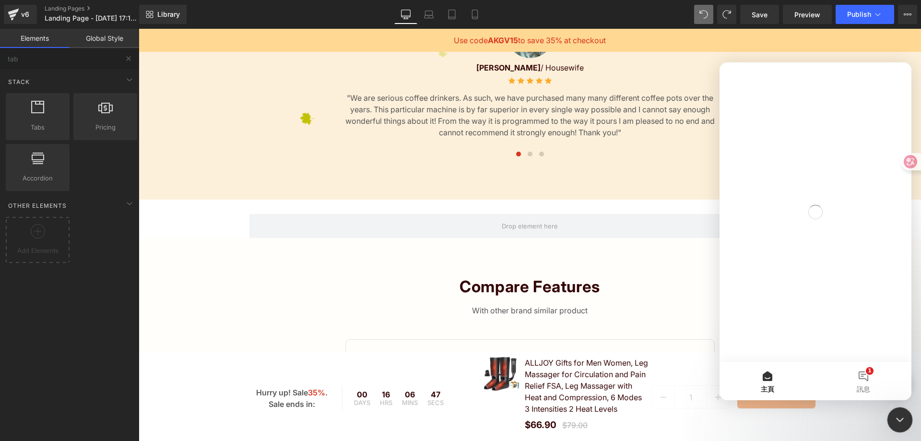
scroll to position [0, 0]
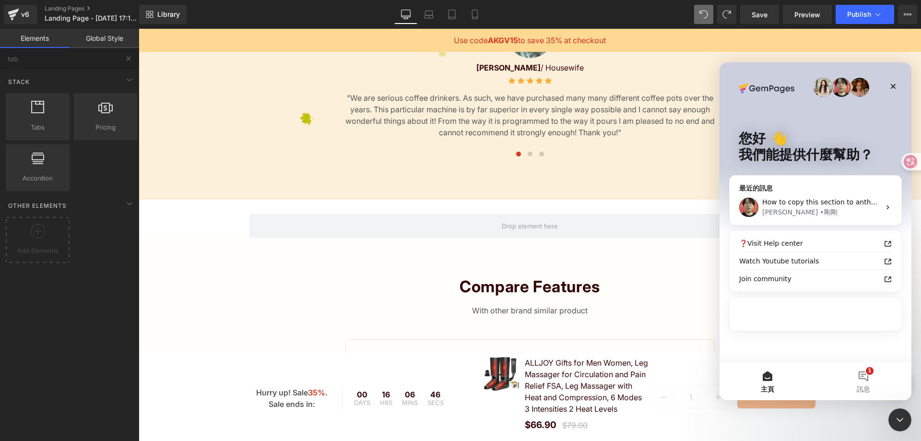
click at [823, 208] on div "[PERSON_NAME]" at bounding box center [821, 212] width 118 height 10
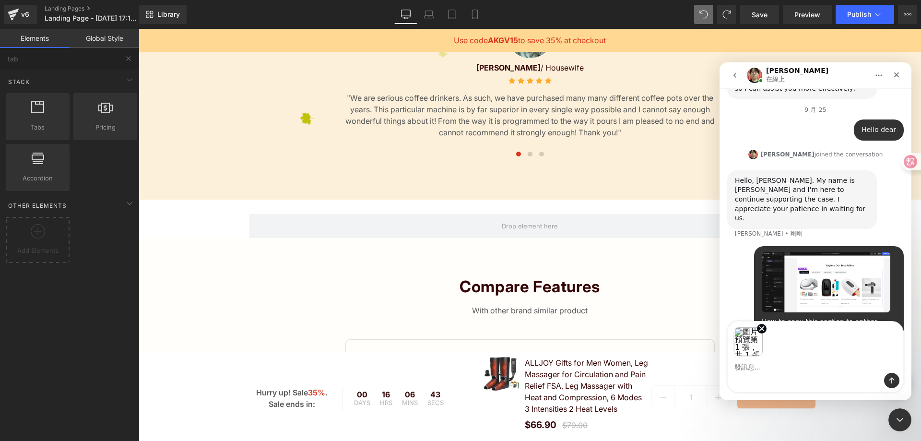
scroll to position [1589, 0]
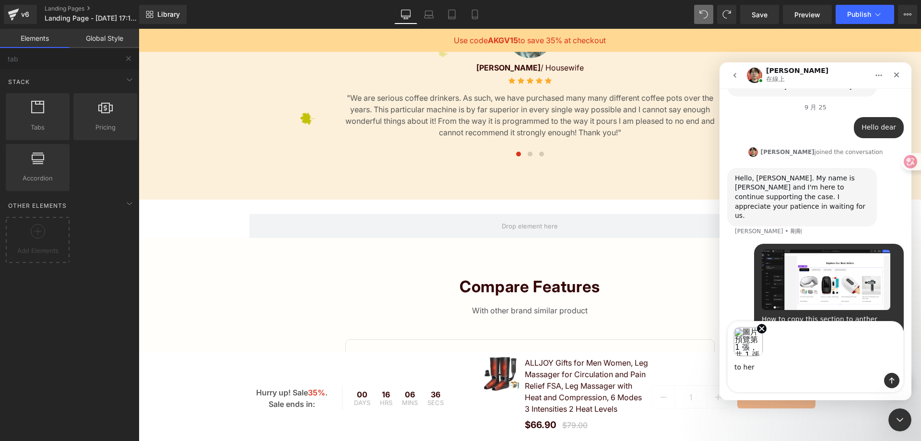
type textarea "to here"
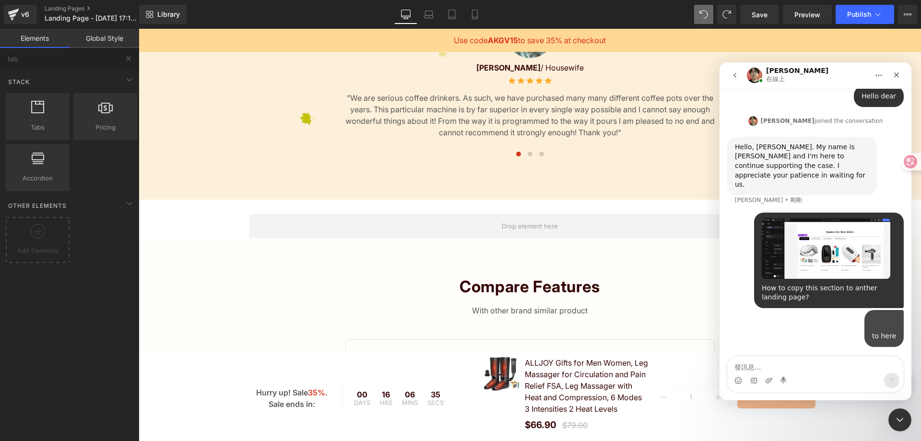
scroll to position [1640, 0]
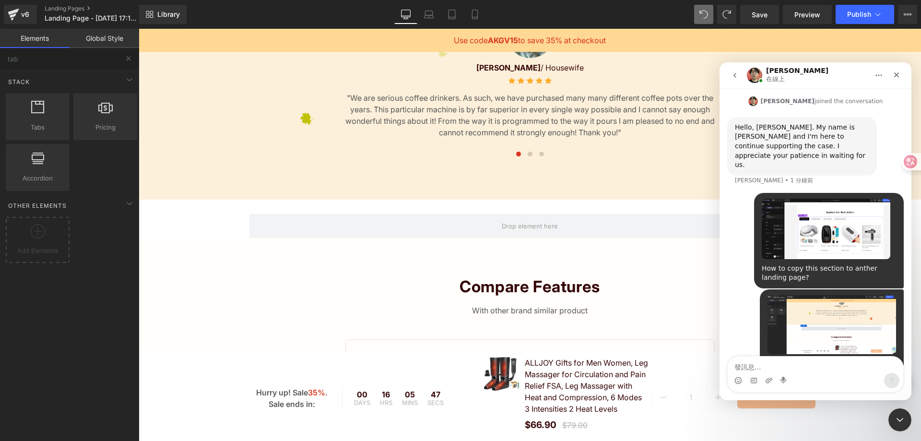
click at [754, 13] on div at bounding box center [460, 206] width 921 height 412
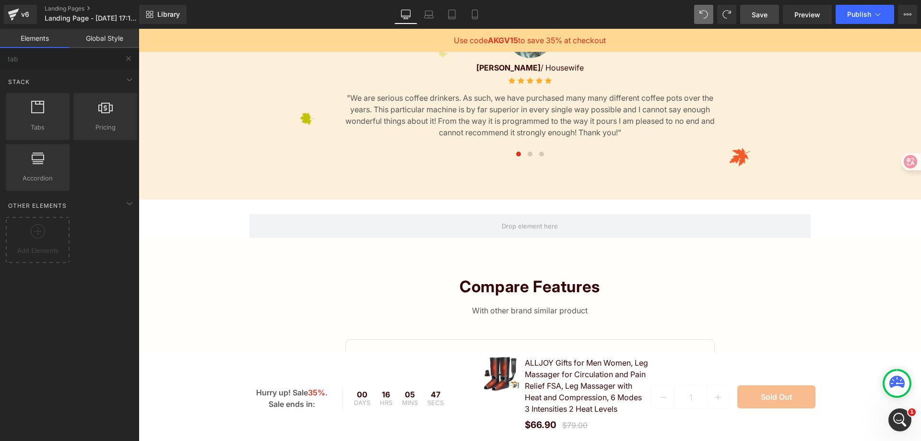
scroll to position [0, 0]
click at [754, 15] on span "Save" at bounding box center [760, 15] width 16 height 10
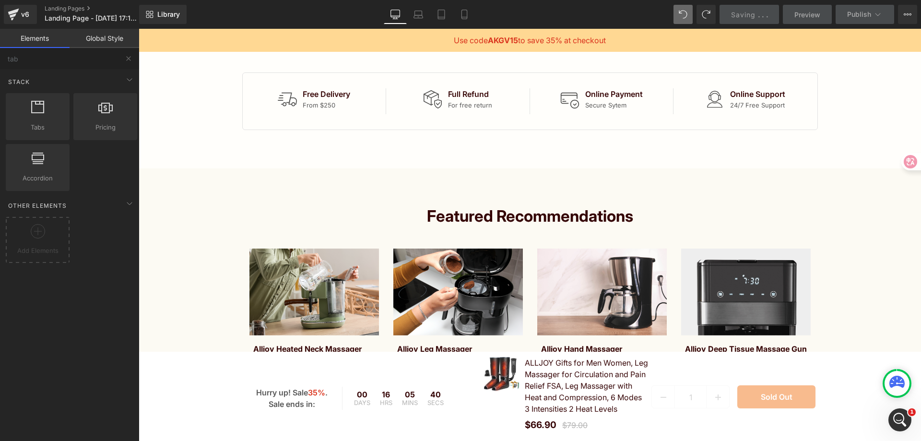
scroll to position [803, 0]
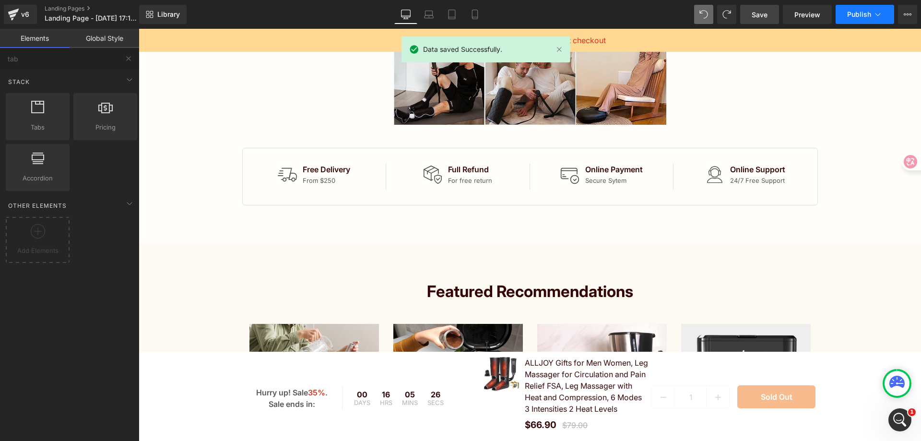
click at [867, 15] on span "Publish" at bounding box center [859, 15] width 24 height 8
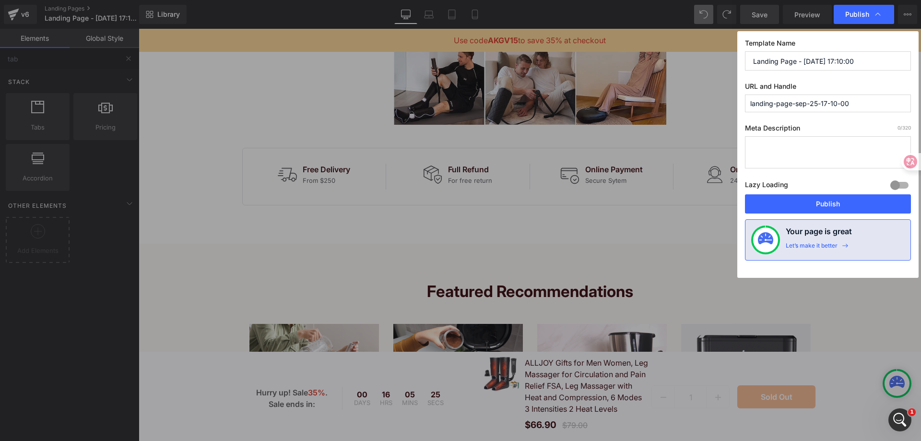
click at [832, 65] on input "Landing Page - [DATE] 17:10:00" at bounding box center [828, 60] width 166 height 19
paste input "First-Time Gift Handbook"
type input "First-Time Gift Handbook"
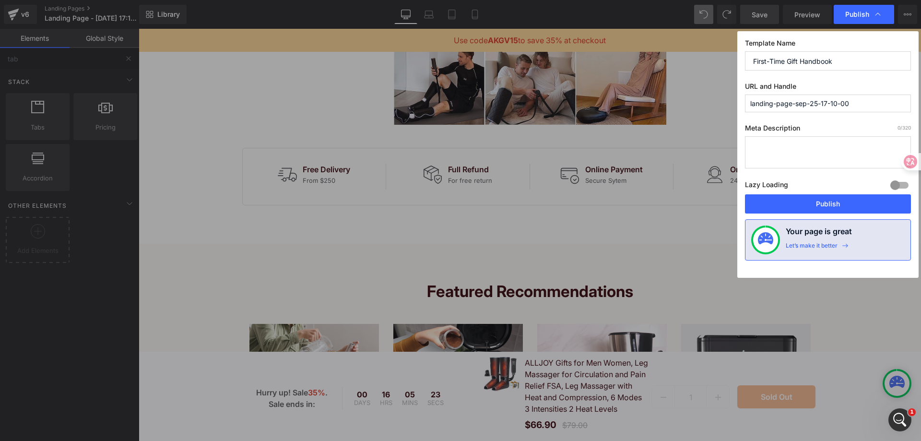
click at [833, 100] on input "landing-page-sep-25-17-10-00" at bounding box center [828, 104] width 166 height 18
paste input "First-Time Gift Handbook"
type input "first-time-gift-handbook"
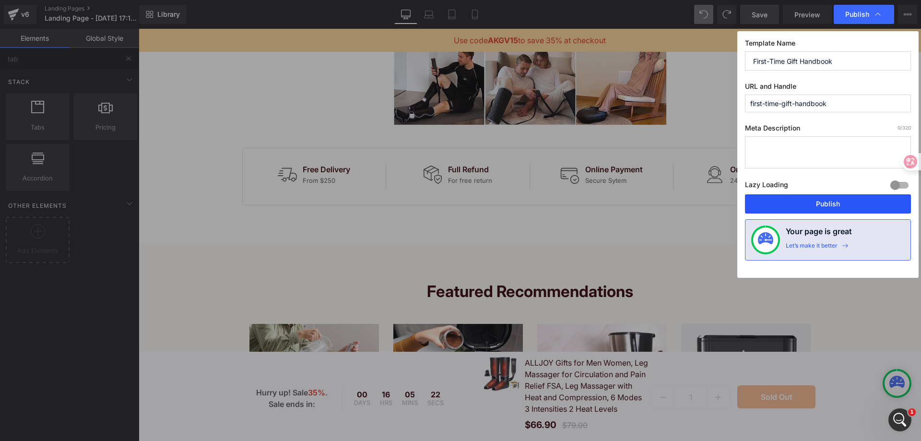
click at [846, 202] on button "Publish" at bounding box center [828, 203] width 166 height 19
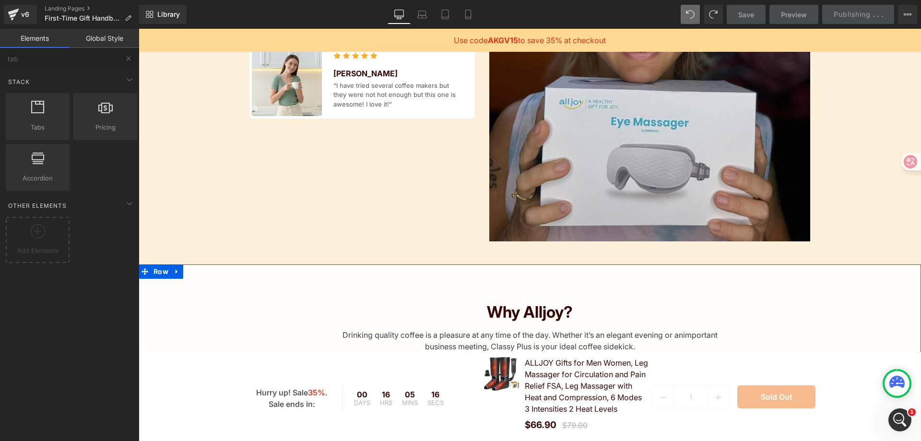
scroll to position [227, 0]
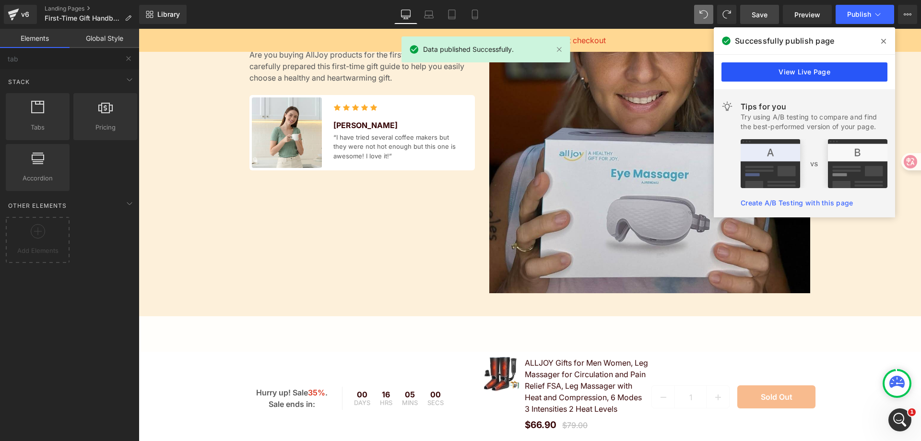
click at [806, 71] on link "View Live Page" at bounding box center [805, 71] width 166 height 19
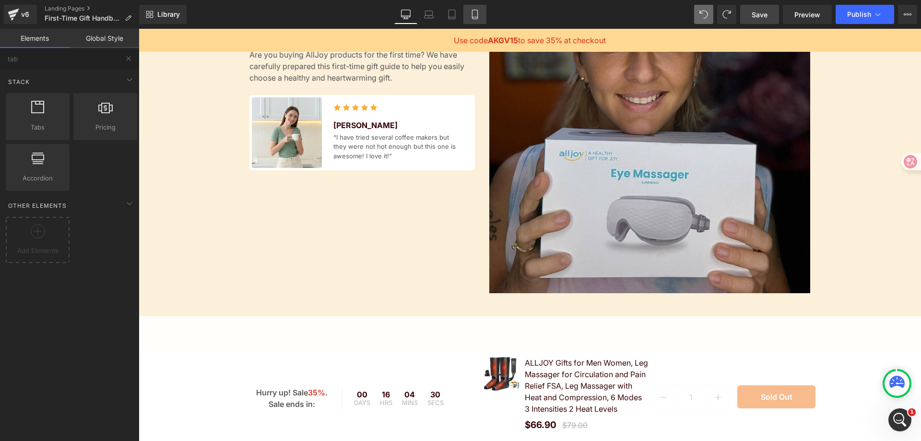
click at [476, 18] on icon at bounding box center [475, 15] width 10 height 10
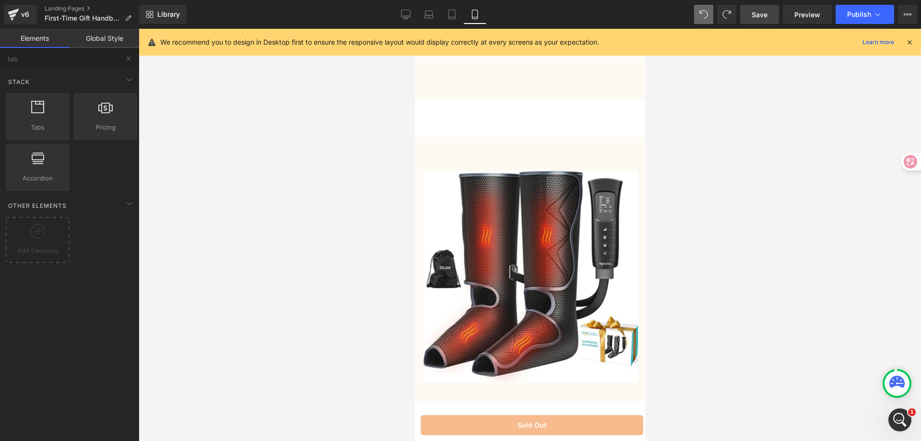
scroll to position [1434, 0]
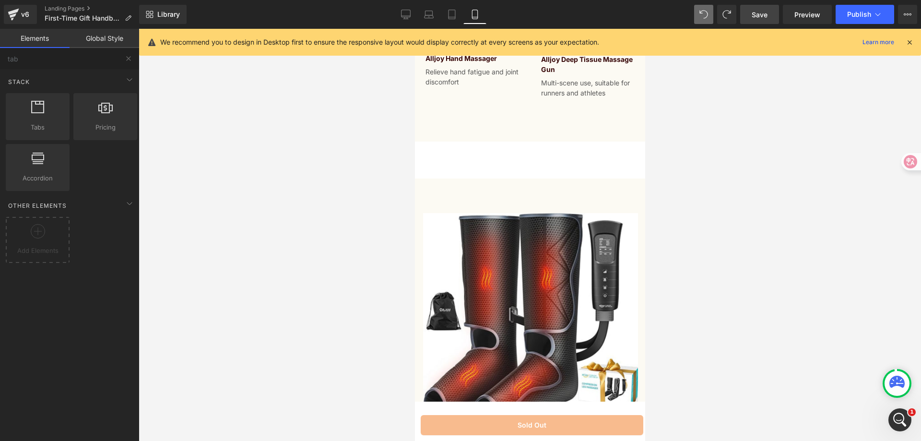
drag, startPoint x: 642, startPoint y: 272, endPoint x: 1069, endPoint y: 170, distance: 439.0
drag, startPoint x: 407, startPoint y: 15, endPoint x: 393, endPoint y: 114, distance: 99.8
click at [407, 15] on icon at bounding box center [406, 15] width 10 height 10
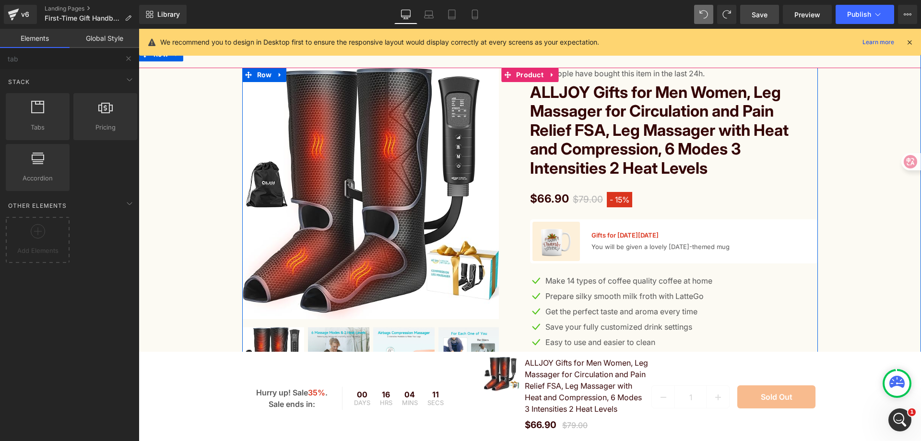
scroll to position [1242, 0]
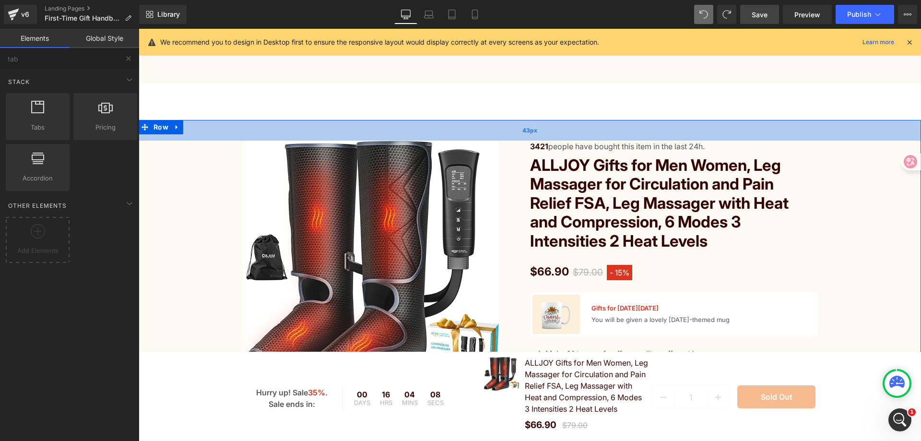
click at [203, 141] on div "43px" at bounding box center [530, 130] width 783 height 21
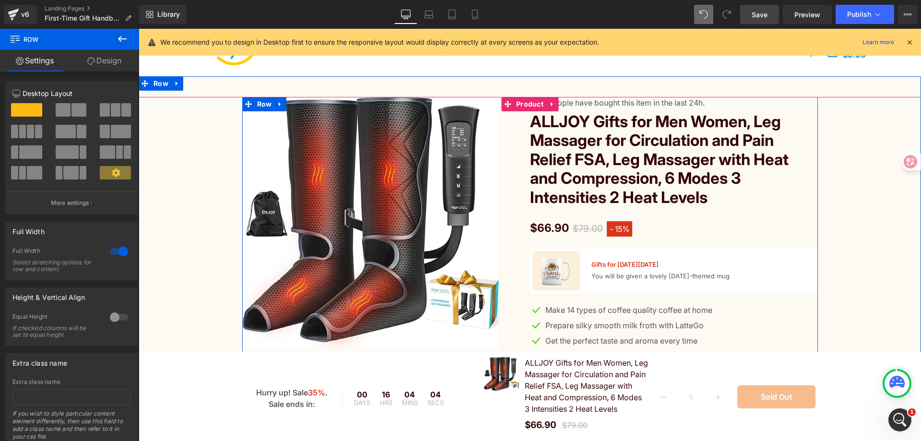
scroll to position [1338, 0]
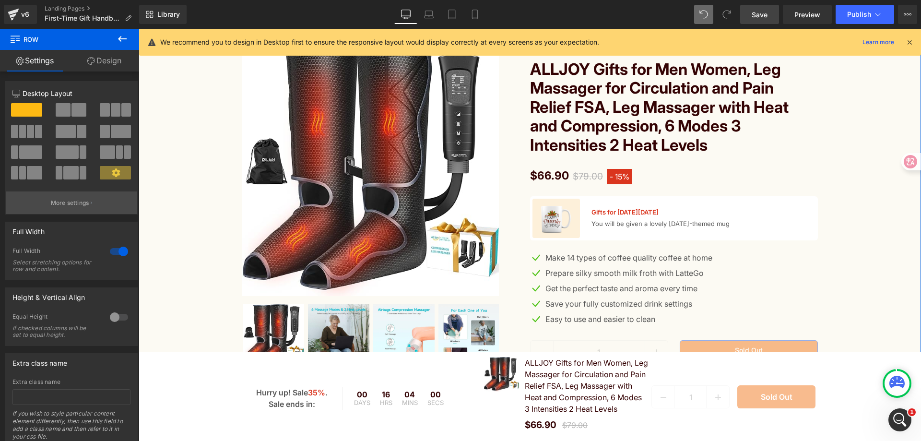
click at [68, 204] on p "More settings" at bounding box center [70, 203] width 38 height 9
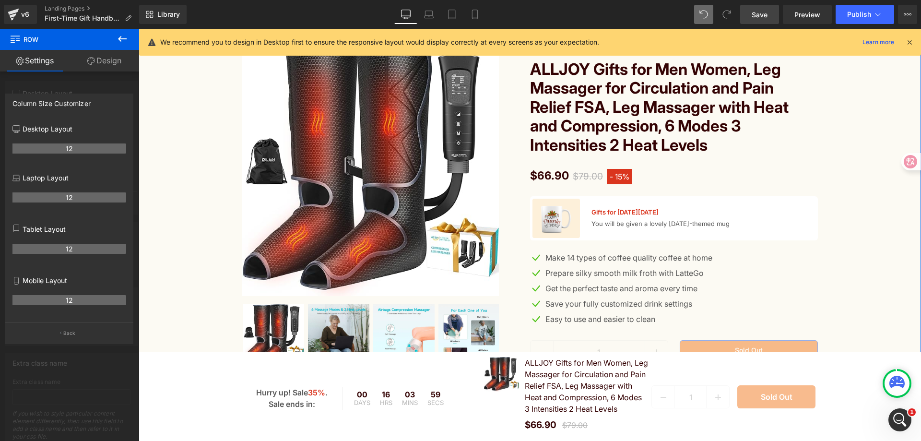
click at [98, 61] on link "Design" at bounding box center [105, 61] width 70 height 22
click at [0, 0] on div "Visibility" at bounding box center [0, 0] width 0 height 0
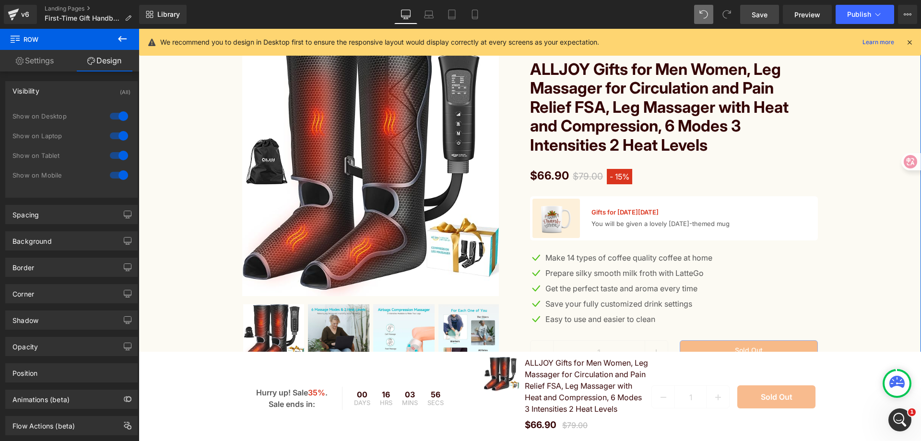
click at [116, 175] on div at bounding box center [118, 174] width 23 height 15
drag, startPoint x: 483, startPoint y: 12, endPoint x: 129, endPoint y: 95, distance: 363.5
click at [483, 12] on link "Mobile" at bounding box center [475, 14] width 23 height 19
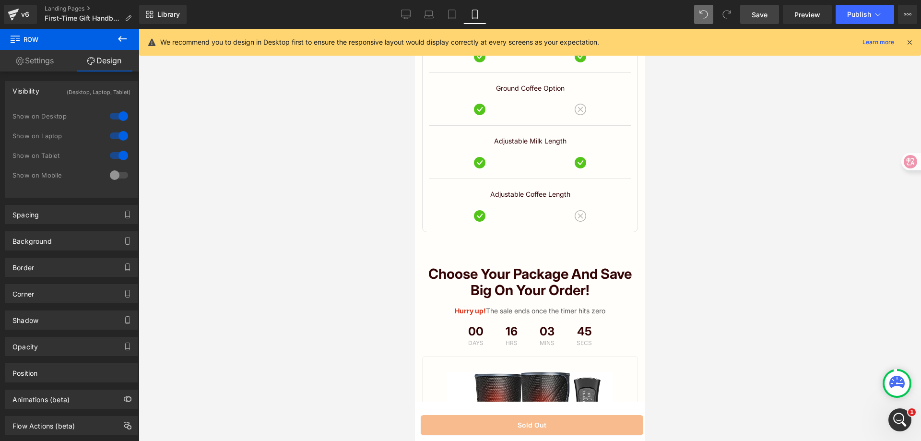
scroll to position [2207, 0]
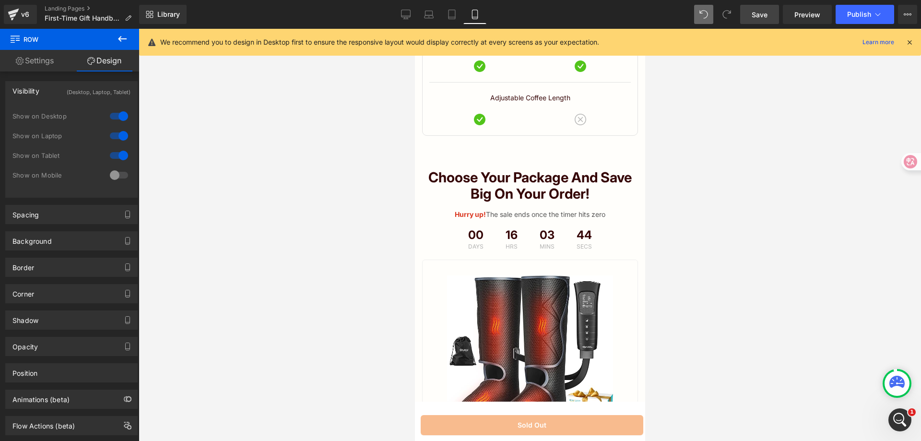
click at [762, 18] on span "Save" at bounding box center [760, 15] width 16 height 10
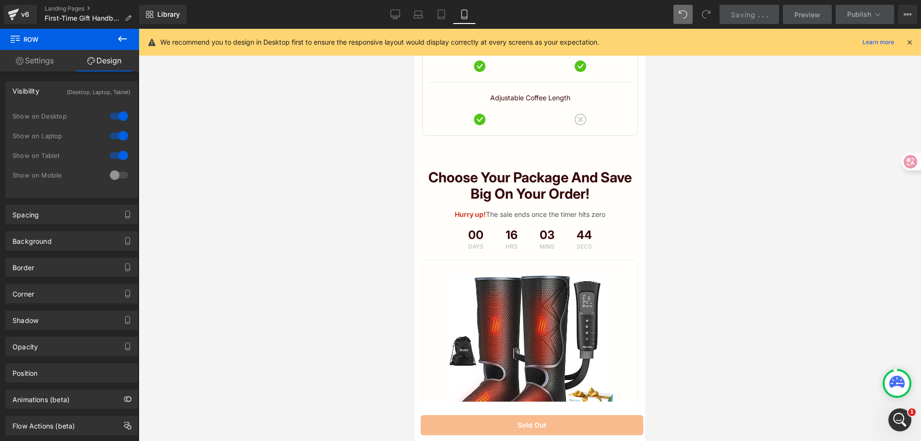
click at [728, 244] on div at bounding box center [530, 235] width 783 height 412
